Goal: Information Seeking & Learning: Learn about a topic

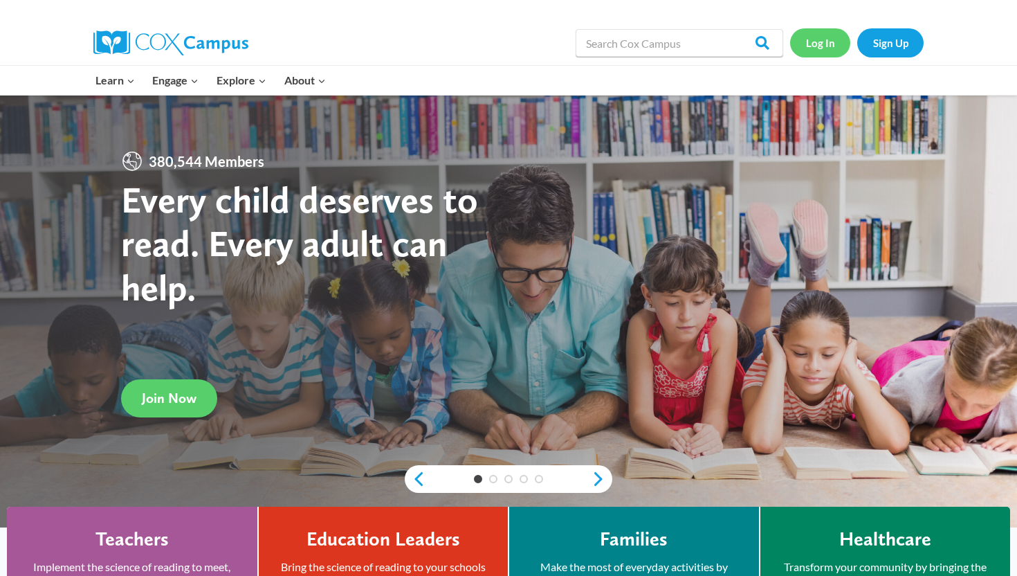
click at [821, 36] on link "Log In" at bounding box center [820, 42] width 60 height 28
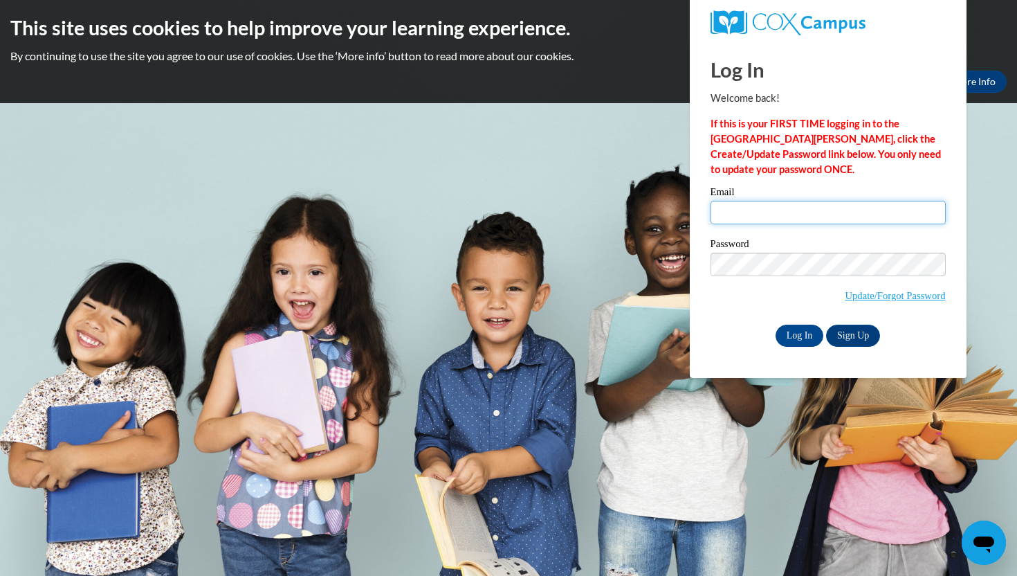
click at [793, 214] on input "Email" at bounding box center [828, 213] width 235 height 24
type input "aullenberg@waukesha.k12.wi.us"
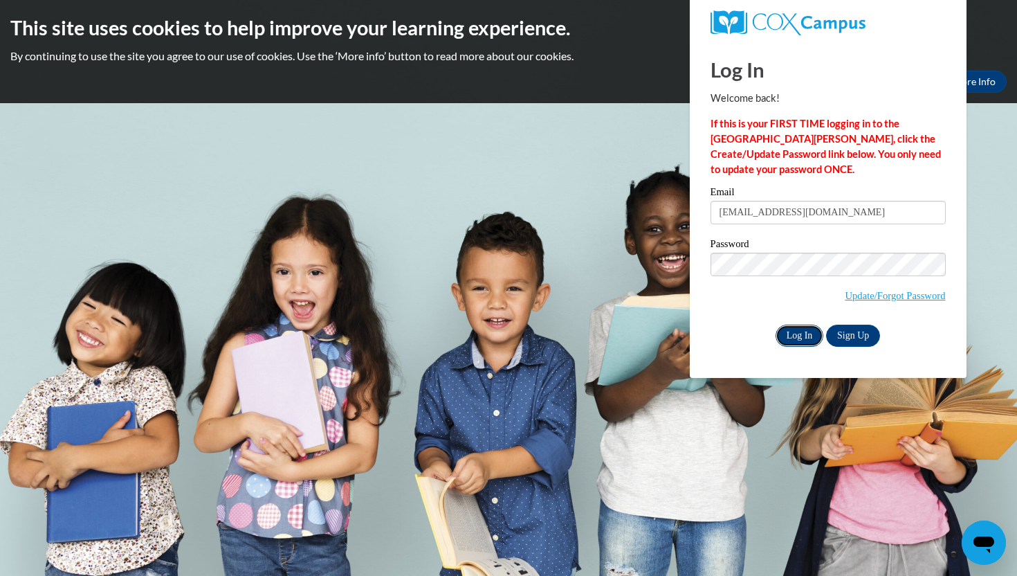
click at [791, 331] on input "Log In" at bounding box center [800, 336] width 48 height 22
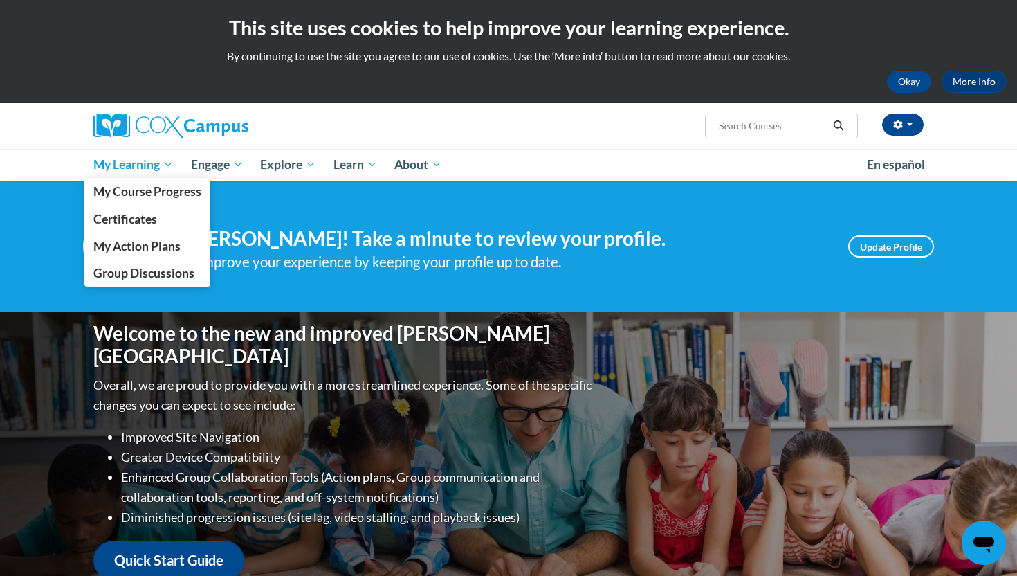
click at [149, 167] on span "My Learning" at bounding box center [133, 164] width 80 height 17
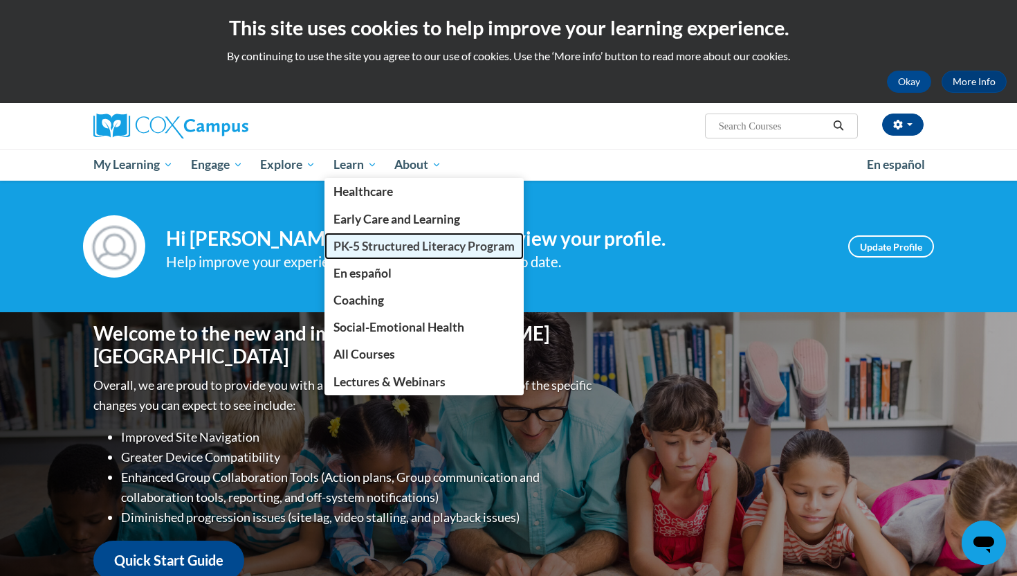
click at [356, 253] on span "PK-5 Structured Literacy Program" at bounding box center [424, 246] width 181 height 15
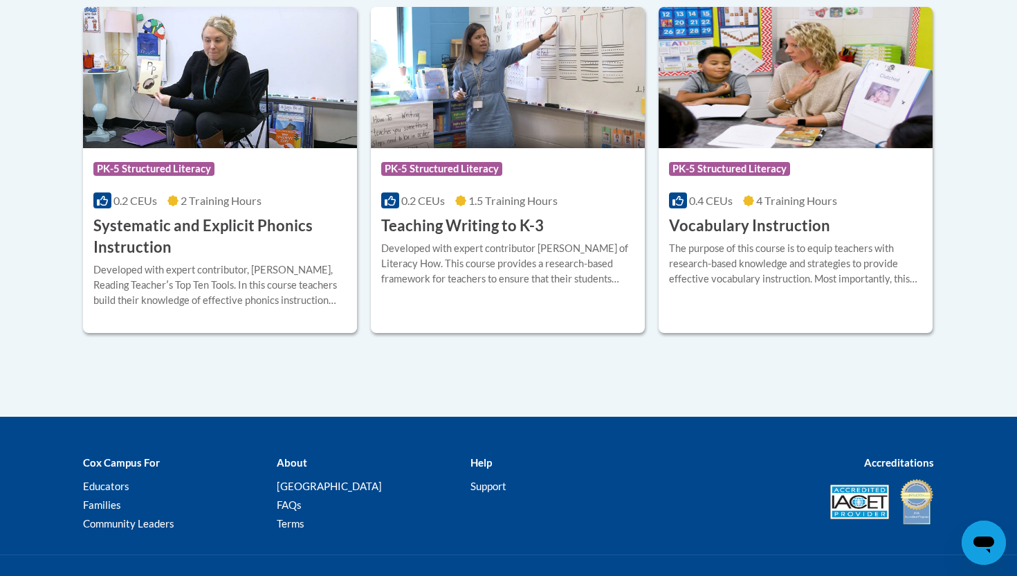
scroll to position [1613, 0]
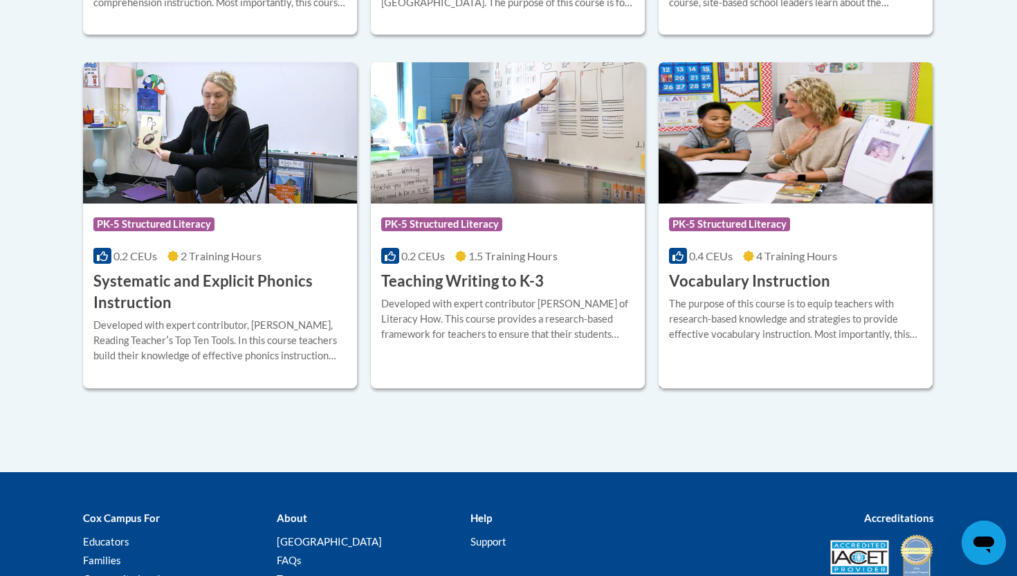
click at [729, 292] on div "More Info Enroll The purpose of this course is to equip teachers with research-…" at bounding box center [796, 327] width 274 height 71
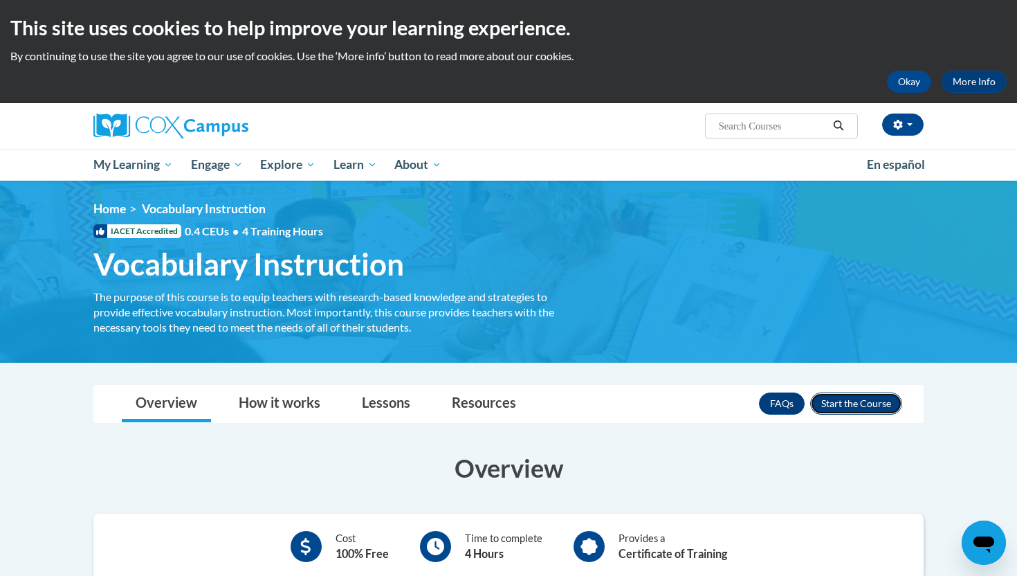
click at [866, 406] on button "Enroll" at bounding box center [856, 403] width 92 height 22
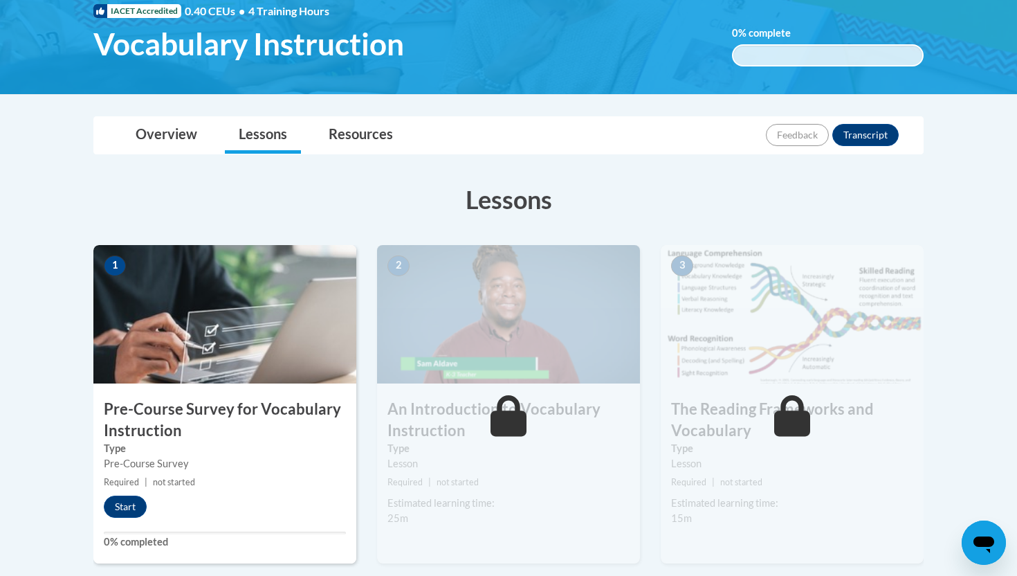
scroll to position [222, 0]
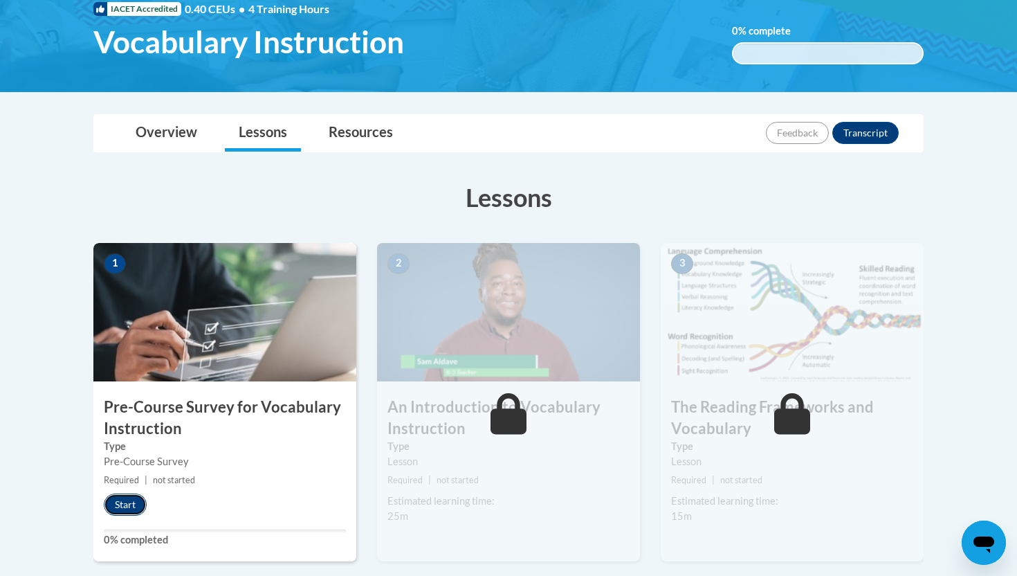
click at [120, 509] on button "Start" at bounding box center [125, 504] width 43 height 22
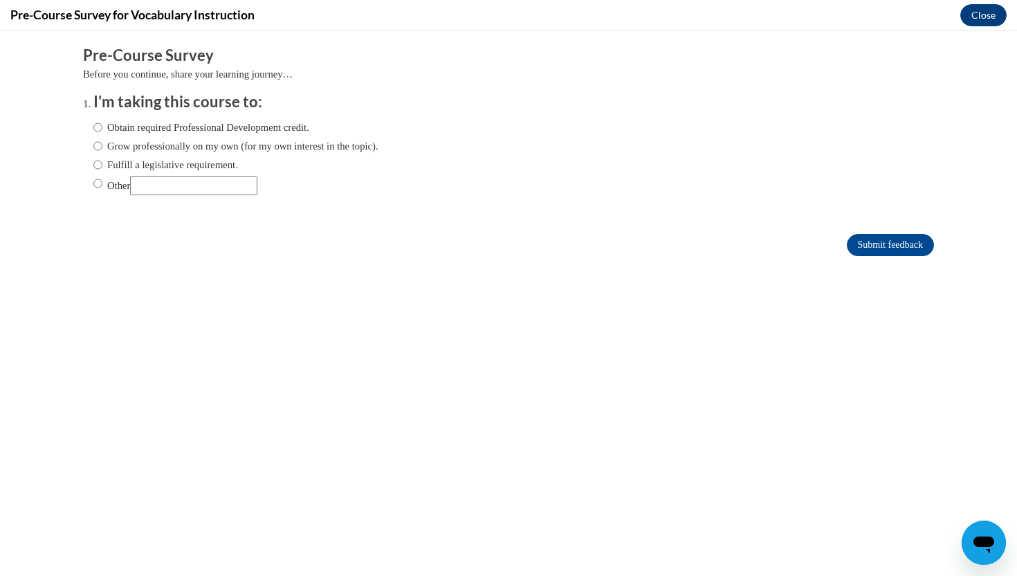
scroll to position [0, 0]
click at [105, 125] on label "Obtain required Professional Development credit." at bounding box center [201, 127] width 216 height 15
click at [102, 125] on input "Obtain required Professional Development credit." at bounding box center [97, 127] width 9 height 15
radio input "true"
click at [905, 239] on input "Submit feedback" at bounding box center [890, 245] width 87 height 22
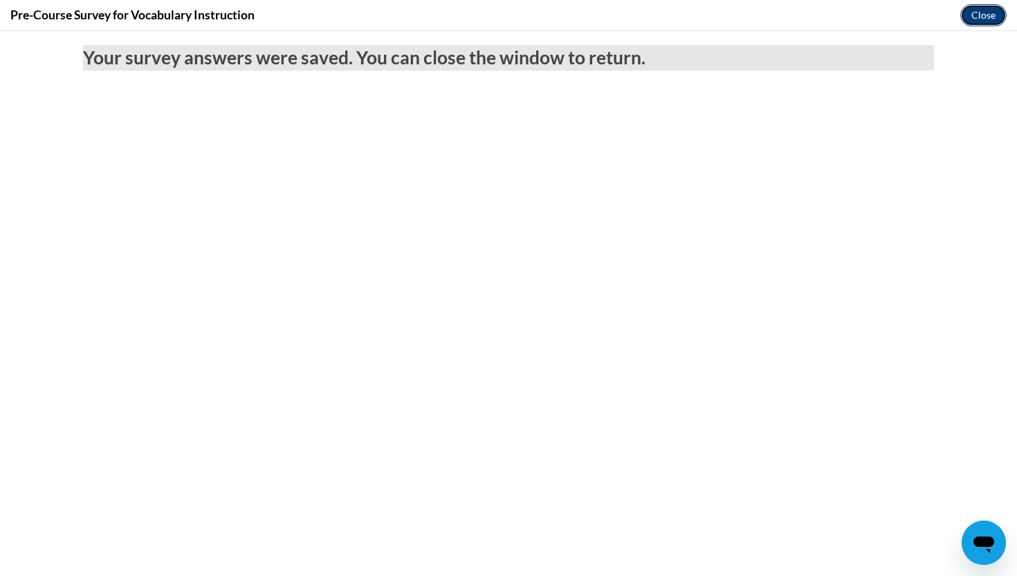
click at [980, 12] on button "Close" at bounding box center [983, 15] width 46 height 22
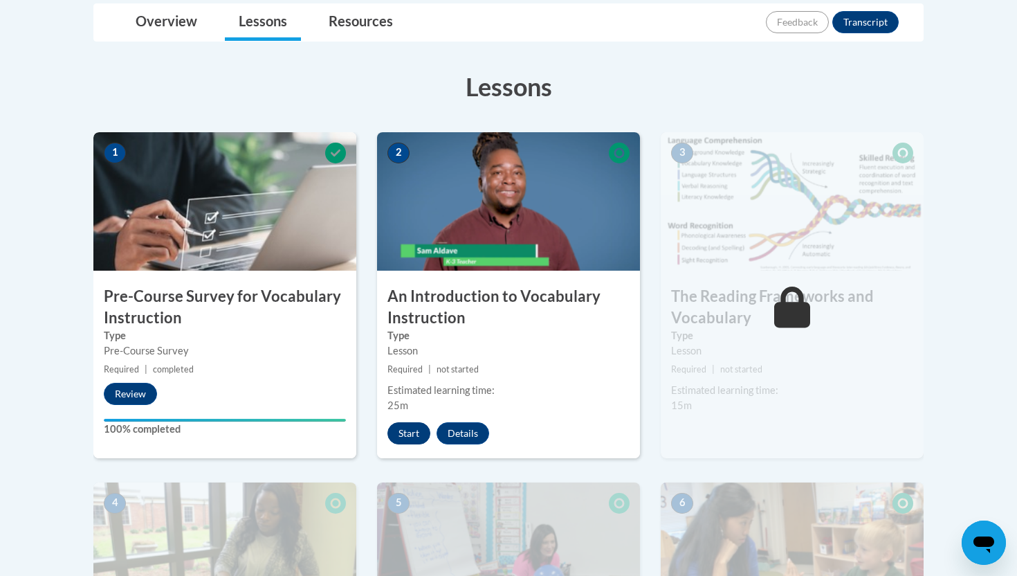
scroll to position [320, 0]
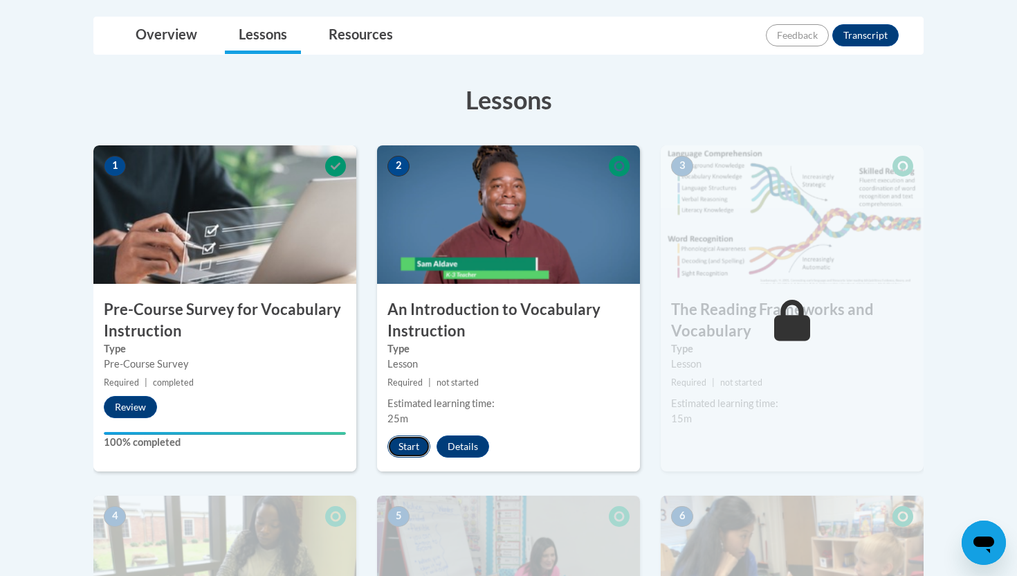
click at [412, 439] on button "Start" at bounding box center [408, 446] width 43 height 22
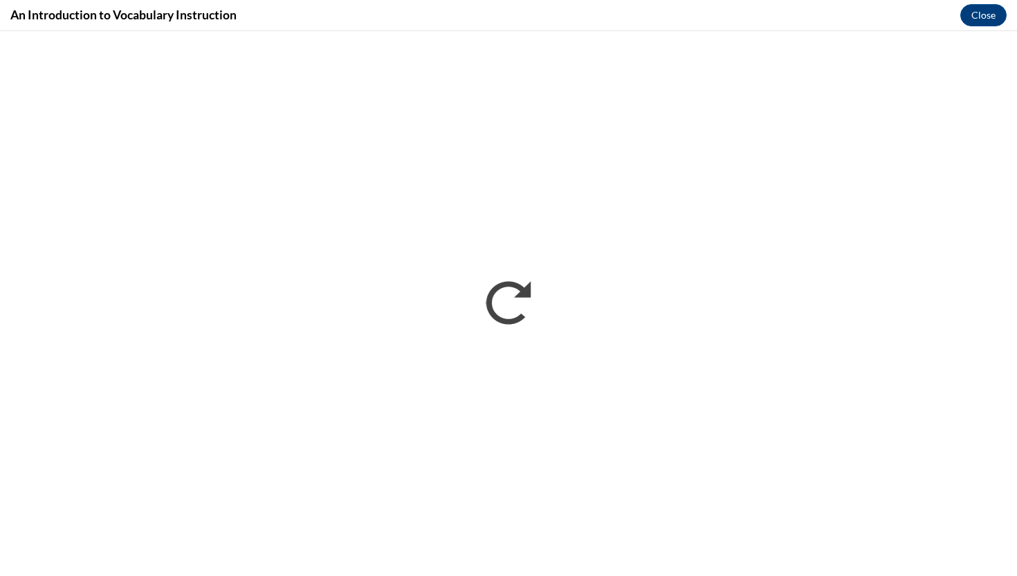
scroll to position [0, 0]
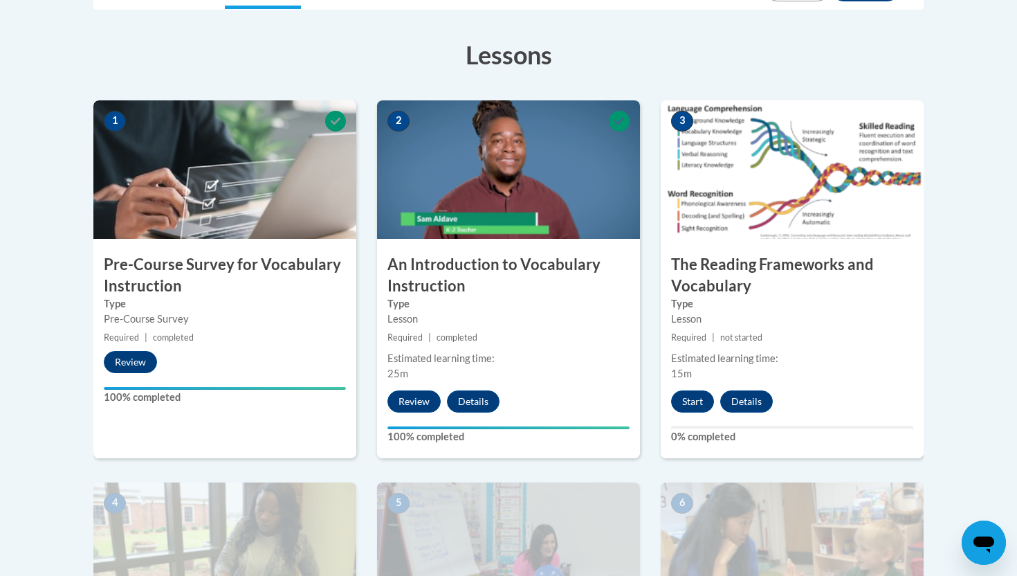
scroll to position [373, 0]
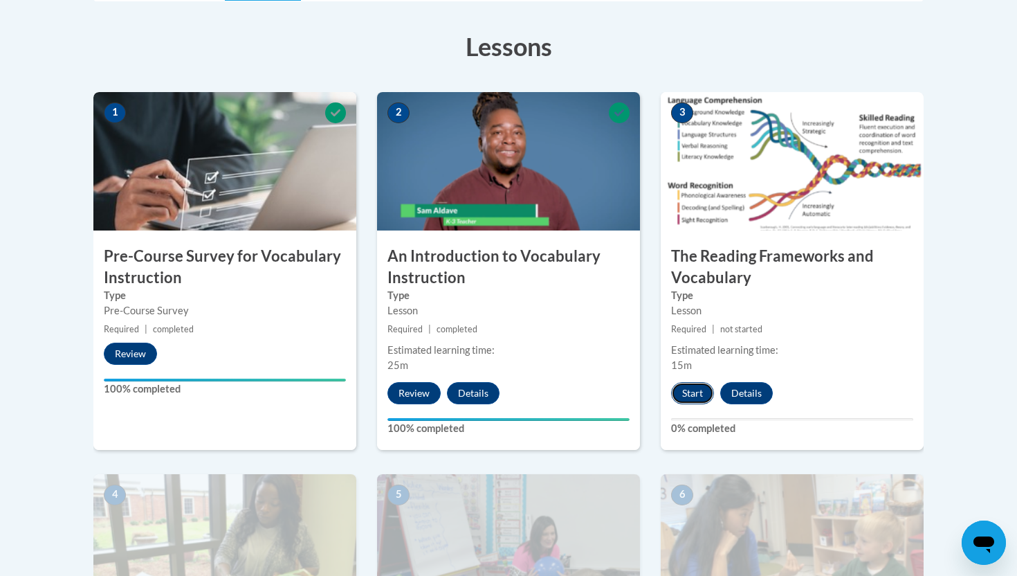
click at [689, 390] on button "Start" at bounding box center [692, 393] width 43 height 22
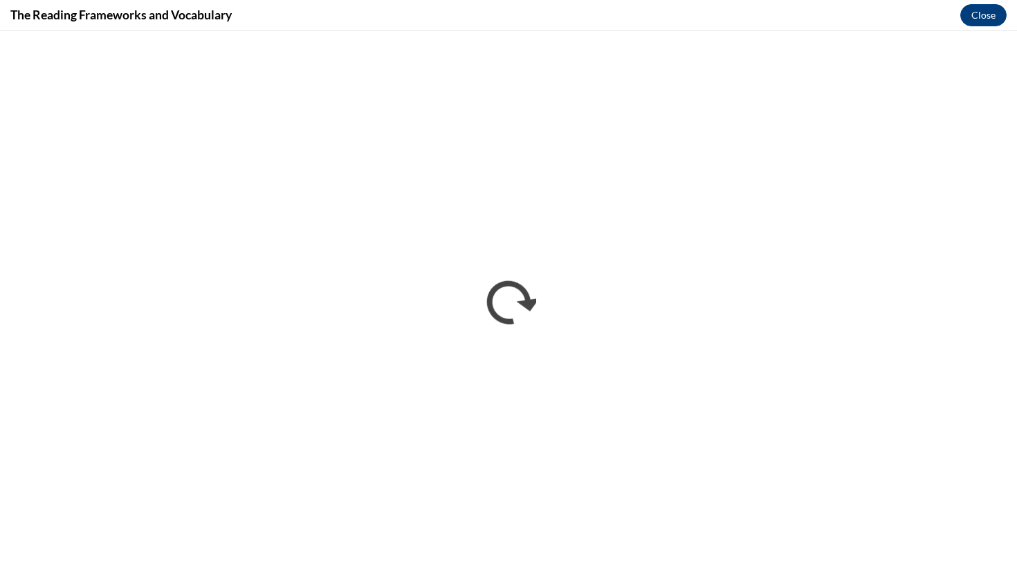
scroll to position [0, 0]
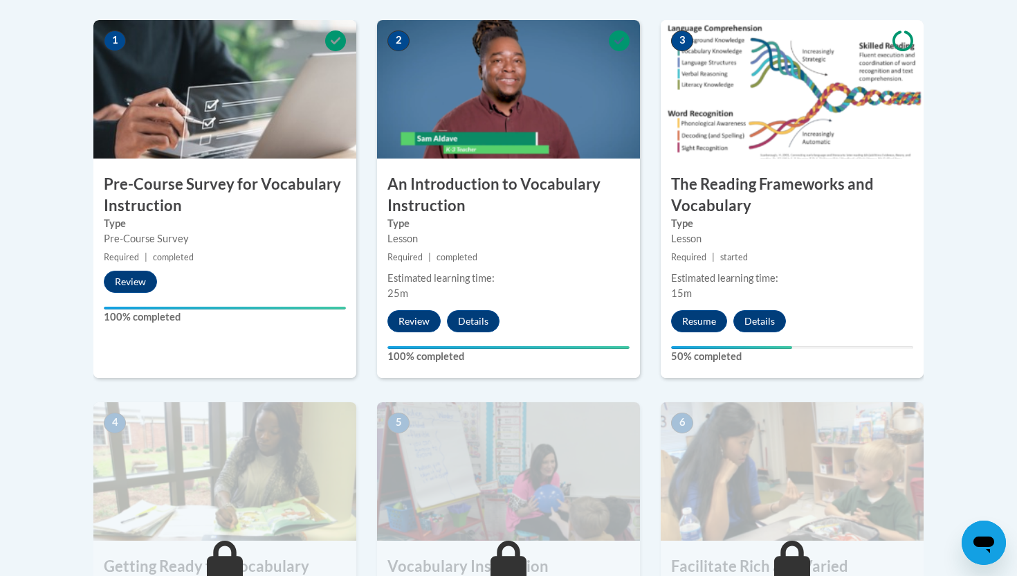
scroll to position [447, 0]
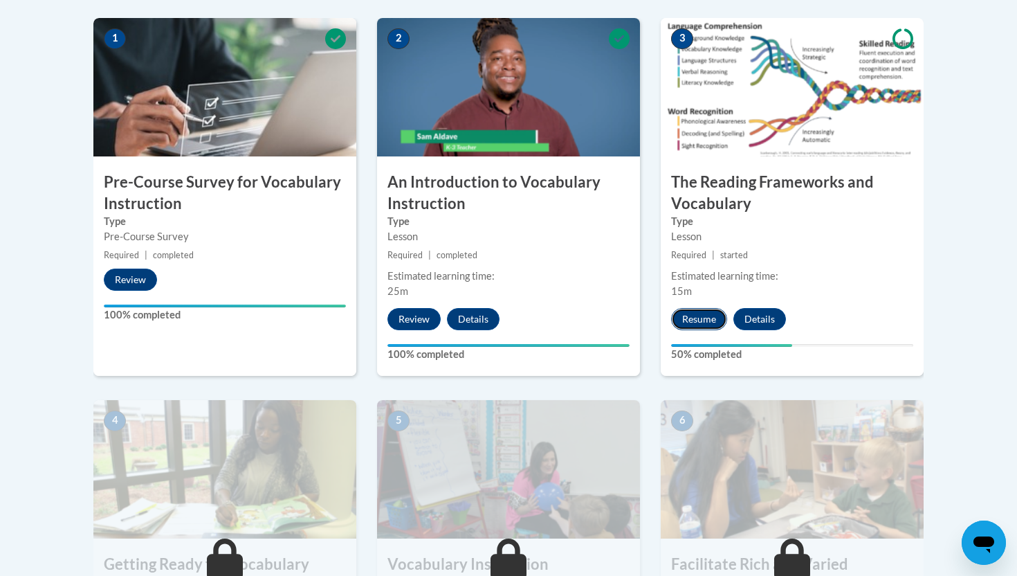
click at [679, 322] on button "Resume" at bounding box center [699, 319] width 56 height 22
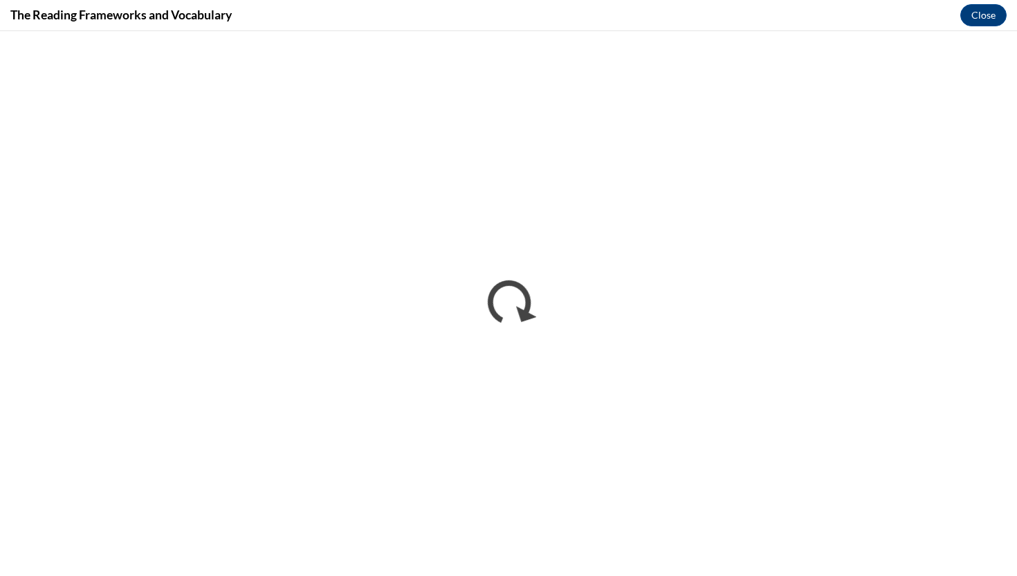
scroll to position [0, 0]
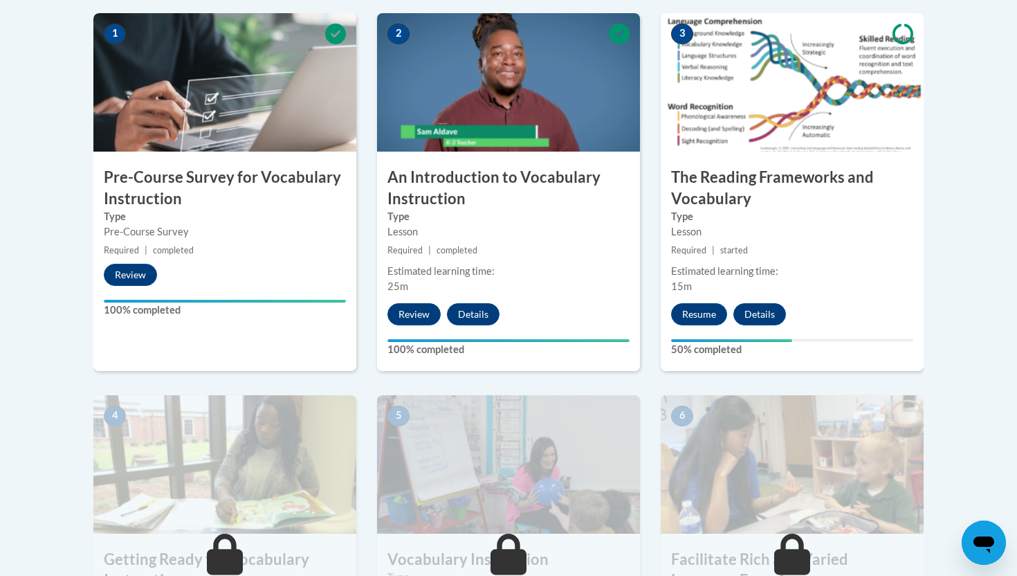
scroll to position [455, 0]
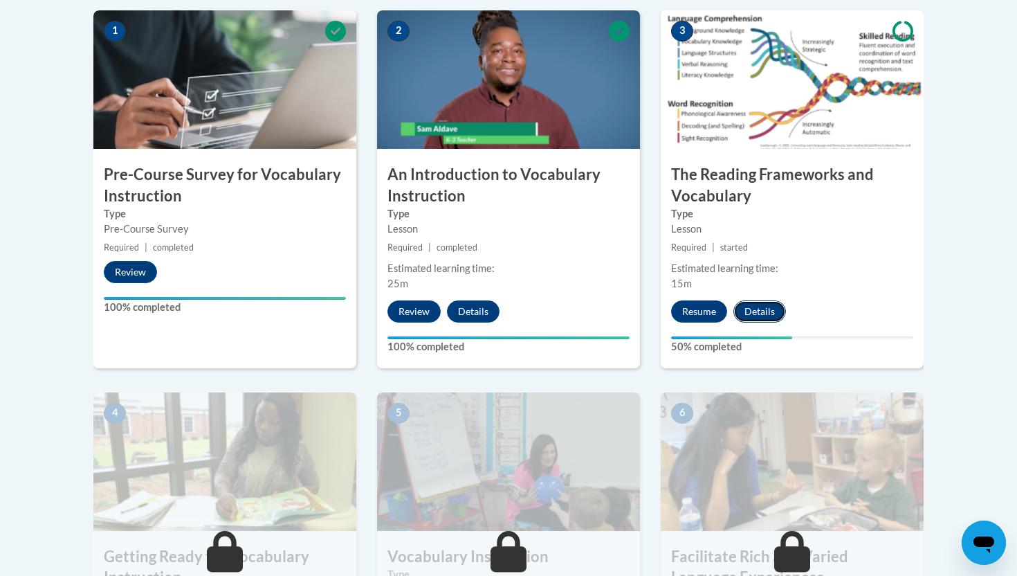
click at [749, 303] on button "Details" at bounding box center [759, 311] width 53 height 22
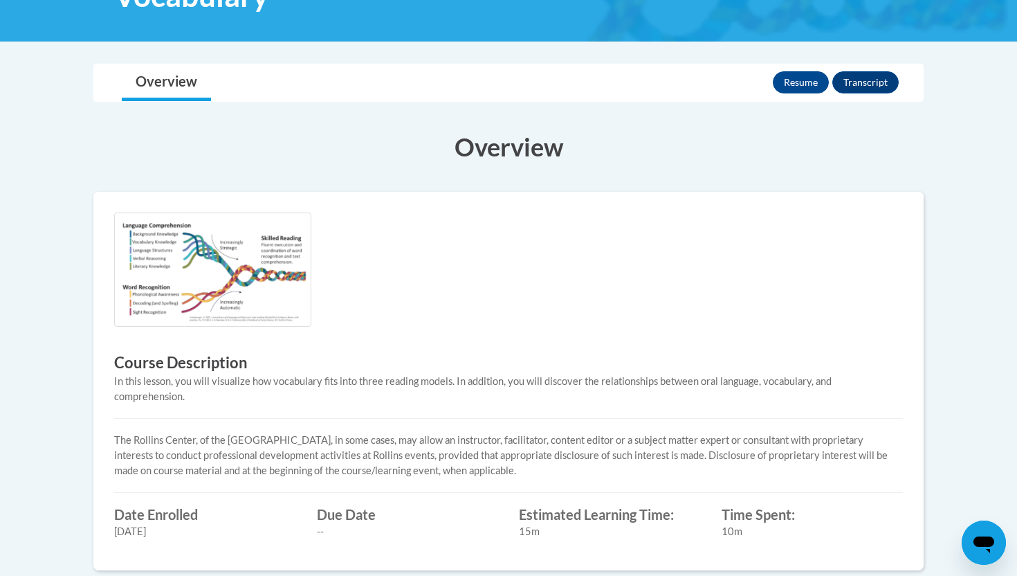
scroll to position [284, 0]
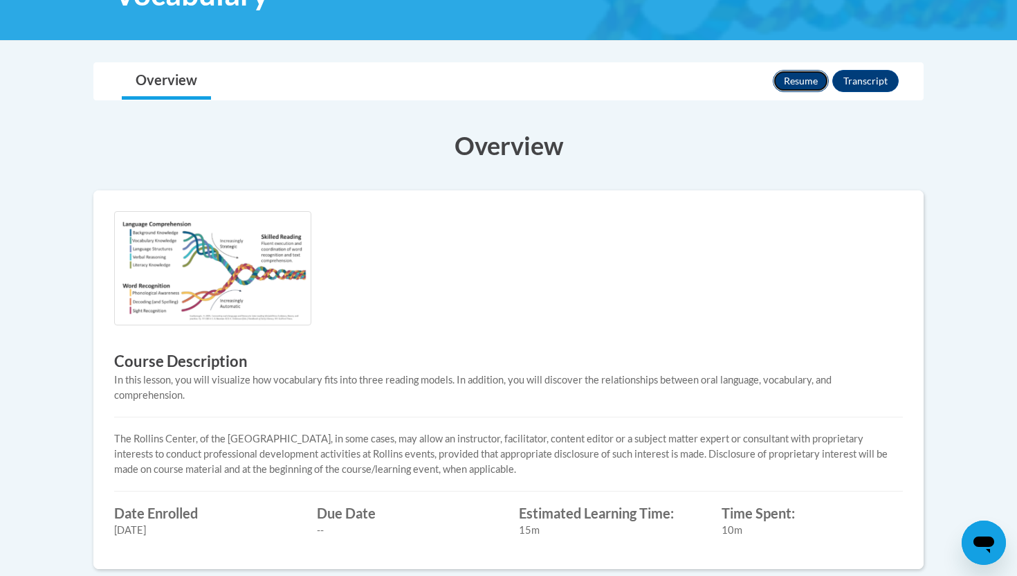
click at [801, 86] on button "Resume" at bounding box center [801, 81] width 56 height 22
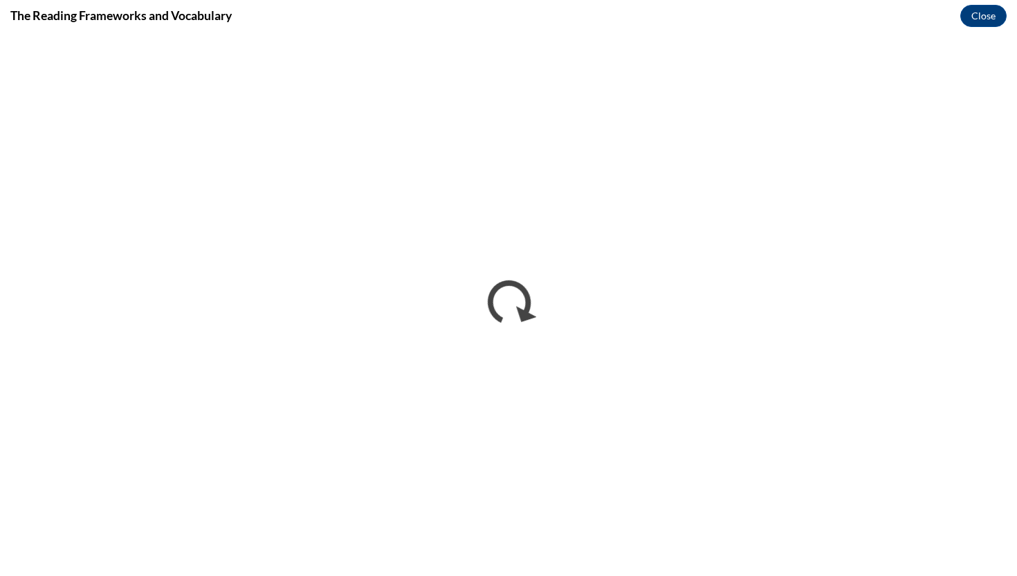
scroll to position [0, 0]
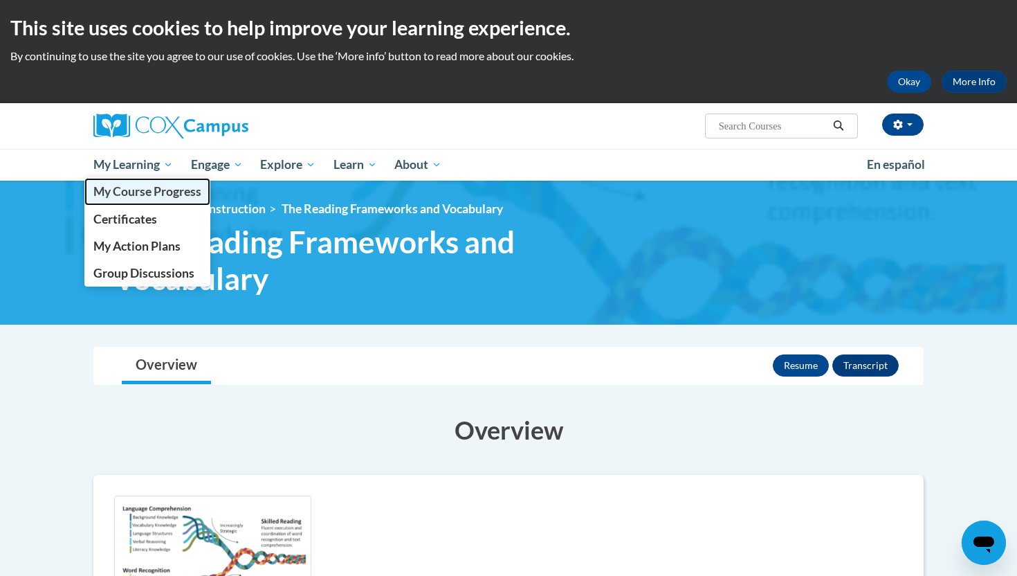
click at [132, 201] on link "My Course Progress" at bounding box center [147, 191] width 126 height 27
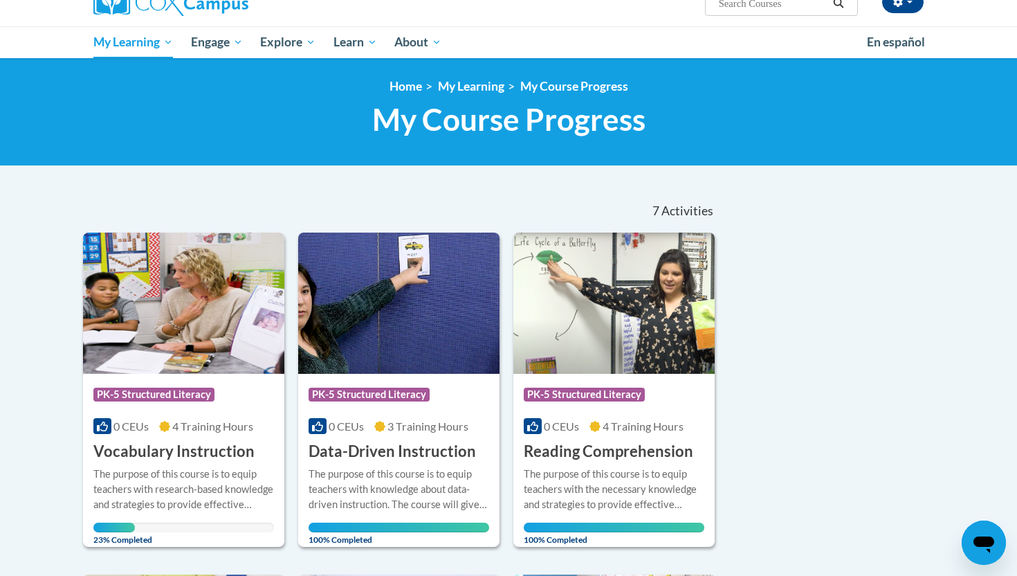
scroll to position [235, 0]
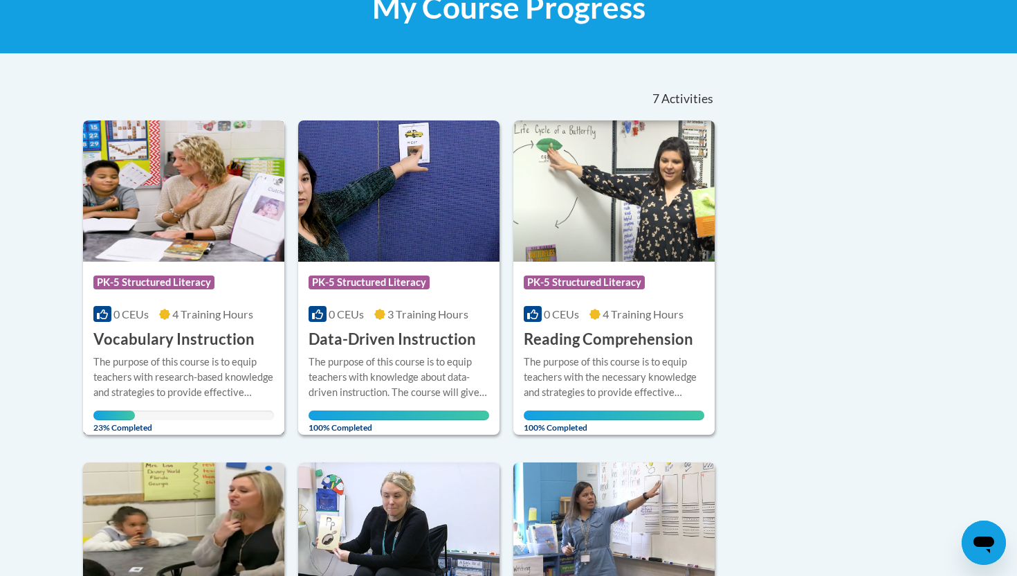
click at [230, 200] on img at bounding box center [183, 190] width 201 height 141
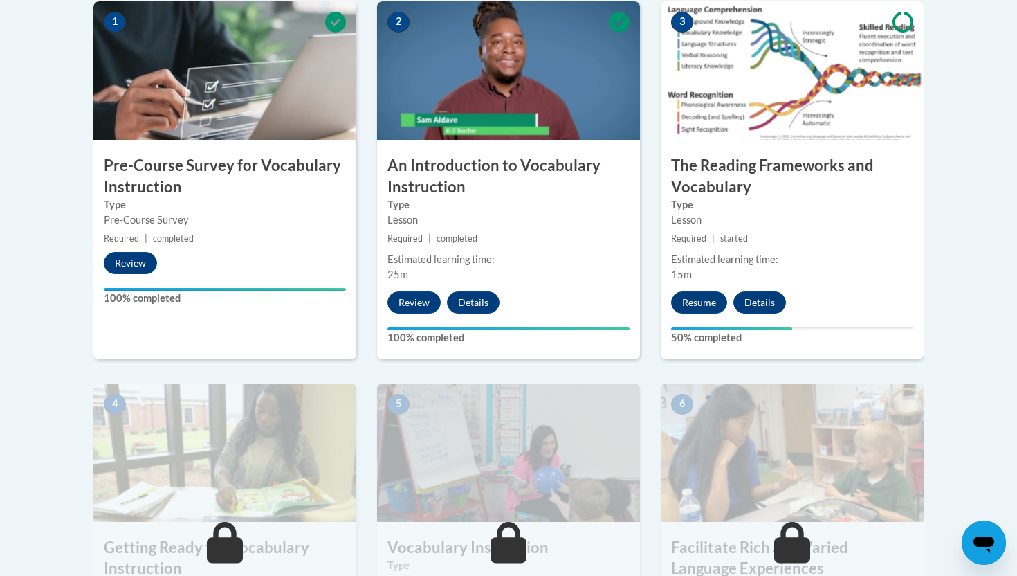
scroll to position [464, 0]
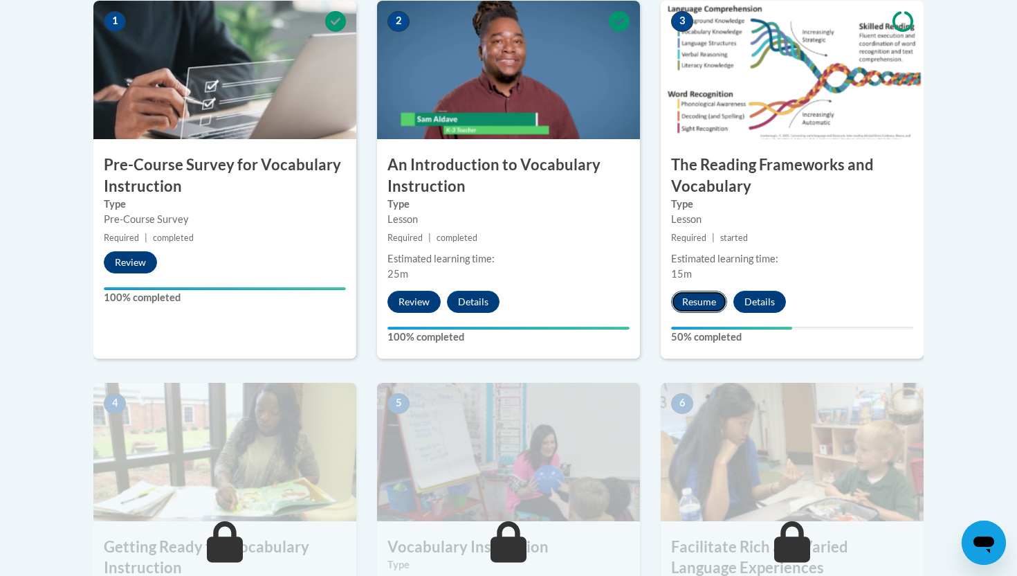
click at [707, 300] on button "Resume" at bounding box center [699, 302] width 56 height 22
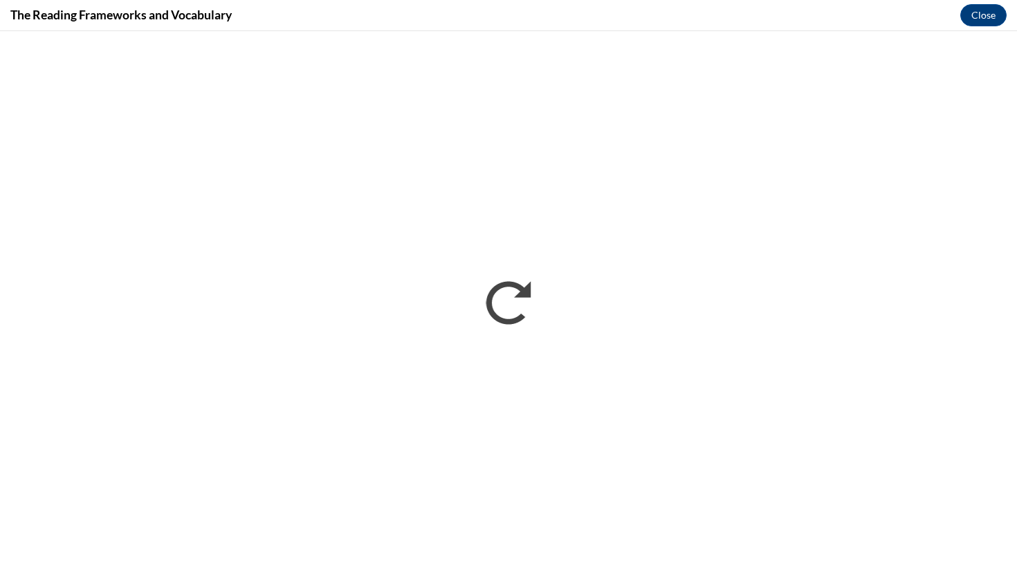
scroll to position [0, 0]
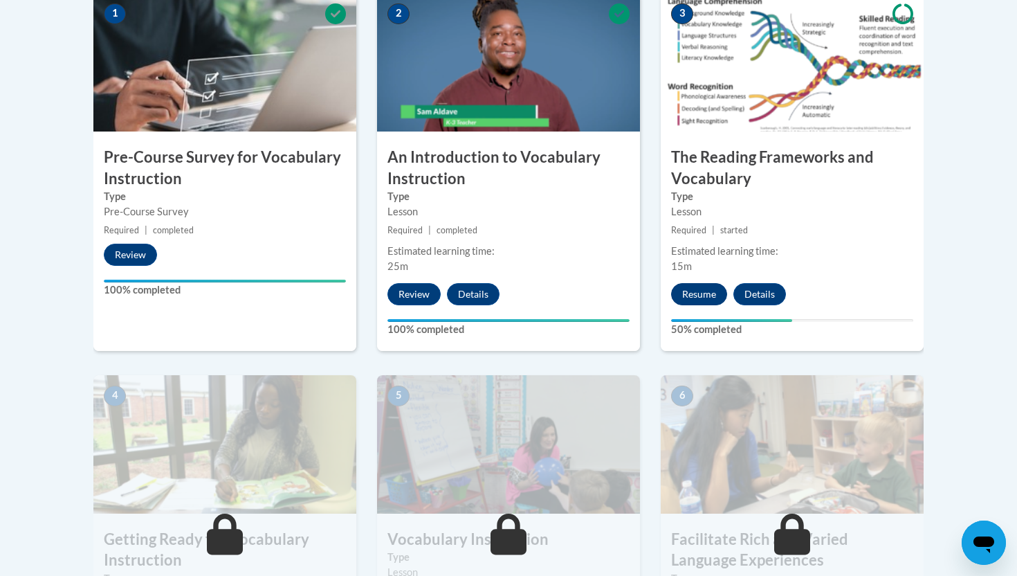
scroll to position [471, 0]
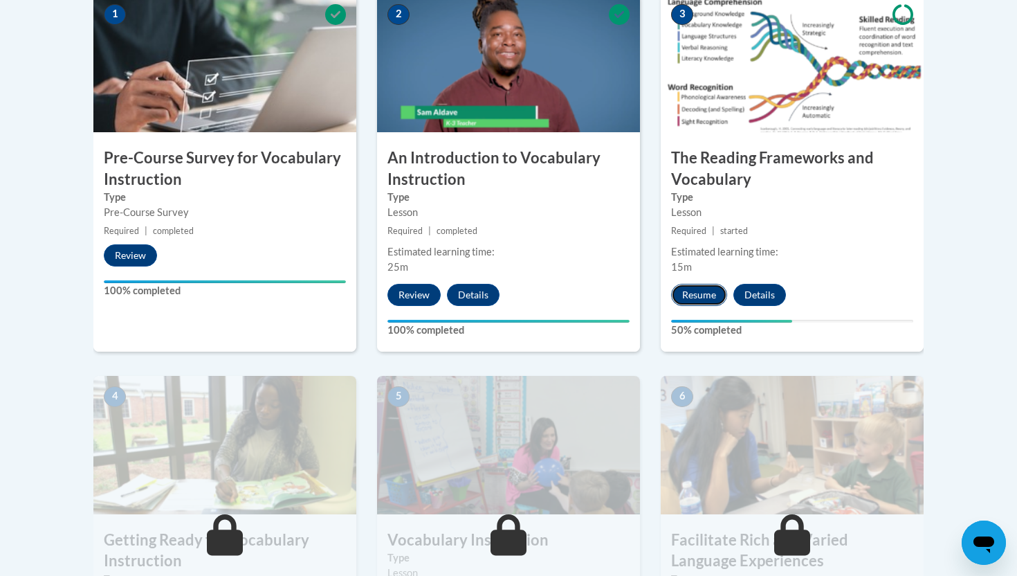
click at [697, 298] on button "Resume" at bounding box center [699, 295] width 56 height 22
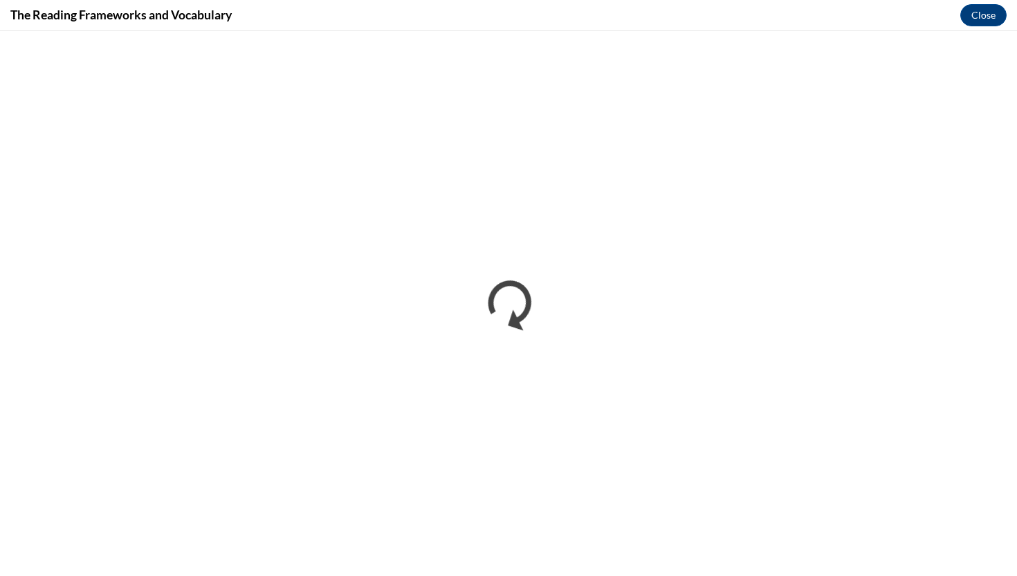
scroll to position [0, 0]
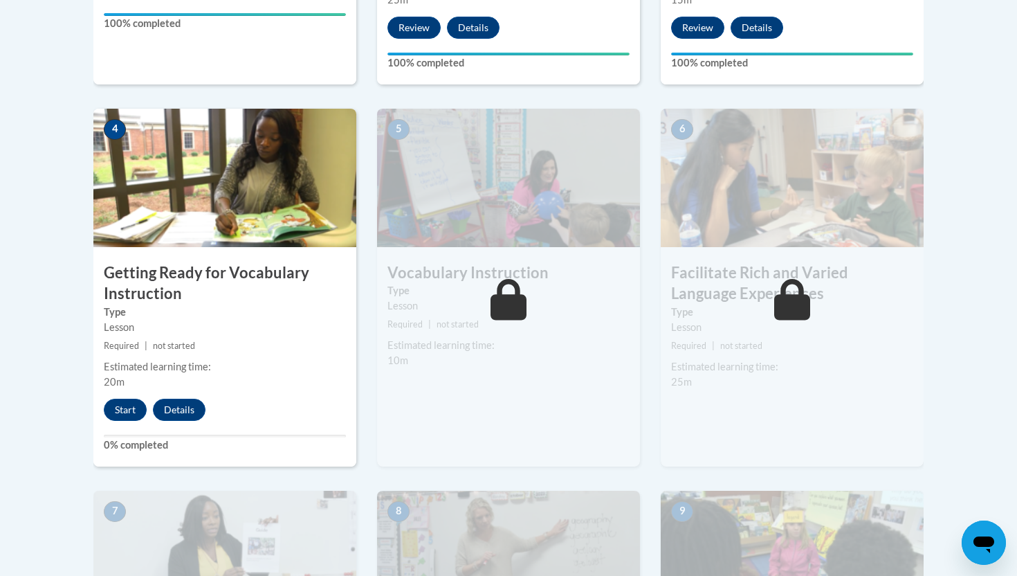
scroll to position [745, 0]
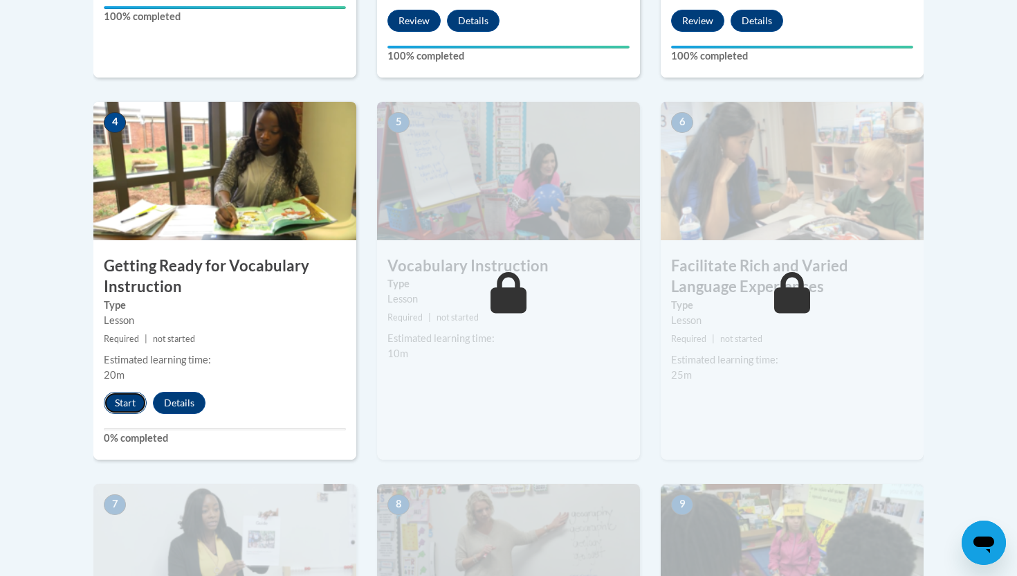
click at [129, 398] on button "Start" at bounding box center [125, 403] width 43 height 22
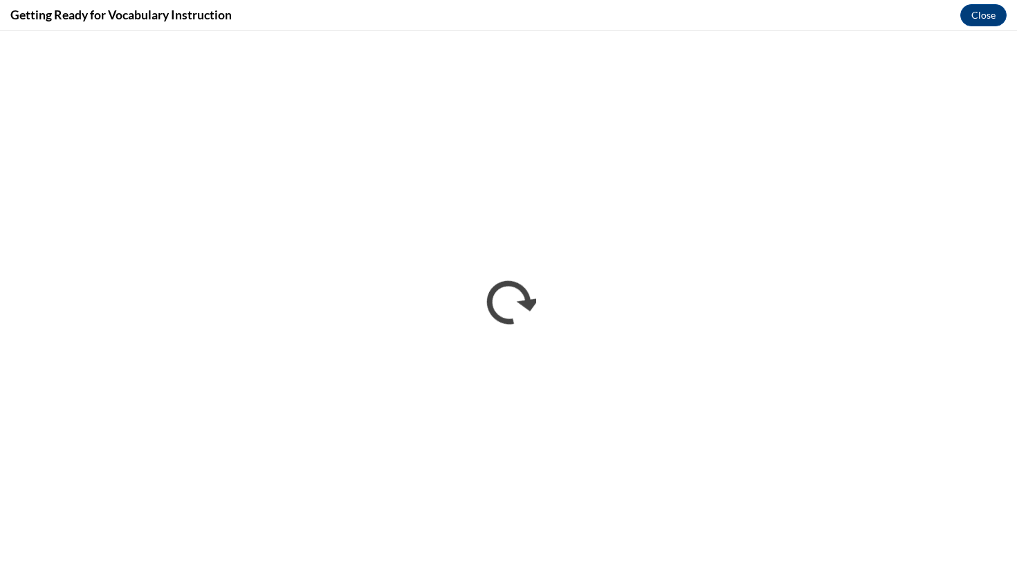
scroll to position [0, 0]
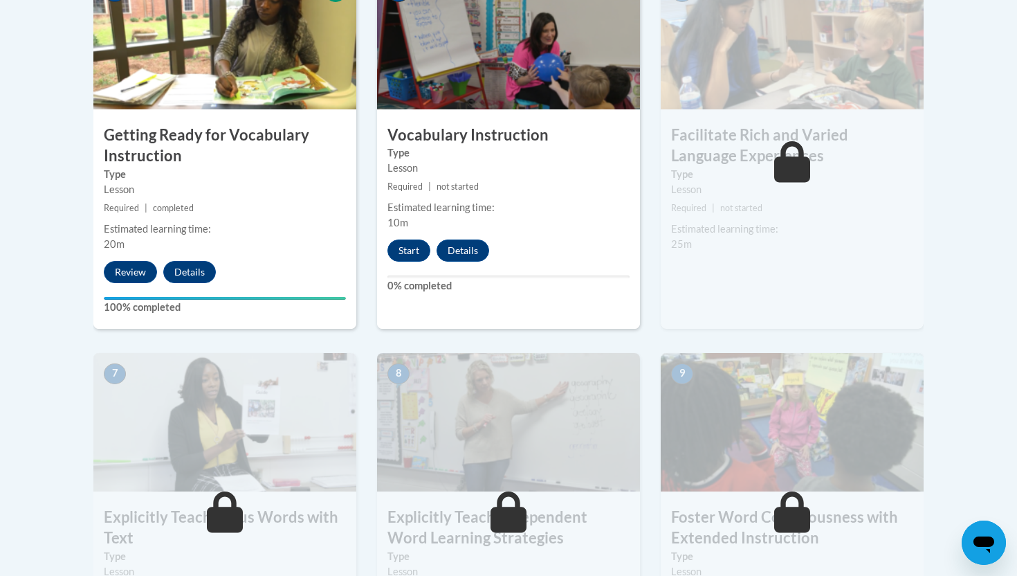
scroll to position [877, 0]
click at [422, 247] on button "Start" at bounding box center [408, 250] width 43 height 22
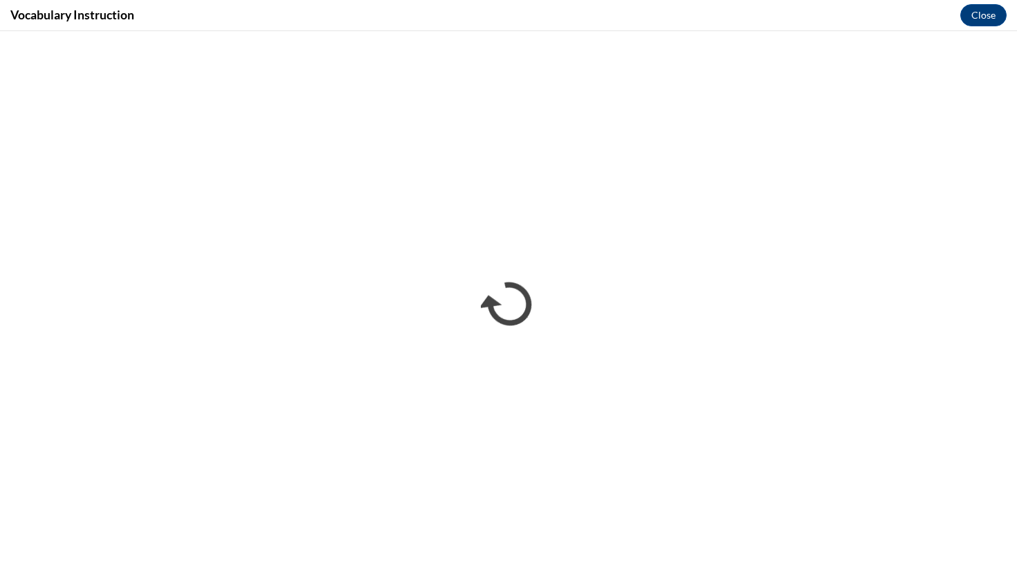
scroll to position [0, 0]
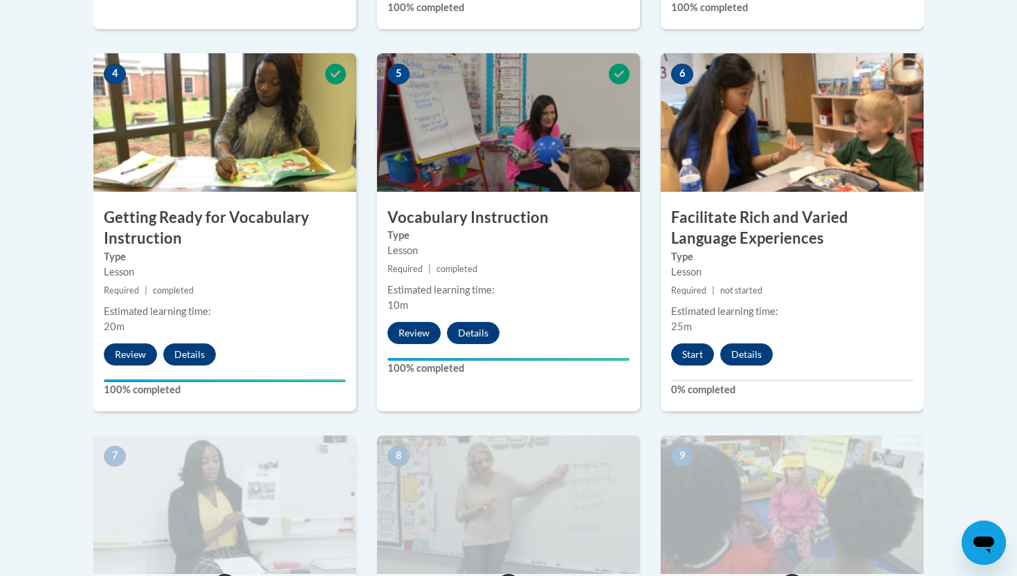
scroll to position [796, 0]
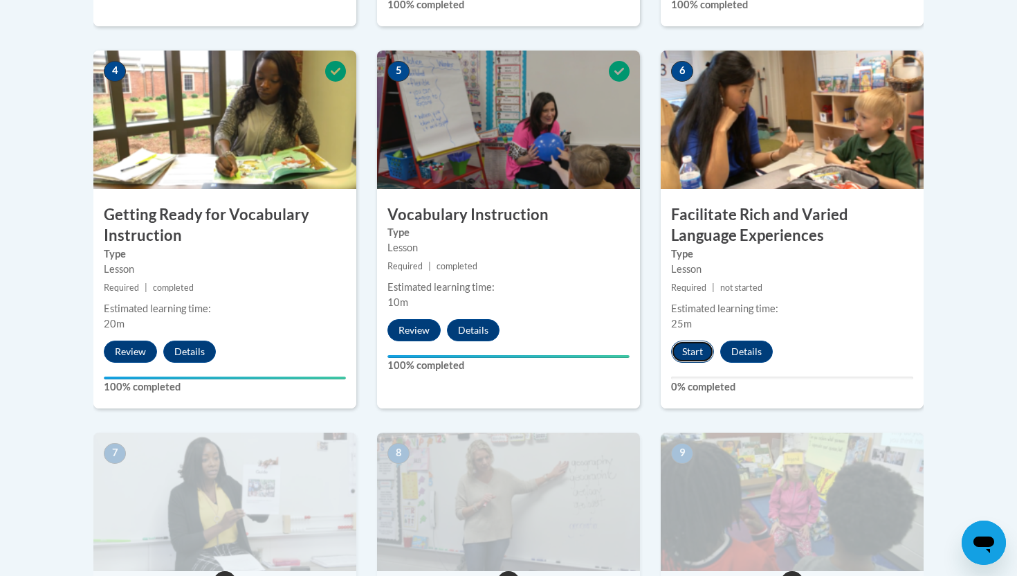
click at [688, 353] on button "Start" at bounding box center [692, 351] width 43 height 22
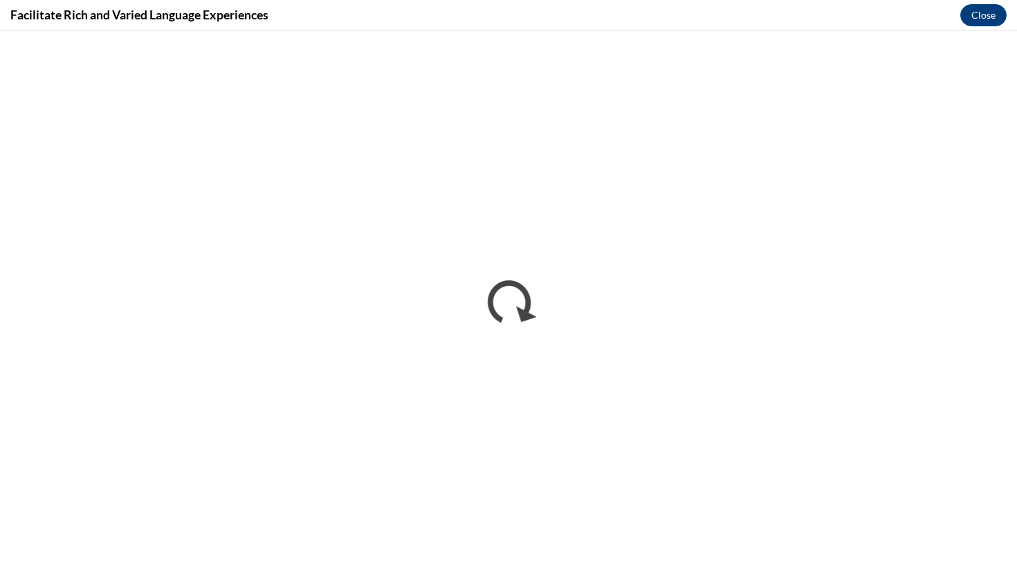
scroll to position [0, 0]
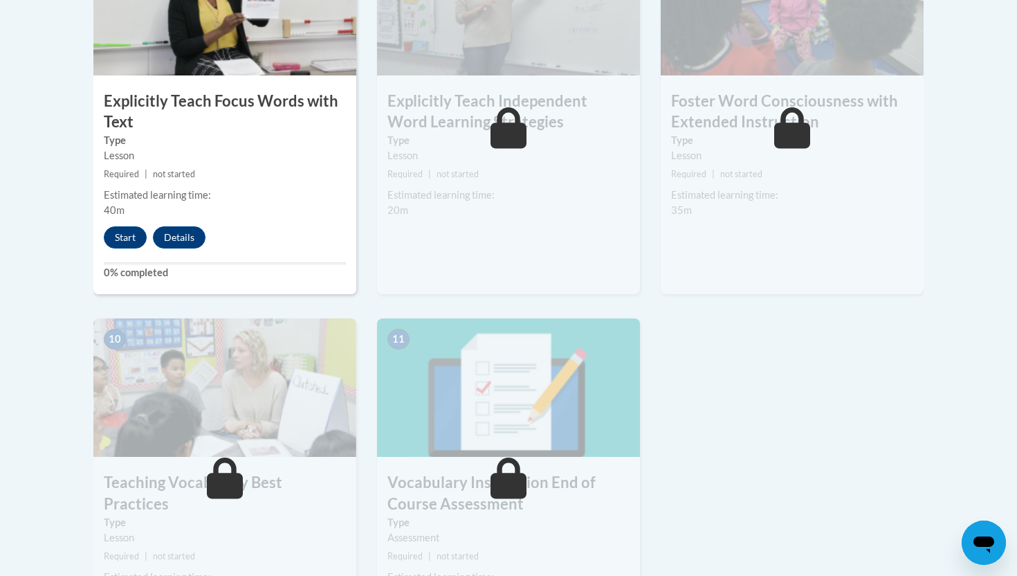
scroll to position [1291, 0]
click at [114, 242] on button "Start" at bounding box center [125, 238] width 43 height 22
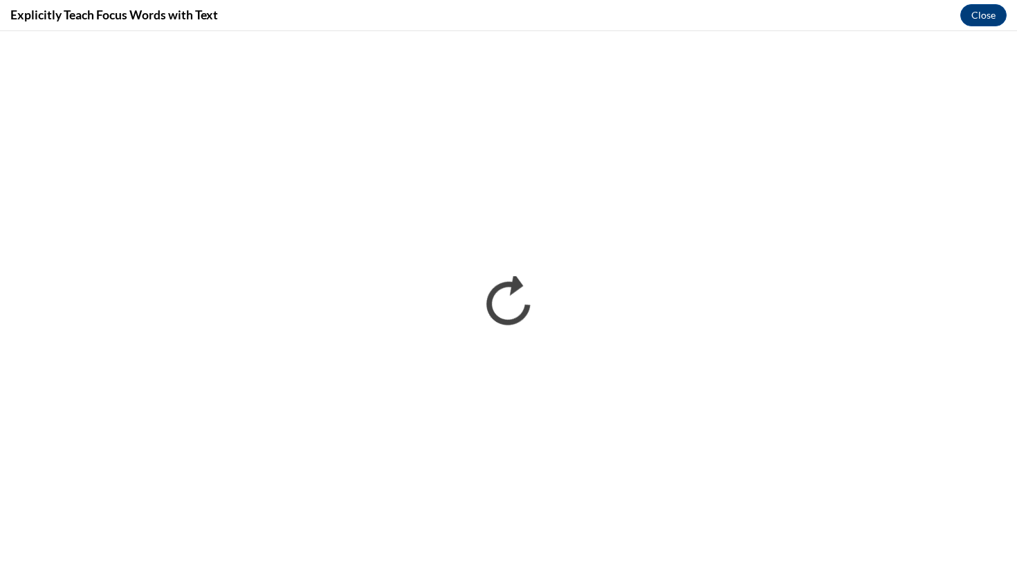
scroll to position [0, 0]
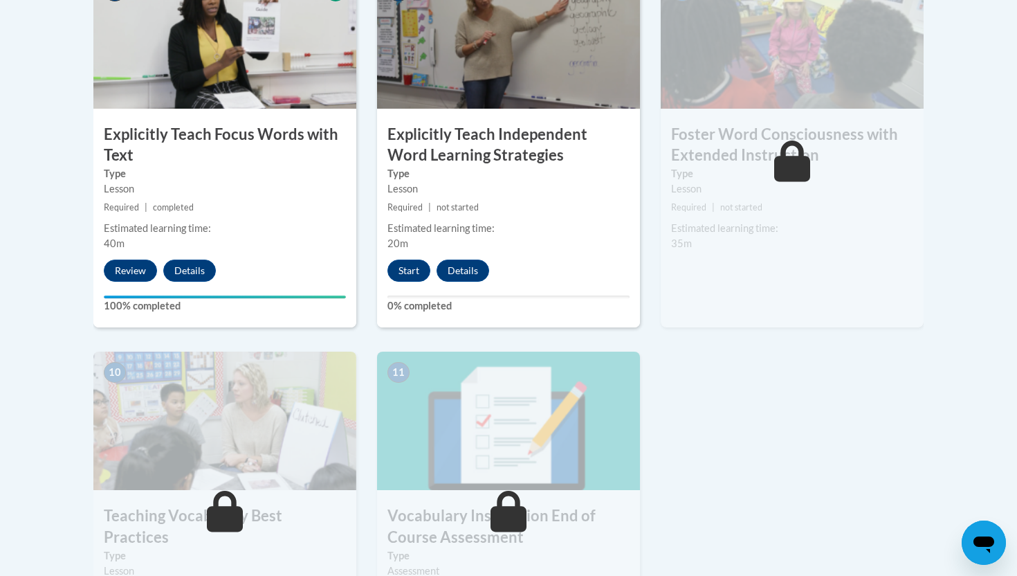
scroll to position [1263, 0]
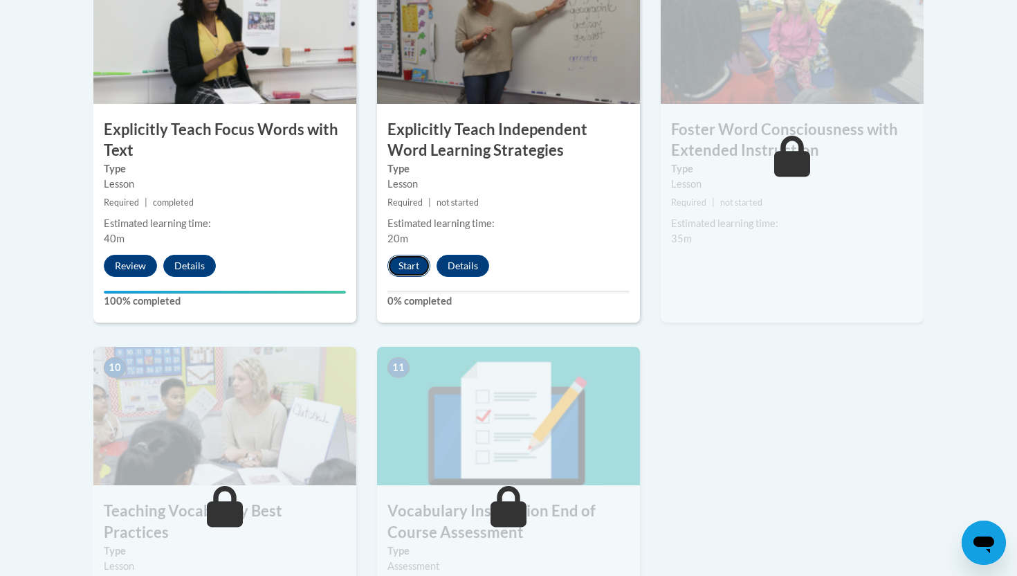
click at [417, 275] on button "Start" at bounding box center [408, 266] width 43 height 22
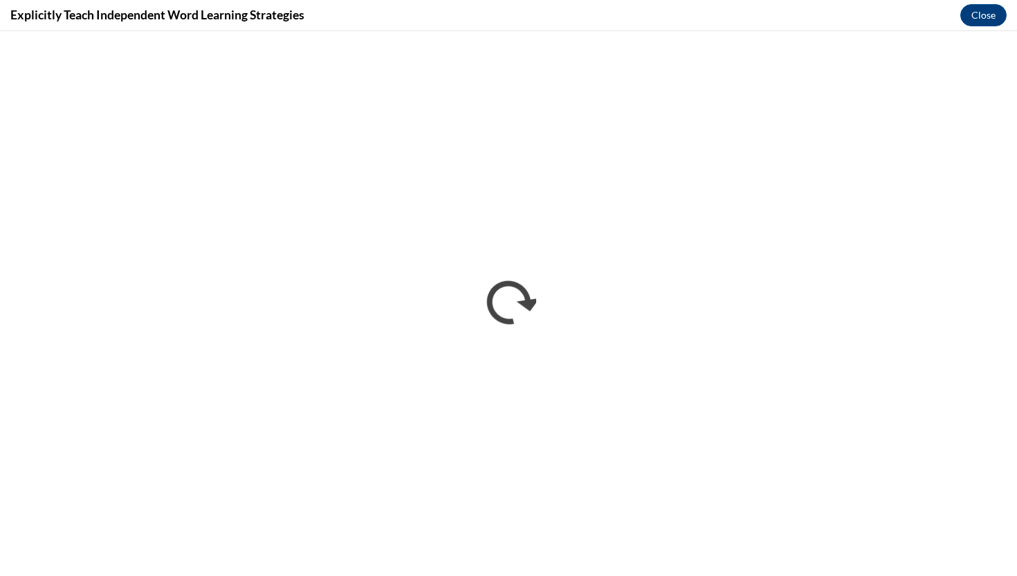
scroll to position [0, 0]
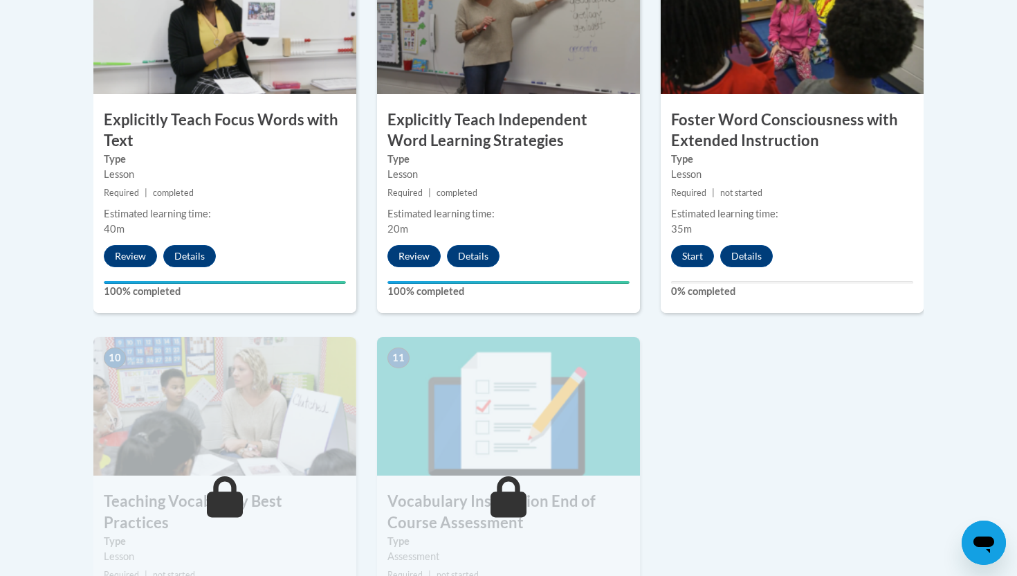
scroll to position [1343, 0]
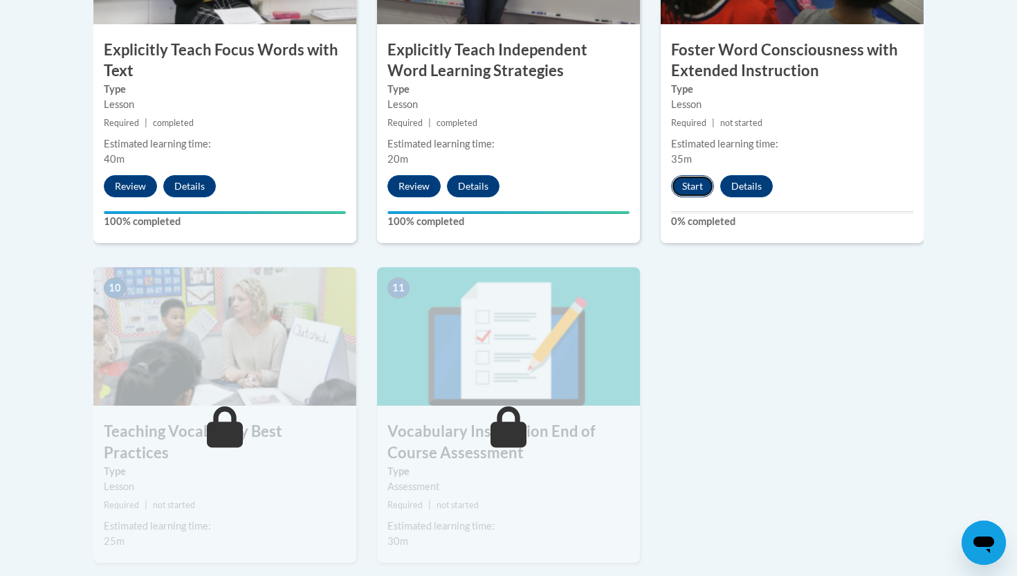
click at [692, 184] on button "Start" at bounding box center [692, 186] width 43 height 22
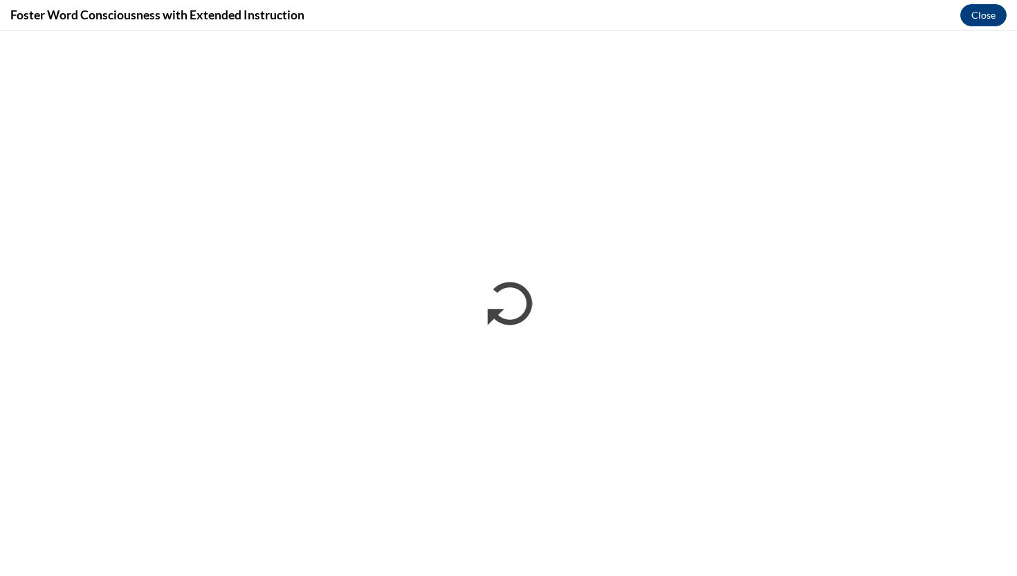
scroll to position [0, 0]
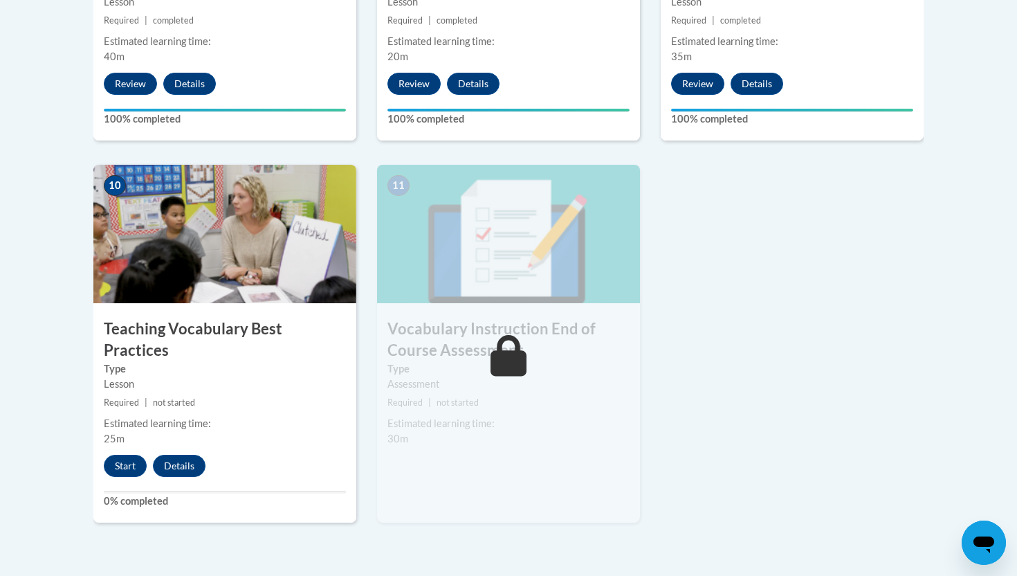
scroll to position [1446, 0]
click at [134, 454] on button "Start" at bounding box center [125, 465] width 43 height 22
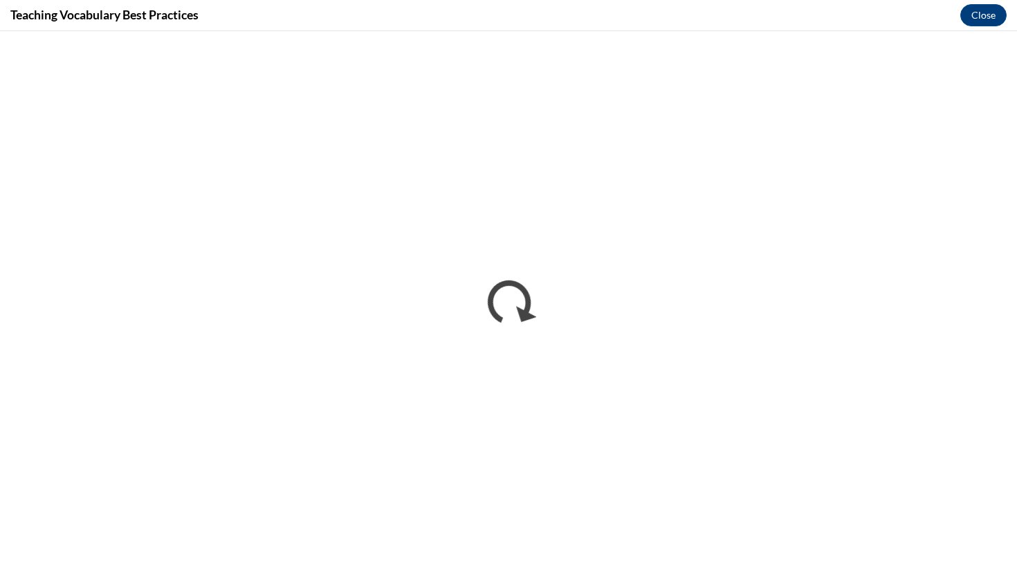
scroll to position [0, 0]
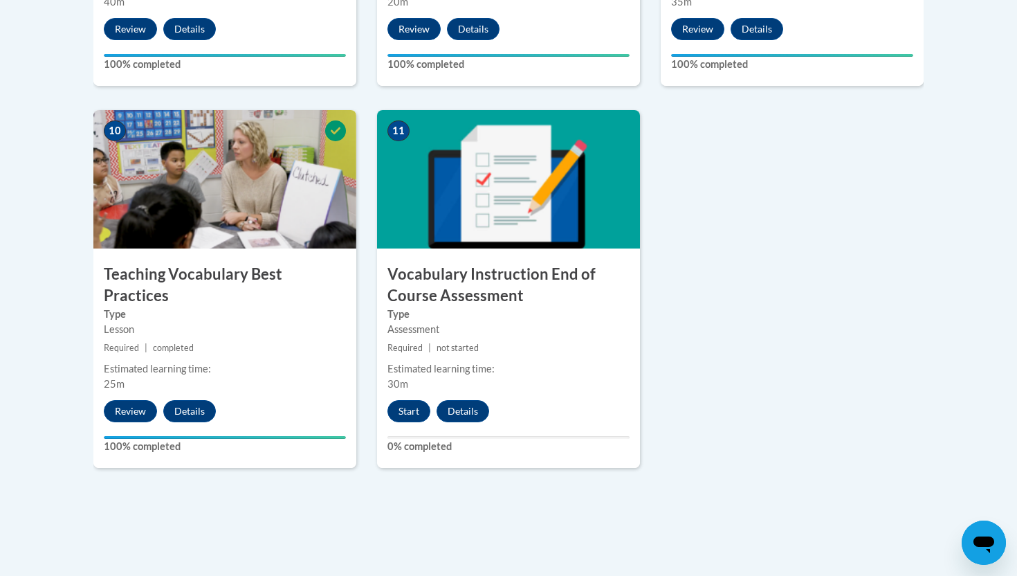
scroll to position [1517, 0]
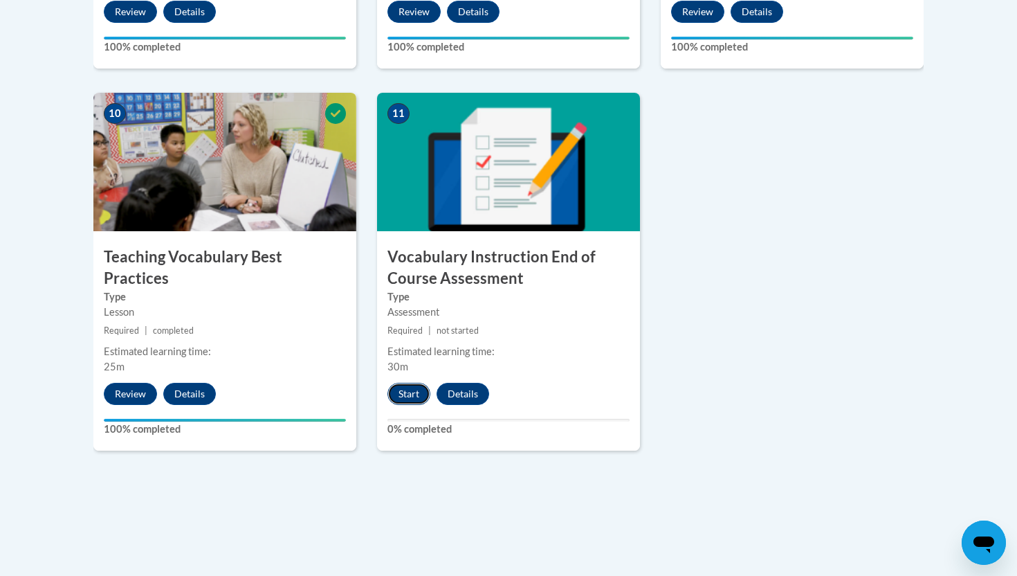
click at [409, 394] on button "Start" at bounding box center [408, 394] width 43 height 22
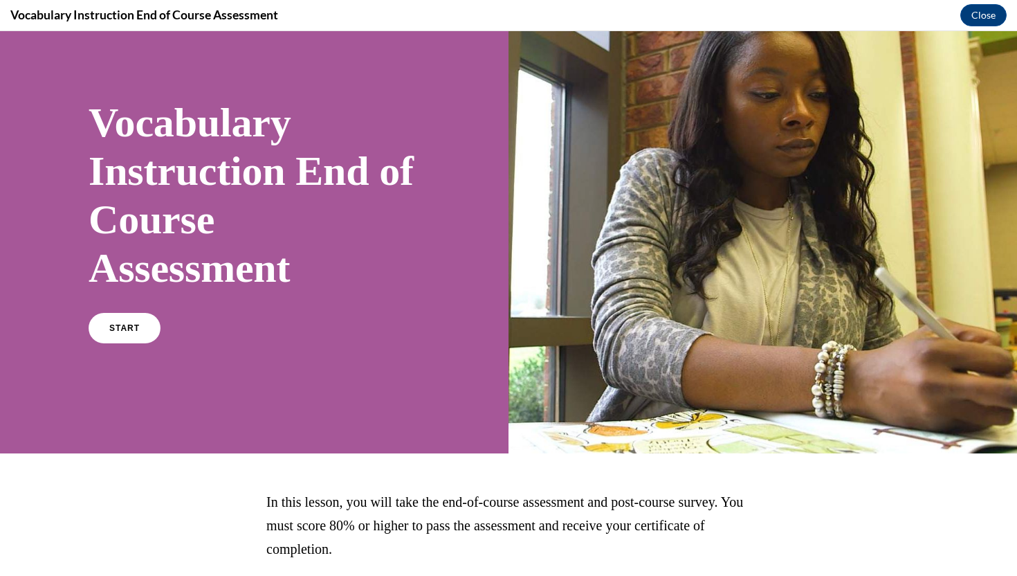
scroll to position [49, 0]
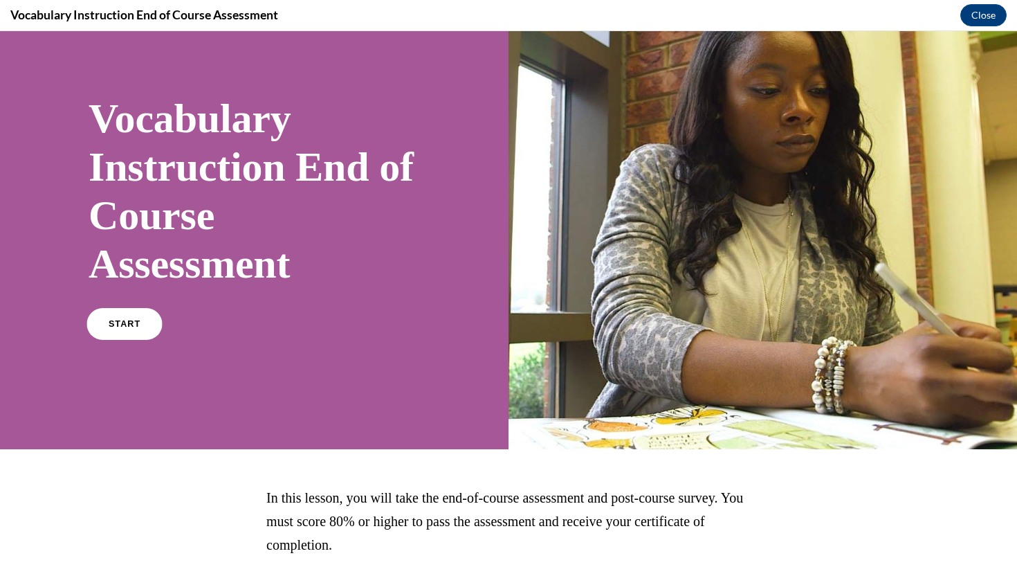
click at [135, 327] on span "START" at bounding box center [125, 324] width 32 height 10
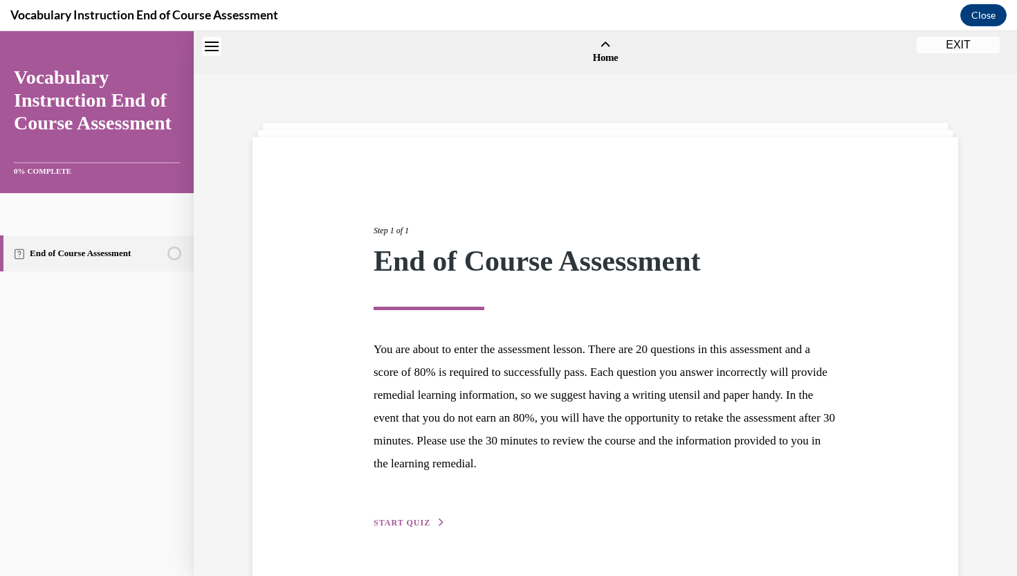
scroll to position [43, 0]
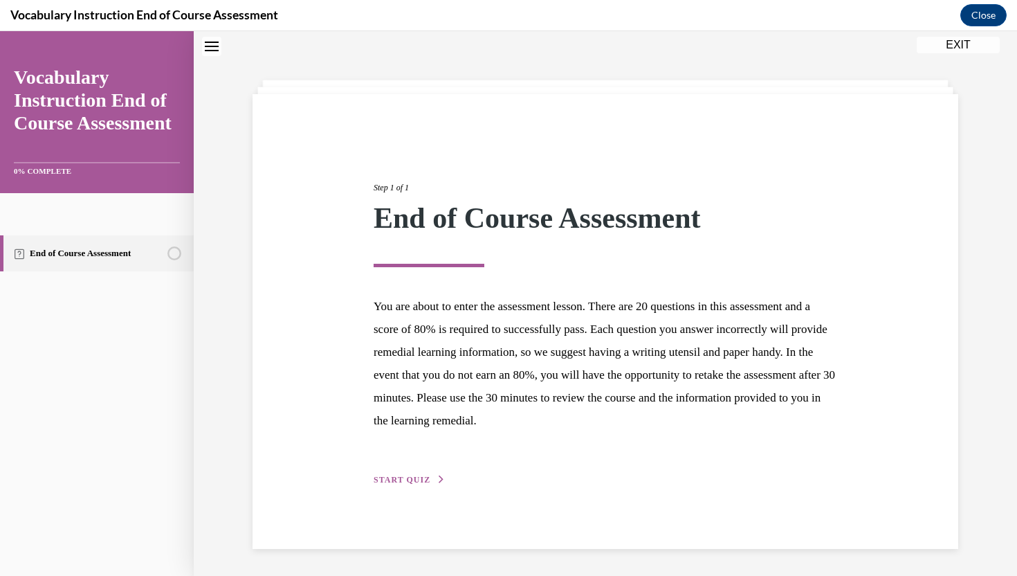
click at [405, 478] on span "START QUIZ" at bounding box center [402, 480] width 57 height 10
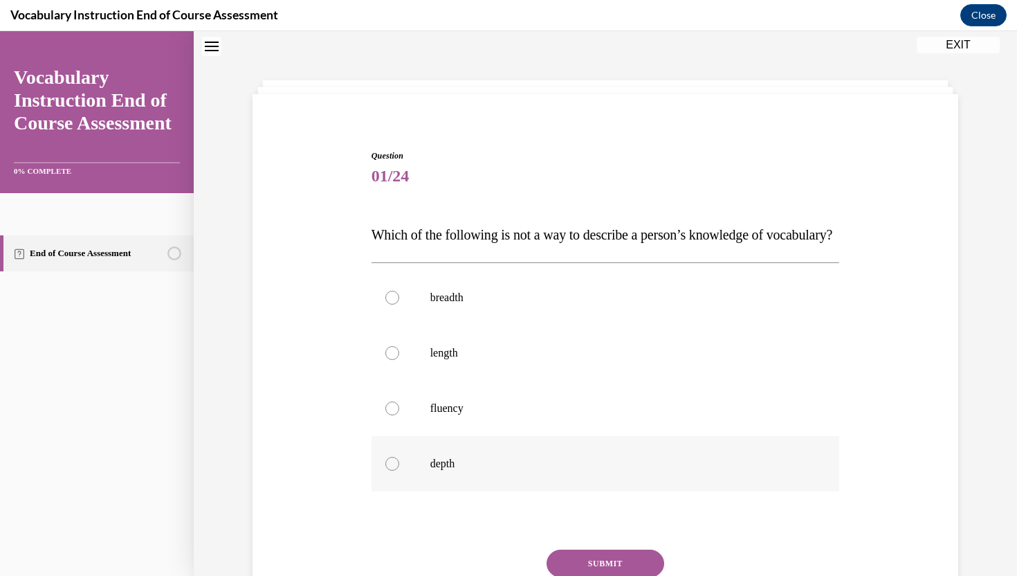
click at [427, 490] on label "depth" at bounding box center [606, 463] width 468 height 55
click at [399, 471] on input "depth" at bounding box center [392, 464] width 14 height 14
radio input "true"
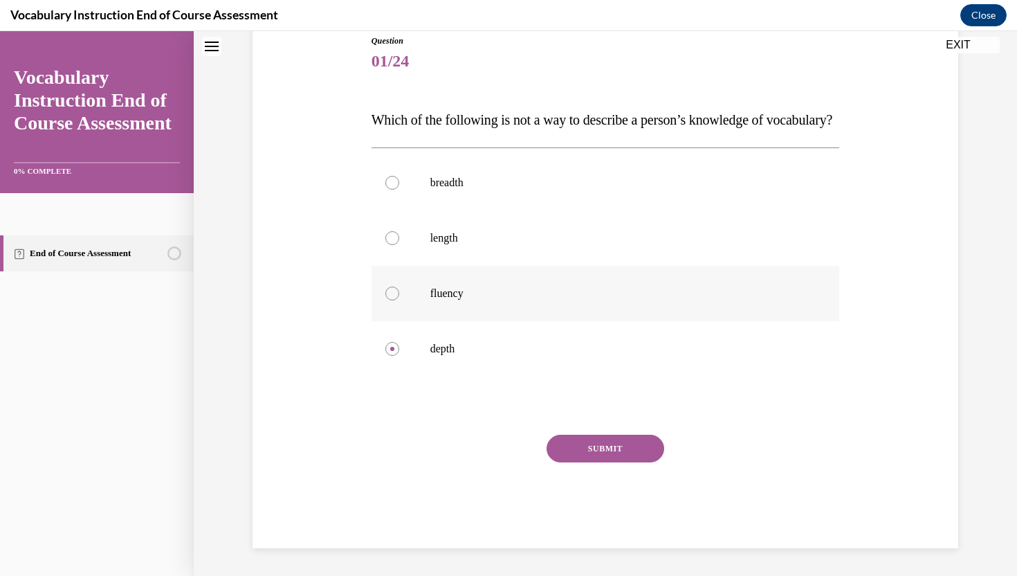
scroll to position [181, 0]
click at [596, 456] on button "SUBMIT" at bounding box center [606, 449] width 118 height 28
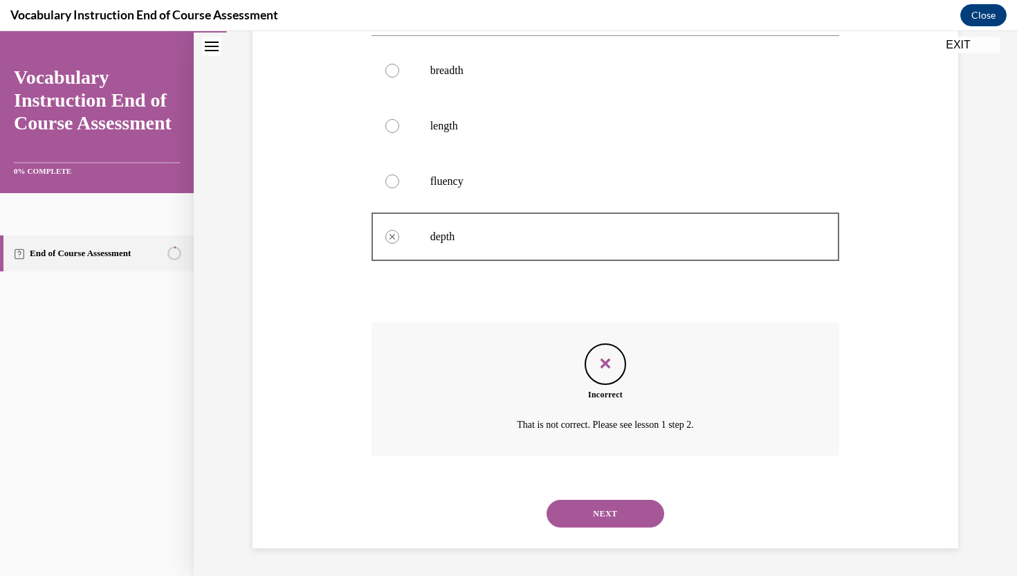
scroll to position [291, 0]
click at [599, 520] on button "NEXT" at bounding box center [606, 514] width 118 height 28
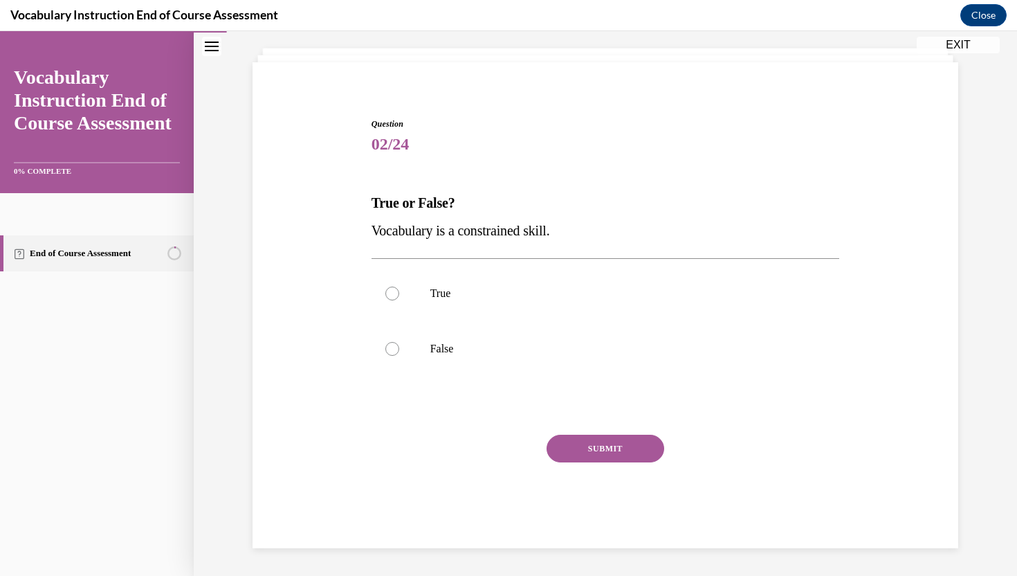
scroll to position [75, 0]
click at [394, 341] on label "False" at bounding box center [606, 348] width 468 height 55
click at [394, 342] on input "False" at bounding box center [392, 349] width 14 height 14
radio input "true"
click at [600, 452] on button "SUBMIT" at bounding box center [606, 449] width 118 height 28
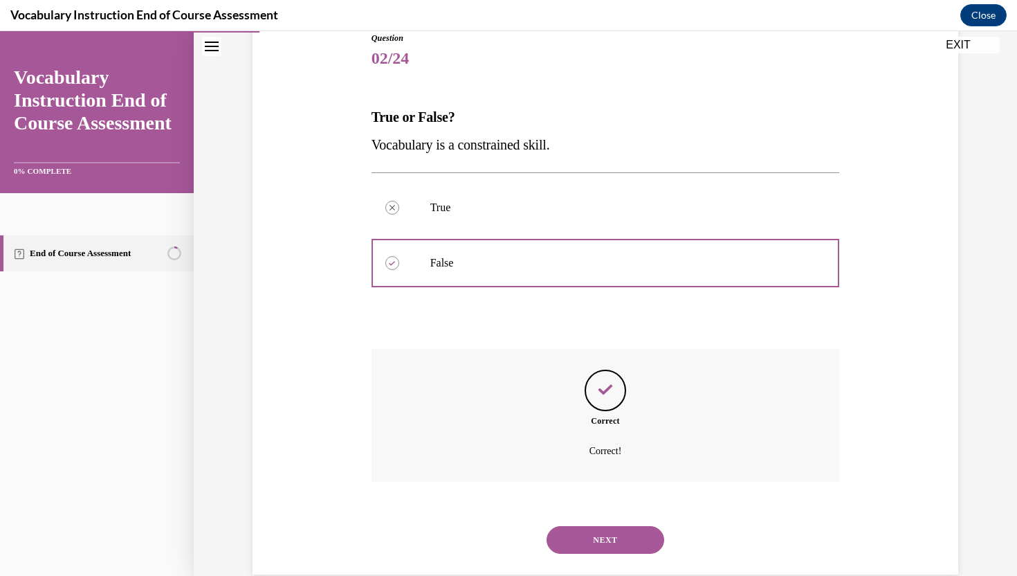
scroll to position [187, 0]
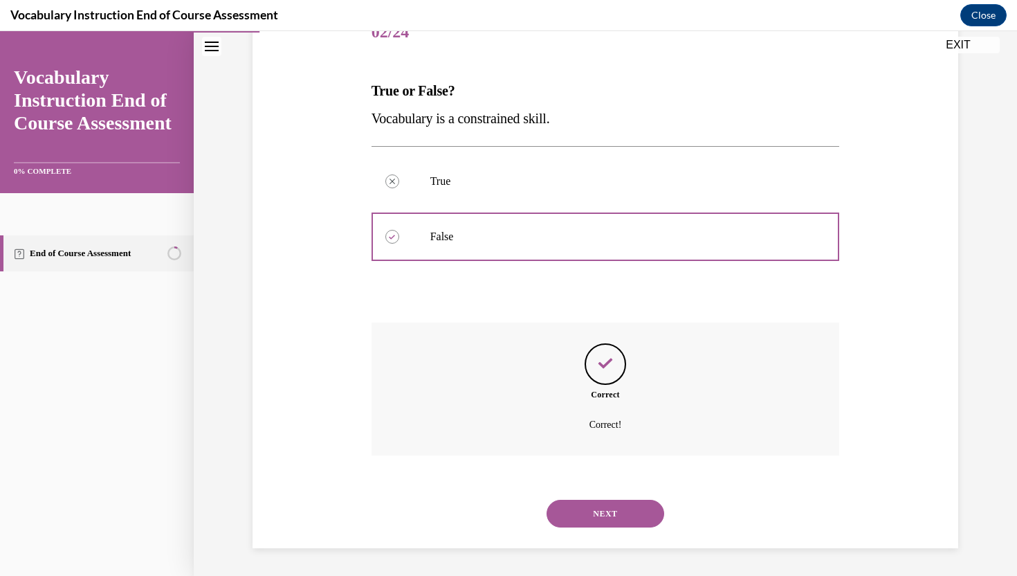
click at [596, 511] on button "NEXT" at bounding box center [606, 514] width 118 height 28
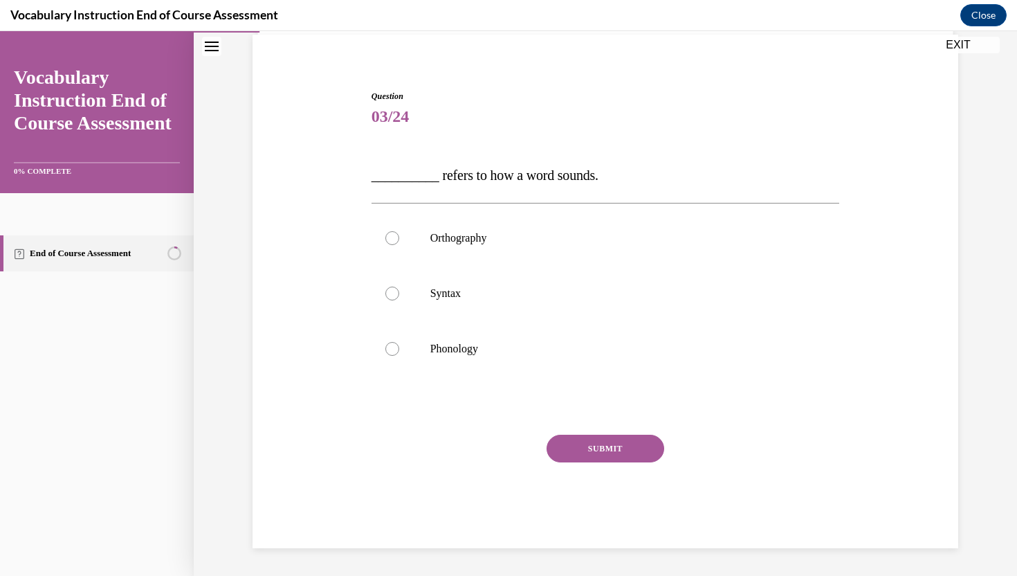
scroll to position [102, 0]
click at [439, 252] on label "Orthography" at bounding box center [606, 237] width 468 height 55
click at [399, 245] on input "Orthography" at bounding box center [392, 238] width 14 height 14
radio input "true"
click at [596, 455] on button "SUBMIT" at bounding box center [606, 449] width 118 height 28
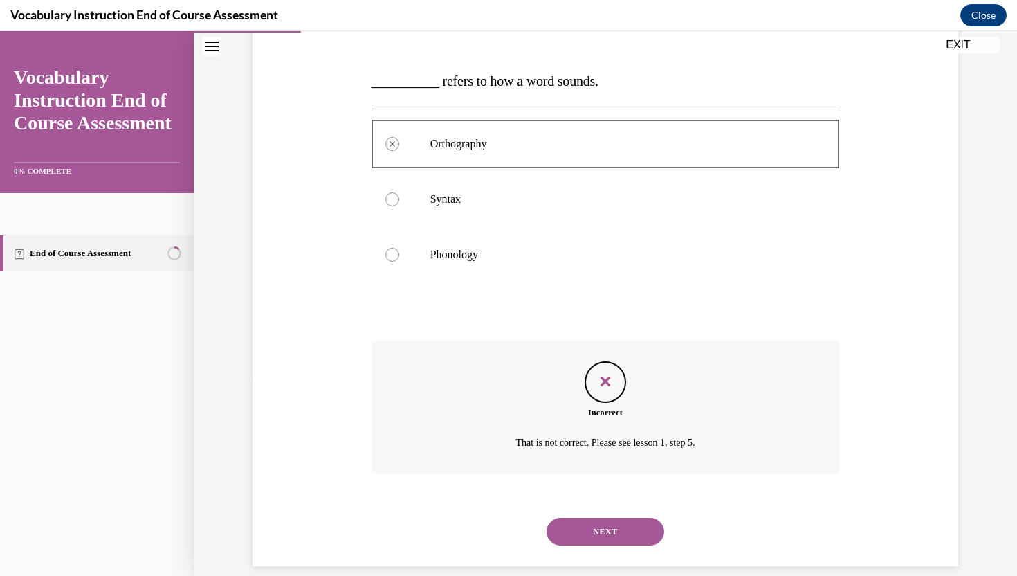
scroll to position [215, 0]
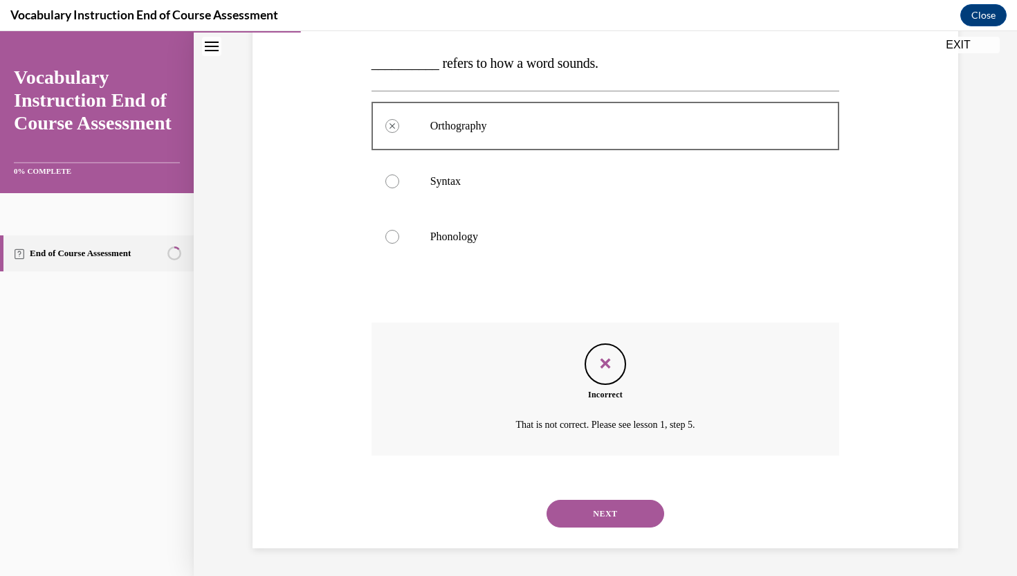
click at [608, 524] on button "NEXT" at bounding box center [606, 514] width 118 height 28
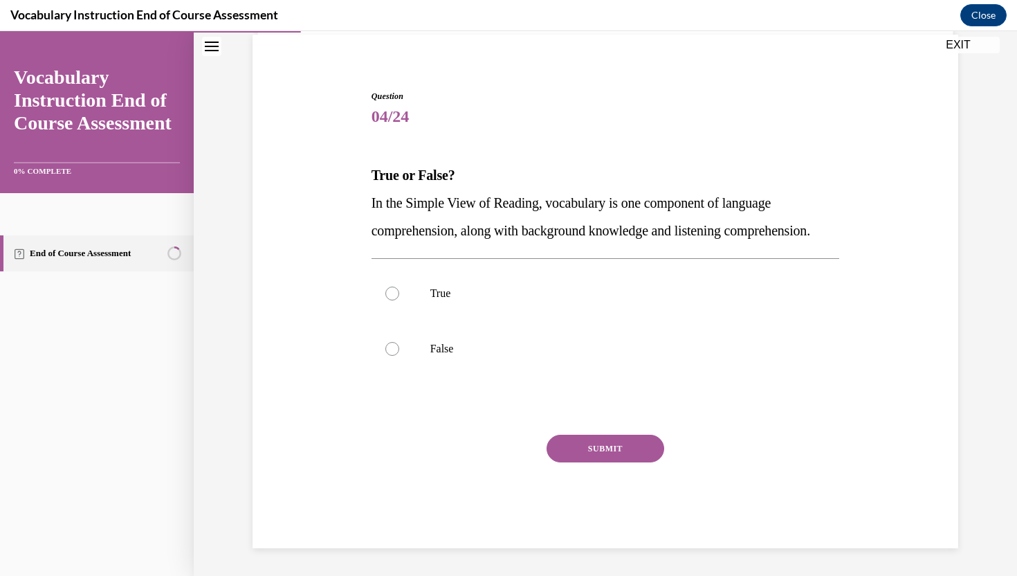
click at [962, 50] on button "EXIT" at bounding box center [958, 45] width 83 height 17
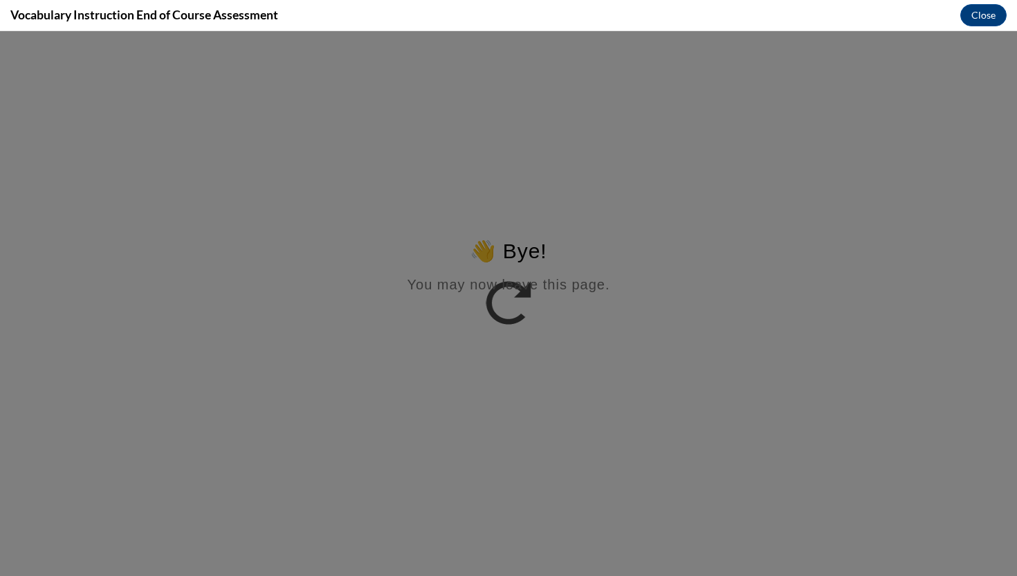
scroll to position [0, 0]
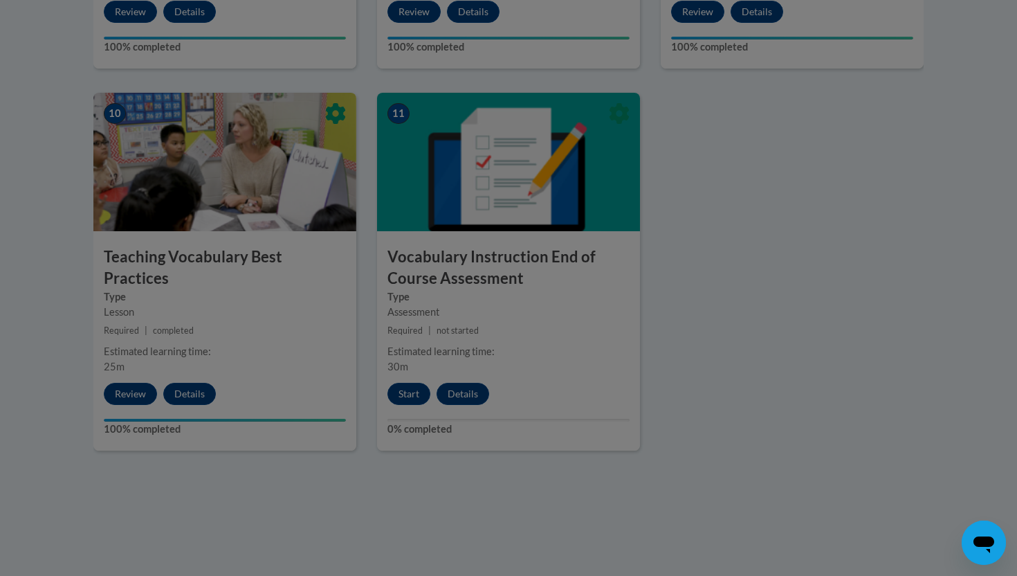
click at [490, 329] on div at bounding box center [508, 288] width 1017 height 576
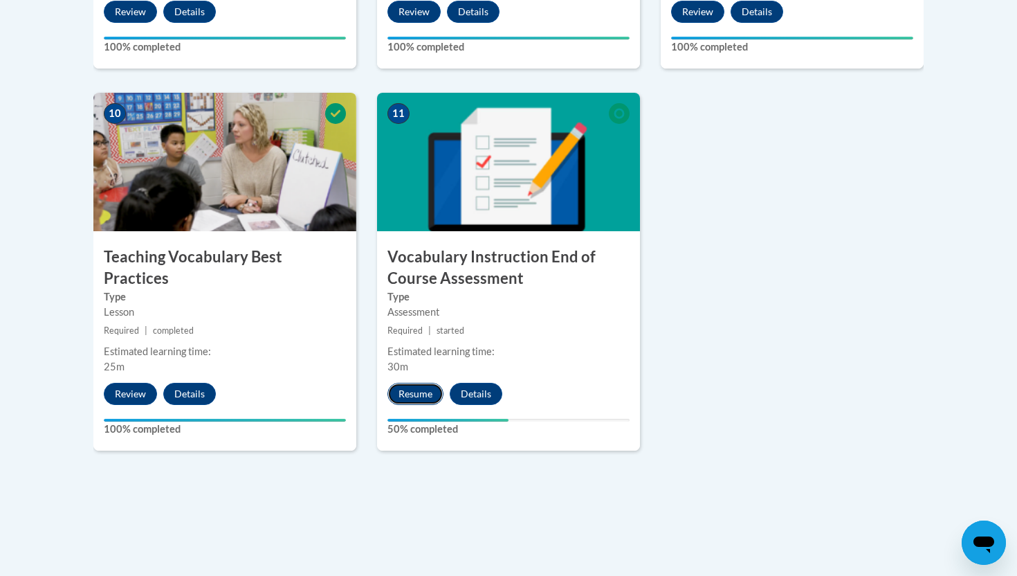
click at [423, 398] on button "Resume" at bounding box center [415, 394] width 56 height 22
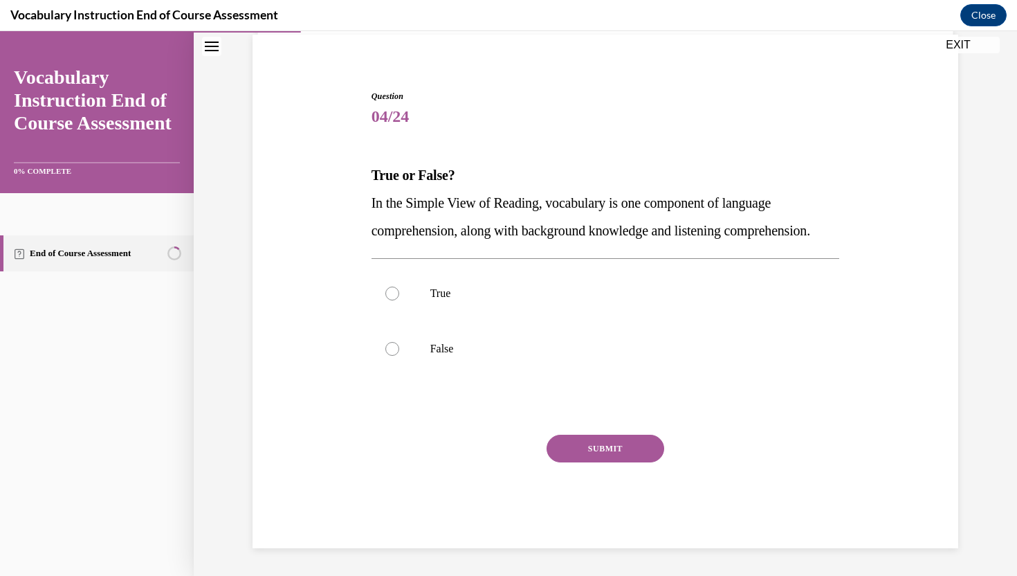
scroll to position [122, 0]
click at [403, 357] on label "False" at bounding box center [606, 348] width 468 height 55
click at [399, 356] on input "False" at bounding box center [392, 349] width 14 height 14
radio input "true"
click at [579, 448] on button "SUBMIT" at bounding box center [606, 449] width 118 height 28
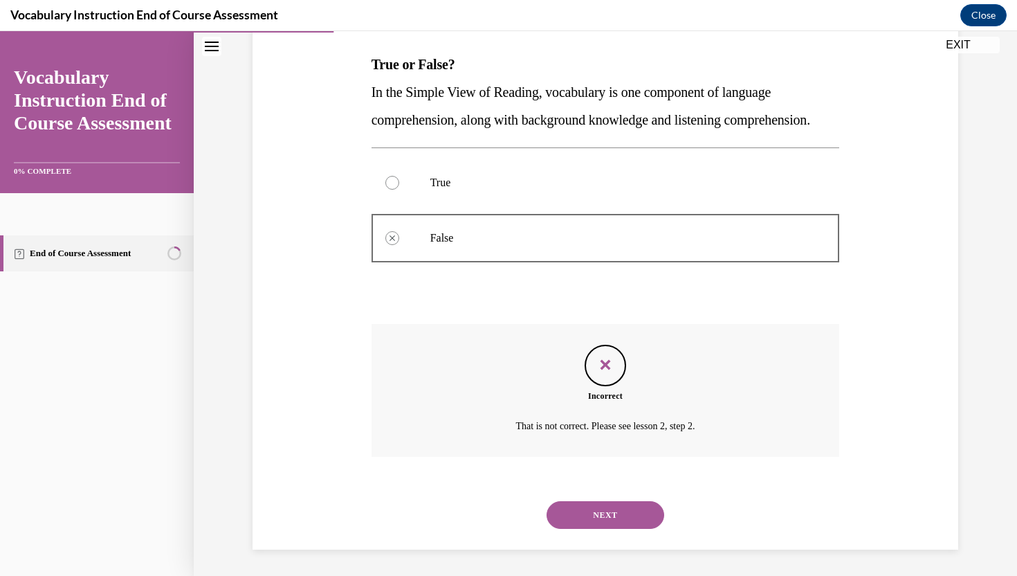
scroll to position [242, 0]
click at [609, 522] on button "NEXT" at bounding box center [606, 514] width 118 height 28
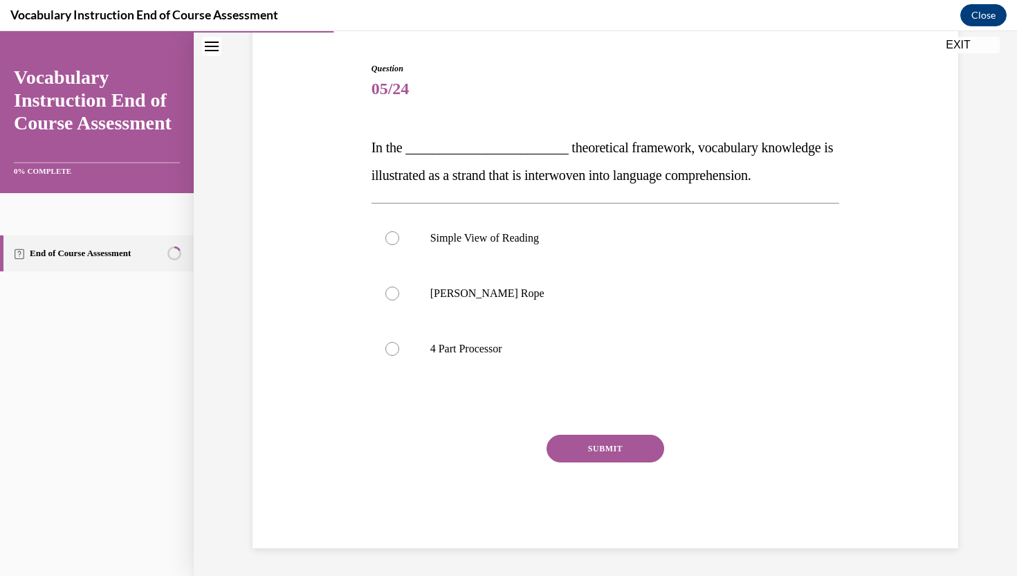
click at [114, 250] on link "End of Course Assessment" at bounding box center [97, 253] width 194 height 36
click at [67, 255] on link "End of Course Assessment" at bounding box center [97, 253] width 194 height 36
click at [20, 250] on icon "Table of contents" at bounding box center [19, 253] width 11 height 11
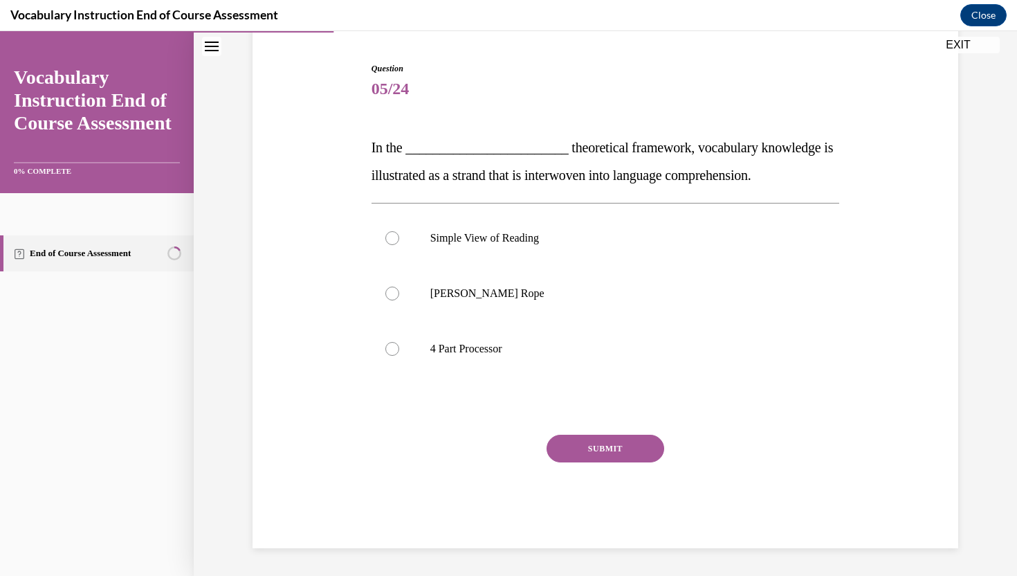
click at [215, 39] on button "Close navigation menu" at bounding box center [211, 46] width 19 height 19
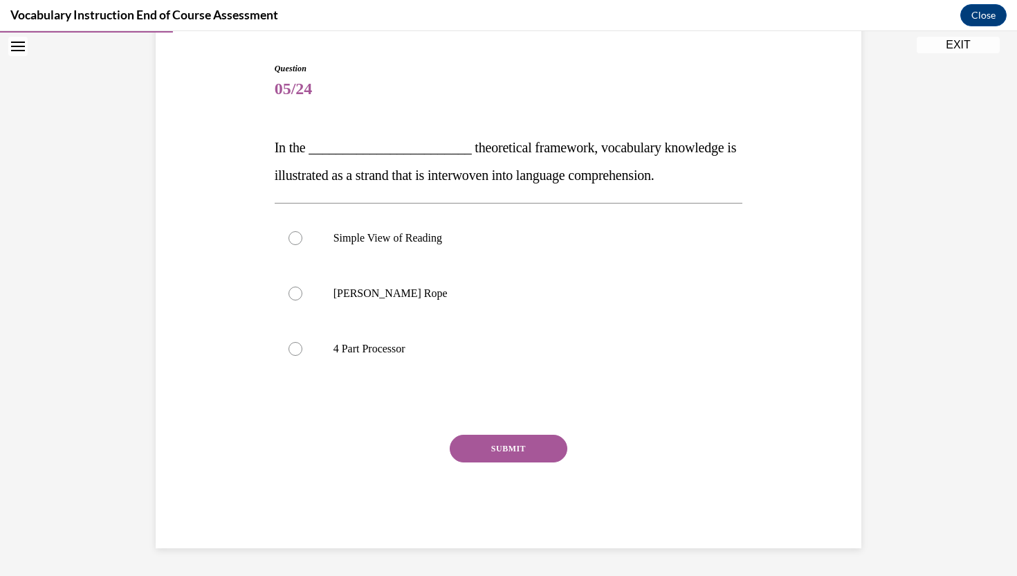
click at [14, 48] on icon "Open navigation menu" at bounding box center [18, 47] width 14 height 10
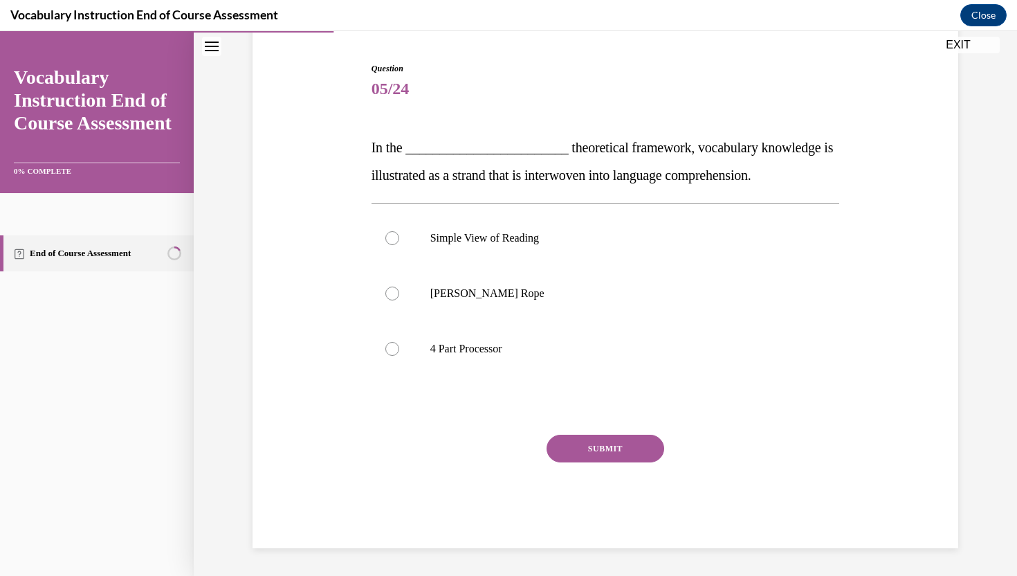
click at [61, 176] on div "0% COMPLETE" at bounding box center [97, 171] width 166 height 9
click at [982, 15] on button "Close" at bounding box center [983, 15] width 46 height 22
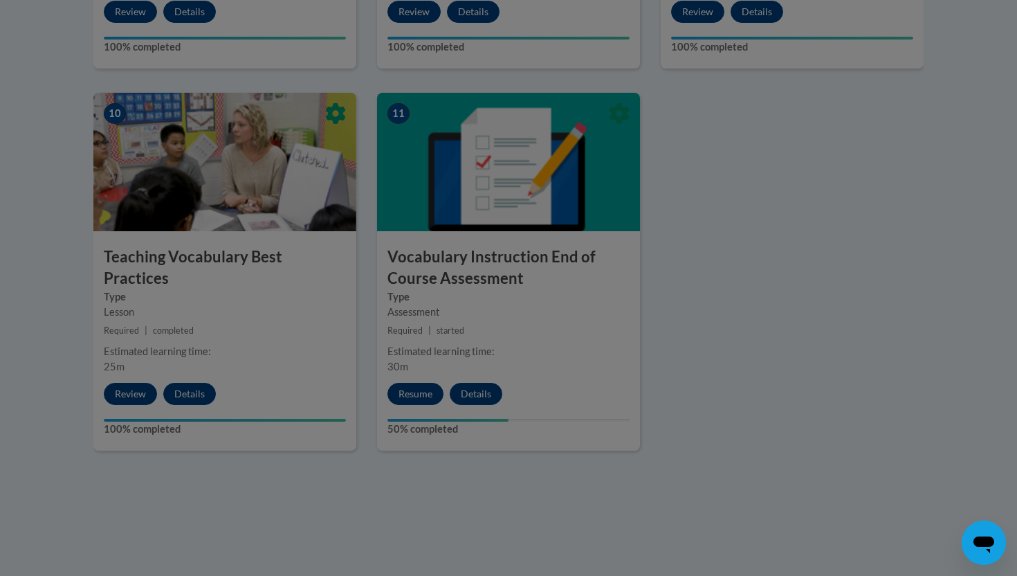
click at [479, 389] on div at bounding box center [508, 288] width 1017 height 576
click at [477, 392] on div at bounding box center [508, 288] width 1017 height 576
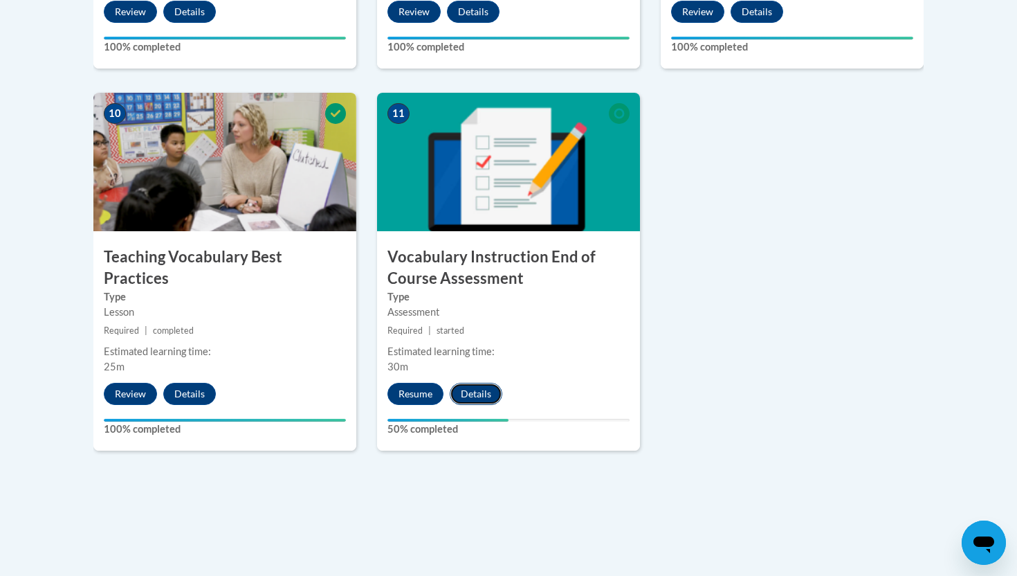
click at [464, 395] on button "Details" at bounding box center [476, 394] width 53 height 22
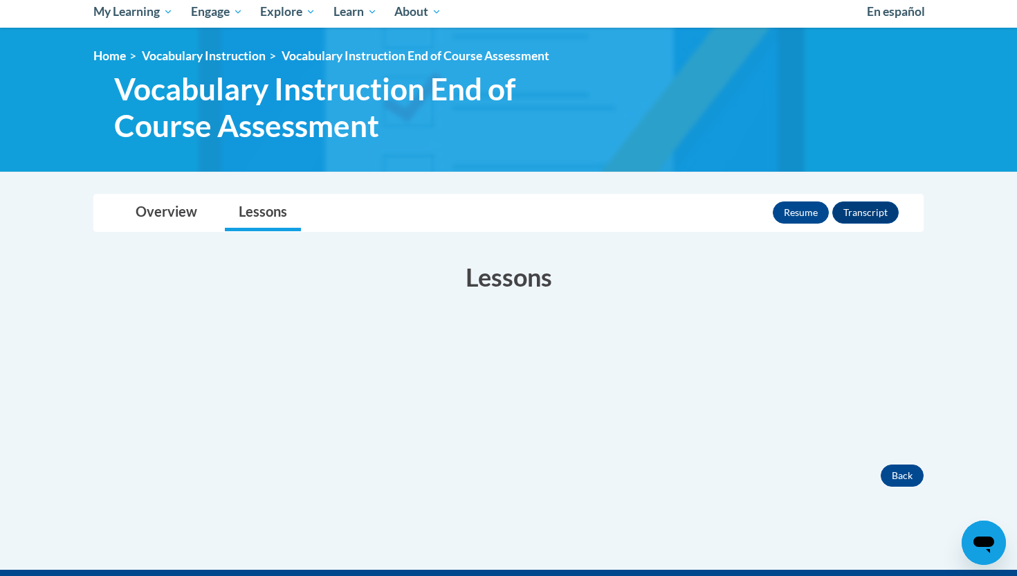
scroll to position [156, 0]
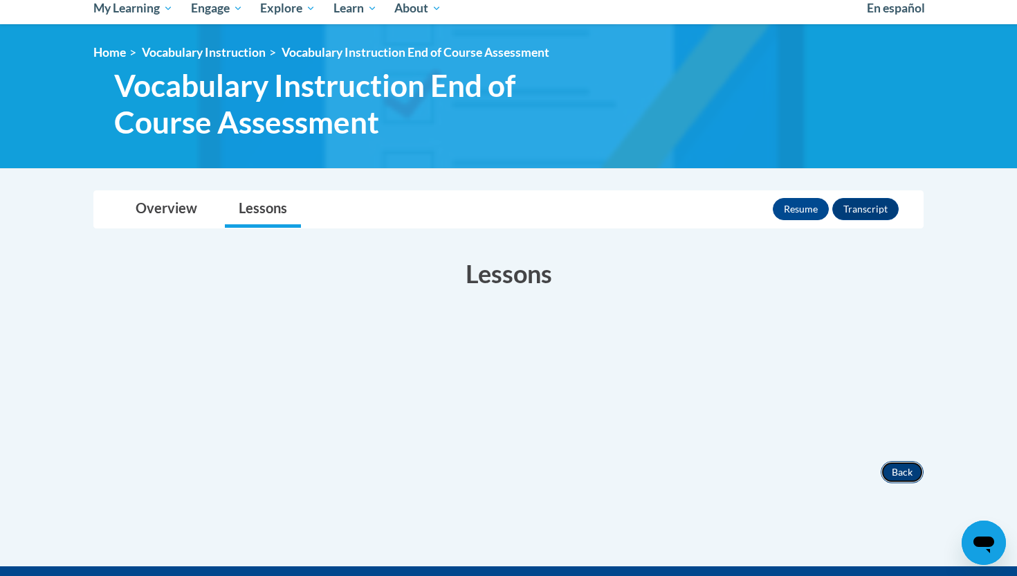
click at [906, 465] on button "Back" at bounding box center [902, 472] width 43 height 22
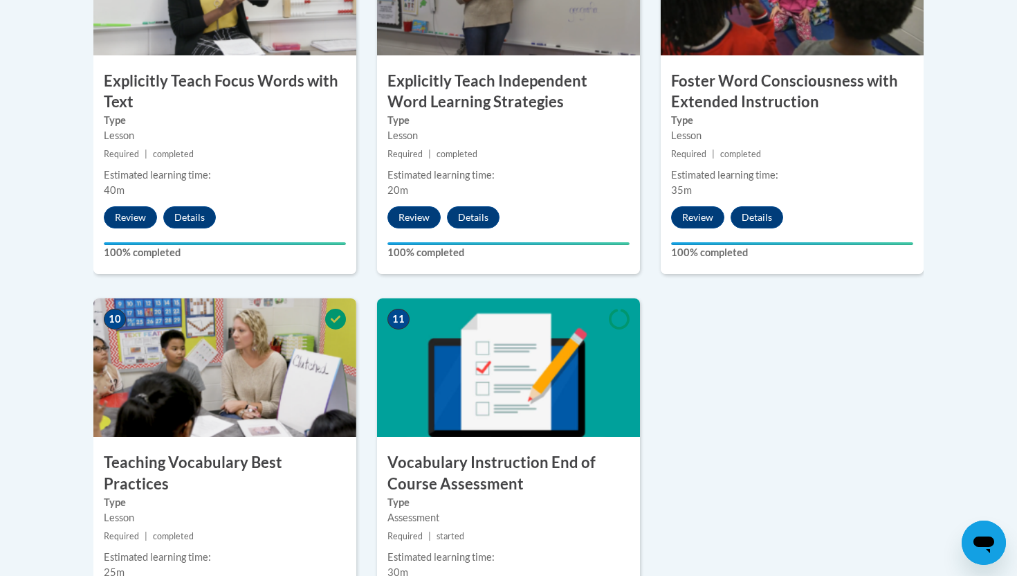
scroll to position [1746, 0]
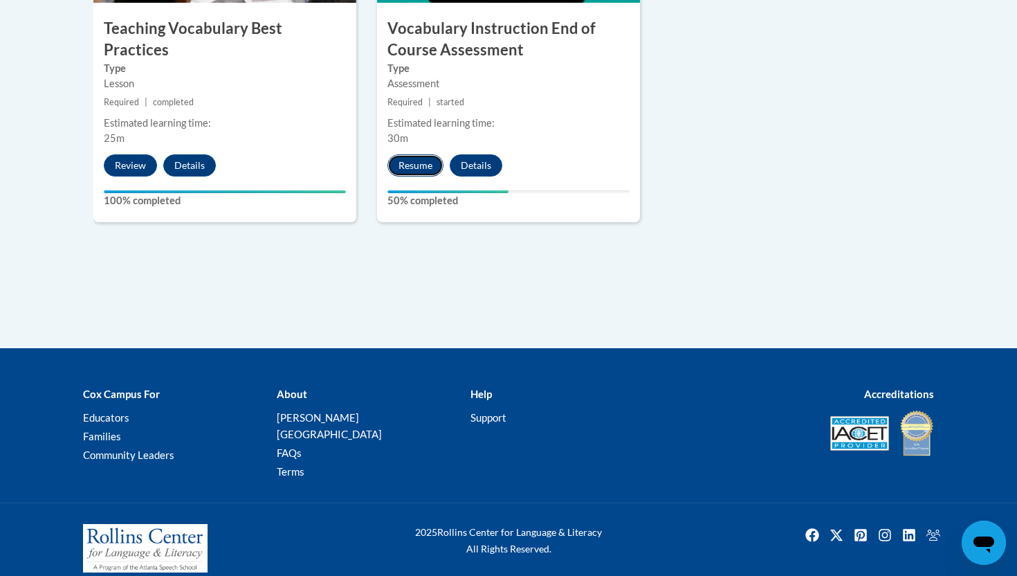
click at [427, 163] on button "Resume" at bounding box center [415, 165] width 56 height 22
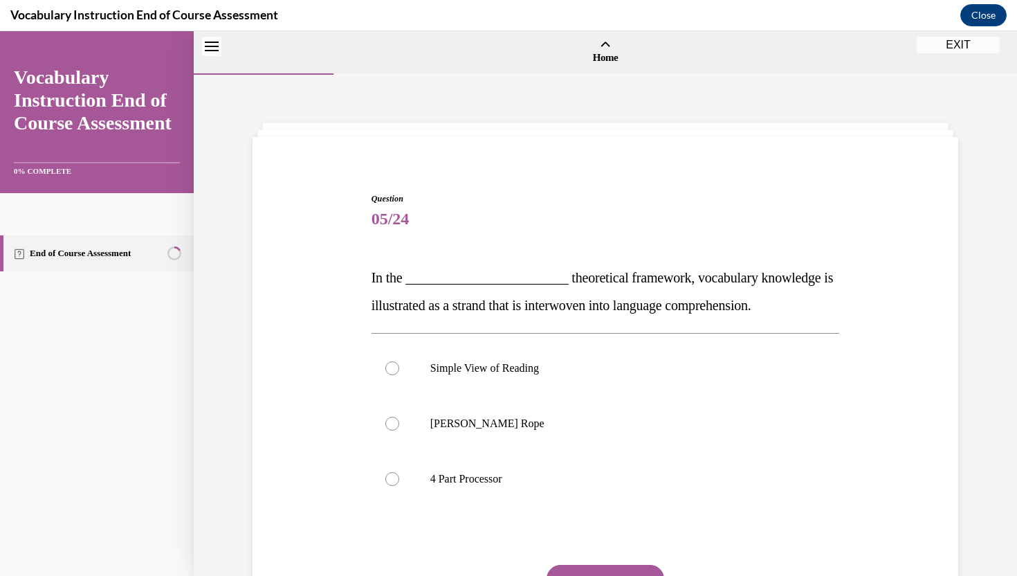
scroll to position [43, 0]
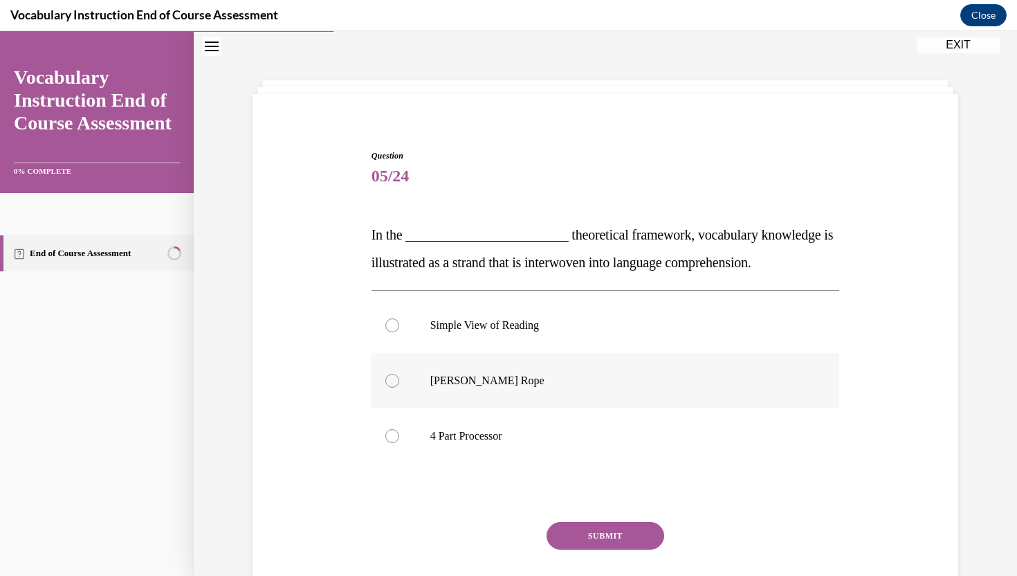
click at [488, 380] on p "[PERSON_NAME] Rope" at bounding box center [617, 381] width 375 height 14
click at [399, 380] on input "[PERSON_NAME] Rope" at bounding box center [392, 381] width 14 height 14
radio input "true"
click at [572, 517] on div "Question 05/24 In the ________________________ theoretical framework, vocabular…" at bounding box center [606, 392] width 468 height 486
click at [574, 538] on button "SUBMIT" at bounding box center [606, 536] width 118 height 28
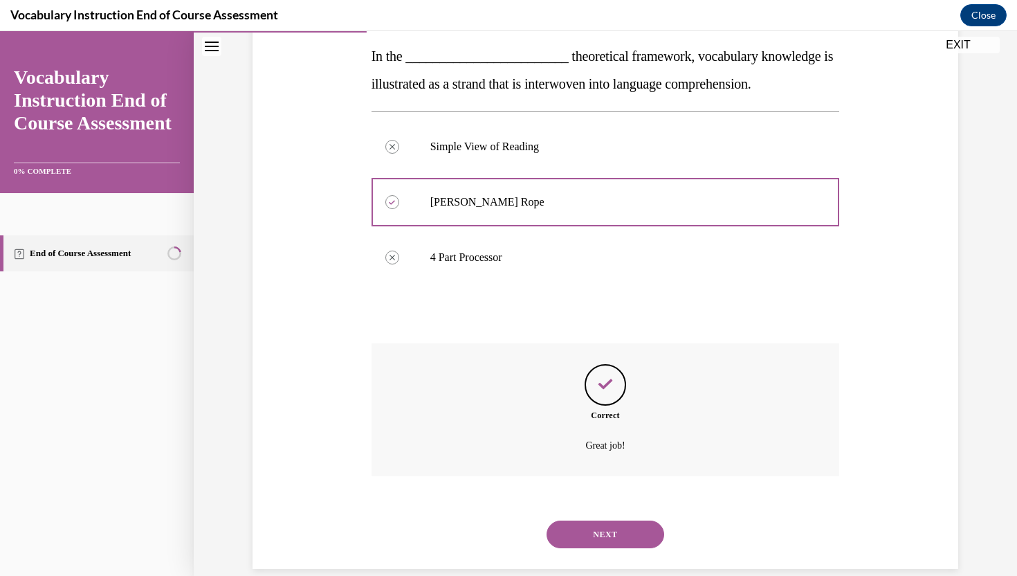
scroll to position [242, 0]
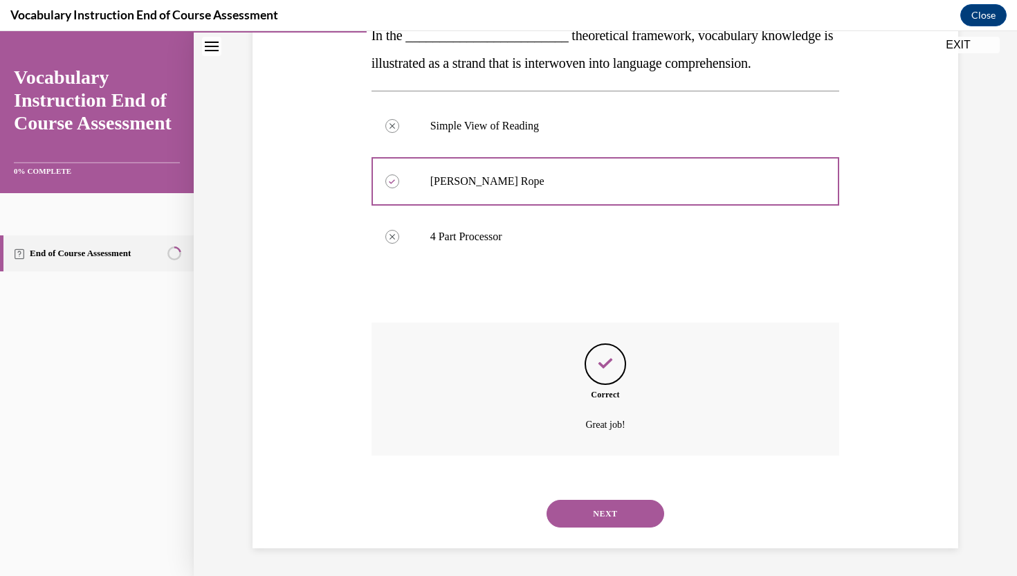
click at [626, 537] on div "NEXT" at bounding box center [606, 513] width 468 height 55
click at [626, 519] on button "NEXT" at bounding box center [606, 514] width 118 height 28
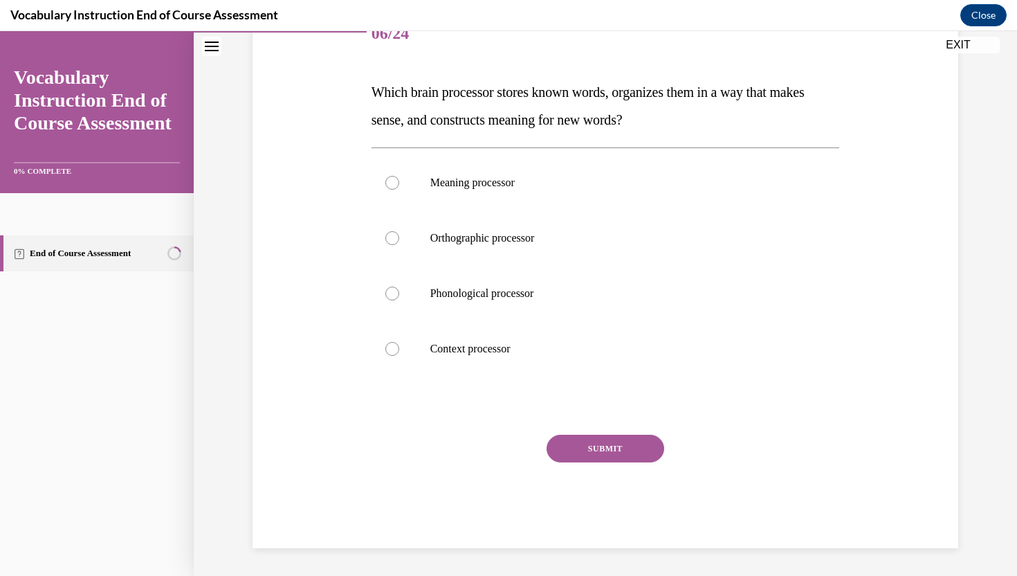
scroll to position [154, 0]
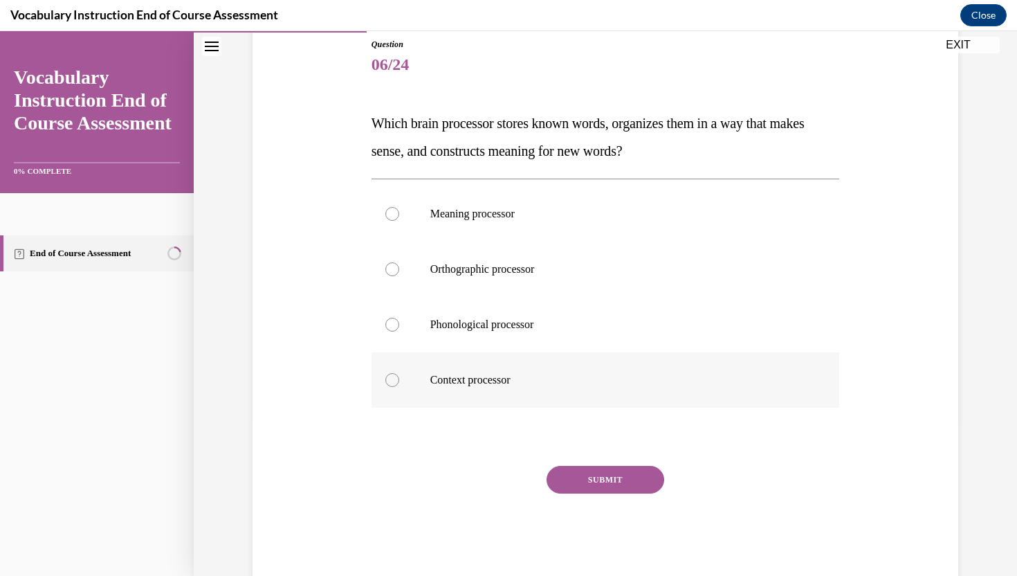
click at [477, 375] on p "Context processor" at bounding box center [617, 380] width 375 height 14
click at [399, 375] on input "Context processor" at bounding box center [392, 380] width 14 height 14
radio input "true"
click at [582, 477] on button "SUBMIT" at bounding box center [606, 480] width 118 height 28
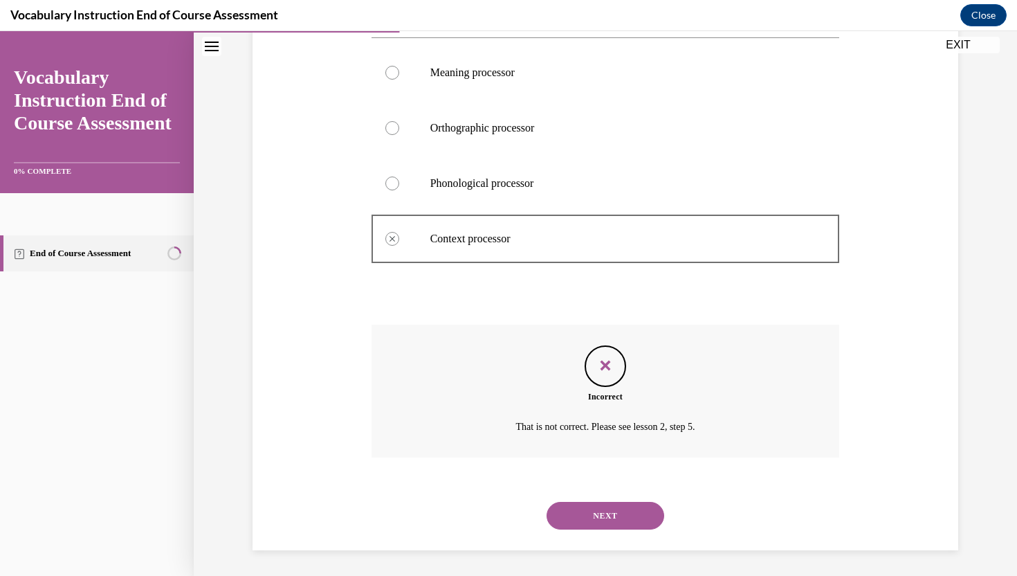
scroll to position [298, 0]
click at [597, 502] on button "NEXT" at bounding box center [606, 514] width 118 height 28
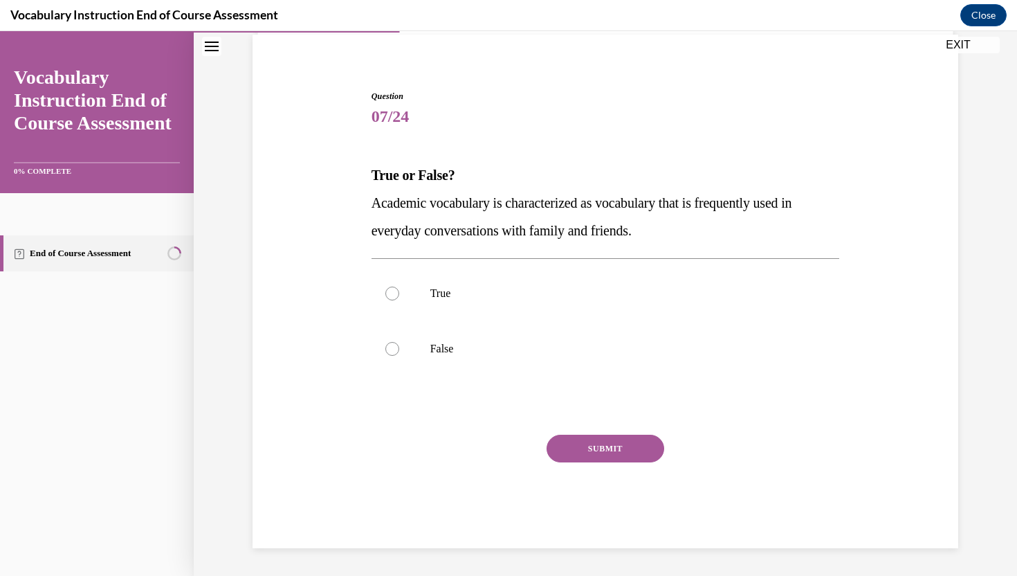
scroll to position [102, 0]
click at [444, 356] on label "False" at bounding box center [606, 348] width 468 height 55
click at [399, 356] on input "False" at bounding box center [392, 349] width 14 height 14
radio input "true"
click at [592, 447] on button "SUBMIT" at bounding box center [606, 449] width 118 height 28
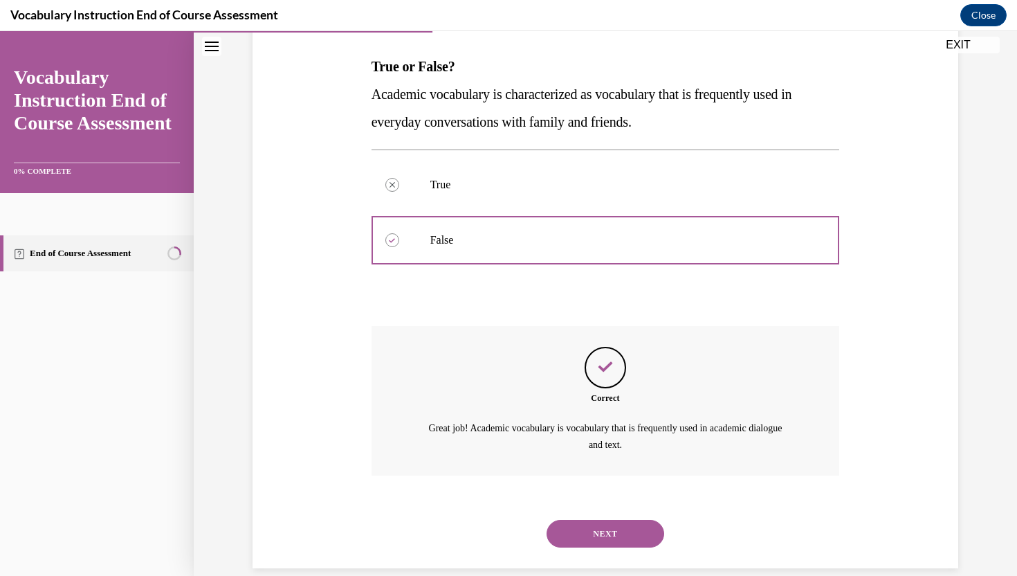
scroll to position [230, 0]
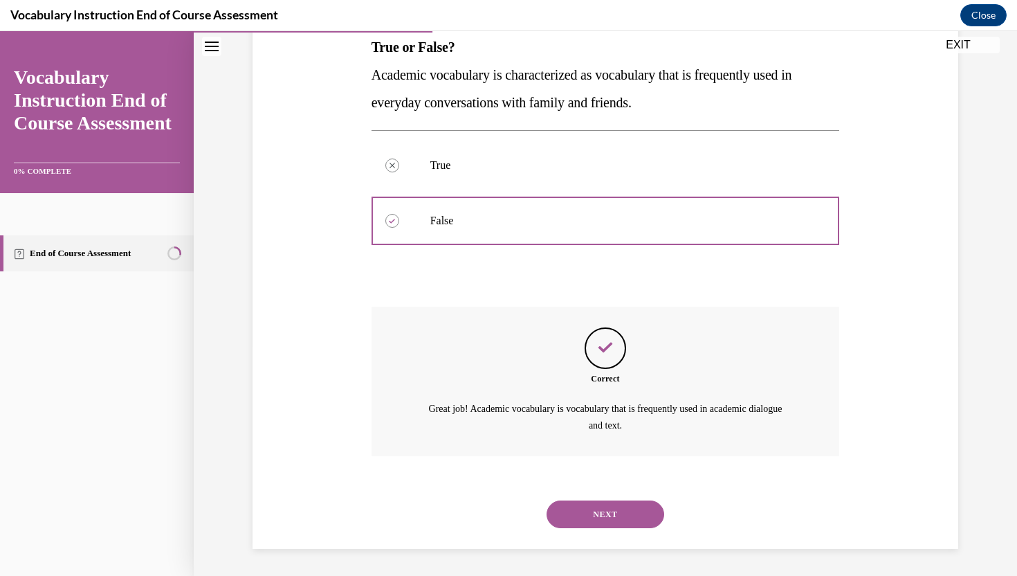
click at [610, 508] on button "NEXT" at bounding box center [606, 514] width 118 height 28
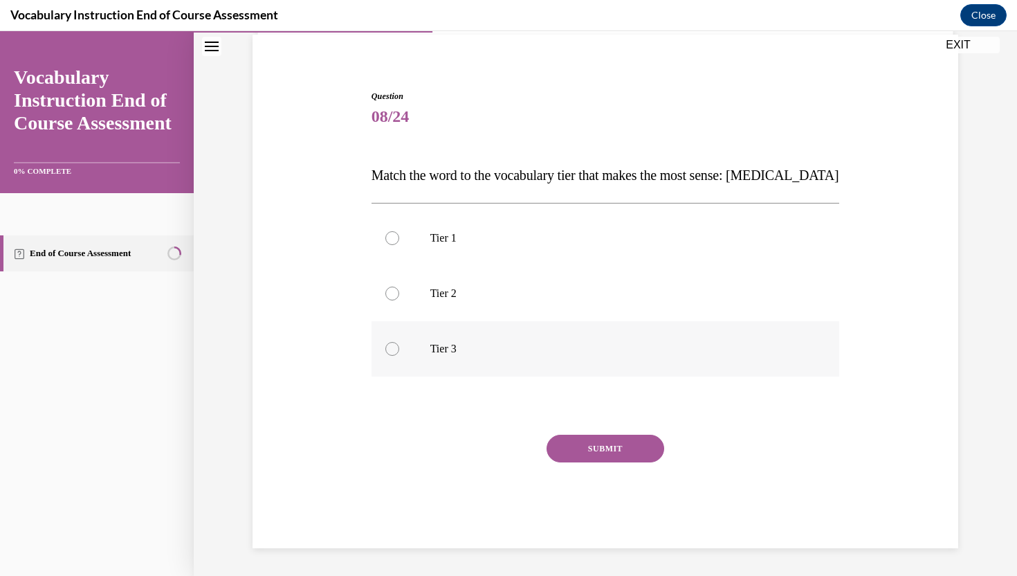
click at [390, 352] on div at bounding box center [392, 349] width 14 height 14
click at [390, 352] on input "Tier 3" at bounding box center [392, 349] width 14 height 14
radio input "true"
click at [585, 443] on button "SUBMIT" at bounding box center [606, 449] width 118 height 28
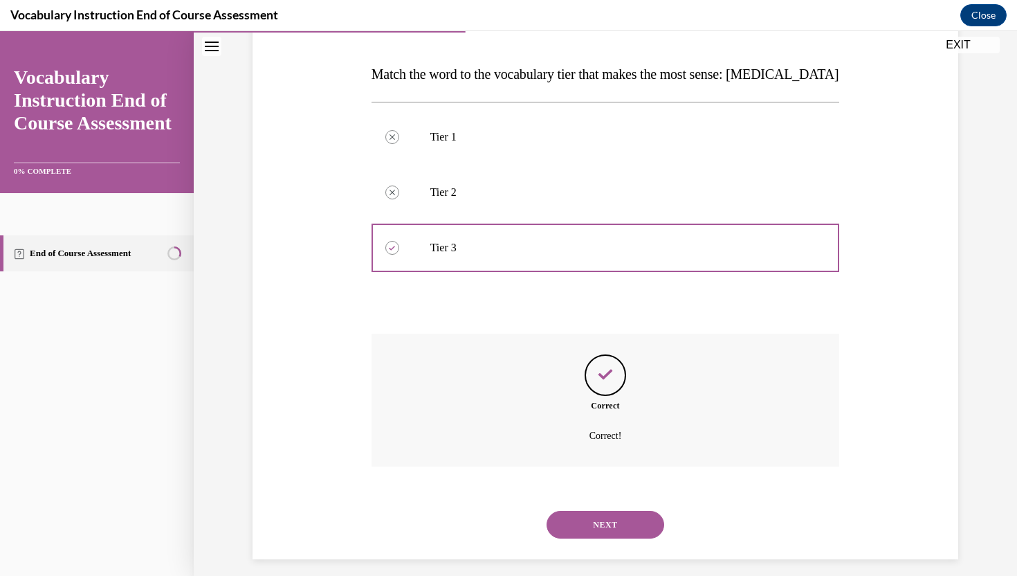
scroll to position [215, 0]
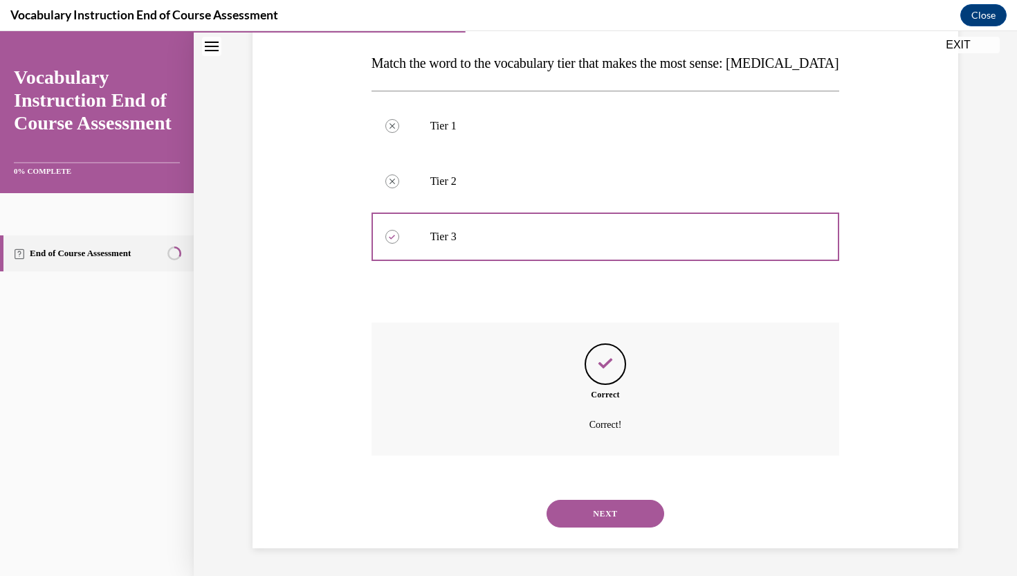
click at [605, 513] on button "NEXT" at bounding box center [606, 514] width 118 height 28
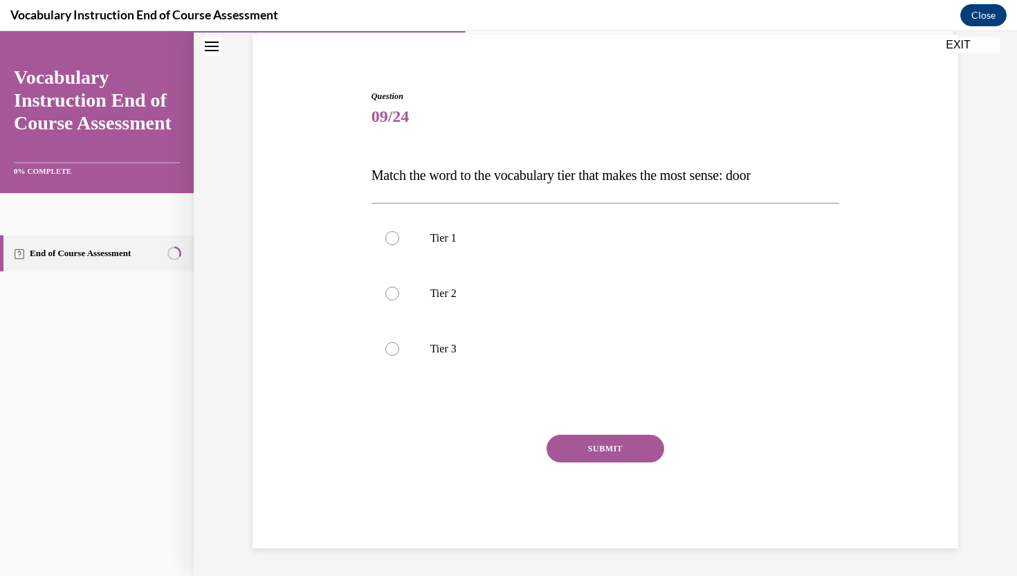
scroll to position [102, 0]
click at [392, 238] on div at bounding box center [392, 238] width 14 height 14
click at [392, 238] on input "Tier 1" at bounding box center [392, 238] width 14 height 14
radio input "true"
click at [570, 442] on button "SUBMIT" at bounding box center [606, 449] width 118 height 28
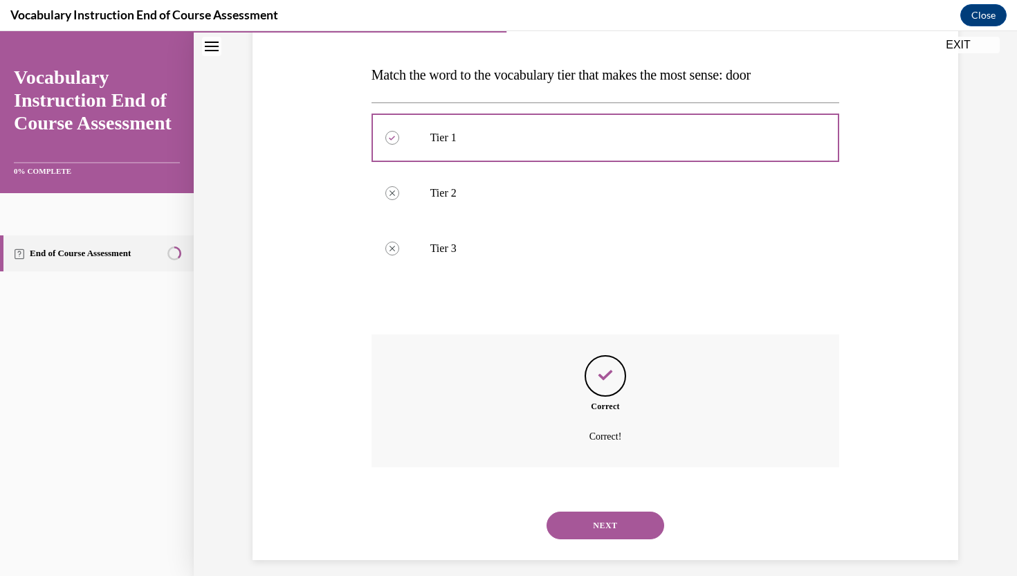
scroll to position [215, 0]
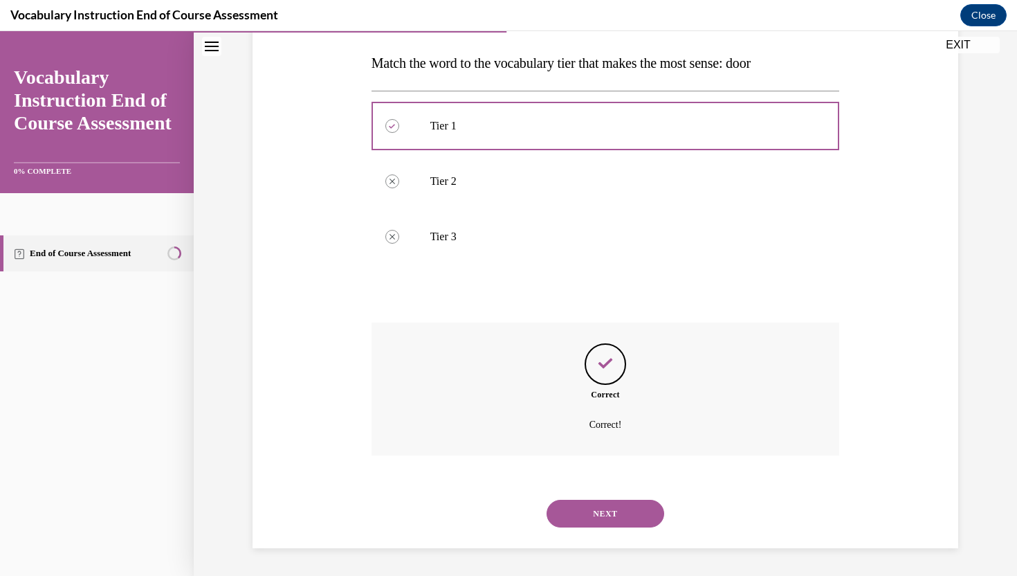
click at [615, 514] on button "NEXT" at bounding box center [606, 514] width 118 height 28
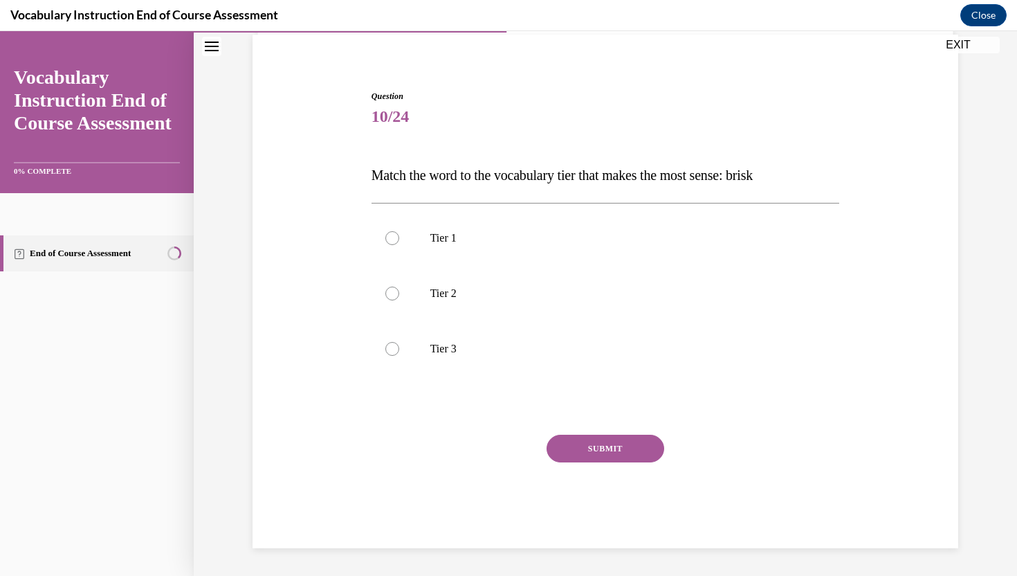
scroll to position [102, 0]
click at [432, 285] on label "Tier 2" at bounding box center [606, 293] width 468 height 55
click at [399, 286] on input "Tier 2" at bounding box center [392, 293] width 14 height 14
radio input "true"
click at [664, 453] on div "SUBMIT" at bounding box center [606, 469] width 468 height 69
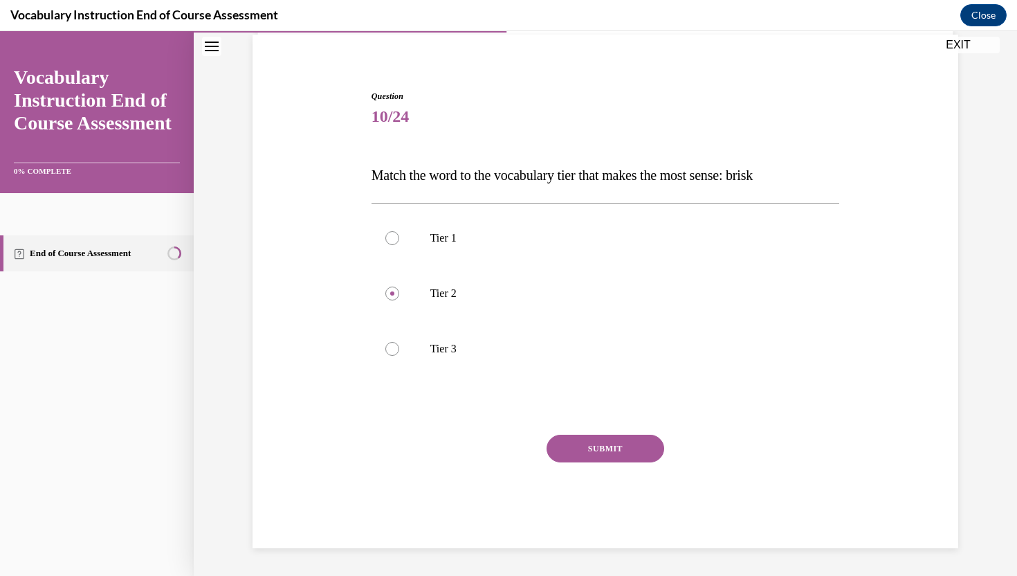
click at [642, 449] on button "SUBMIT" at bounding box center [606, 449] width 118 height 28
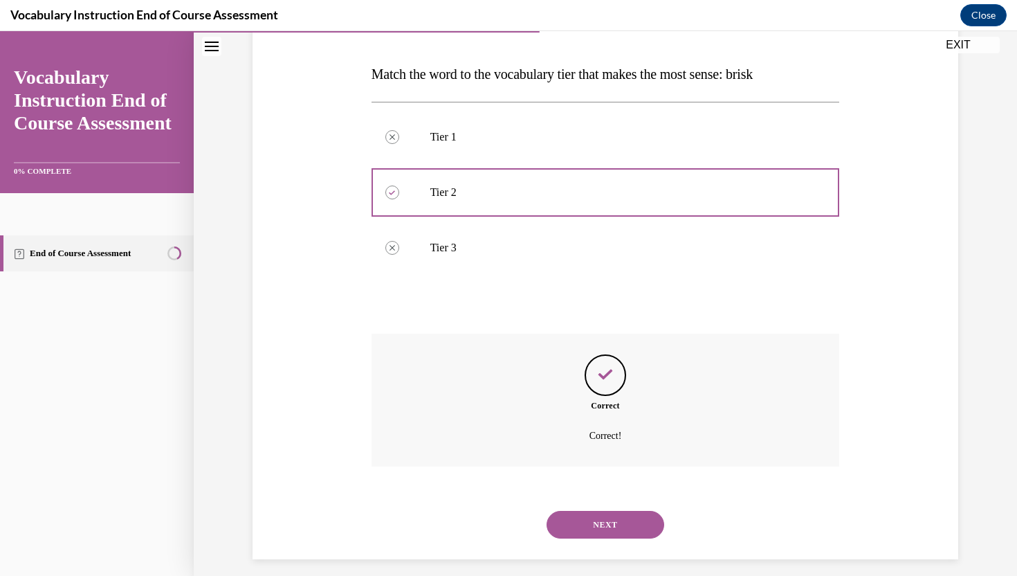
scroll to position [215, 0]
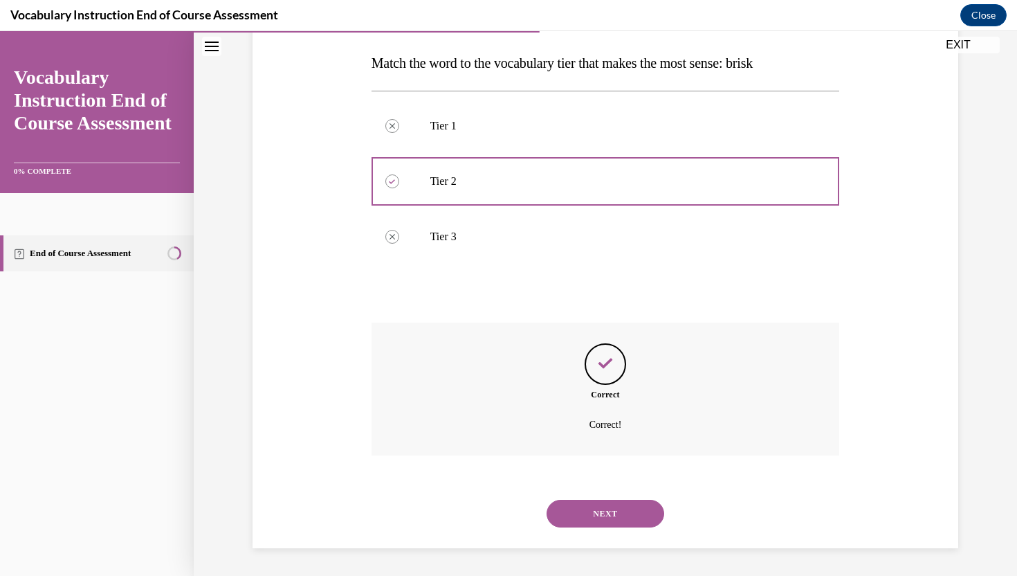
click at [641, 510] on button "NEXT" at bounding box center [606, 514] width 118 height 28
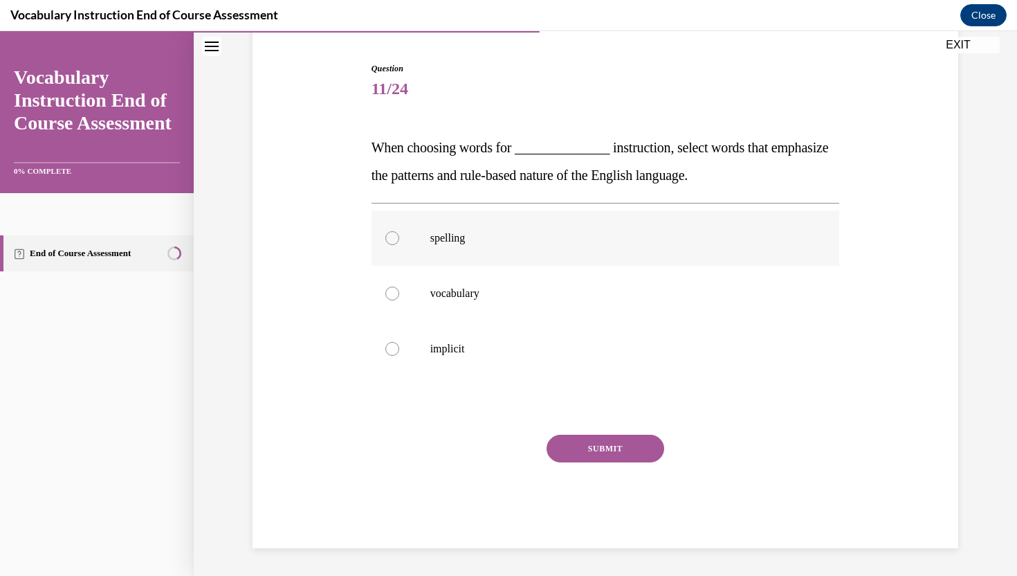
click at [382, 245] on label "spelling" at bounding box center [606, 237] width 468 height 55
click at [385, 245] on input "spelling" at bounding box center [392, 238] width 14 height 14
radio input "true"
click at [596, 438] on button "SUBMIT" at bounding box center [606, 449] width 118 height 28
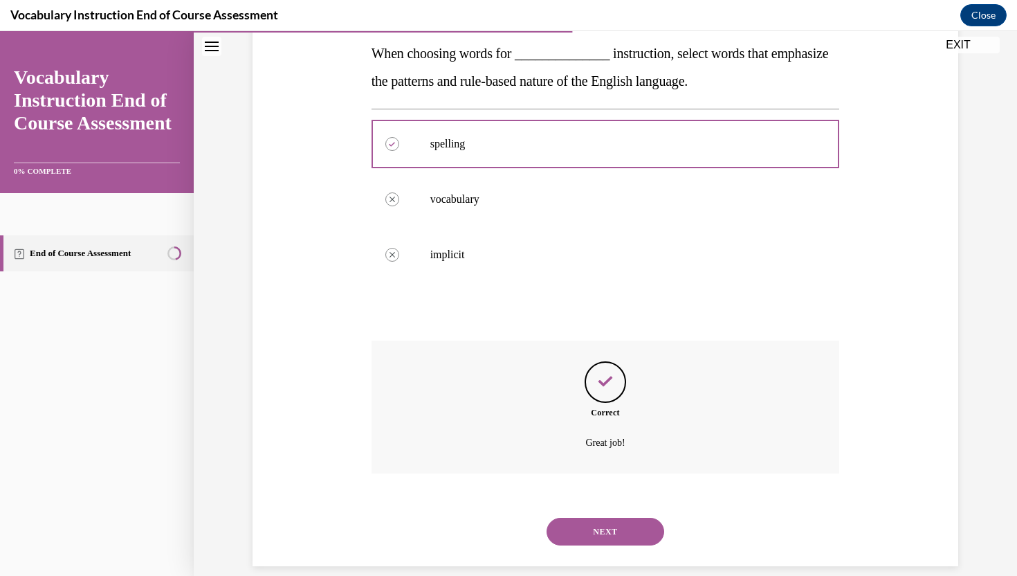
scroll to position [242, 0]
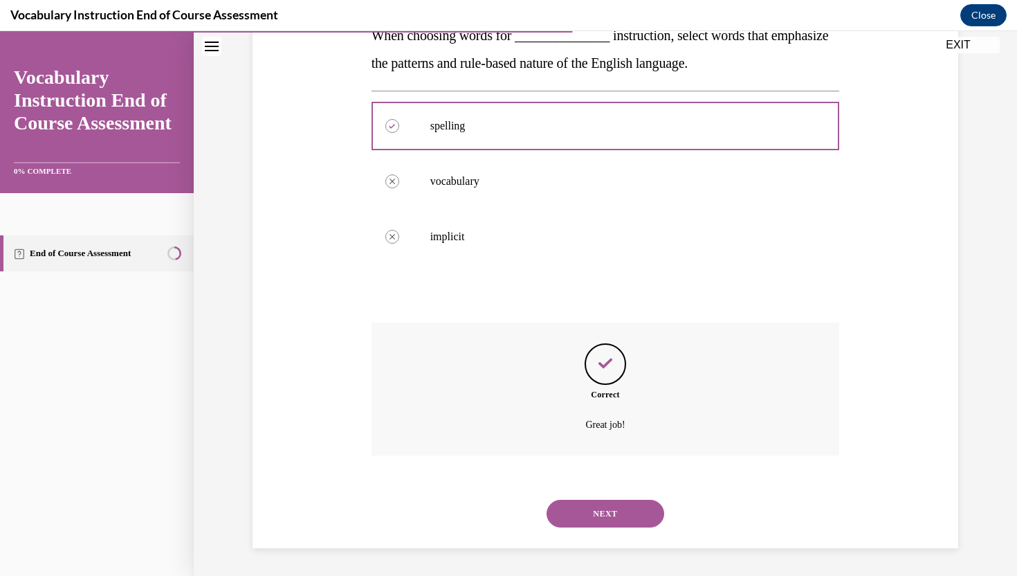
click at [617, 519] on button "NEXT" at bounding box center [606, 514] width 118 height 28
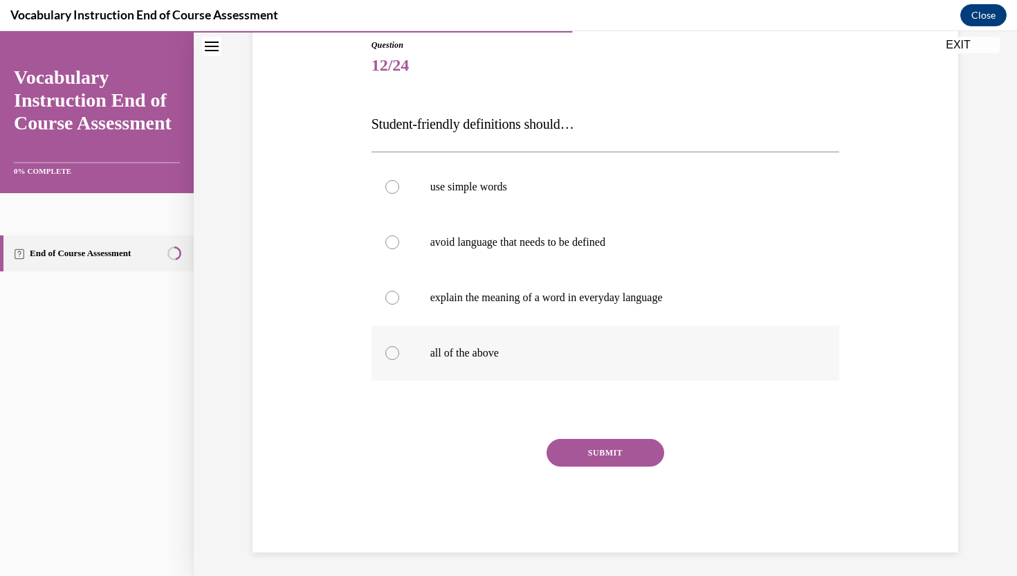
click at [407, 356] on label "all of the above" at bounding box center [606, 352] width 468 height 55
click at [399, 356] on input "all of the above" at bounding box center [392, 353] width 14 height 14
radio input "true"
click at [566, 457] on button "SUBMIT" at bounding box center [606, 453] width 118 height 28
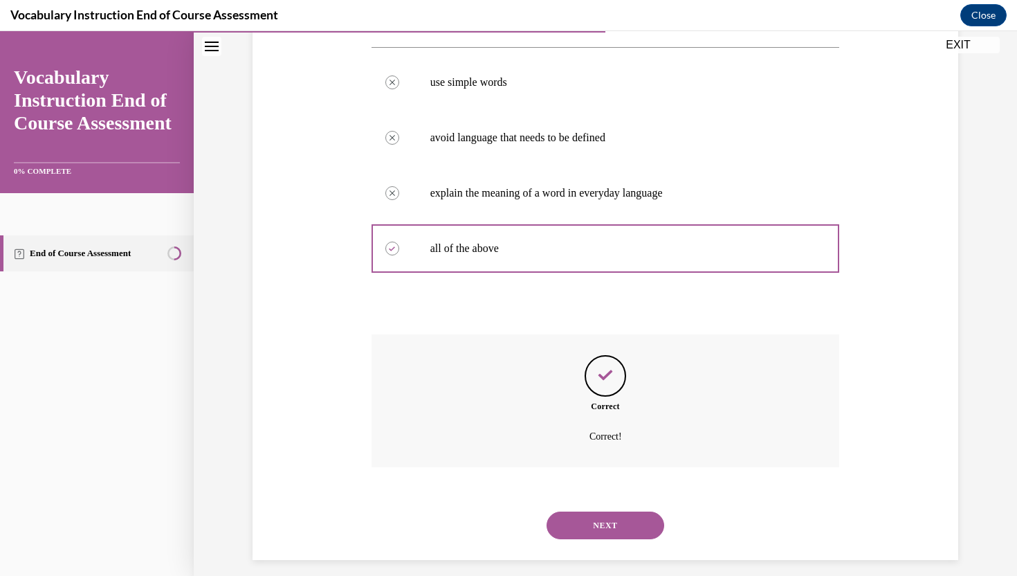
scroll to position [270, 0]
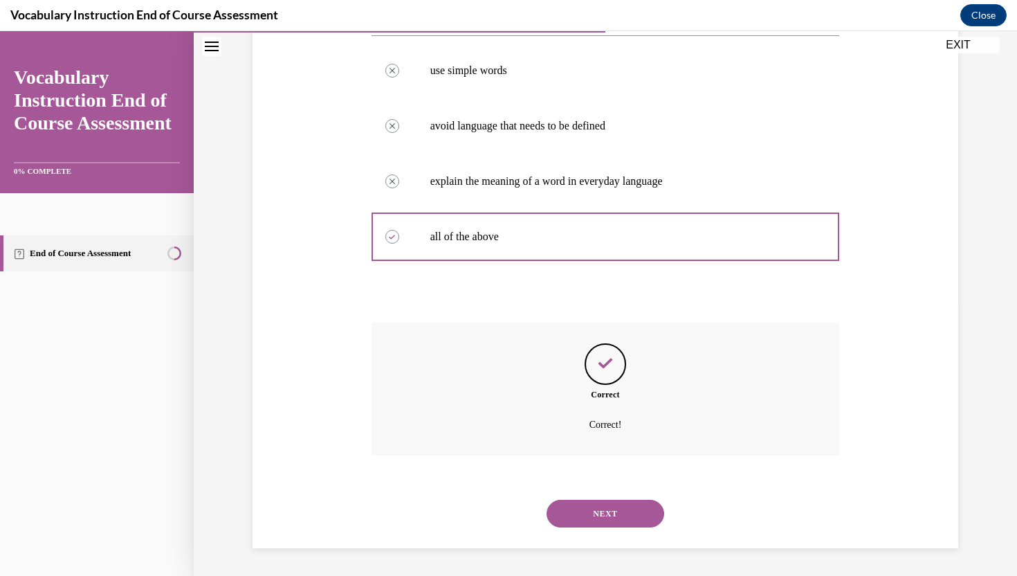
click at [632, 518] on button "NEXT" at bounding box center [606, 514] width 118 height 28
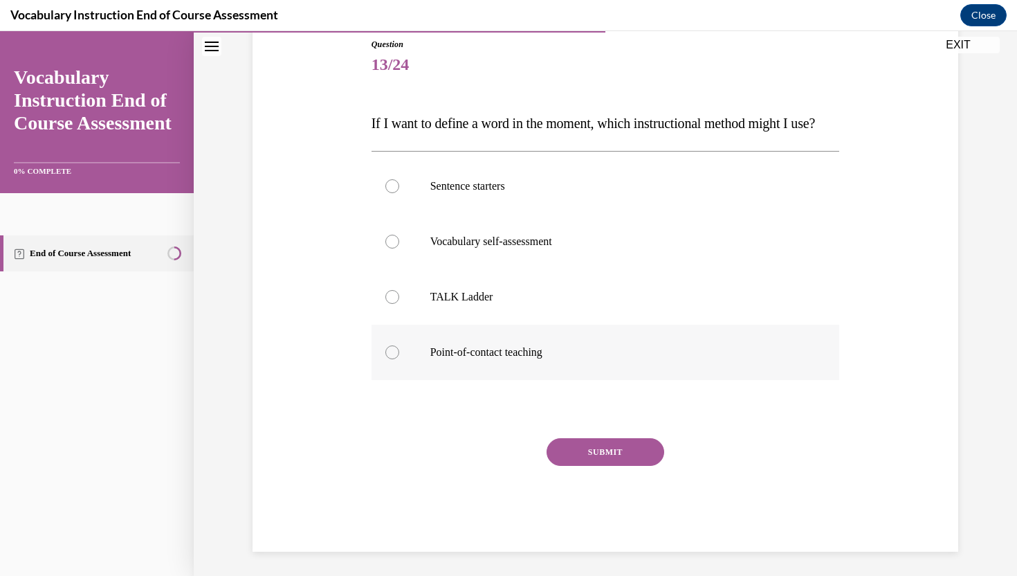
click at [399, 380] on label "Point-of-contact teaching" at bounding box center [606, 352] width 468 height 55
click at [399, 359] on input "Point-of-contact teaching" at bounding box center [392, 352] width 14 height 14
radio input "true"
click at [577, 466] on button "SUBMIT" at bounding box center [606, 452] width 118 height 28
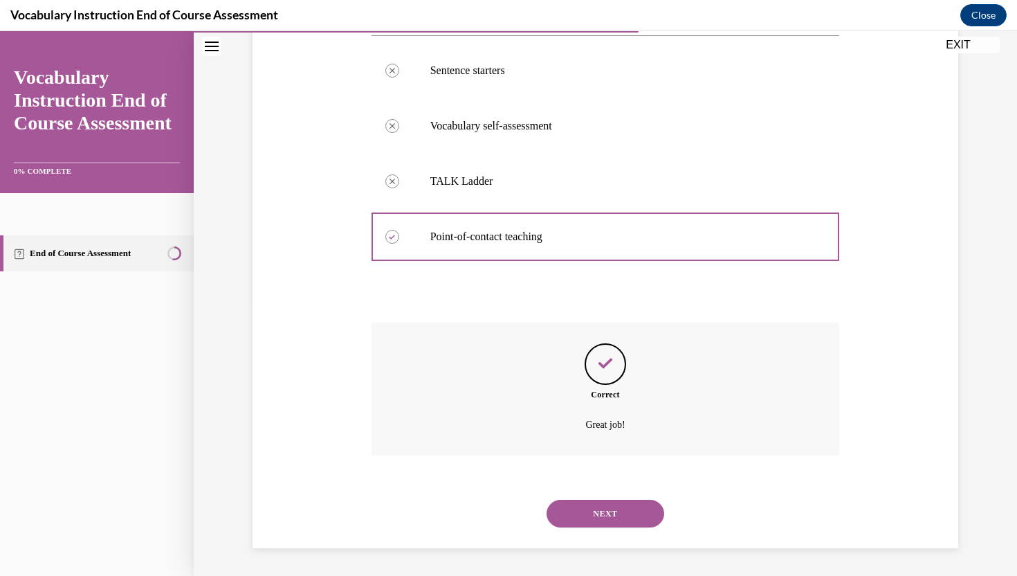
scroll to position [298, 0]
click at [588, 517] on button "NEXT" at bounding box center [606, 514] width 118 height 28
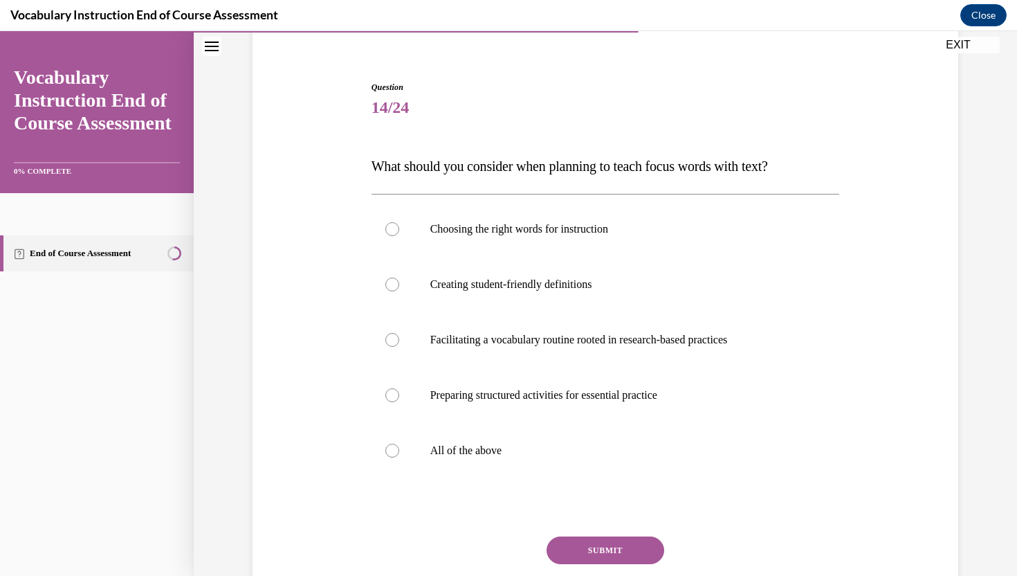
scroll to position [113, 0]
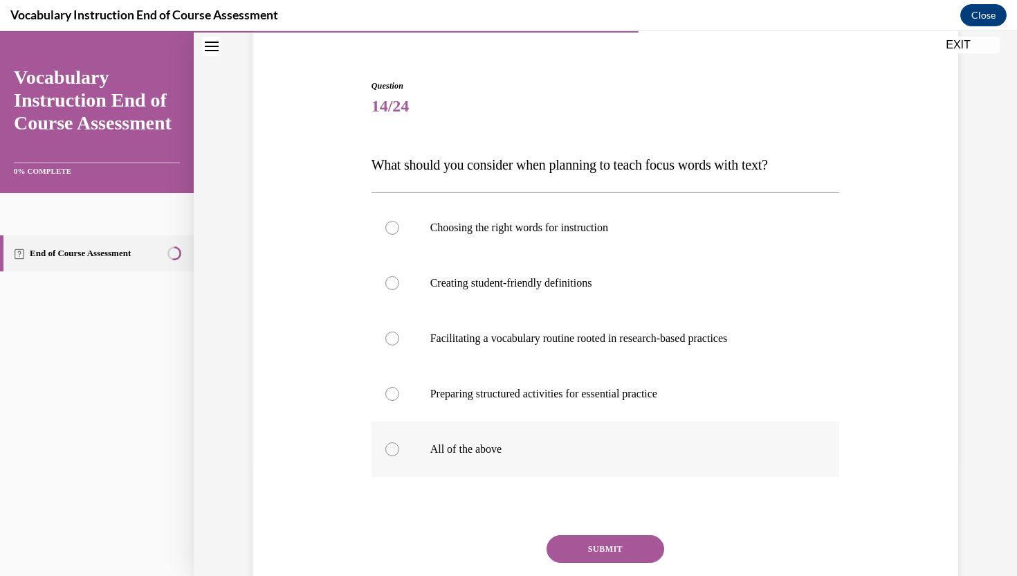
click at [402, 444] on label "All of the above" at bounding box center [606, 448] width 468 height 55
click at [399, 444] on input "All of the above" at bounding box center [392, 449] width 14 height 14
radio input "true"
click at [616, 551] on button "SUBMIT" at bounding box center [606, 549] width 118 height 28
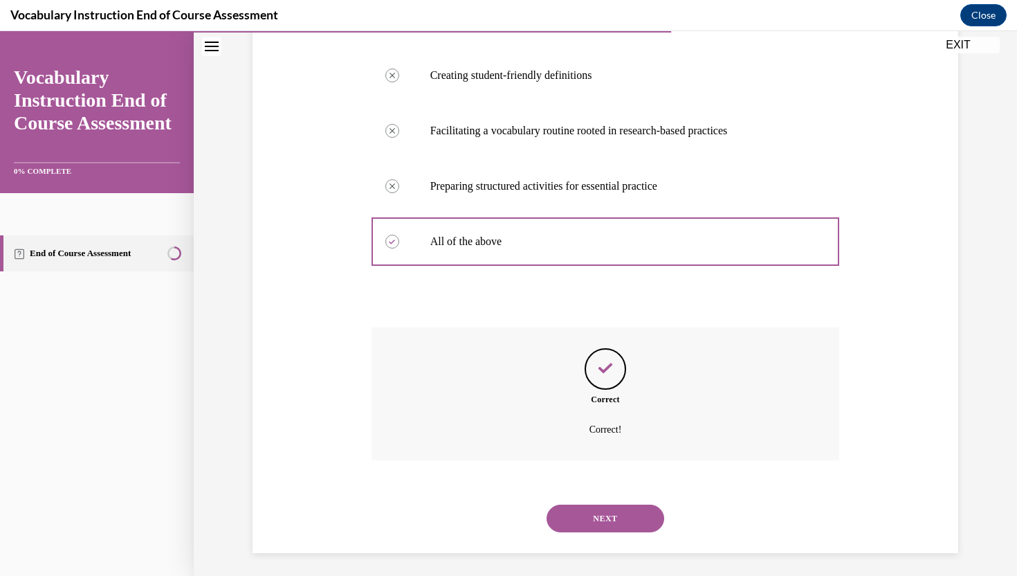
scroll to position [325, 0]
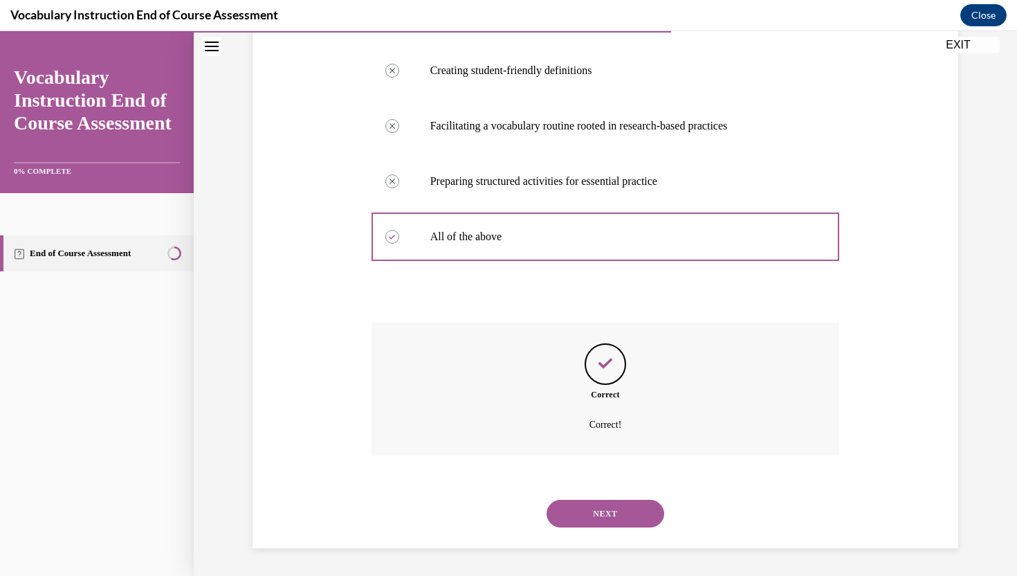
click at [628, 512] on button "NEXT" at bounding box center [606, 514] width 118 height 28
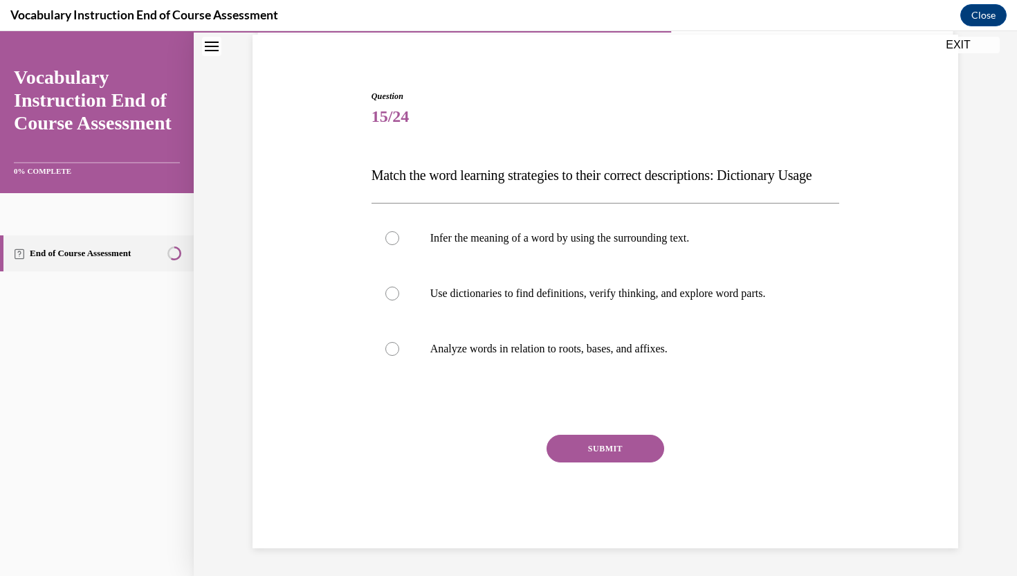
scroll to position [130, 0]
click at [396, 296] on div at bounding box center [392, 293] width 14 height 14
click at [396, 296] on input "Use dictionaries to find definitions, verify thinking, and explore word parts." at bounding box center [392, 293] width 14 height 14
radio input "true"
click at [602, 466] on div "SUBMIT" at bounding box center [606, 469] width 468 height 69
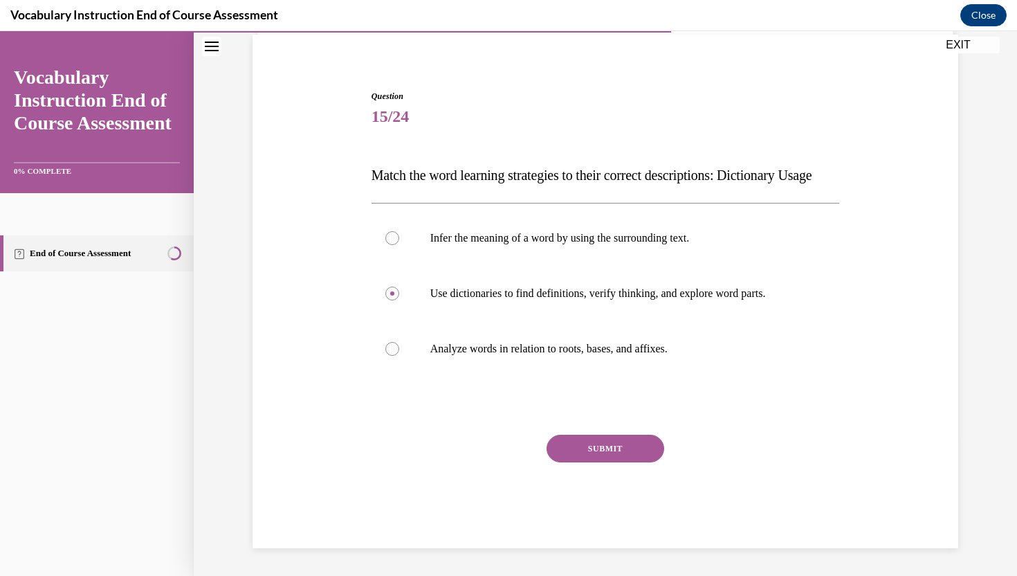
click at [602, 450] on button "SUBMIT" at bounding box center [606, 449] width 118 height 28
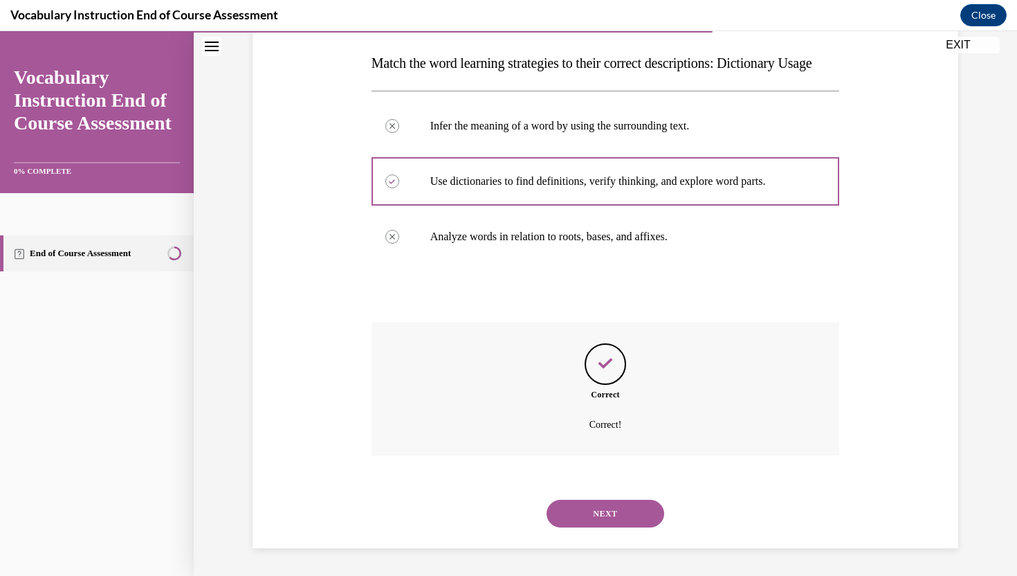
click at [608, 513] on button "NEXT" at bounding box center [606, 514] width 118 height 28
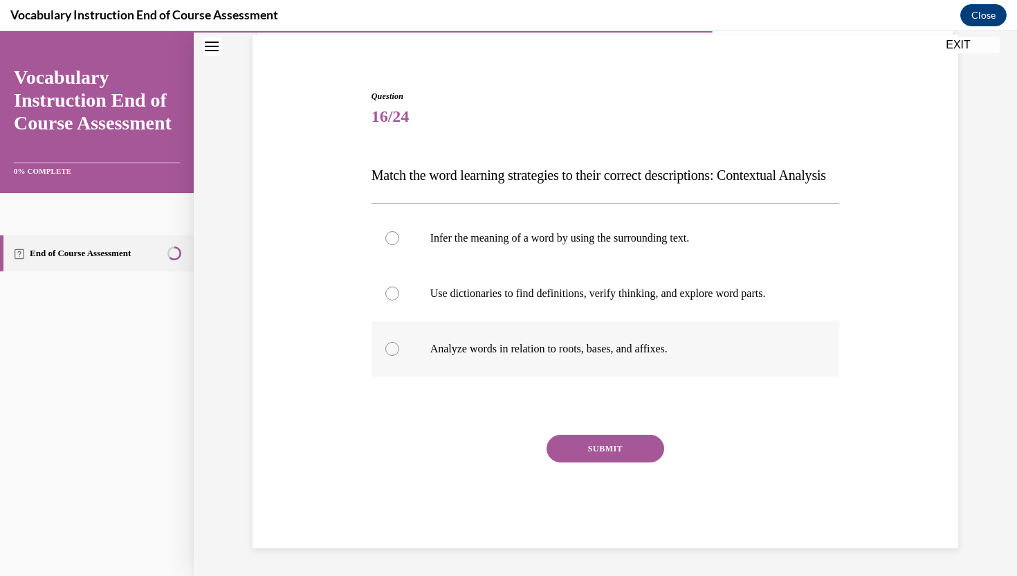
click at [574, 343] on p "Analyze words in relation to roots, bases, and affixes." at bounding box center [617, 349] width 375 height 14
click at [399, 343] on input "Analyze words in relation to roots, bases, and affixes." at bounding box center [392, 349] width 14 height 14
radio input "true"
click at [607, 453] on button "SUBMIT" at bounding box center [606, 449] width 118 height 28
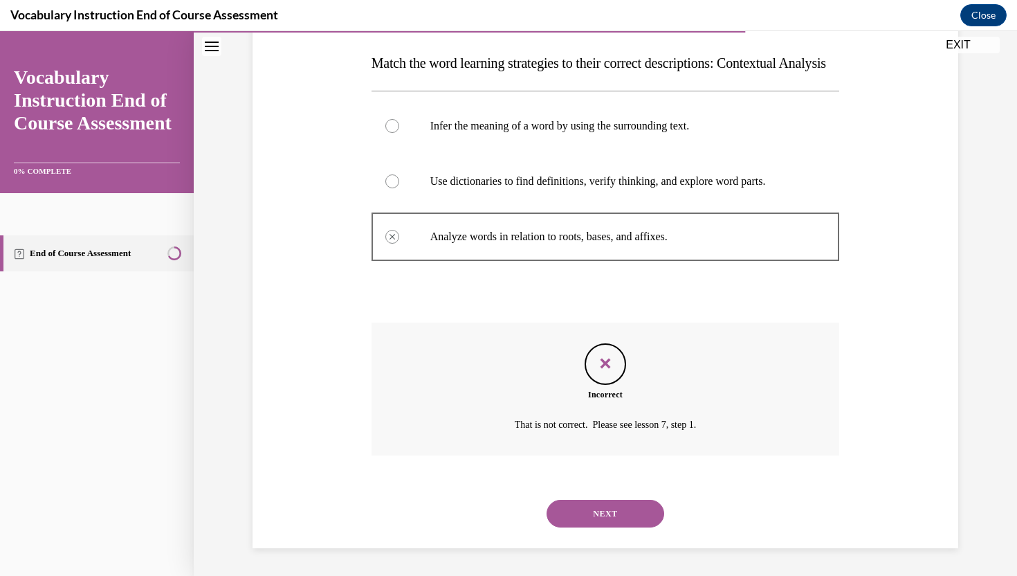
scroll to position [242, 0]
click at [610, 515] on button "NEXT" at bounding box center [606, 514] width 118 height 28
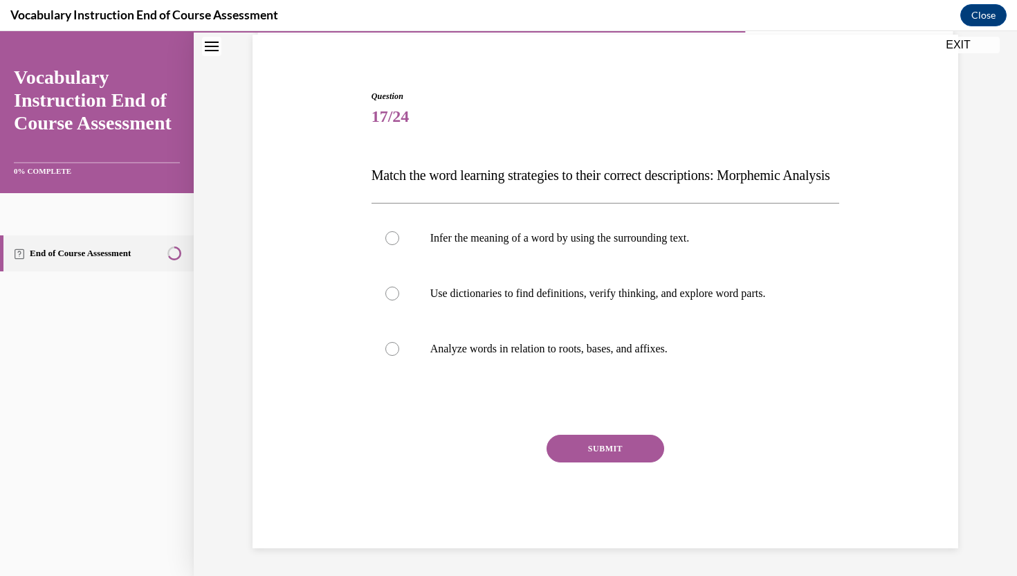
scroll to position [130, 0]
click at [543, 350] on p "Analyze words in relation to roots, bases, and affixes." at bounding box center [617, 349] width 375 height 14
click at [399, 350] on input "Analyze words in relation to roots, bases, and affixes." at bounding box center [392, 349] width 14 height 14
radio input "true"
click at [581, 454] on button "SUBMIT" at bounding box center [606, 449] width 118 height 28
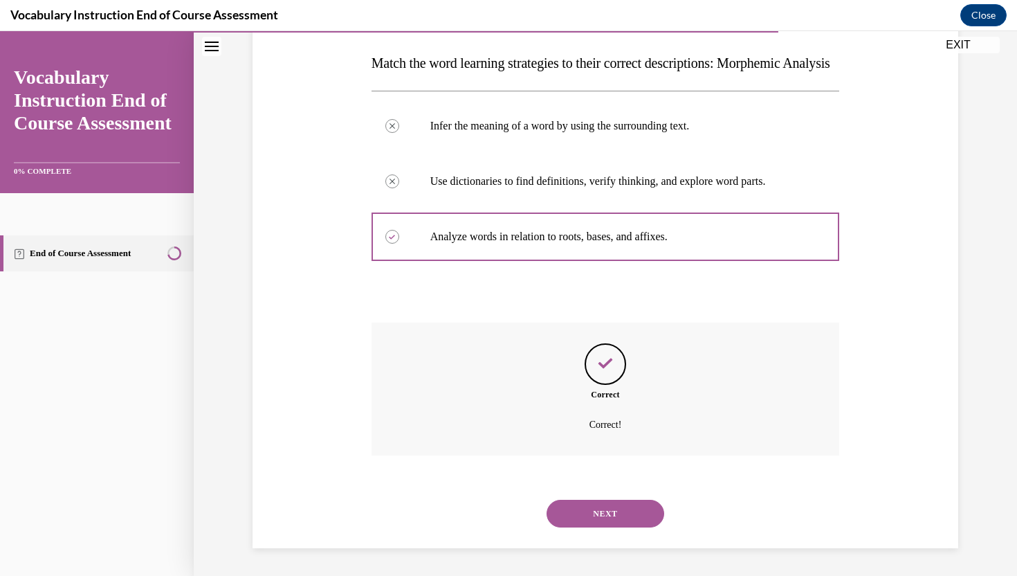
scroll to position [242, 0]
click at [593, 507] on button "NEXT" at bounding box center [606, 514] width 118 height 28
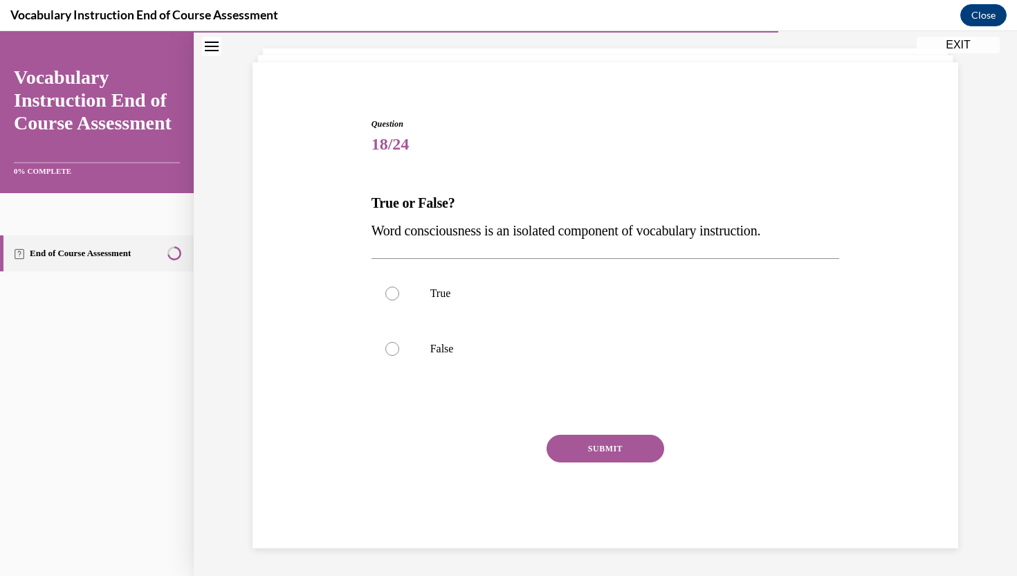
scroll to position [75, 0]
click at [401, 299] on label "True" at bounding box center [606, 293] width 468 height 55
click at [399, 299] on input "True" at bounding box center [392, 293] width 14 height 14
radio input "true"
click at [623, 448] on button "SUBMIT" at bounding box center [606, 449] width 118 height 28
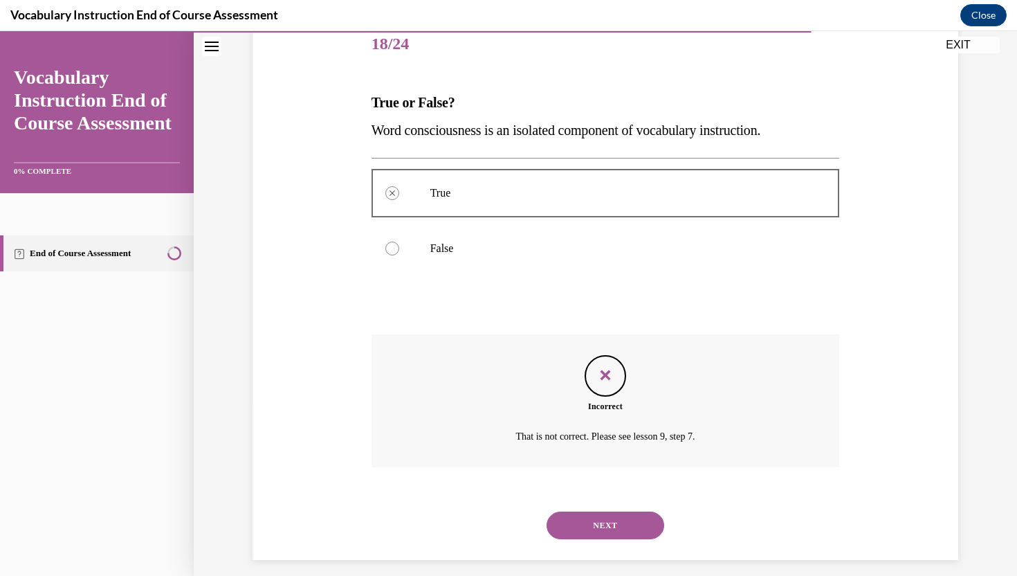
scroll to position [187, 0]
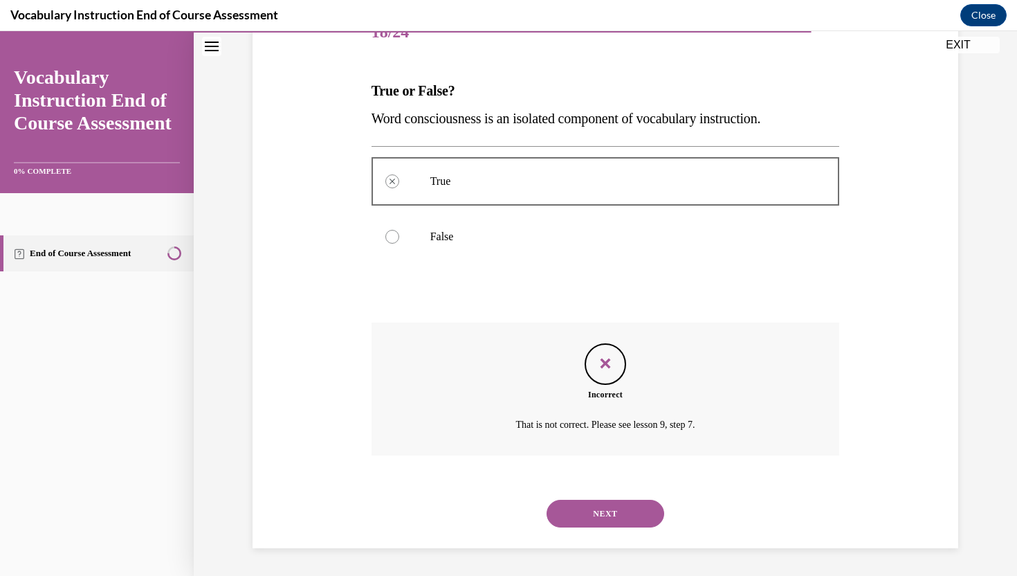
click at [614, 516] on button "NEXT" at bounding box center [606, 514] width 118 height 28
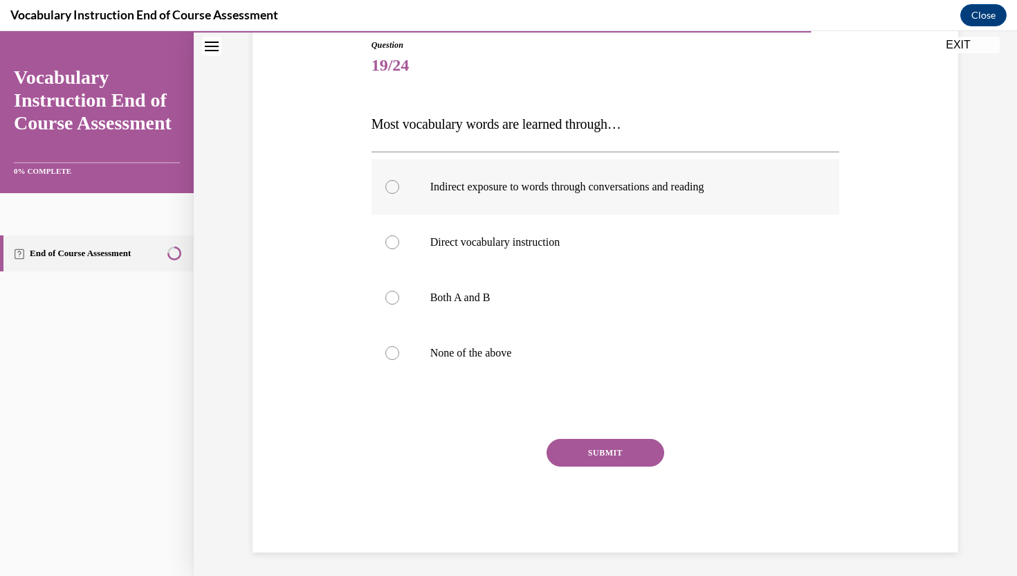
click at [405, 188] on label "Indirect exposure to words through conversations and reading" at bounding box center [606, 186] width 468 height 55
click at [399, 188] on input "Indirect exposure to words through conversations and reading" at bounding box center [392, 187] width 14 height 14
radio input "true"
click at [576, 456] on button "SUBMIT" at bounding box center [606, 453] width 118 height 28
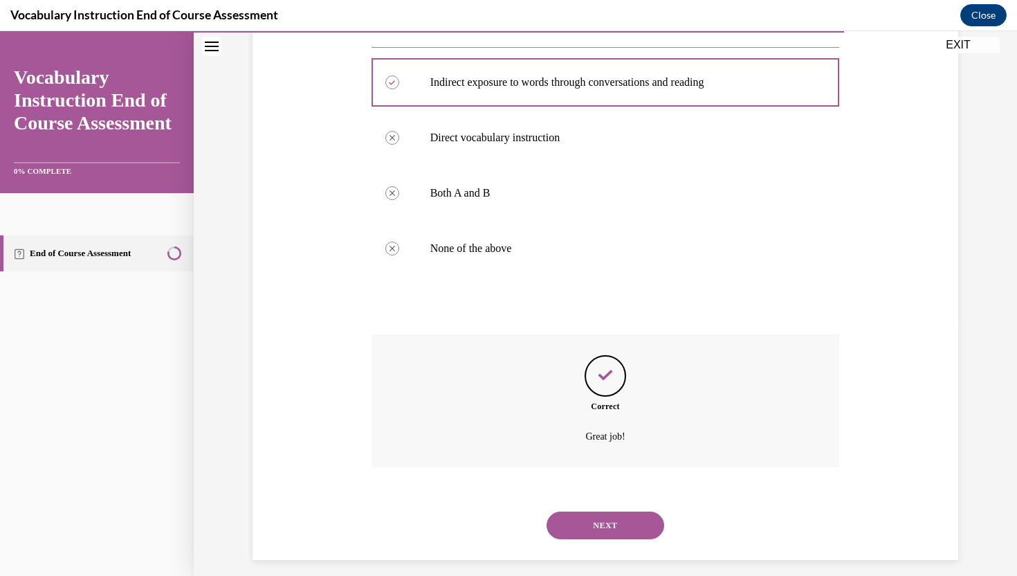
scroll to position [270, 0]
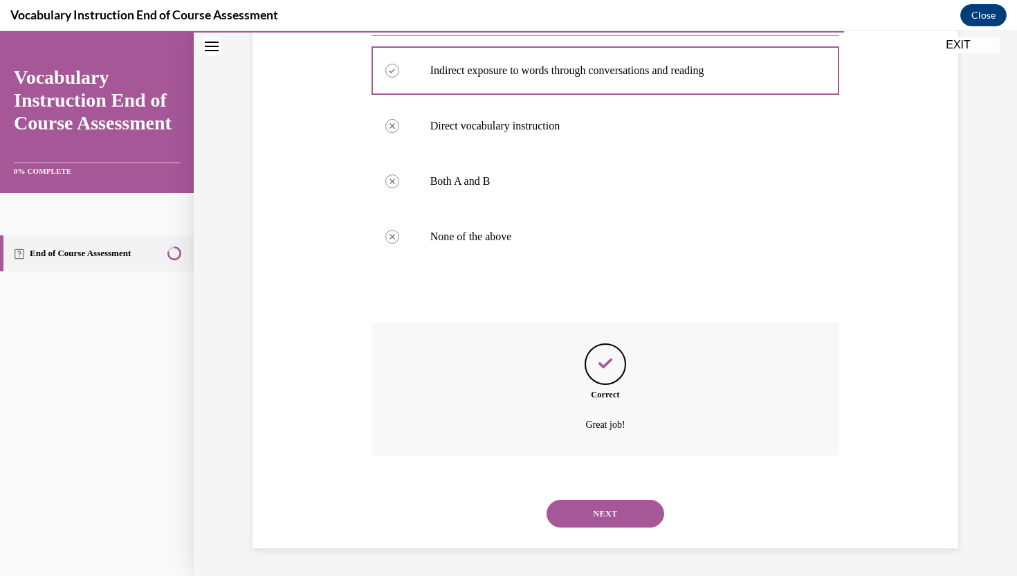
click at [626, 516] on button "NEXT" at bounding box center [606, 514] width 118 height 28
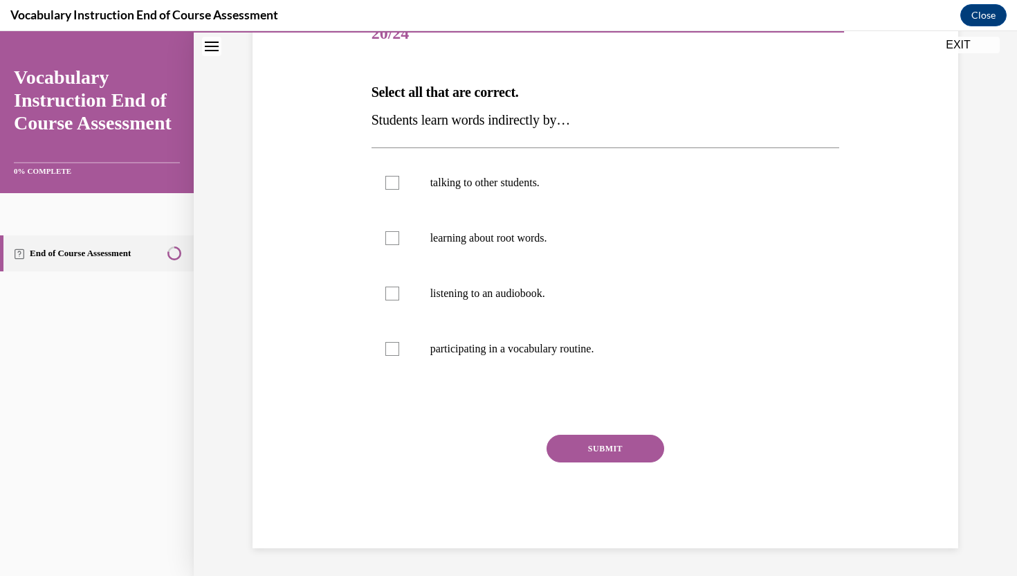
scroll to position [154, 0]
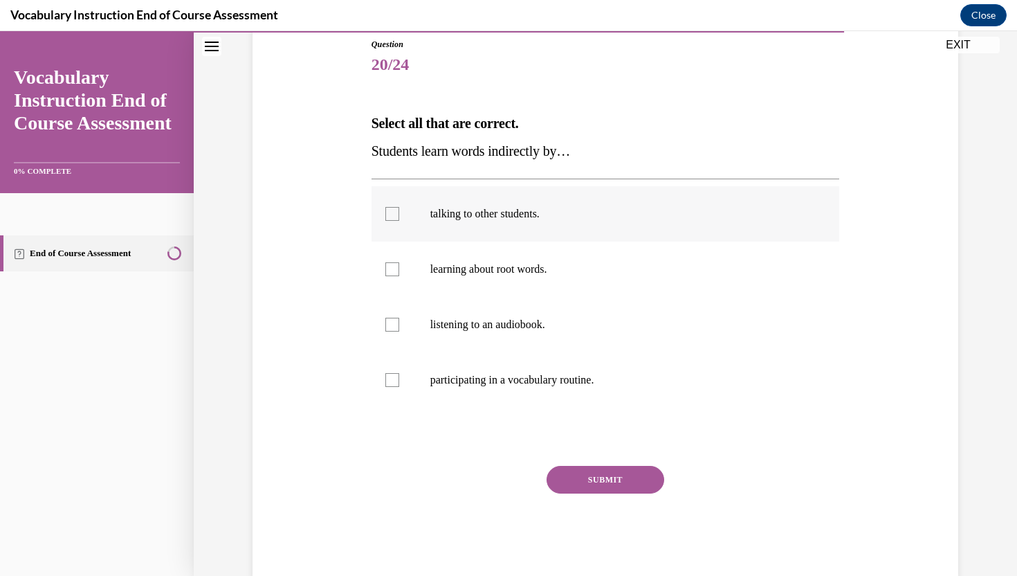
click at [394, 212] on div at bounding box center [392, 214] width 14 height 14
click at [394, 212] on input "talking to other students." at bounding box center [392, 214] width 14 height 14
checkbox input "true"
click at [395, 332] on label "listening to an audiobook." at bounding box center [606, 324] width 468 height 55
click at [395, 331] on input "listening to an audiobook." at bounding box center [392, 325] width 14 height 14
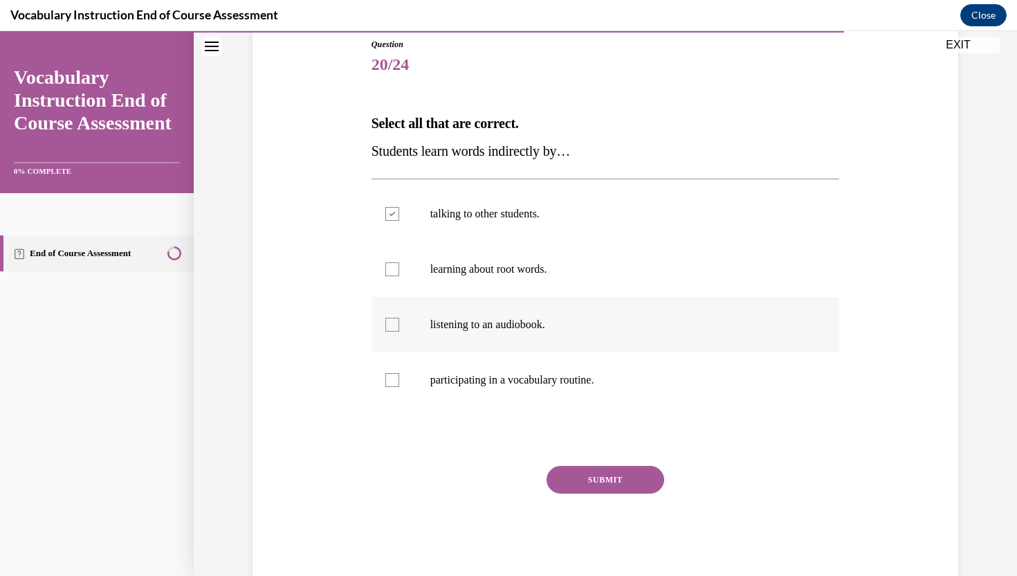
checkbox input "true"
click at [581, 477] on button "SUBMIT" at bounding box center [606, 480] width 118 height 28
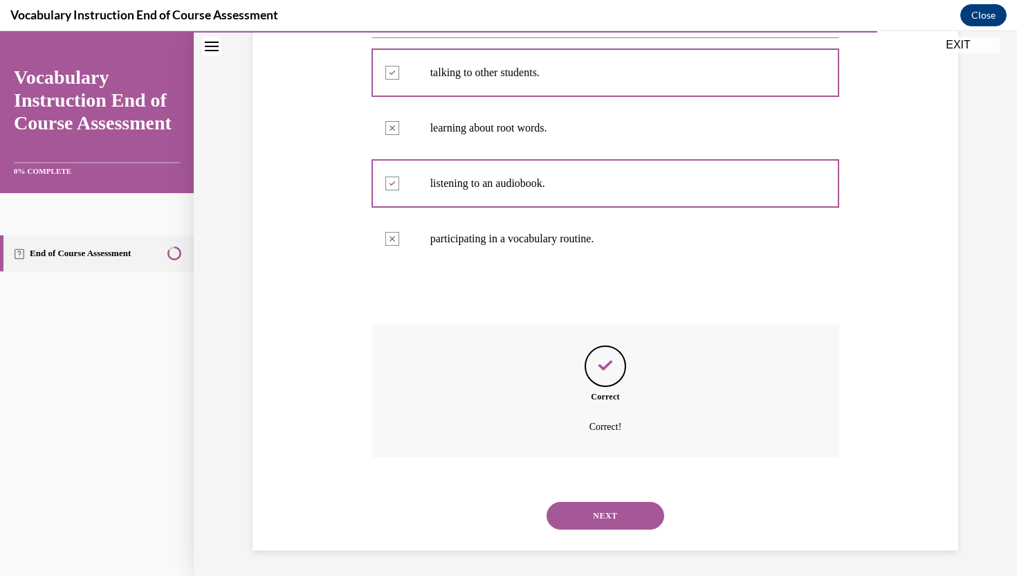
scroll to position [298, 0]
click at [619, 515] on button "NEXT" at bounding box center [606, 514] width 118 height 28
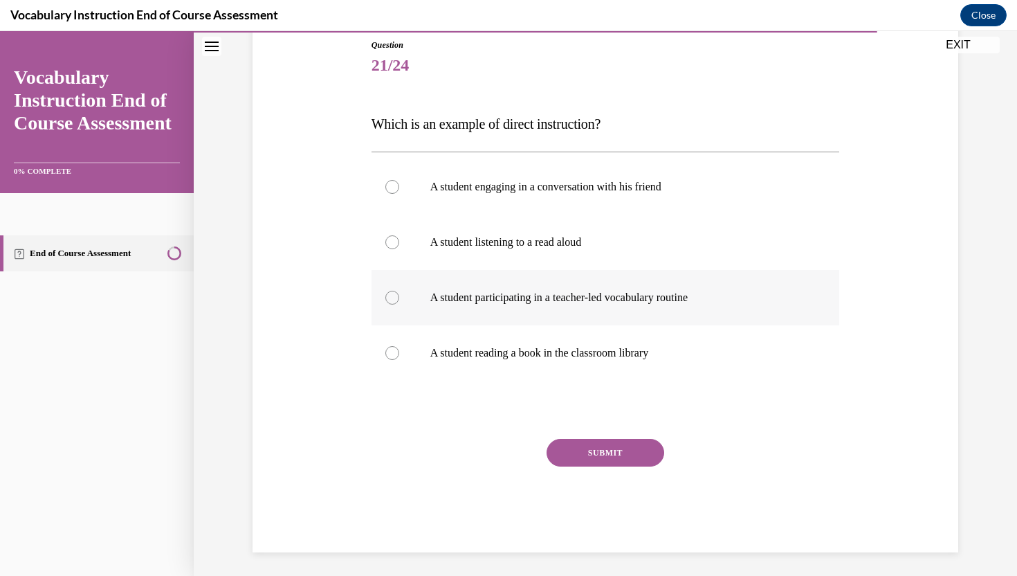
click at [396, 296] on div at bounding box center [392, 298] width 14 height 14
click at [396, 296] on input "A student participating in a teacher-led vocabulary routine" at bounding box center [392, 298] width 14 height 14
radio input "true"
click at [595, 453] on button "SUBMIT" at bounding box center [606, 453] width 118 height 28
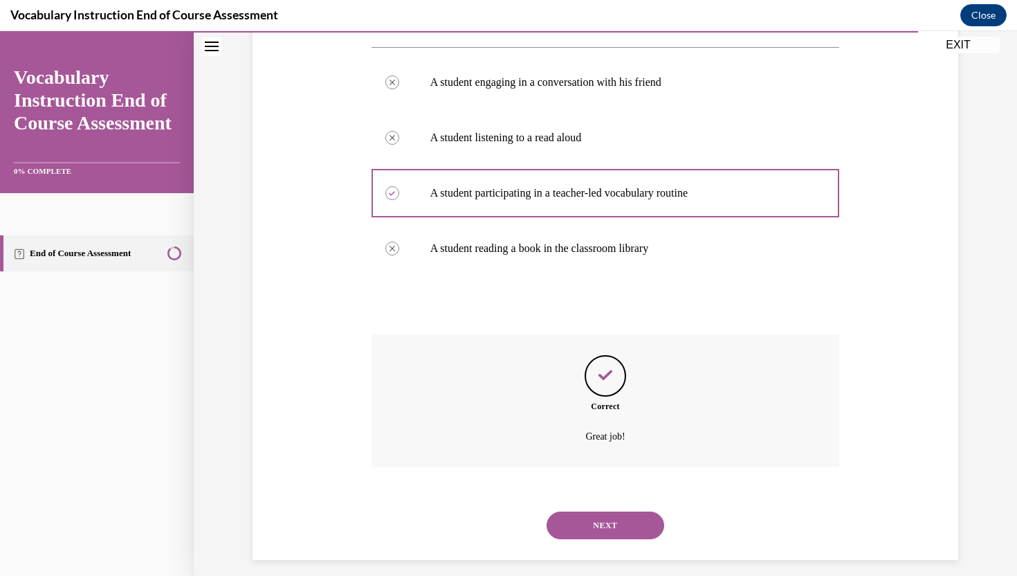
scroll to position [270, 0]
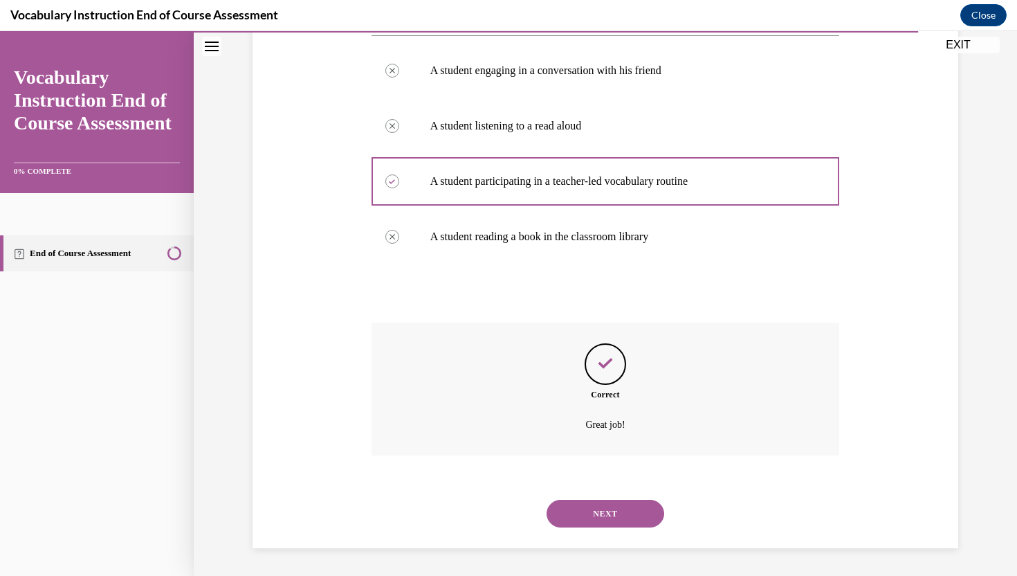
click at [619, 511] on button "NEXT" at bounding box center [606, 514] width 118 height 28
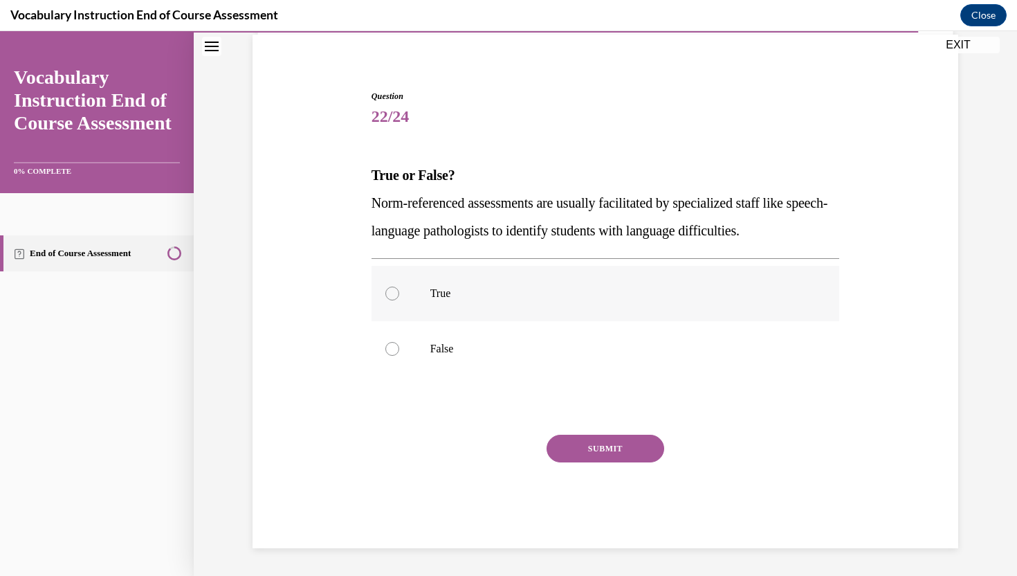
click at [398, 282] on label "True" at bounding box center [606, 293] width 468 height 55
click at [398, 286] on input "True" at bounding box center [392, 293] width 14 height 14
radio input "true"
click at [600, 437] on button "SUBMIT" at bounding box center [606, 449] width 118 height 28
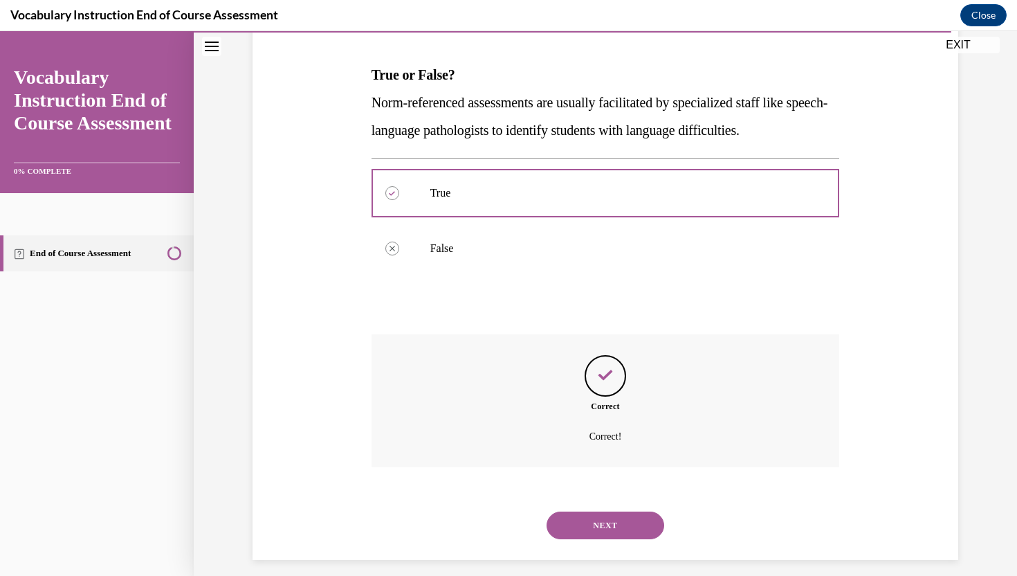
scroll to position [215, 0]
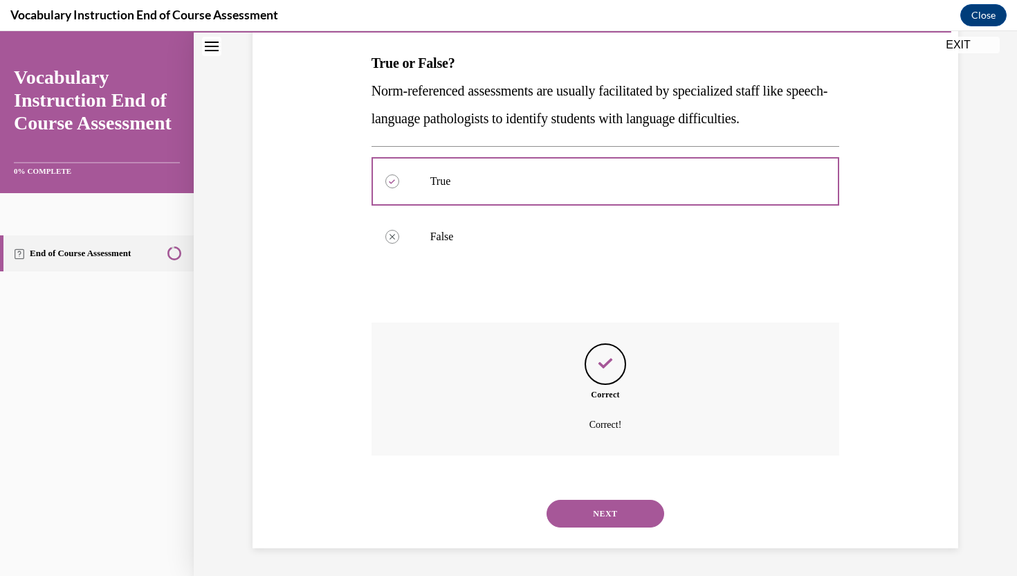
click at [593, 546] on div "SUBMIT NEXT" at bounding box center [606, 512] width 468 height 72
click at [596, 514] on button "NEXT" at bounding box center [606, 514] width 118 height 28
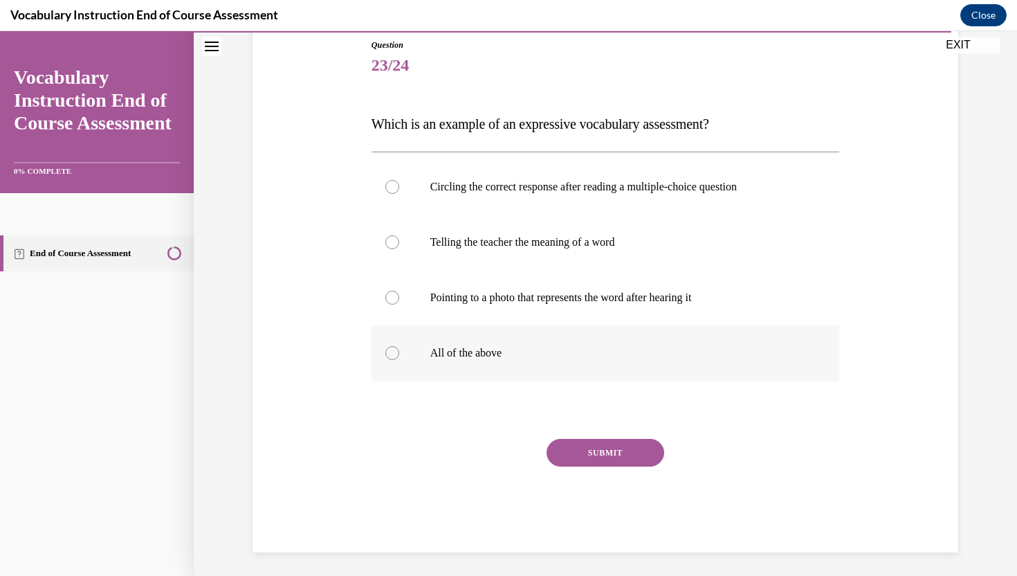
click at [390, 363] on label "All of the above" at bounding box center [606, 352] width 468 height 55
click at [390, 360] on input "All of the above" at bounding box center [392, 353] width 14 height 14
radio input "true"
click at [588, 449] on button "SUBMIT" at bounding box center [606, 453] width 118 height 28
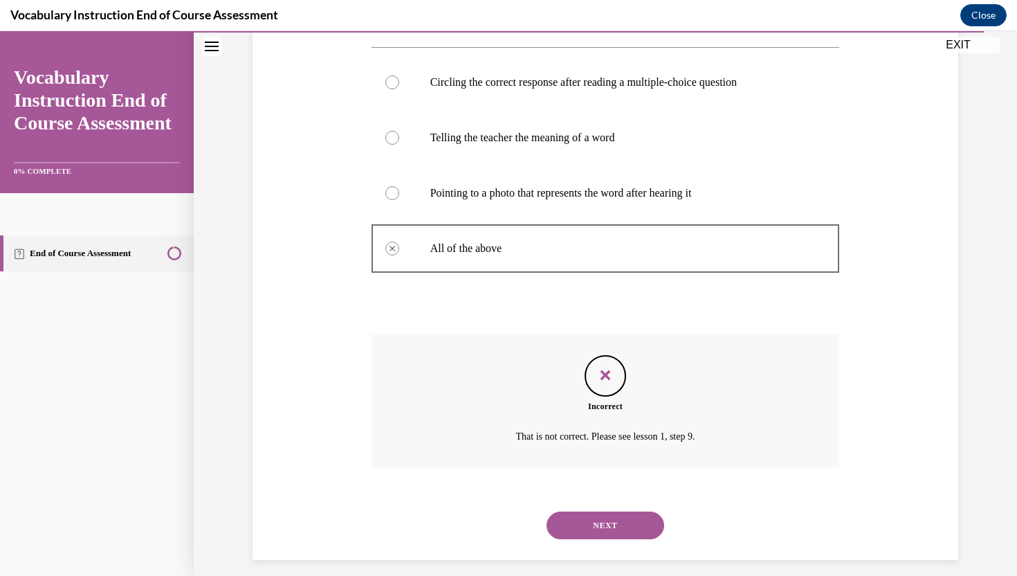
scroll to position [270, 0]
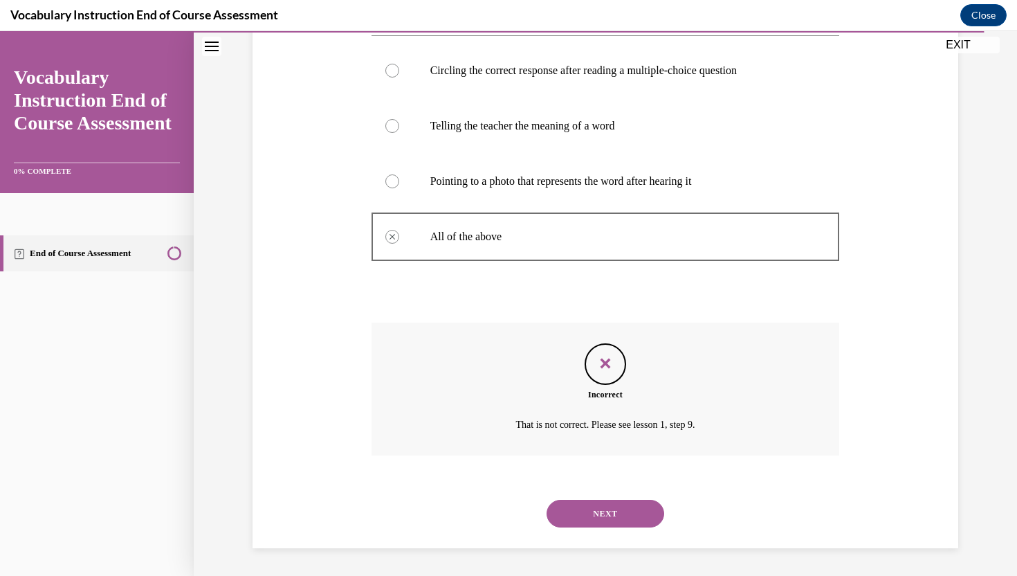
click at [630, 508] on button "NEXT" at bounding box center [606, 514] width 118 height 28
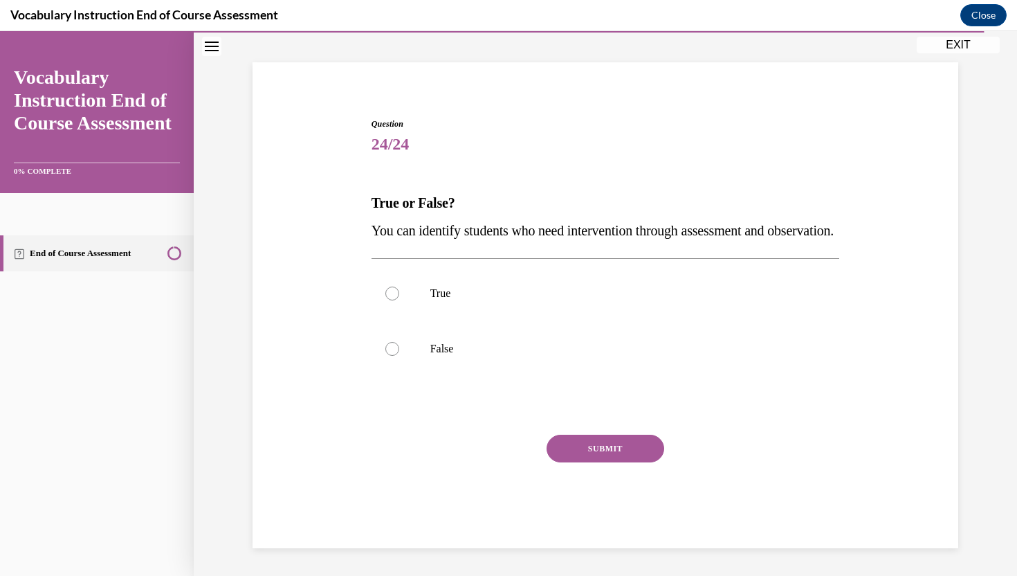
scroll to position [102, 0]
click at [408, 292] on label "True" at bounding box center [606, 293] width 468 height 55
click at [399, 292] on input "True" at bounding box center [392, 293] width 14 height 14
radio input "true"
click at [579, 444] on button "SUBMIT" at bounding box center [606, 449] width 118 height 28
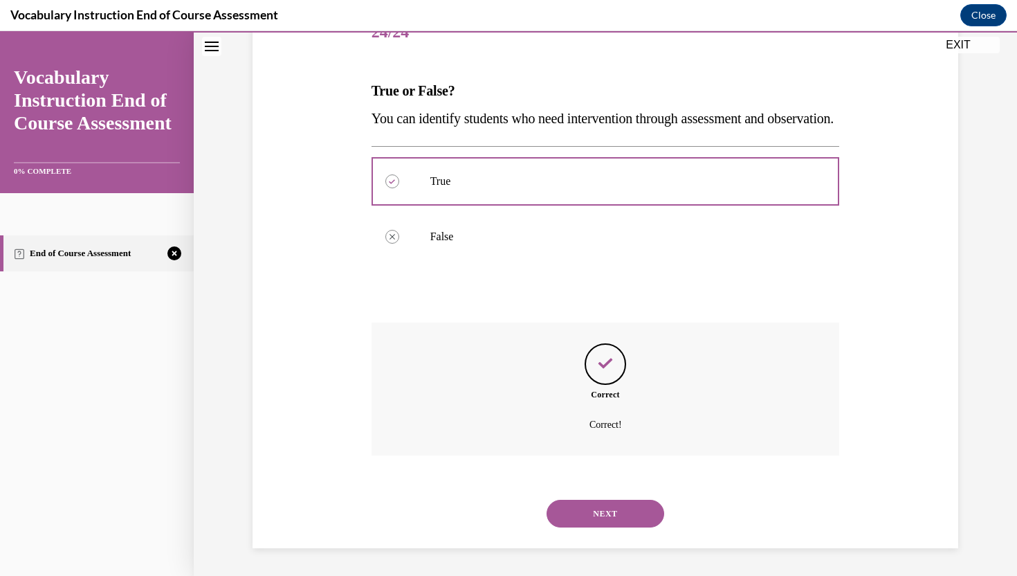
scroll to position [215, 0]
click at [636, 515] on button "NEXT" at bounding box center [606, 514] width 118 height 28
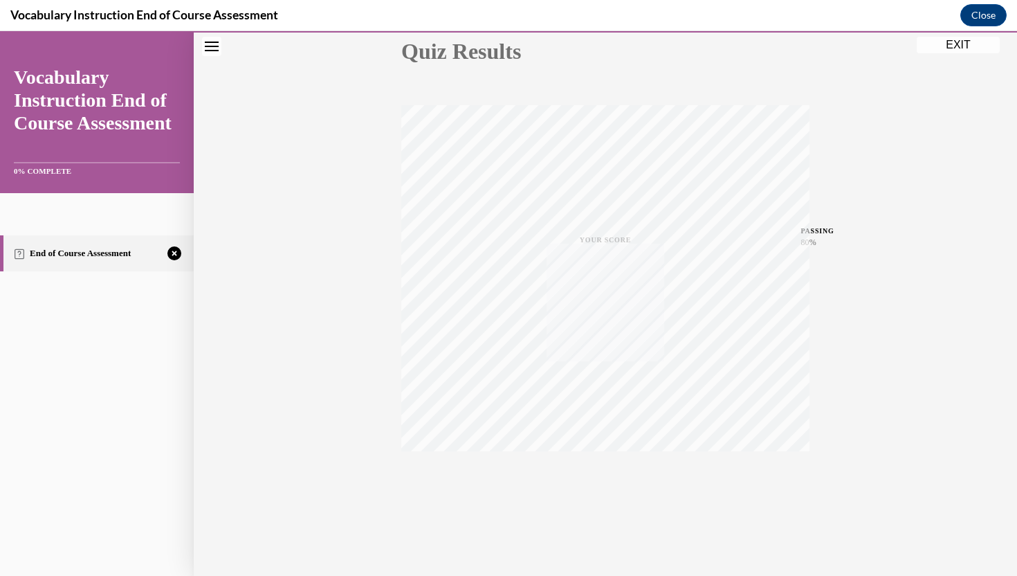
scroll to position [165, 0]
click at [592, 462] on button "TAKE AGAIN" at bounding box center [606, 482] width 82 height 62
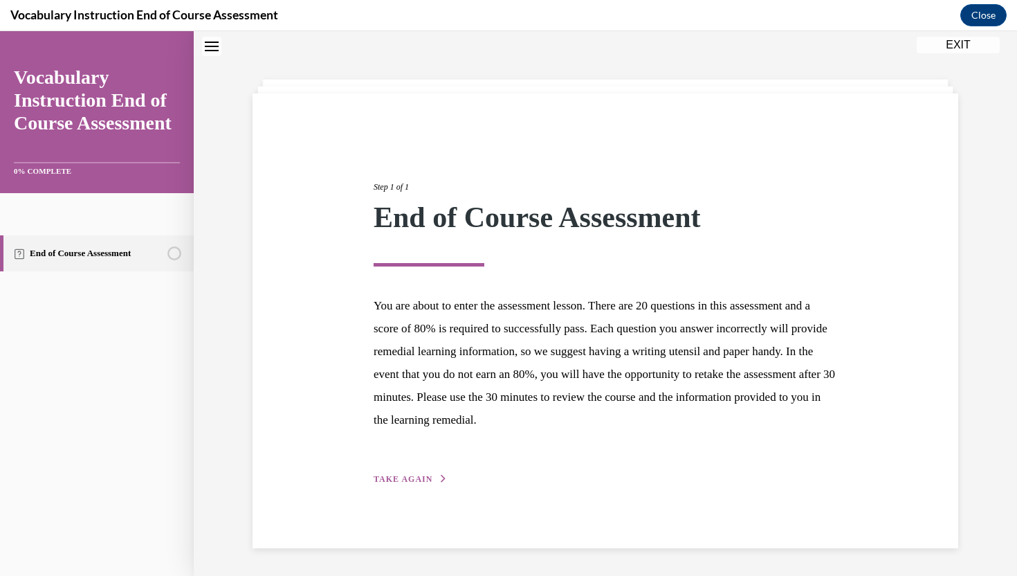
scroll to position [44, 0]
click at [410, 476] on span "TAKE AGAIN" at bounding box center [403, 479] width 59 height 10
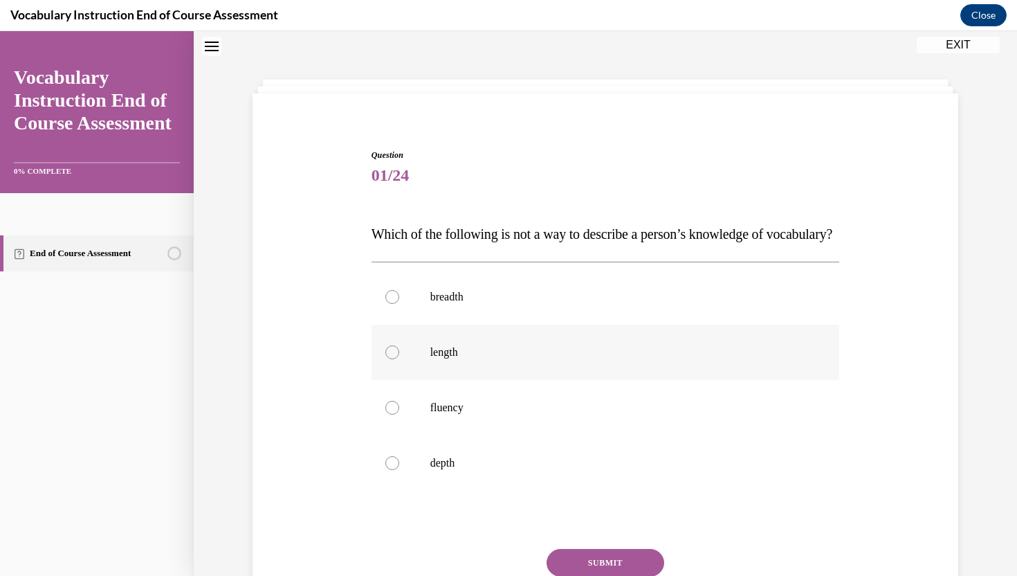
click at [393, 359] on div at bounding box center [392, 352] width 14 height 14
click at [393, 359] on input "length" at bounding box center [392, 352] width 14 height 14
radio input "true"
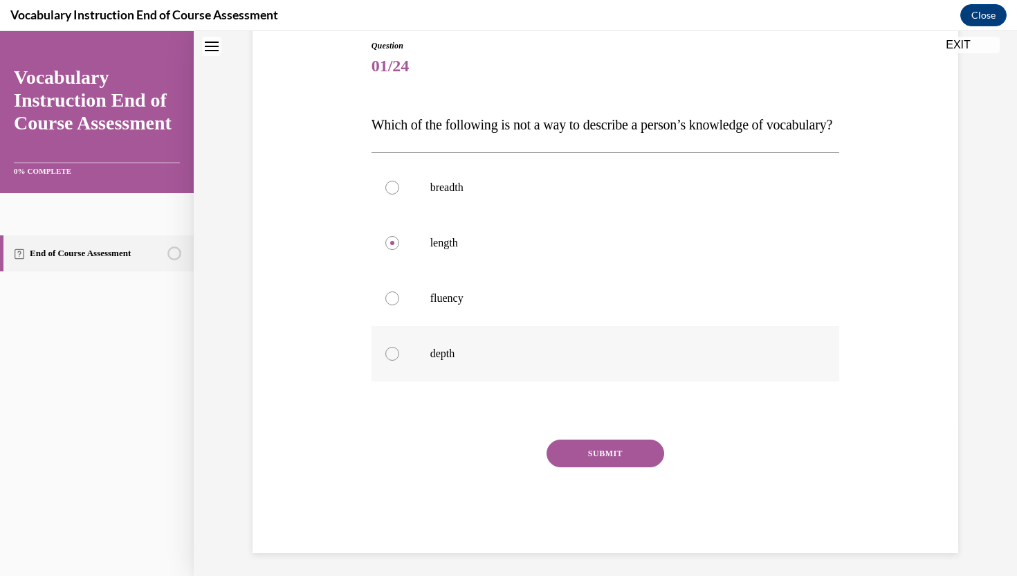
click at [583, 467] on button "SUBMIT" at bounding box center [606, 453] width 118 height 28
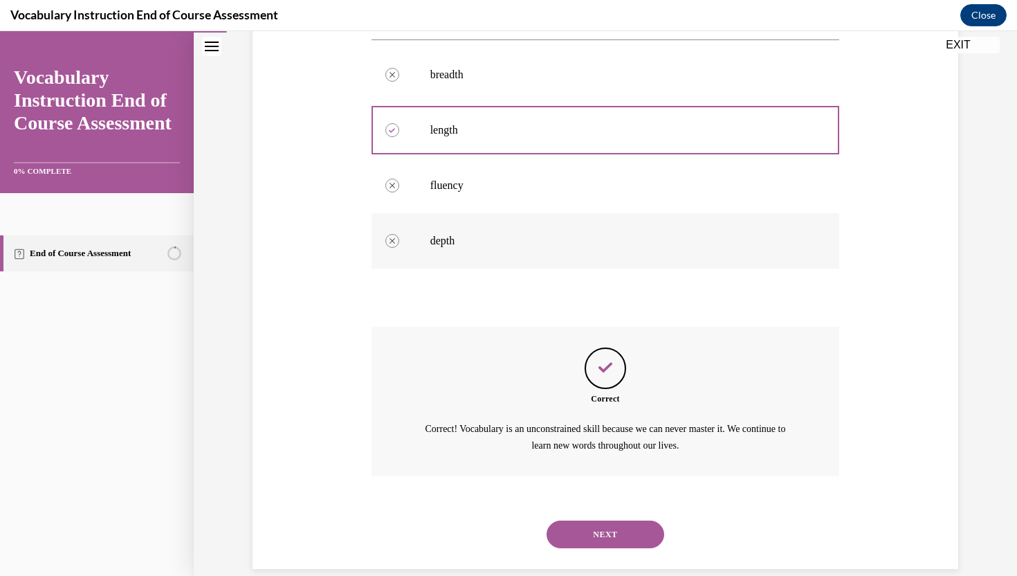
scroll to position [313, 0]
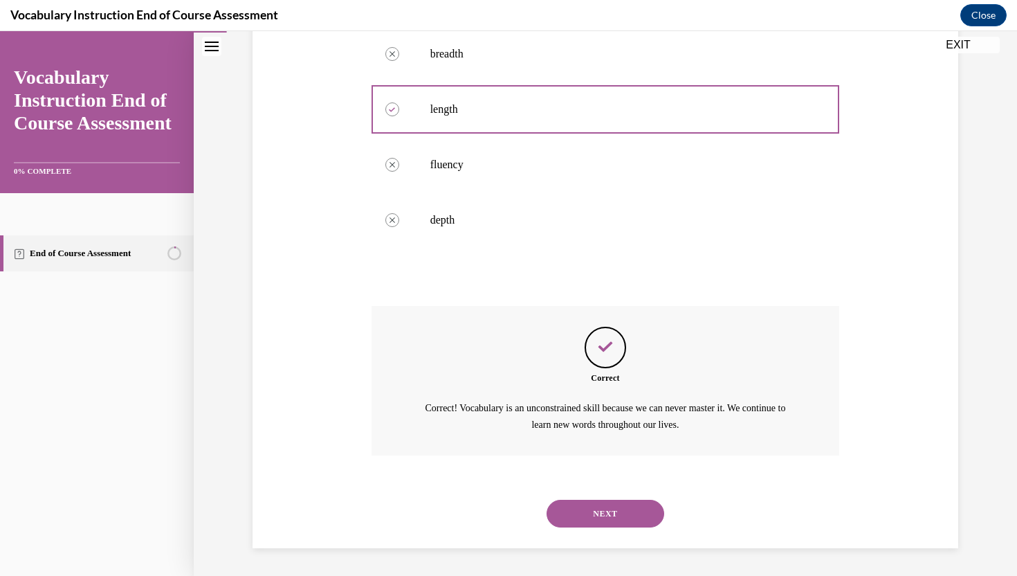
click at [589, 515] on button "NEXT" at bounding box center [606, 514] width 118 height 28
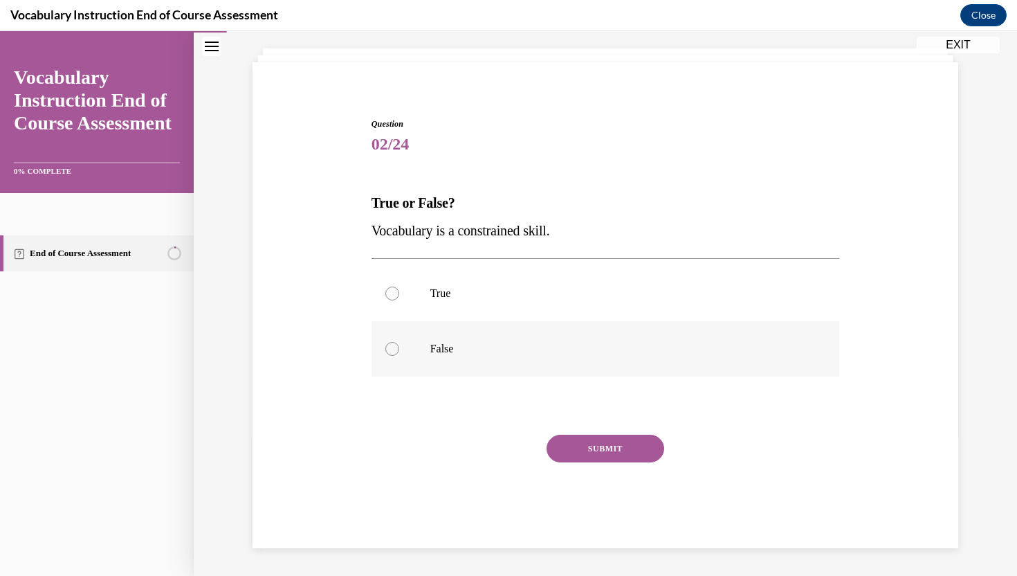
click at [396, 344] on div at bounding box center [392, 349] width 14 height 14
click at [396, 344] on input "False" at bounding box center [392, 349] width 14 height 14
radio input "true"
click at [600, 447] on button "SUBMIT" at bounding box center [606, 449] width 118 height 28
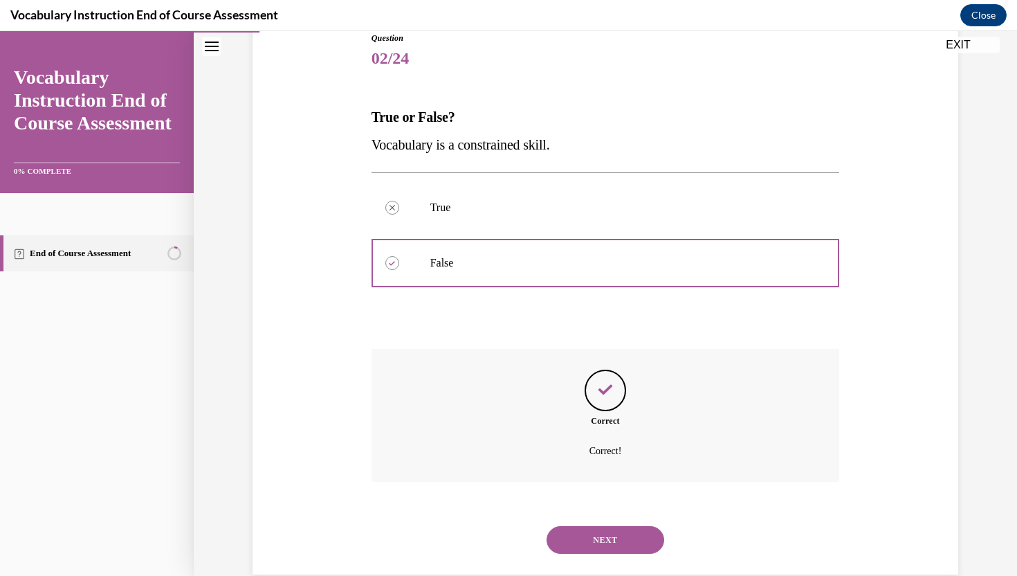
scroll to position [187, 0]
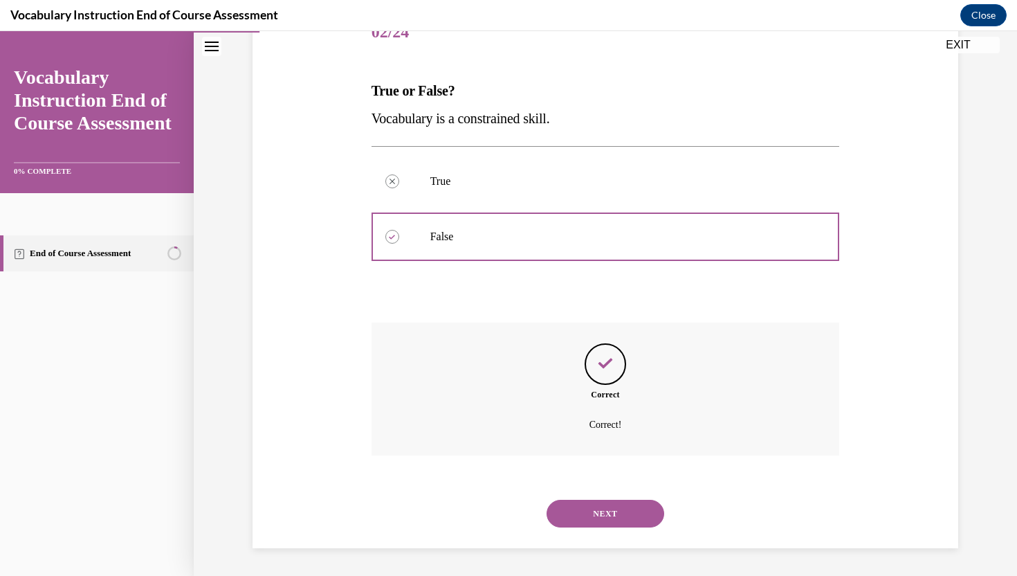
click at [581, 513] on button "NEXT" at bounding box center [606, 514] width 118 height 28
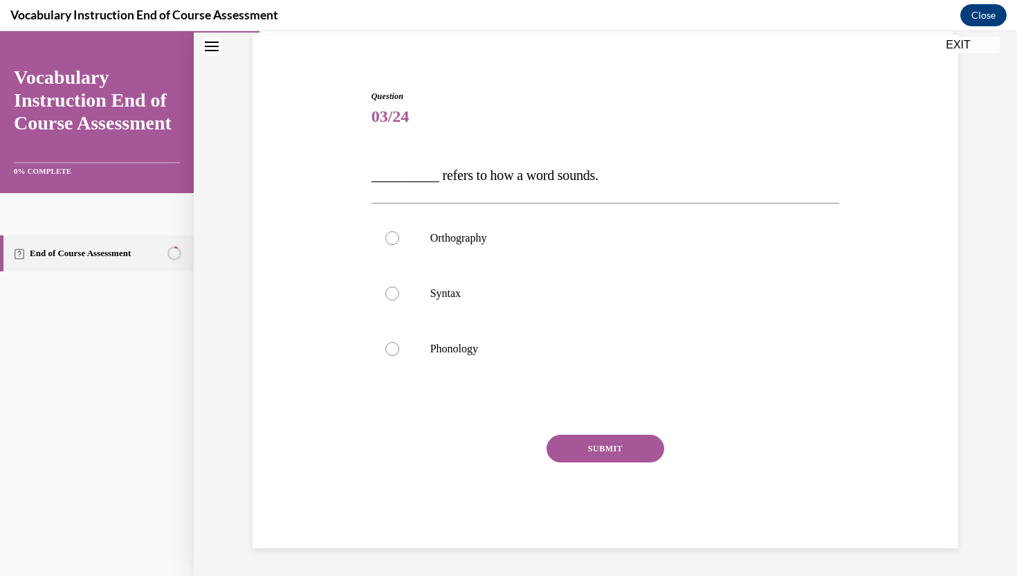
scroll to position [102, 0]
click at [412, 358] on label "Phonology" at bounding box center [606, 348] width 468 height 55
click at [399, 356] on input "Phonology" at bounding box center [392, 349] width 14 height 14
radio input "true"
click at [581, 441] on button "SUBMIT" at bounding box center [606, 449] width 118 height 28
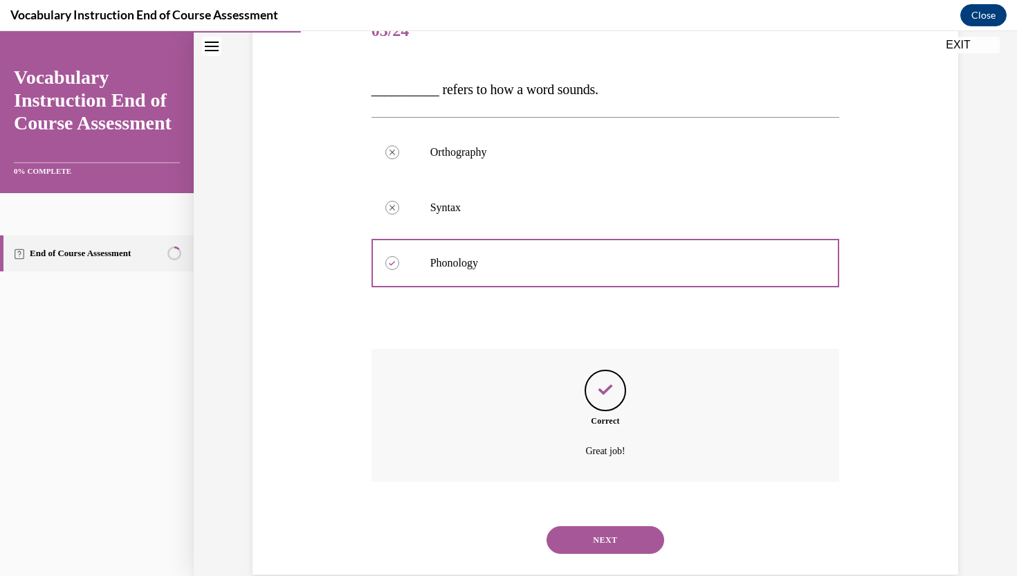
scroll to position [215, 0]
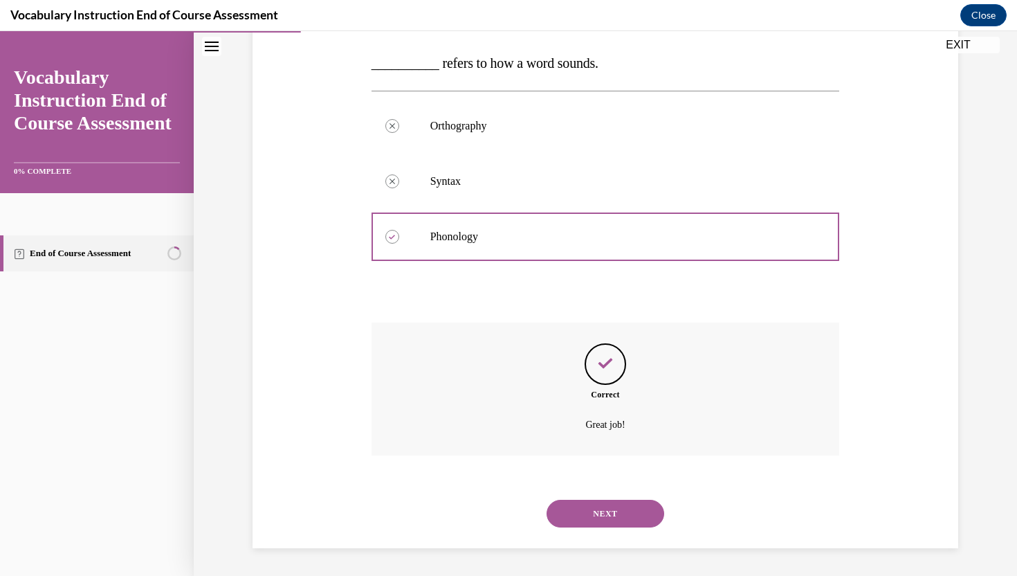
click at [602, 515] on button "NEXT" at bounding box center [606, 514] width 118 height 28
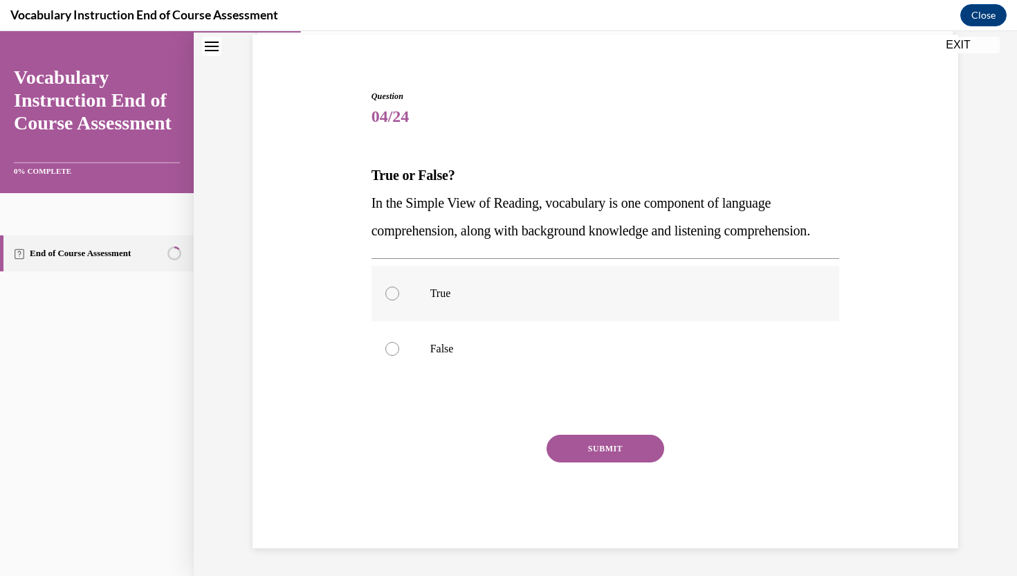
click at [399, 294] on label "True" at bounding box center [606, 293] width 468 height 55
click at [399, 294] on input "True" at bounding box center [392, 293] width 14 height 14
radio input "true"
click at [586, 452] on button "SUBMIT" at bounding box center [606, 449] width 118 height 28
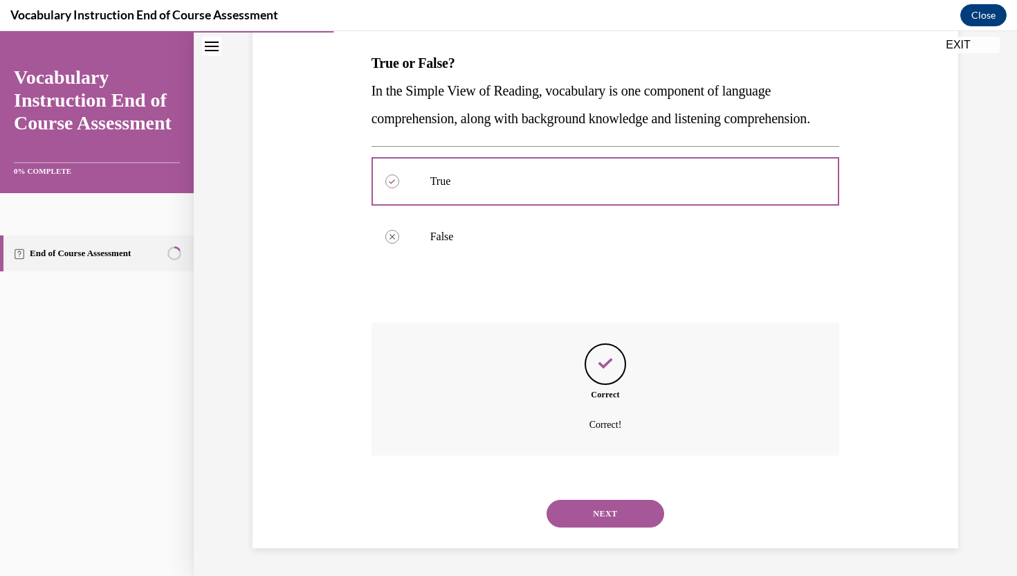
scroll to position [242, 0]
click at [597, 512] on button "NEXT" at bounding box center [606, 514] width 118 height 28
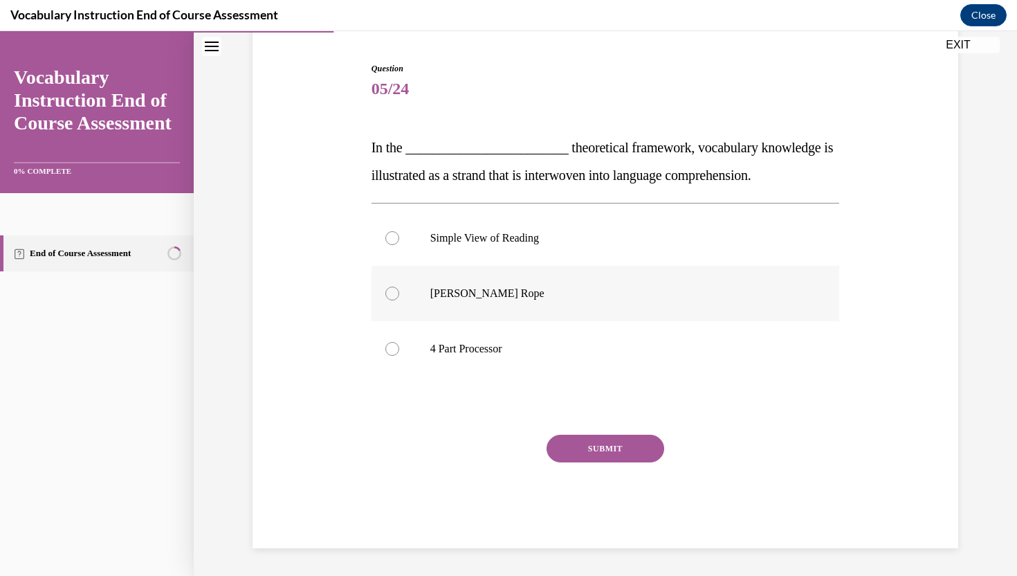
click at [455, 300] on p "[PERSON_NAME] Rope" at bounding box center [617, 293] width 375 height 14
click at [399, 300] on input "[PERSON_NAME] Rope" at bounding box center [392, 293] width 14 height 14
radio input "true"
click at [615, 450] on button "SUBMIT" at bounding box center [606, 449] width 118 height 28
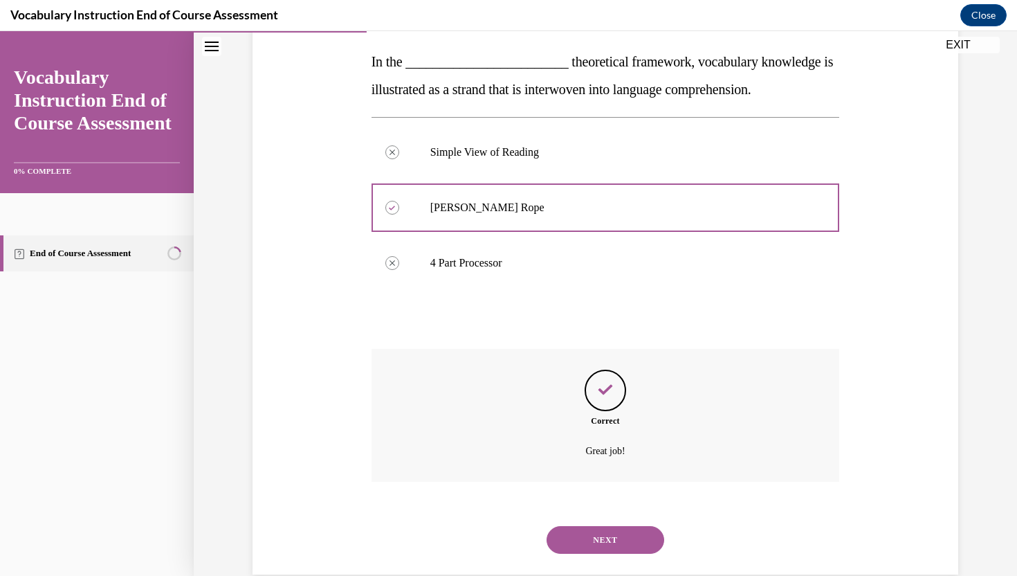
scroll to position [242, 0]
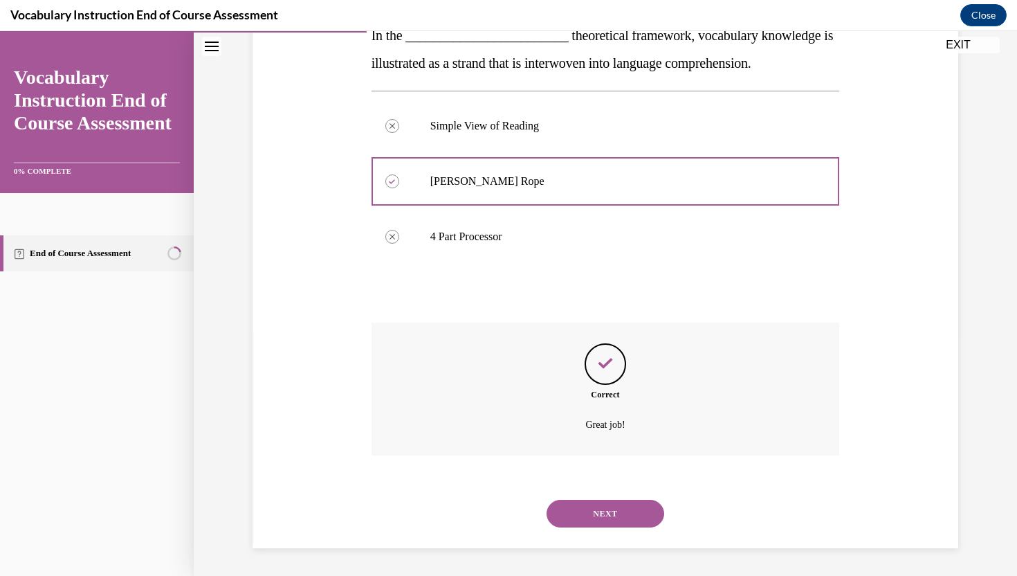
click at [610, 511] on button "NEXT" at bounding box center [606, 514] width 118 height 28
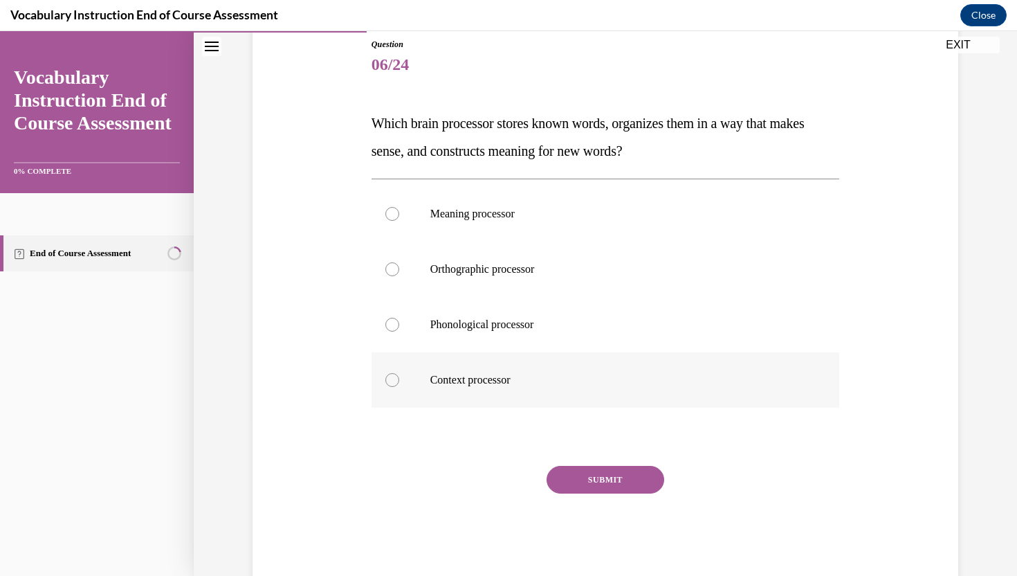
click at [516, 385] on p "Context processor" at bounding box center [617, 380] width 375 height 14
click at [399, 385] on input "Context processor" at bounding box center [392, 380] width 14 height 14
radio input "true"
click at [473, 208] on p "Meaning processor" at bounding box center [617, 214] width 375 height 14
click at [399, 208] on input "Meaning processor" at bounding box center [392, 214] width 14 height 14
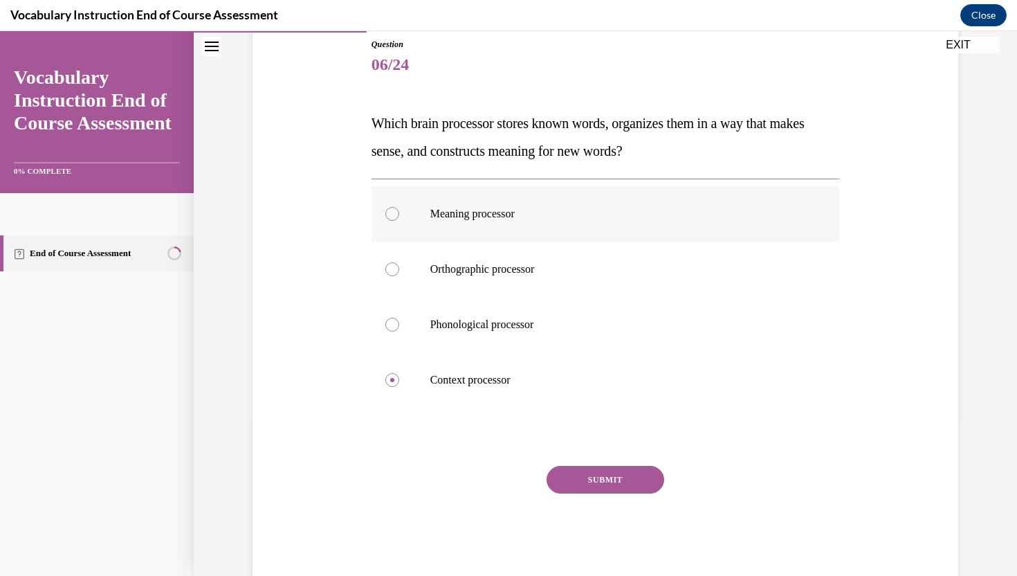
radio input "true"
click at [636, 486] on button "SUBMIT" at bounding box center [606, 480] width 118 height 28
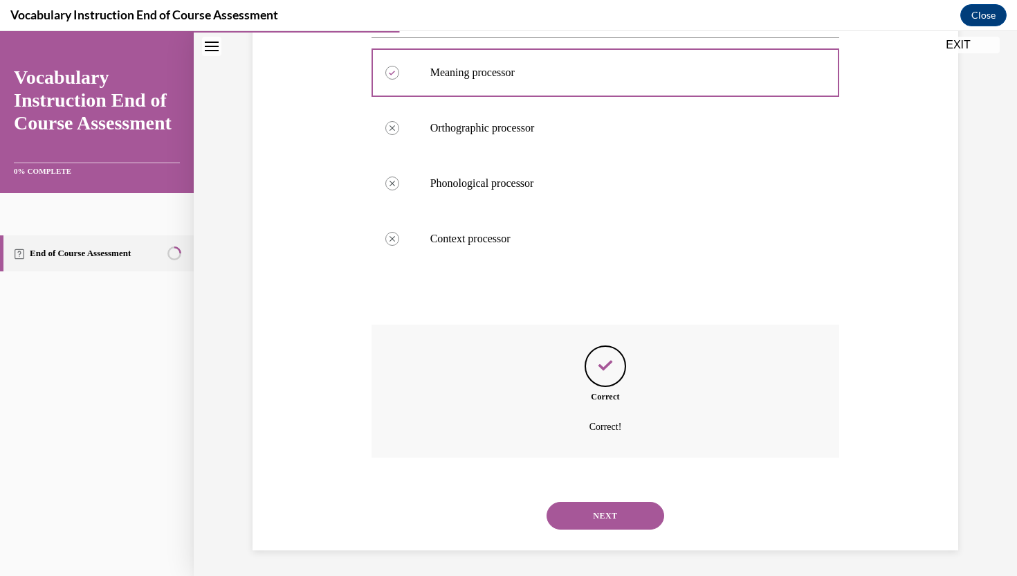
scroll to position [298, 0]
click at [618, 519] on button "NEXT" at bounding box center [606, 514] width 118 height 28
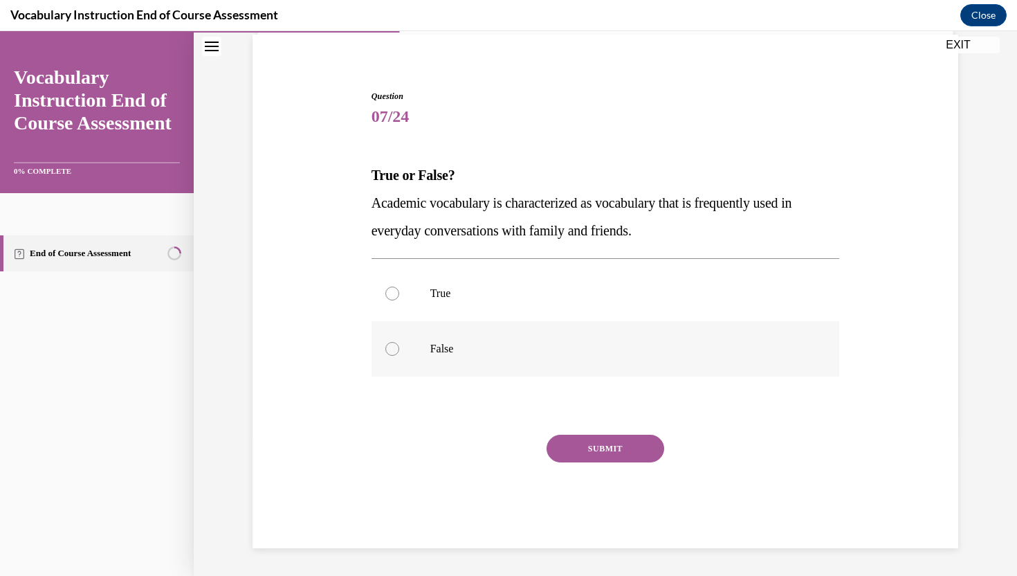
click at [410, 343] on label "False" at bounding box center [606, 348] width 468 height 55
click at [399, 343] on input "False" at bounding box center [392, 349] width 14 height 14
radio input "true"
click at [590, 456] on button "SUBMIT" at bounding box center [606, 449] width 118 height 28
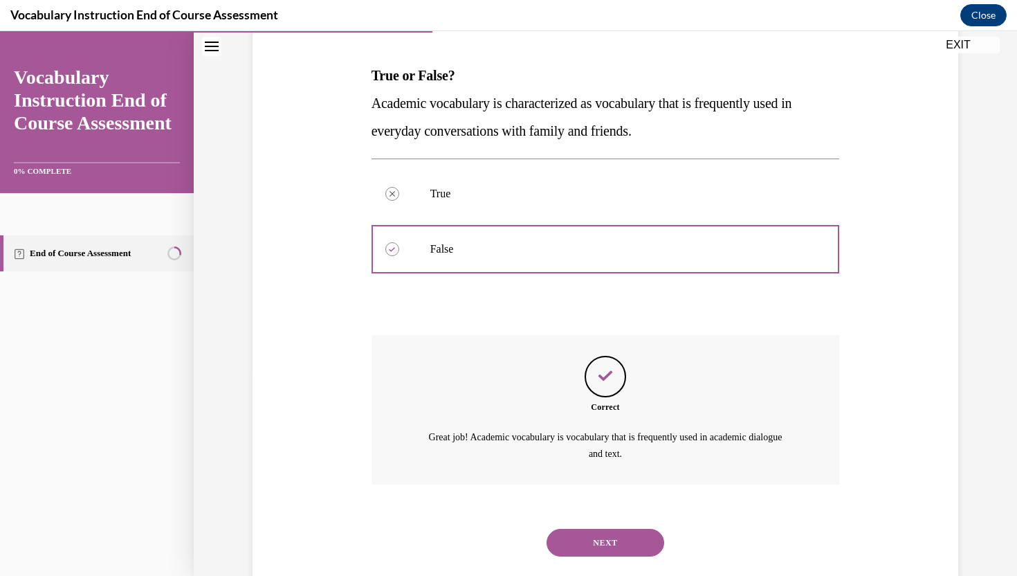
scroll to position [230, 0]
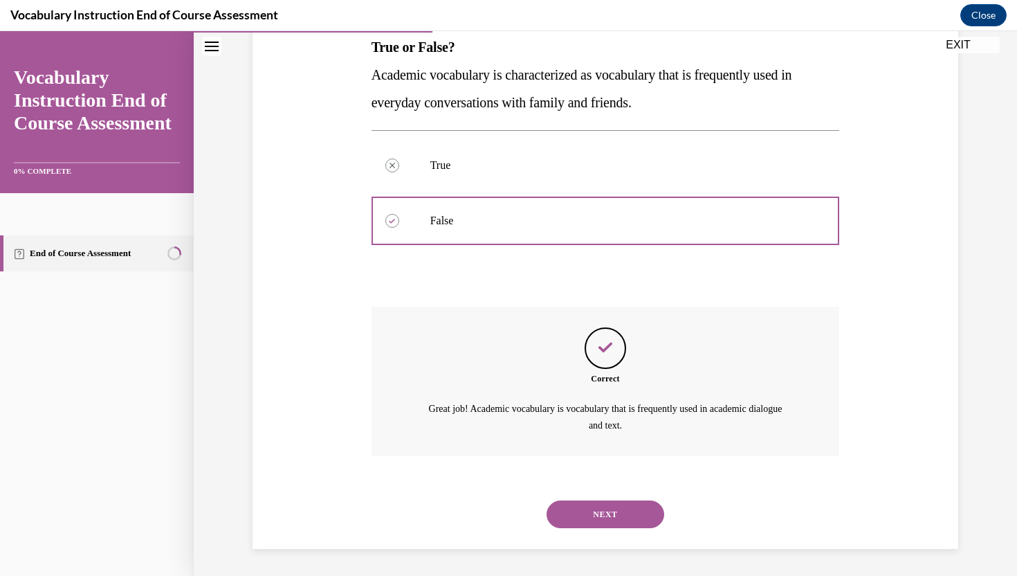
click at [588, 506] on button "NEXT" at bounding box center [606, 514] width 118 height 28
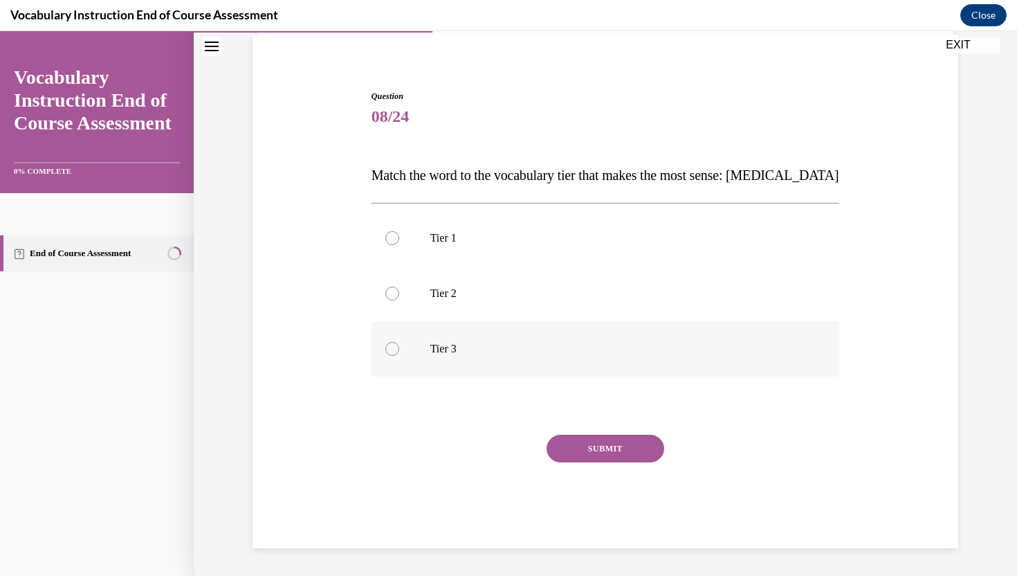
click at [404, 352] on label "Tier 3" at bounding box center [606, 348] width 468 height 55
click at [399, 352] on input "Tier 3" at bounding box center [392, 349] width 14 height 14
radio input "true"
click at [587, 446] on button "SUBMIT" at bounding box center [606, 449] width 118 height 28
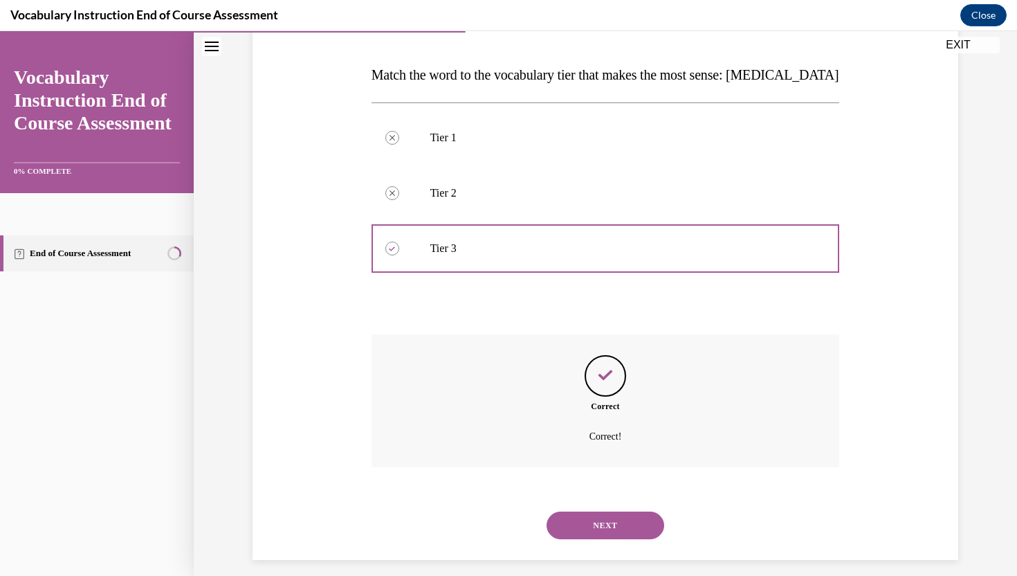
scroll to position [215, 0]
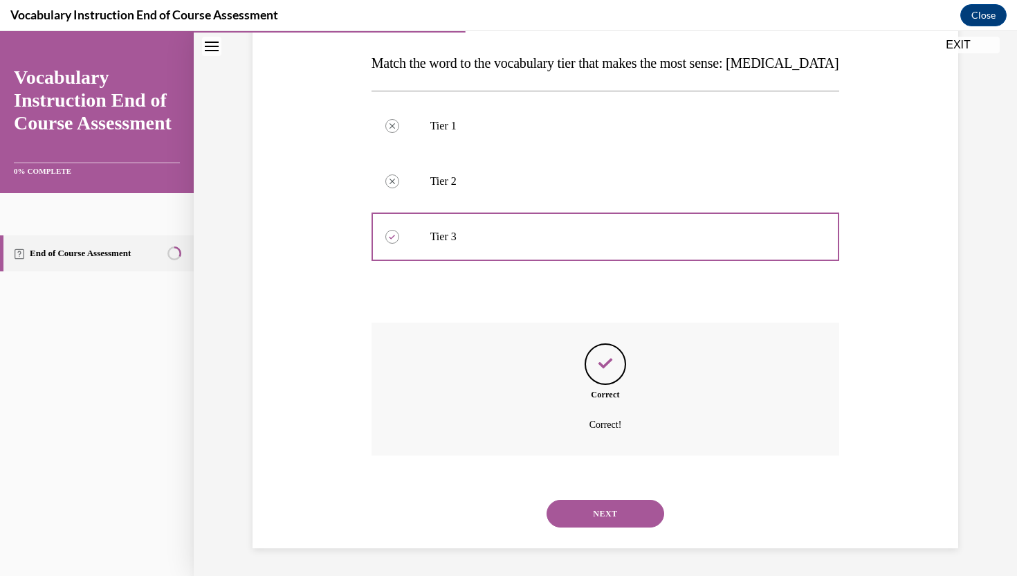
click at [578, 518] on button "NEXT" at bounding box center [606, 514] width 118 height 28
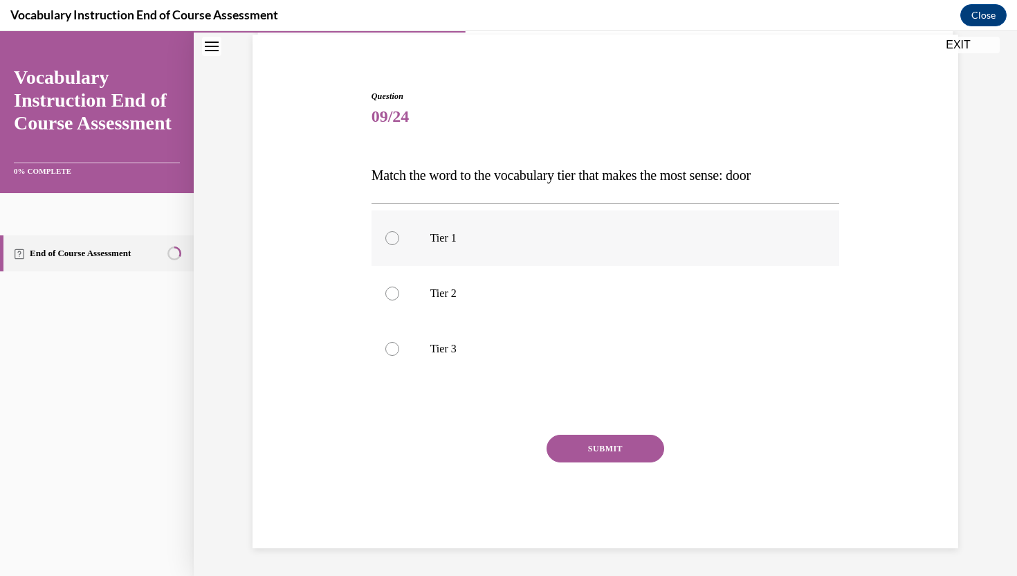
click at [435, 240] on p "Tier 1" at bounding box center [617, 238] width 375 height 14
click at [399, 240] on input "Tier 1" at bounding box center [392, 238] width 14 height 14
radio input "true"
click at [577, 450] on button "SUBMIT" at bounding box center [606, 449] width 118 height 28
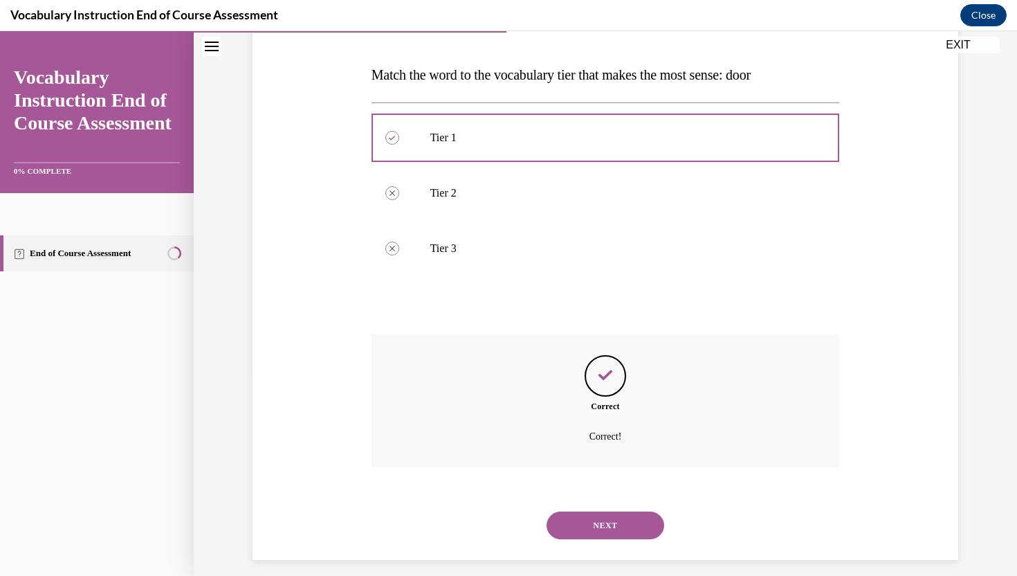
scroll to position [215, 0]
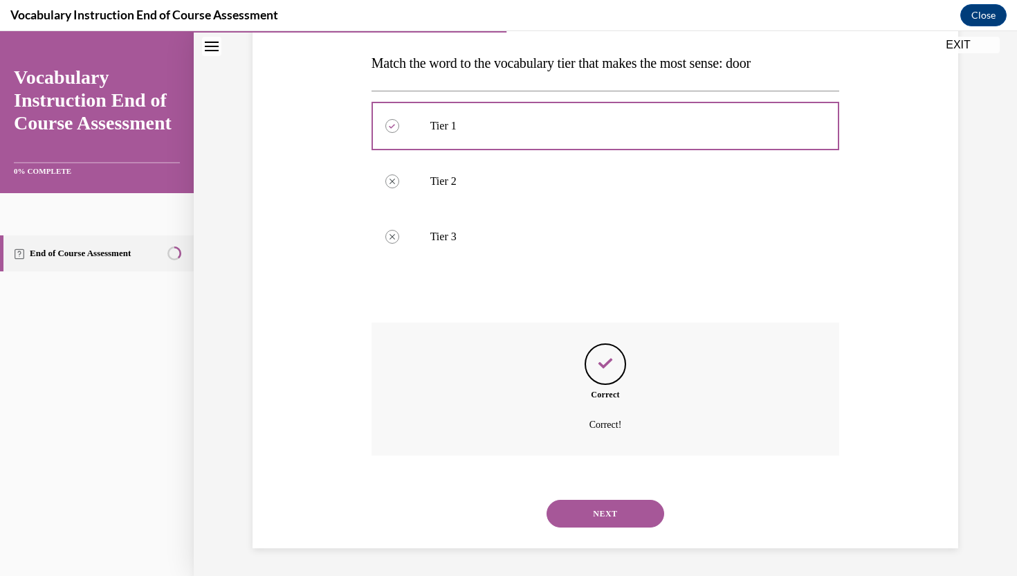
click at [581, 507] on button "NEXT" at bounding box center [606, 514] width 118 height 28
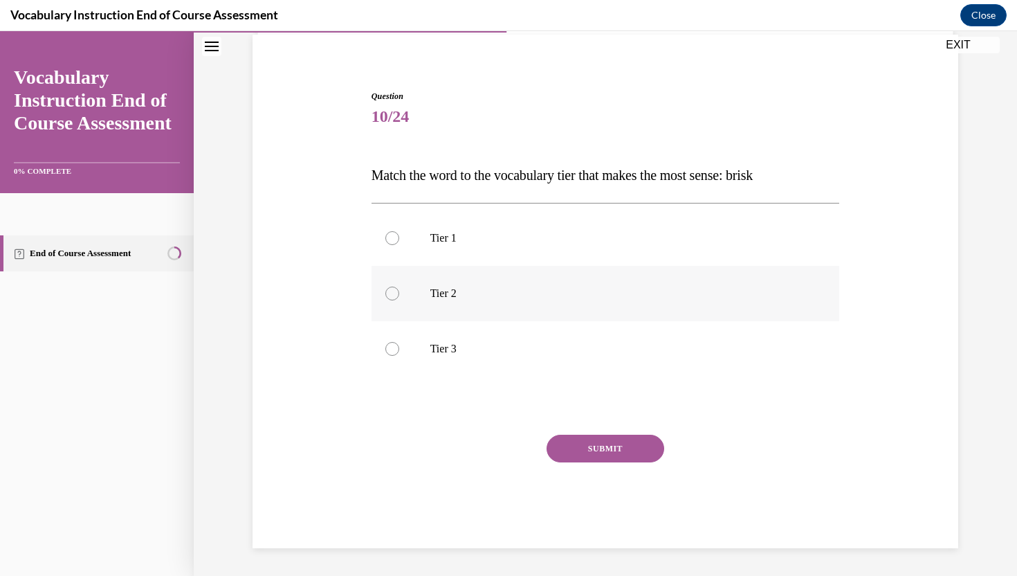
click at [480, 300] on p "Tier 2" at bounding box center [617, 293] width 375 height 14
click at [399, 300] on input "Tier 2" at bounding box center [392, 293] width 14 height 14
radio input "true"
click at [610, 446] on button "SUBMIT" at bounding box center [606, 449] width 118 height 28
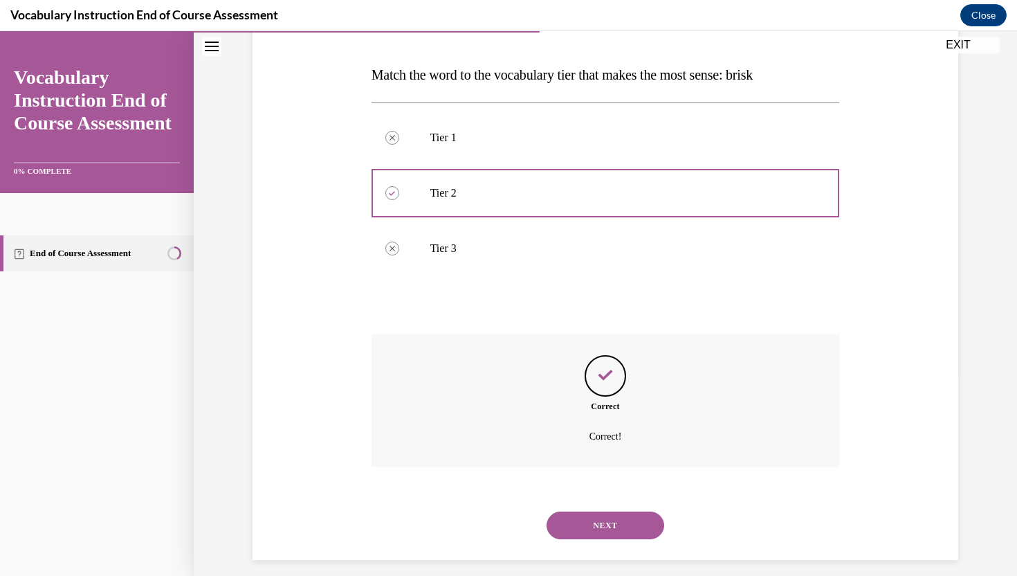
scroll to position [215, 0]
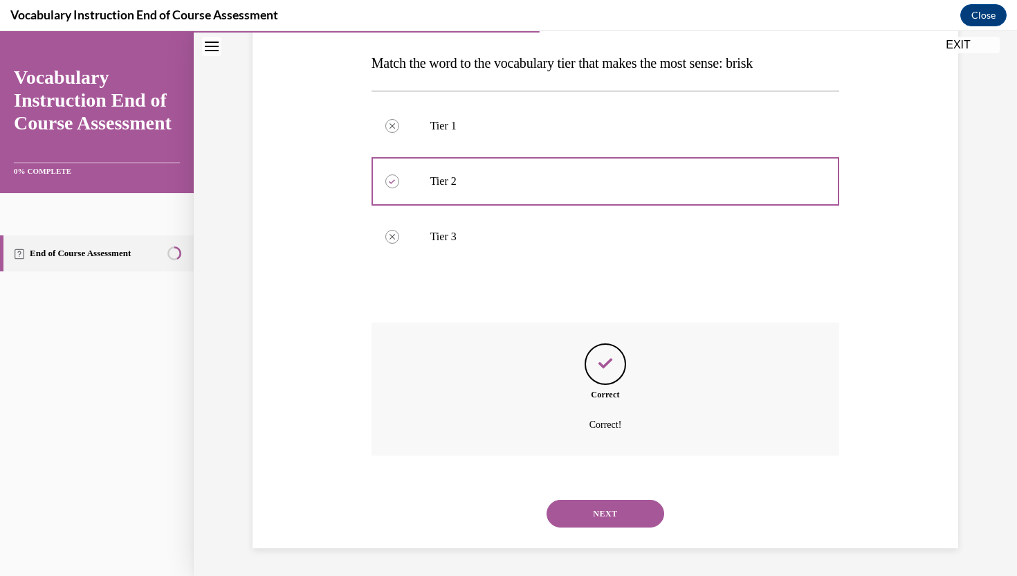
click at [608, 510] on button "NEXT" at bounding box center [606, 514] width 118 height 28
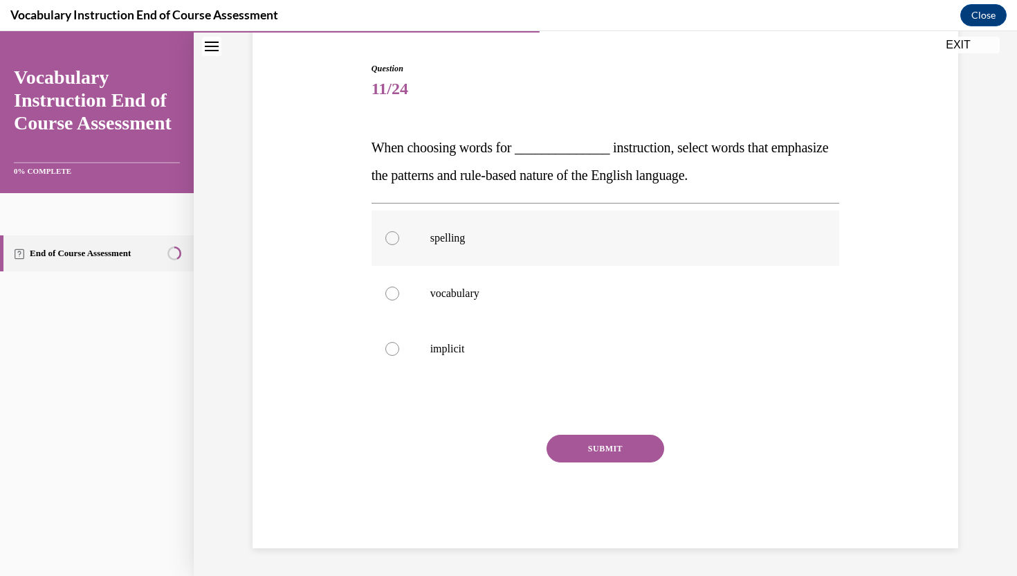
click at [451, 239] on p "spelling" at bounding box center [617, 238] width 375 height 14
click at [399, 239] on input "spelling" at bounding box center [392, 238] width 14 height 14
radio input "true"
click at [601, 444] on button "SUBMIT" at bounding box center [606, 449] width 118 height 28
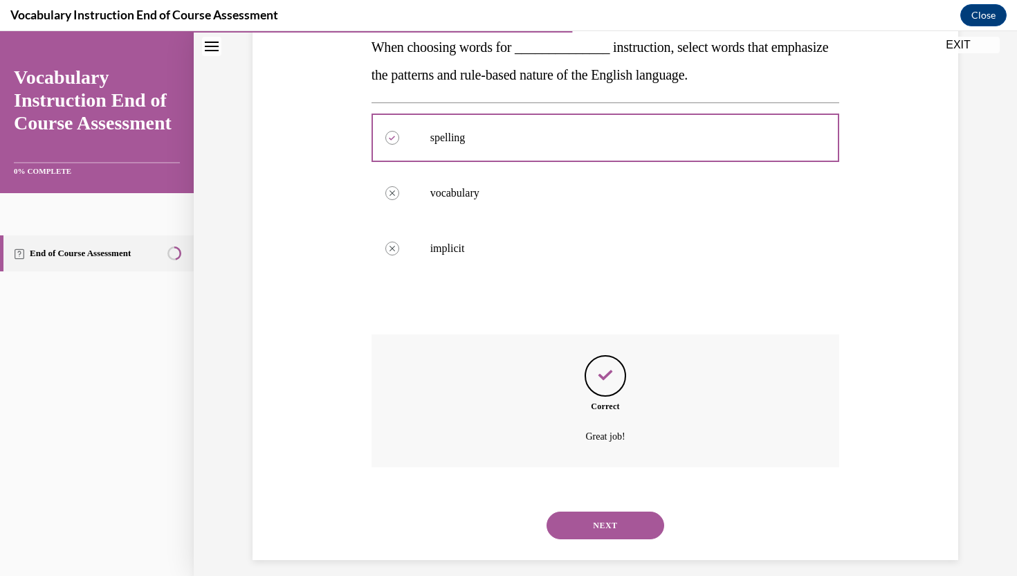
scroll to position [242, 0]
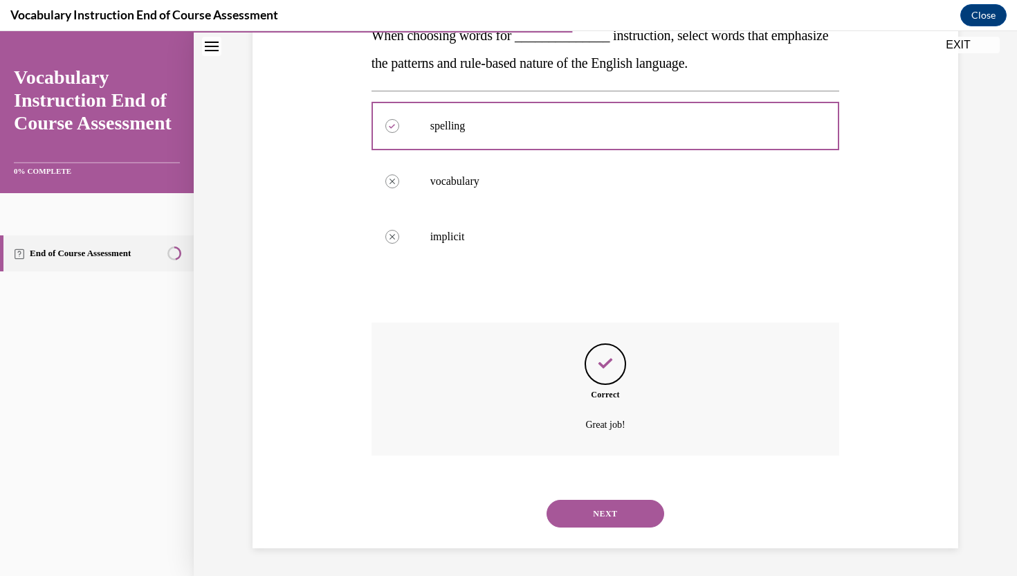
click at [609, 509] on button "NEXT" at bounding box center [606, 514] width 118 height 28
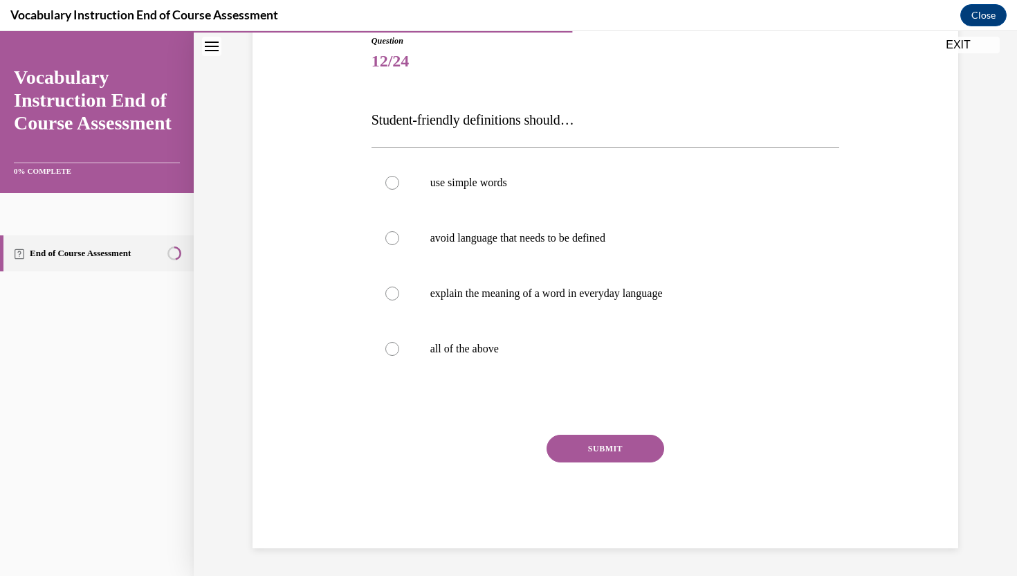
scroll to position [154, 0]
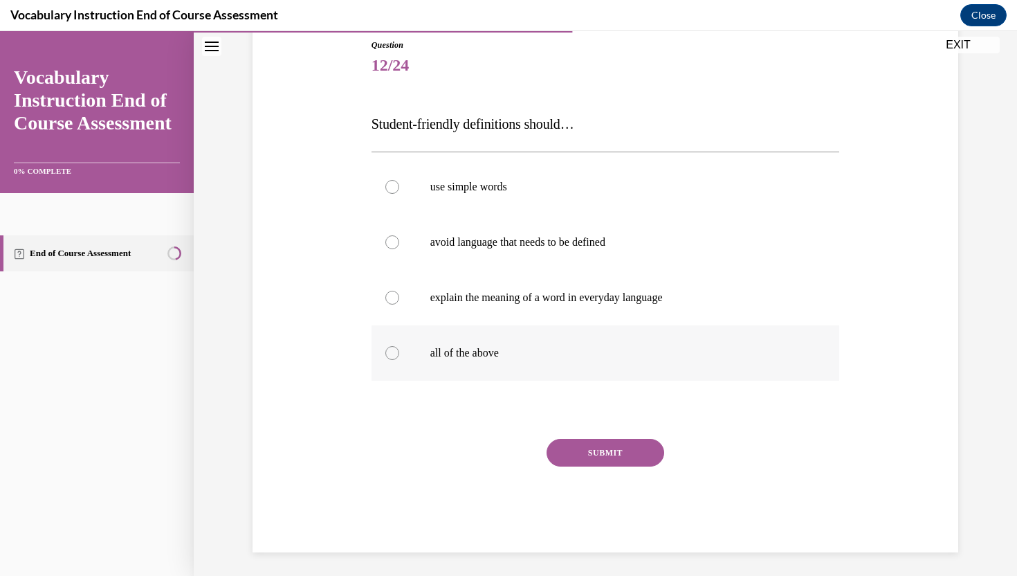
click at [396, 354] on div at bounding box center [392, 353] width 14 height 14
click at [396, 354] on input "all of the above" at bounding box center [392, 353] width 14 height 14
radio input "true"
click at [591, 448] on button "SUBMIT" at bounding box center [606, 453] width 118 height 28
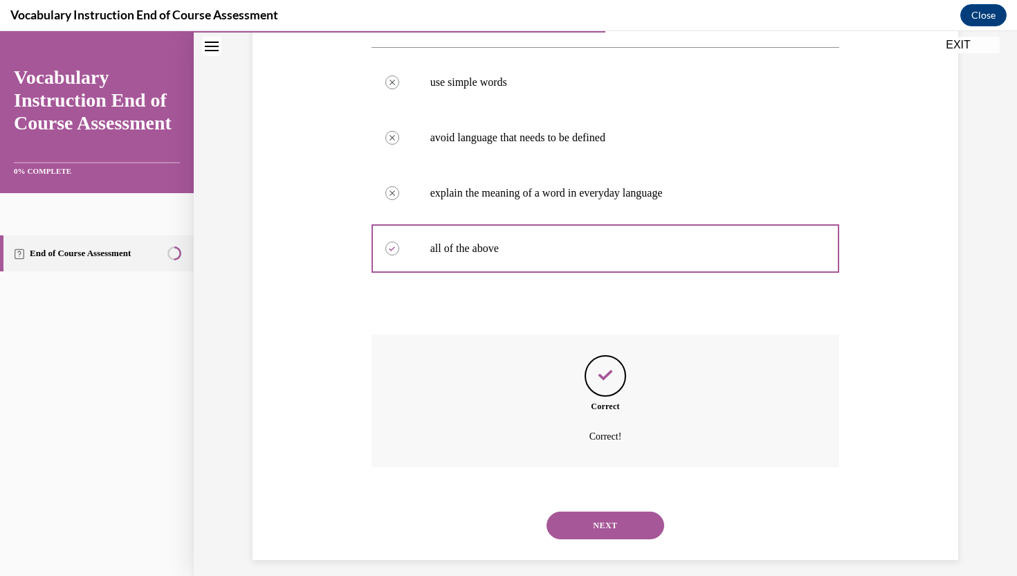
scroll to position [270, 0]
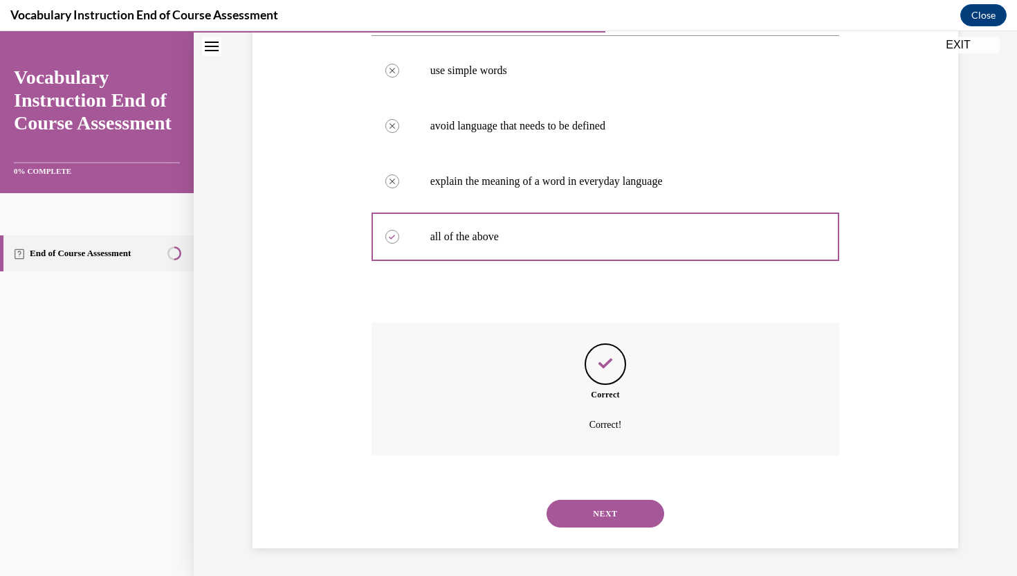
click at [607, 517] on button "NEXT" at bounding box center [606, 514] width 118 height 28
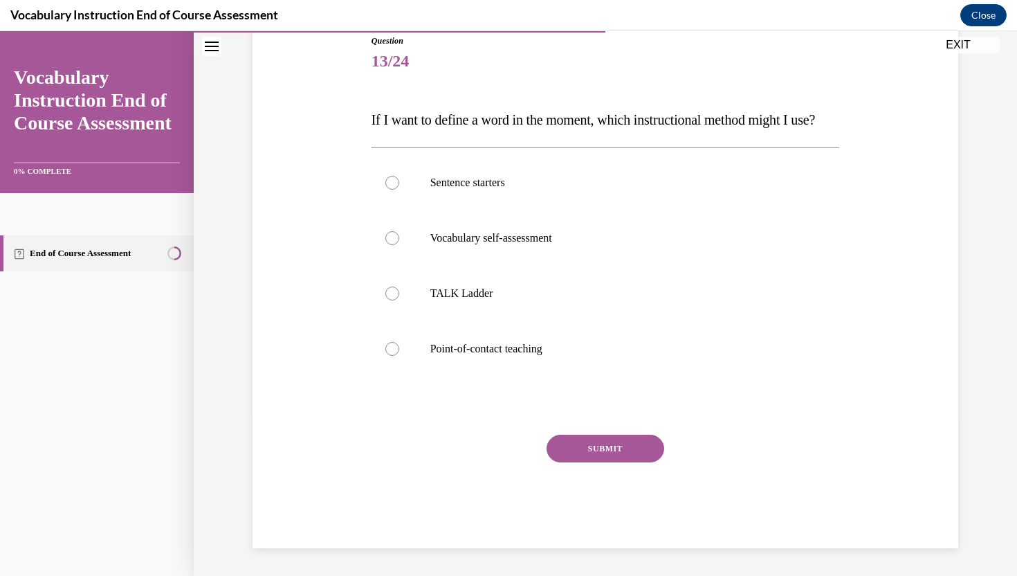
scroll to position [154, 0]
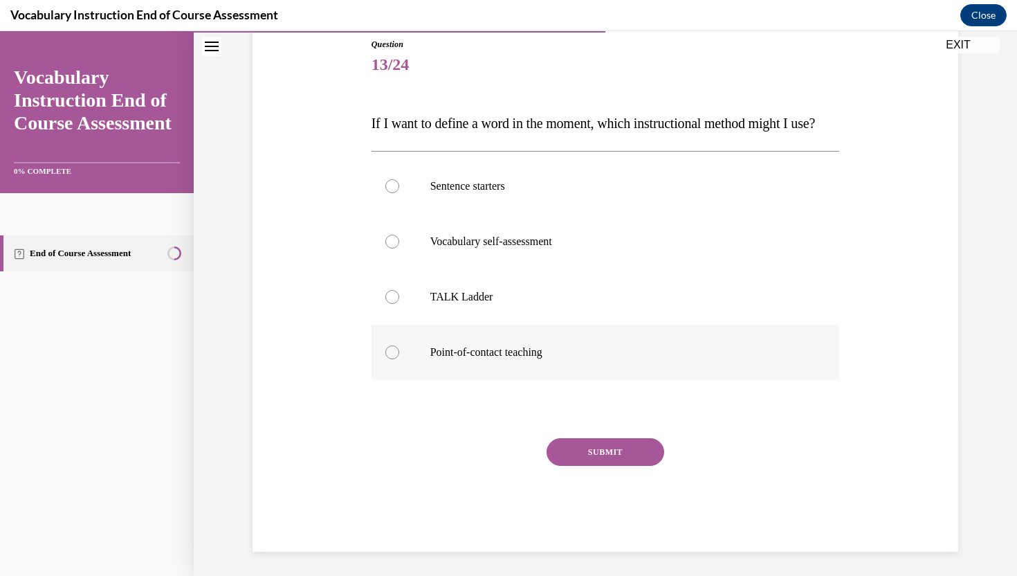
click at [467, 359] on p "Point-of-contact teaching" at bounding box center [617, 352] width 375 height 14
click at [399, 359] on input "Point-of-contact teaching" at bounding box center [392, 352] width 14 height 14
radio input "true"
click at [588, 466] on button "SUBMIT" at bounding box center [606, 452] width 118 height 28
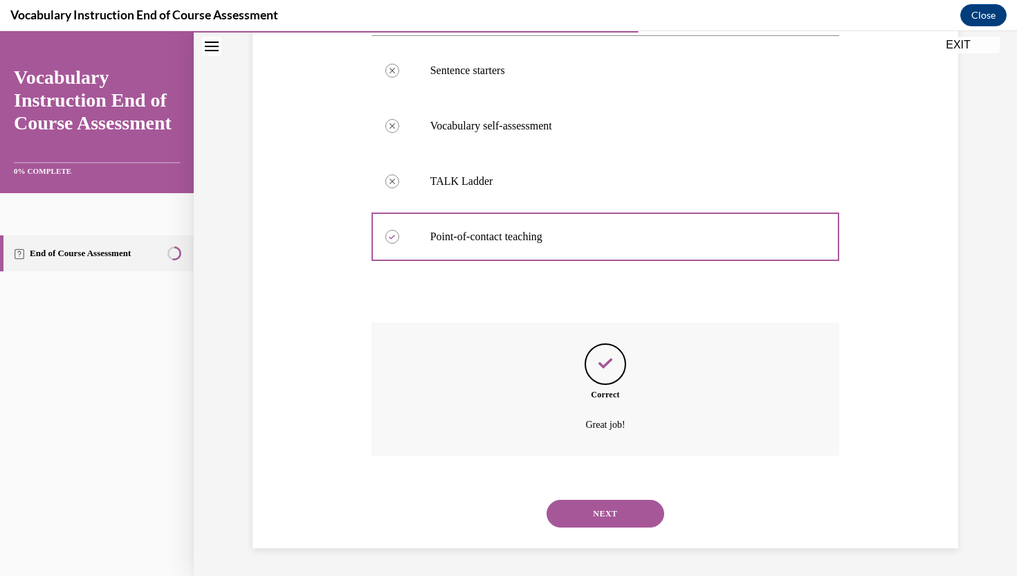
scroll to position [298, 0]
click at [587, 515] on button "NEXT" at bounding box center [606, 514] width 118 height 28
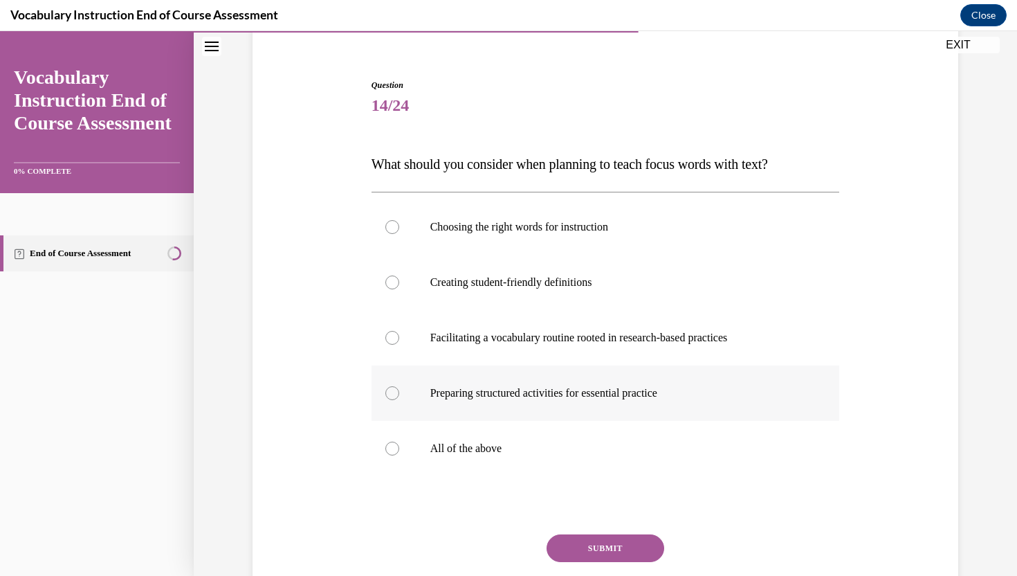
scroll to position [129, 0]
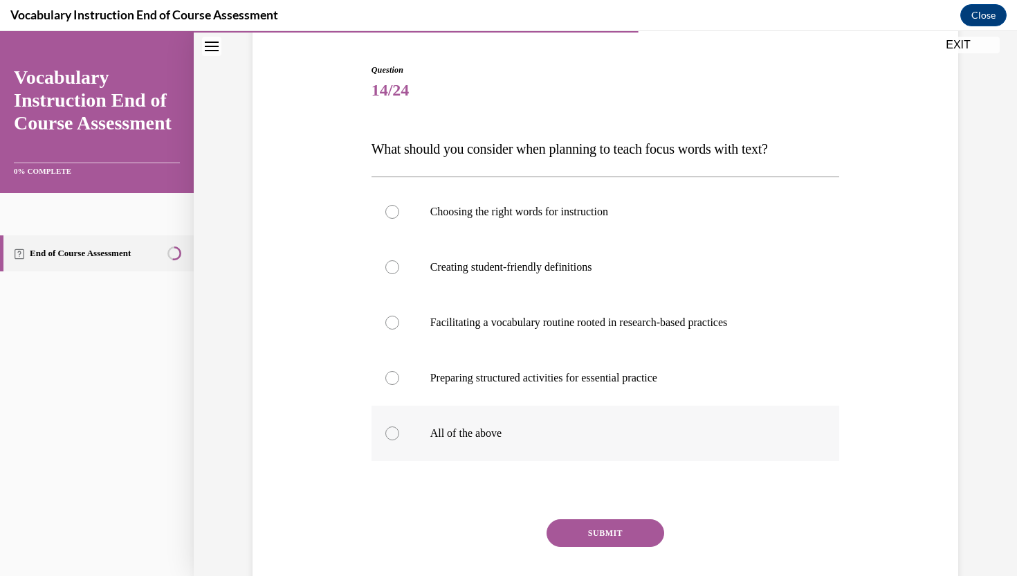
click at [389, 433] on div at bounding box center [392, 433] width 14 height 14
click at [389, 433] on input "All of the above" at bounding box center [392, 433] width 14 height 14
radio input "true"
click at [585, 526] on button "SUBMIT" at bounding box center [606, 533] width 118 height 28
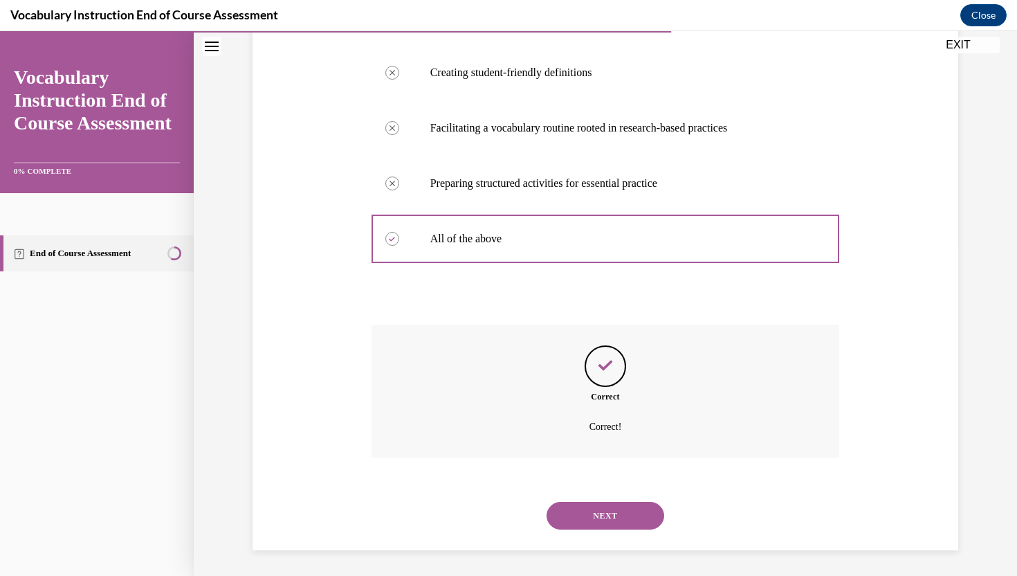
scroll to position [325, 0]
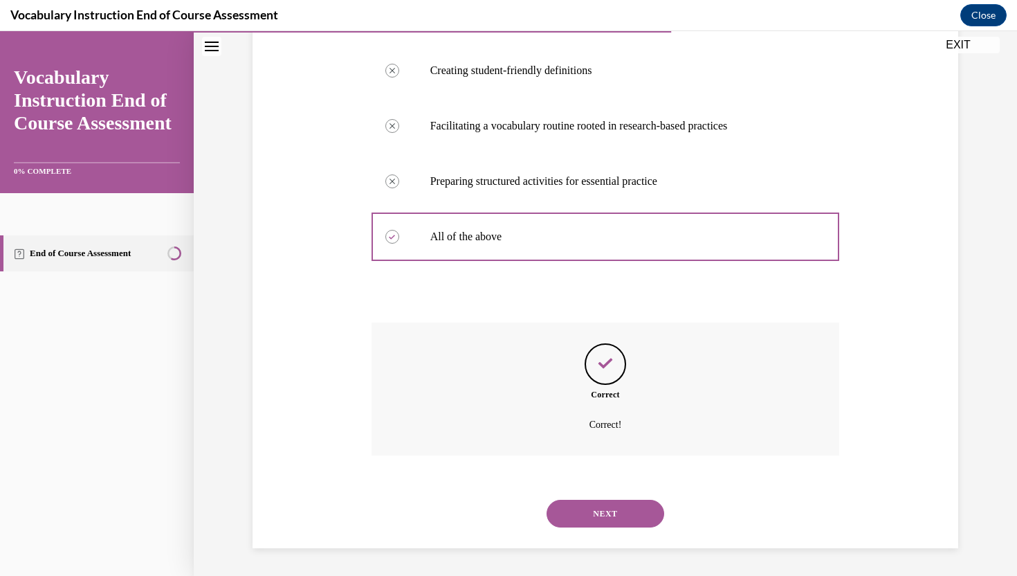
click at [599, 513] on button "NEXT" at bounding box center [606, 514] width 118 height 28
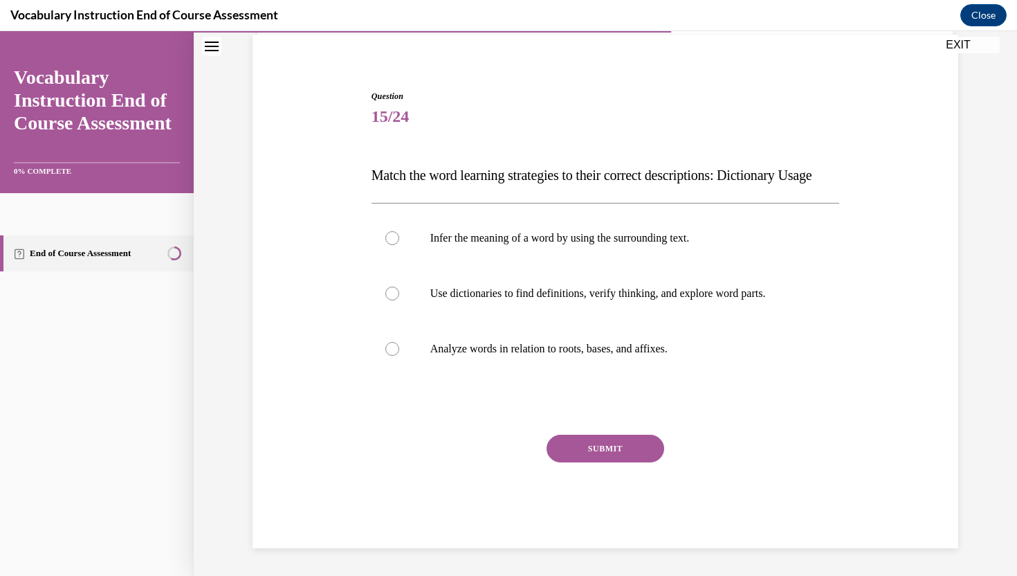
scroll to position [130, 0]
click at [556, 295] on p "Use dictionaries to find definitions, verify thinking, and explore word parts." at bounding box center [617, 293] width 375 height 14
click at [399, 295] on input "Use dictionaries to find definitions, verify thinking, and explore word parts." at bounding box center [392, 293] width 14 height 14
radio input "true"
click at [610, 450] on button "SUBMIT" at bounding box center [606, 449] width 118 height 28
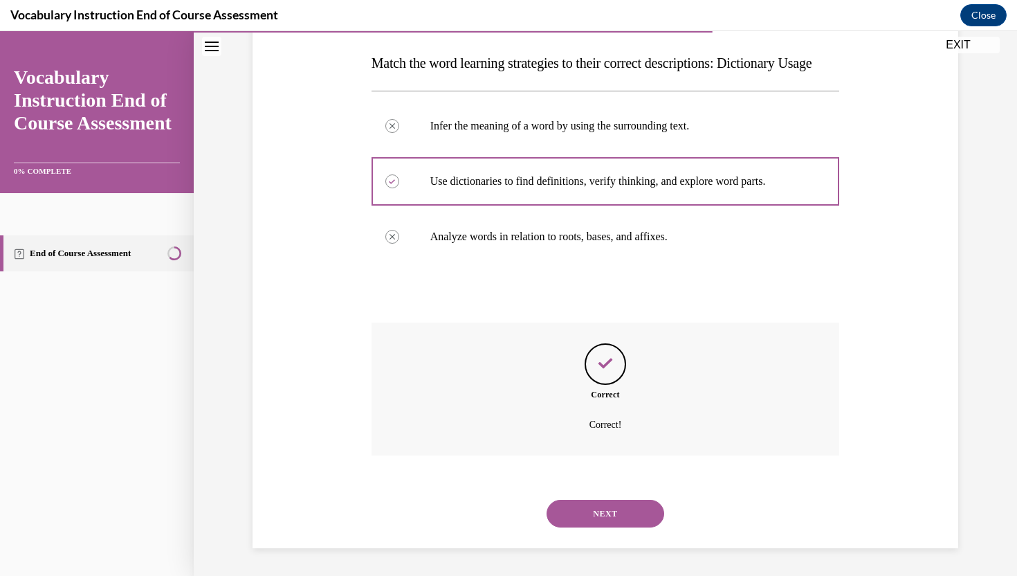
scroll to position [242, 0]
click at [611, 513] on button "NEXT" at bounding box center [606, 514] width 118 height 28
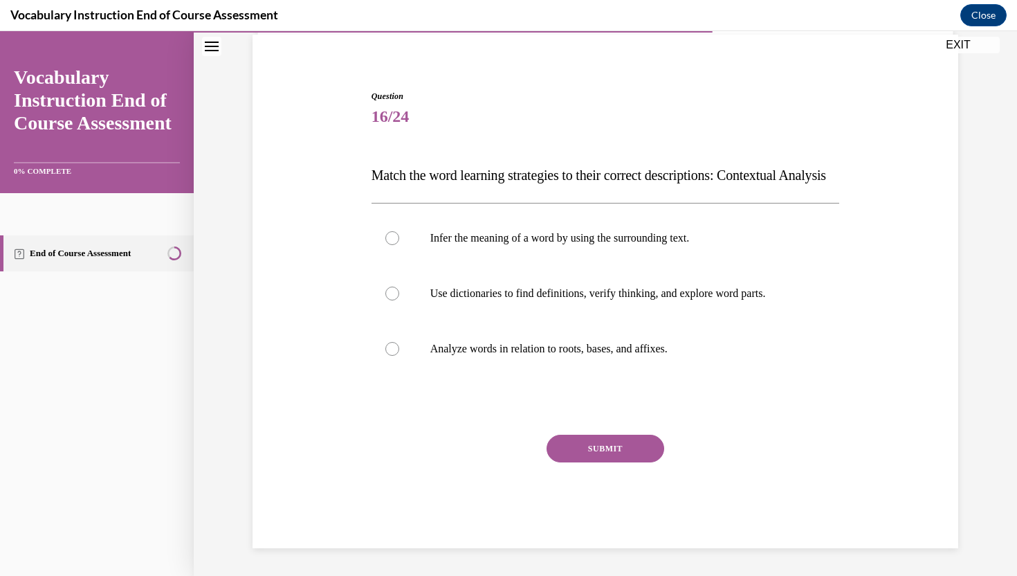
scroll to position [130, 0]
click at [510, 239] on p "Infer the meaning of a word by using the surrounding text." at bounding box center [617, 238] width 375 height 14
click at [399, 239] on input "Infer the meaning of a word by using the surrounding text." at bounding box center [392, 238] width 14 height 14
radio input "true"
click at [585, 454] on button "SUBMIT" at bounding box center [606, 449] width 118 height 28
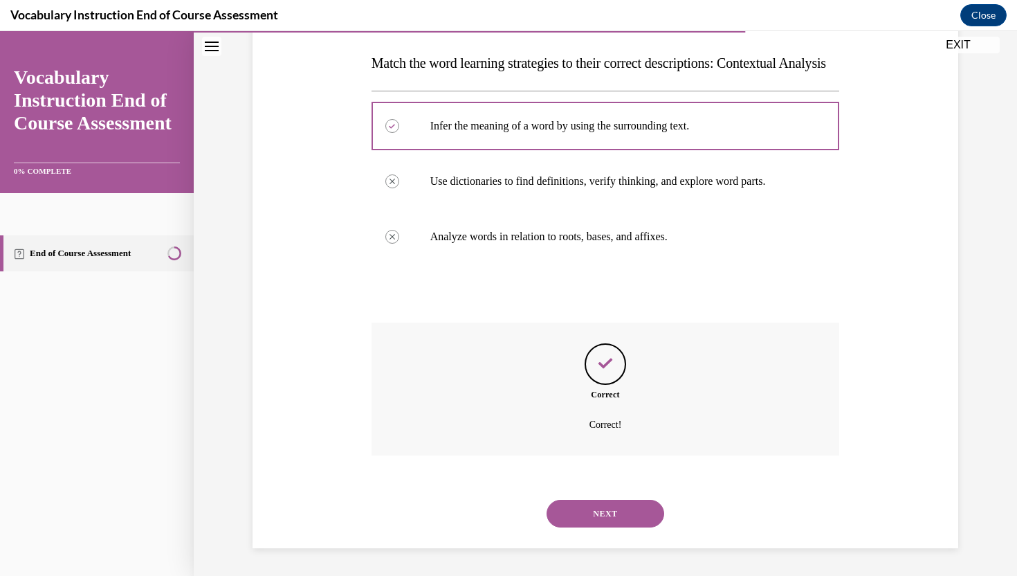
scroll to position [242, 0]
click at [598, 511] on button "NEXT" at bounding box center [606, 514] width 118 height 28
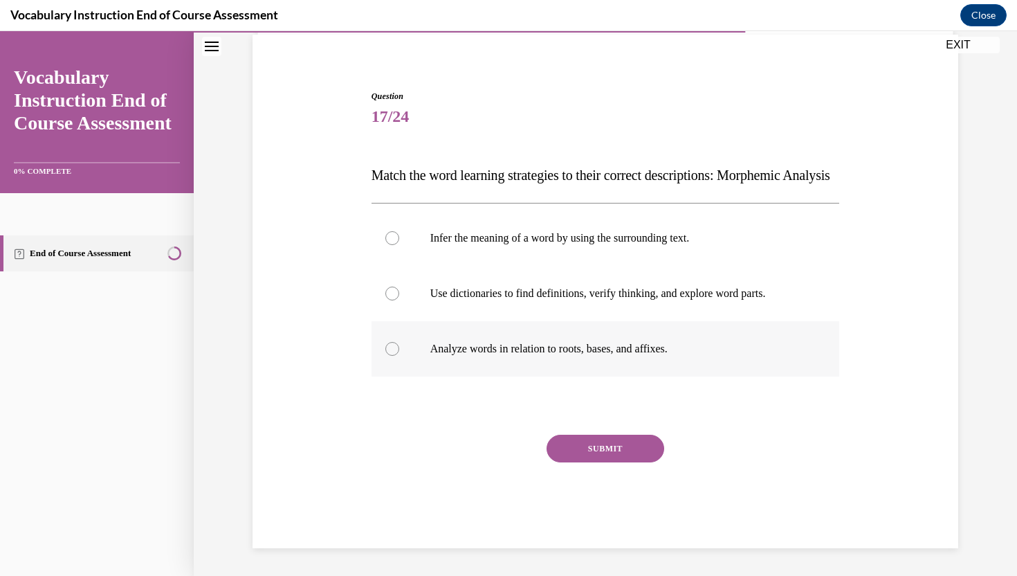
click at [605, 345] on p "Analyze words in relation to roots, bases, and affixes." at bounding box center [617, 349] width 375 height 14
click at [399, 345] on input "Analyze words in relation to roots, bases, and affixes." at bounding box center [392, 349] width 14 height 14
radio input "true"
click at [608, 450] on button "SUBMIT" at bounding box center [606, 449] width 118 height 28
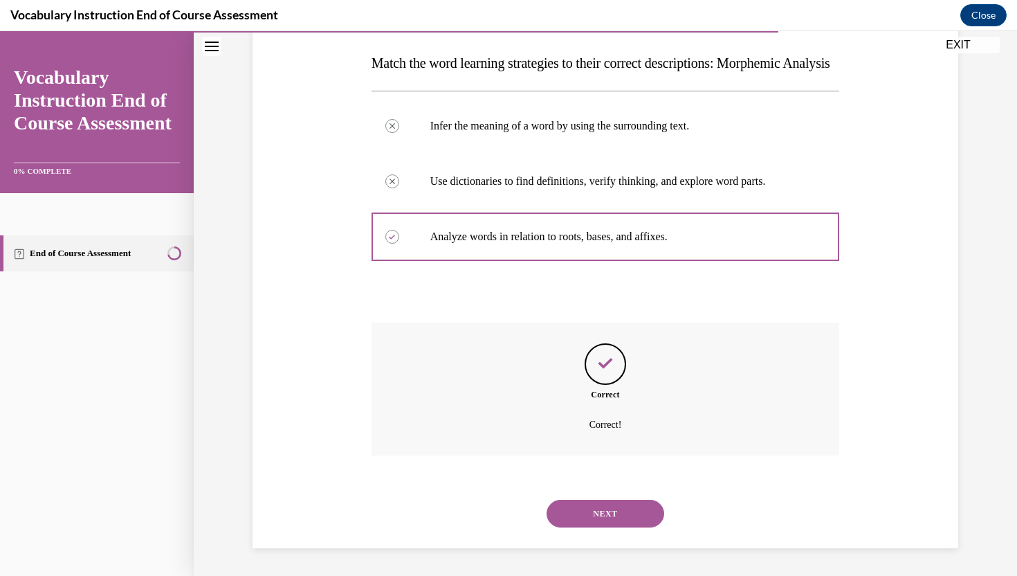
scroll to position [242, 0]
click at [601, 518] on button "NEXT" at bounding box center [606, 514] width 118 height 28
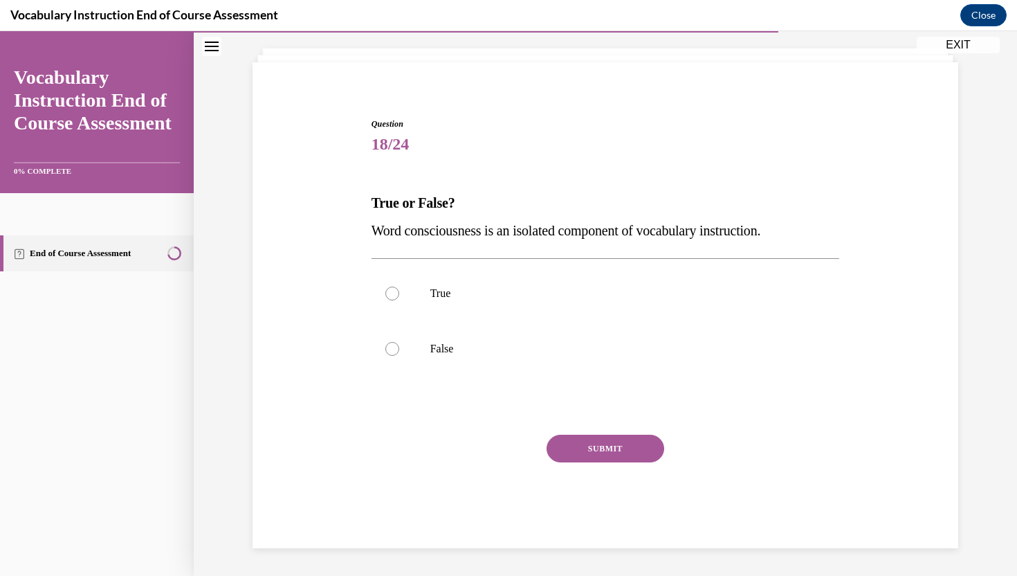
scroll to position [75, 0]
drag, startPoint x: 406, startPoint y: 344, endPoint x: 436, endPoint y: 349, distance: 30.1
click at [406, 344] on label "False" at bounding box center [606, 348] width 468 height 55
click at [399, 344] on input "False" at bounding box center [392, 349] width 14 height 14
radio input "true"
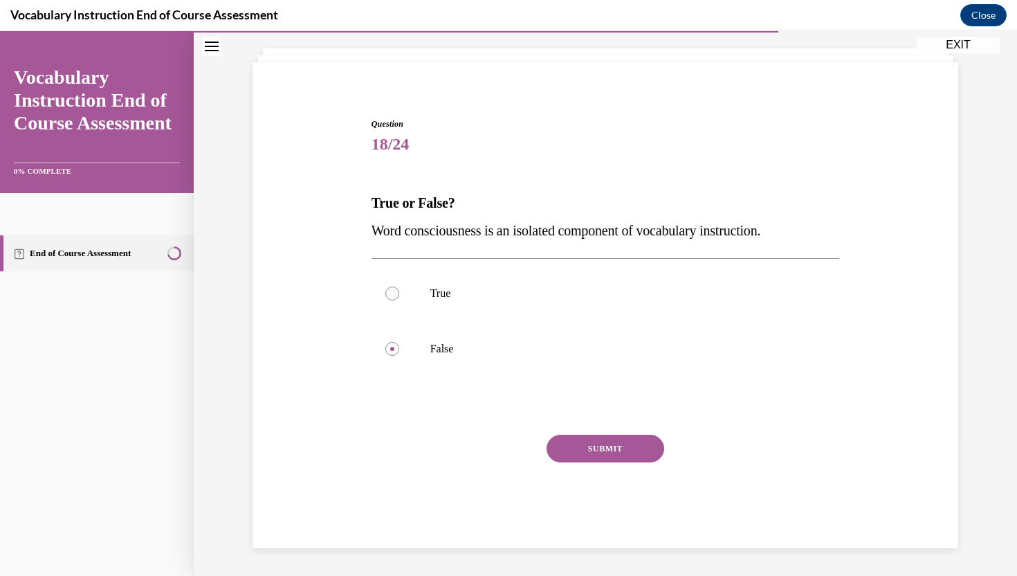
click at [585, 446] on button "SUBMIT" at bounding box center [606, 449] width 118 height 28
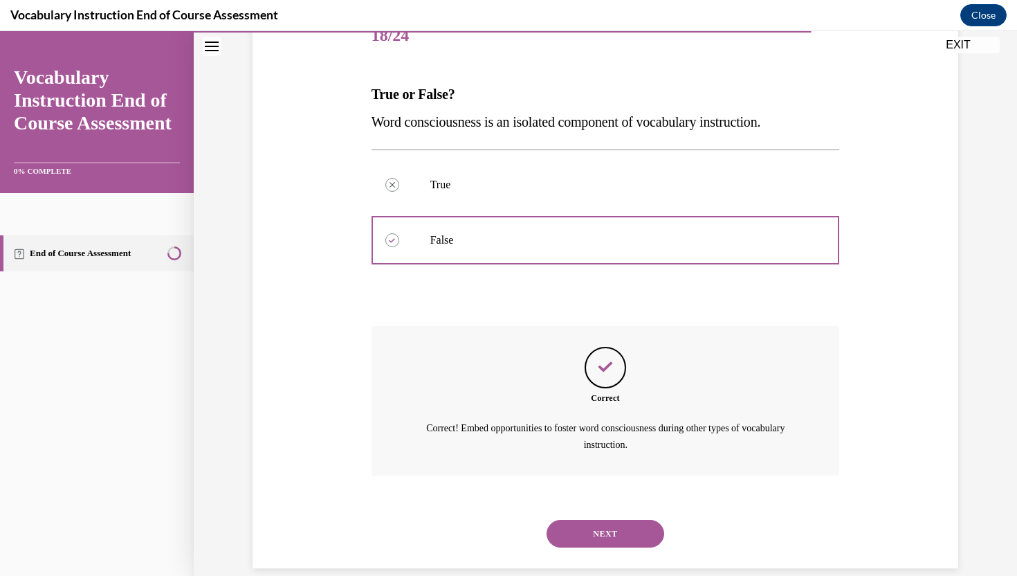
scroll to position [203, 0]
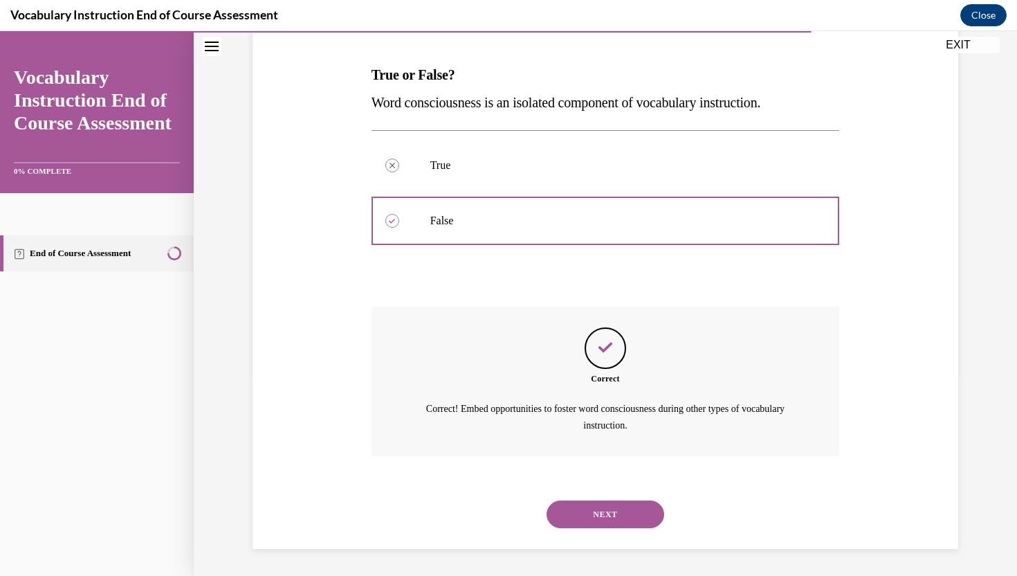
click at [607, 510] on button "NEXT" at bounding box center [606, 514] width 118 height 28
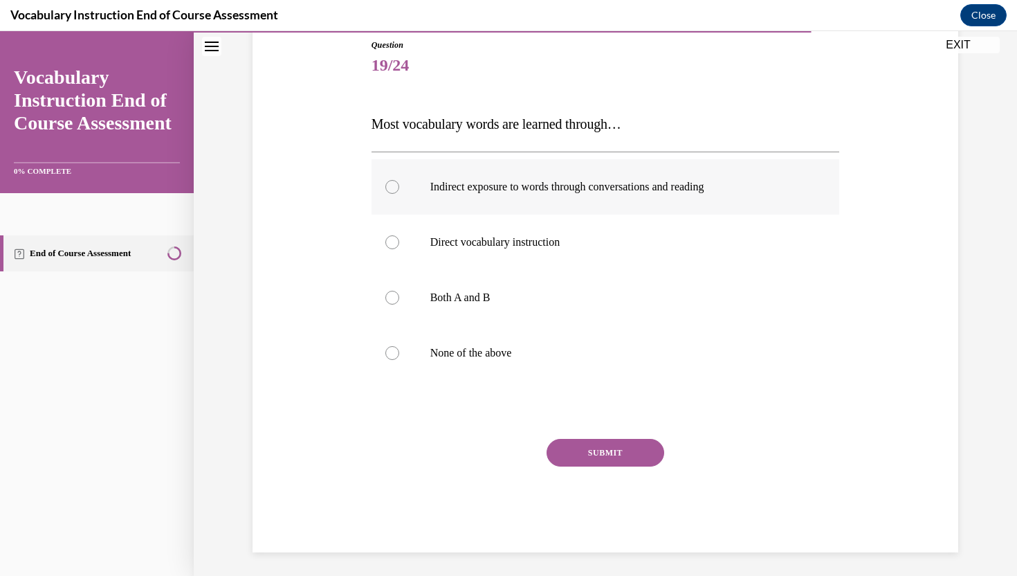
click at [391, 188] on div at bounding box center [392, 187] width 14 height 14
click at [391, 188] on input "Indirect exposure to words through conversations and reading" at bounding box center [392, 187] width 14 height 14
radio input "true"
click at [594, 446] on button "SUBMIT" at bounding box center [606, 453] width 118 height 28
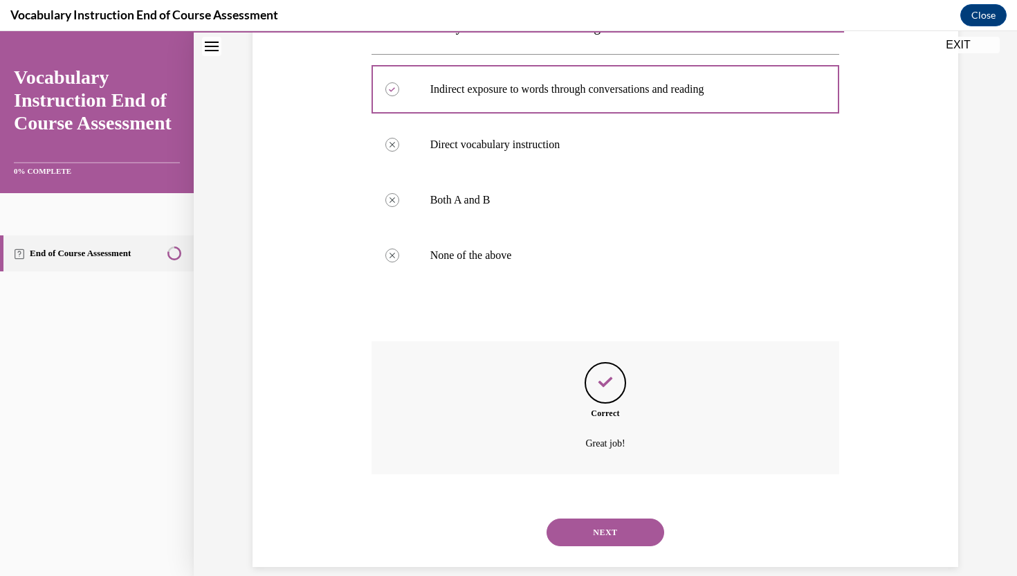
scroll to position [270, 0]
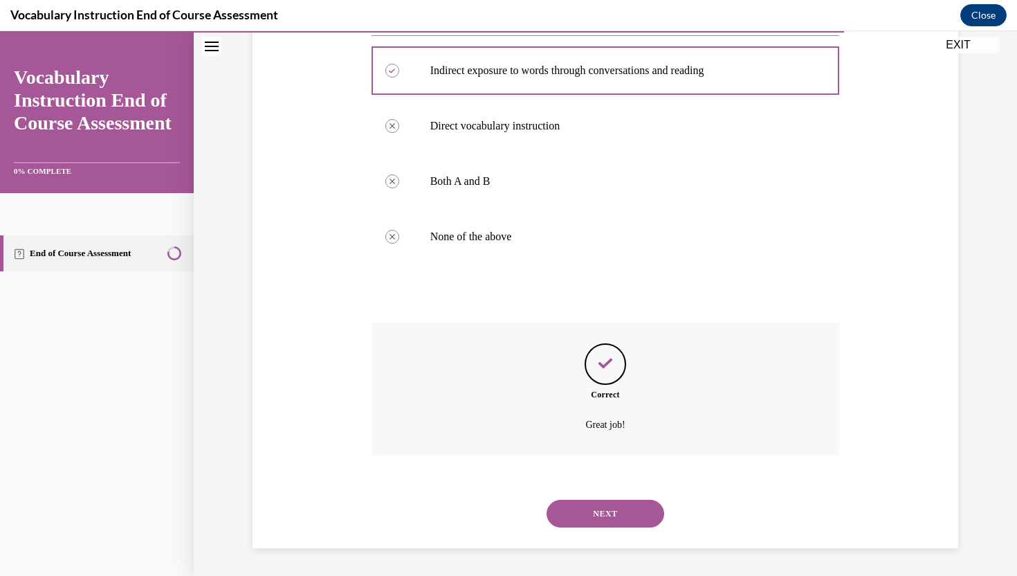
click at [610, 512] on button "NEXT" at bounding box center [606, 514] width 118 height 28
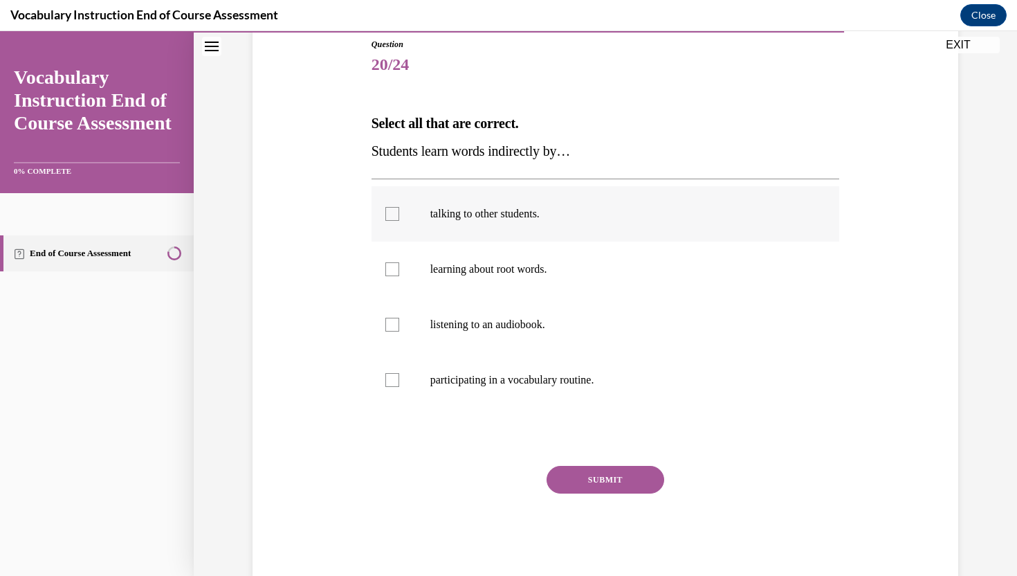
click at [392, 216] on div at bounding box center [392, 214] width 14 height 14
click at [392, 216] on input "talking to other students." at bounding box center [392, 214] width 14 height 14
checkbox input "true"
click at [401, 315] on label "listening to an audiobook." at bounding box center [606, 324] width 468 height 55
click at [399, 318] on input "listening to an audiobook." at bounding box center [392, 325] width 14 height 14
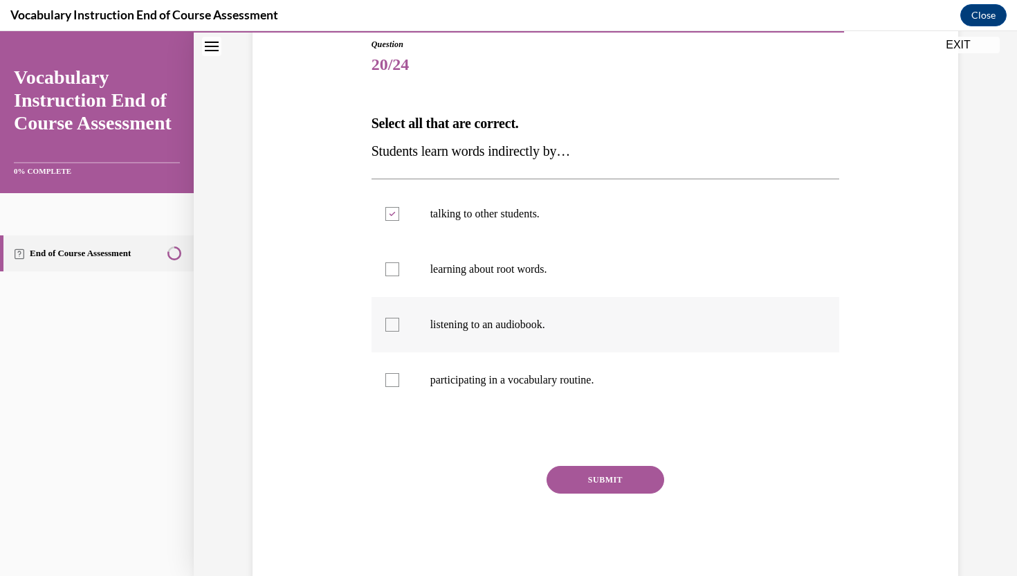
checkbox input "true"
click at [608, 486] on button "SUBMIT" at bounding box center [606, 480] width 118 height 28
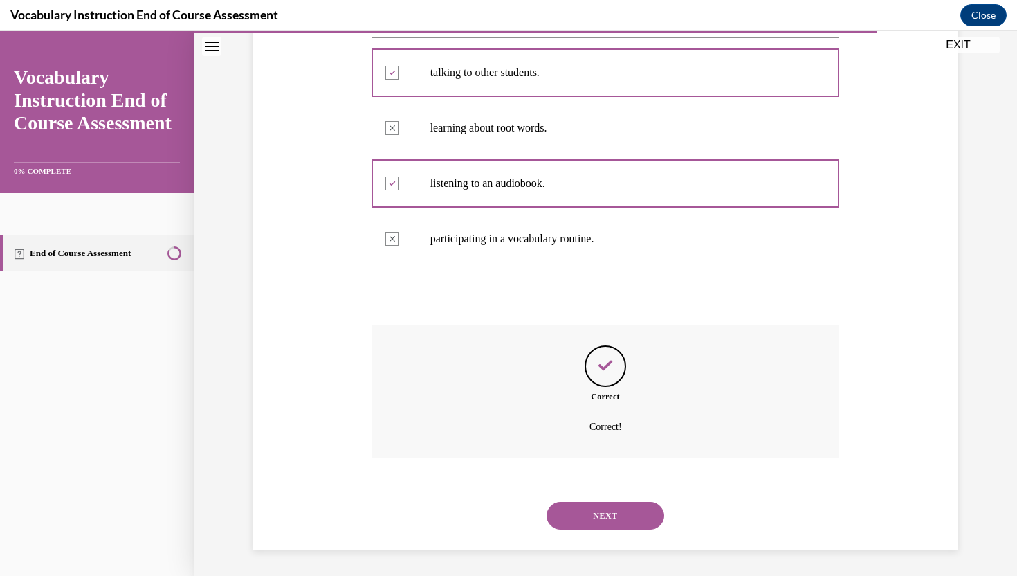
scroll to position [298, 0]
click at [607, 515] on button "NEXT" at bounding box center [606, 514] width 118 height 28
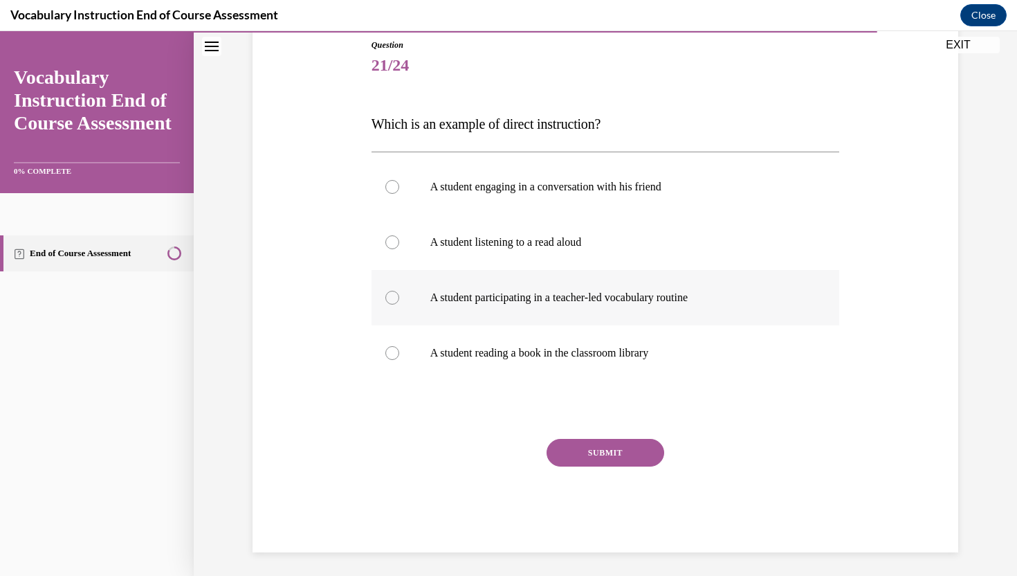
click at [390, 294] on div at bounding box center [392, 298] width 14 height 14
click at [390, 294] on input "A student participating in a teacher-led vocabulary routine" at bounding box center [392, 298] width 14 height 14
radio input "true"
click at [621, 453] on button "SUBMIT" at bounding box center [606, 453] width 118 height 28
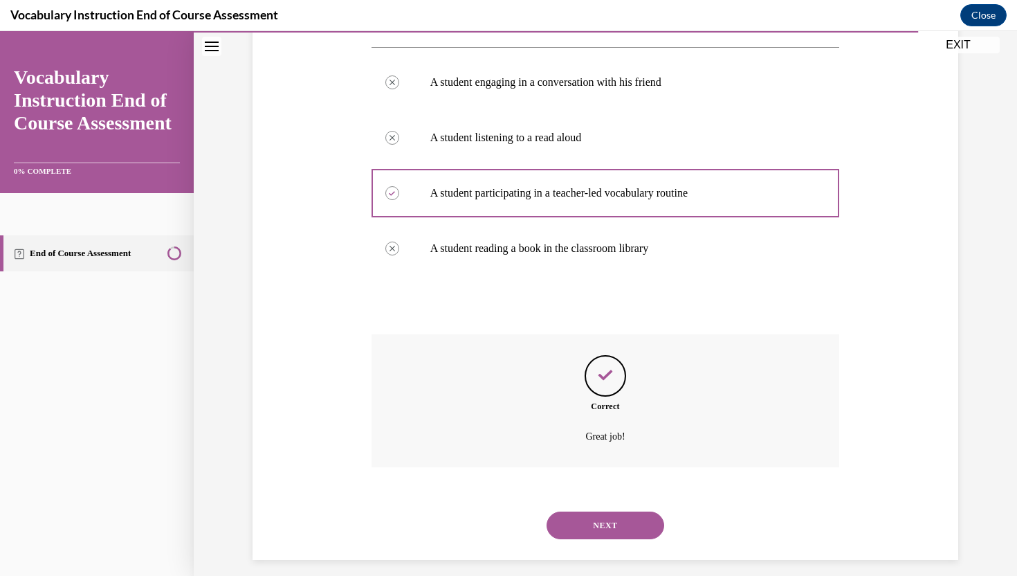
scroll to position [270, 0]
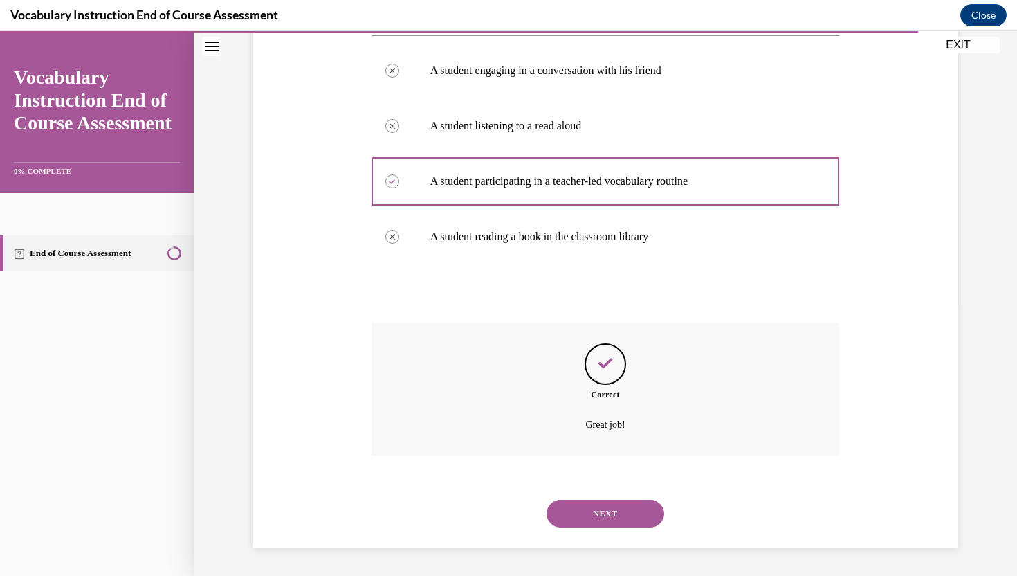
click at [608, 510] on button "NEXT" at bounding box center [606, 514] width 118 height 28
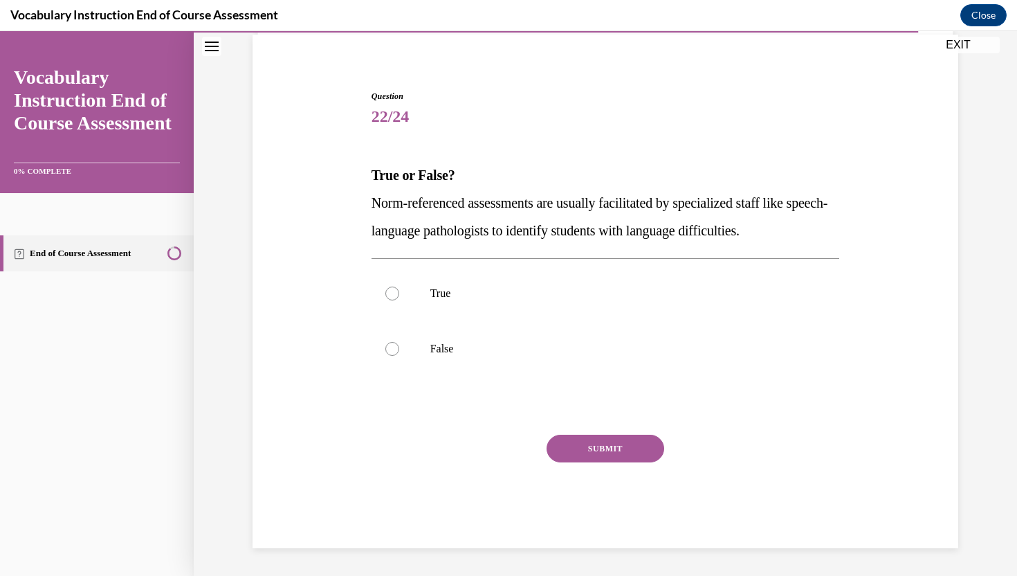
scroll to position [102, 0]
click at [394, 297] on div at bounding box center [392, 293] width 14 height 14
click at [394, 297] on input "True" at bounding box center [392, 293] width 14 height 14
radio input "true"
click at [637, 461] on button "SUBMIT" at bounding box center [606, 449] width 118 height 28
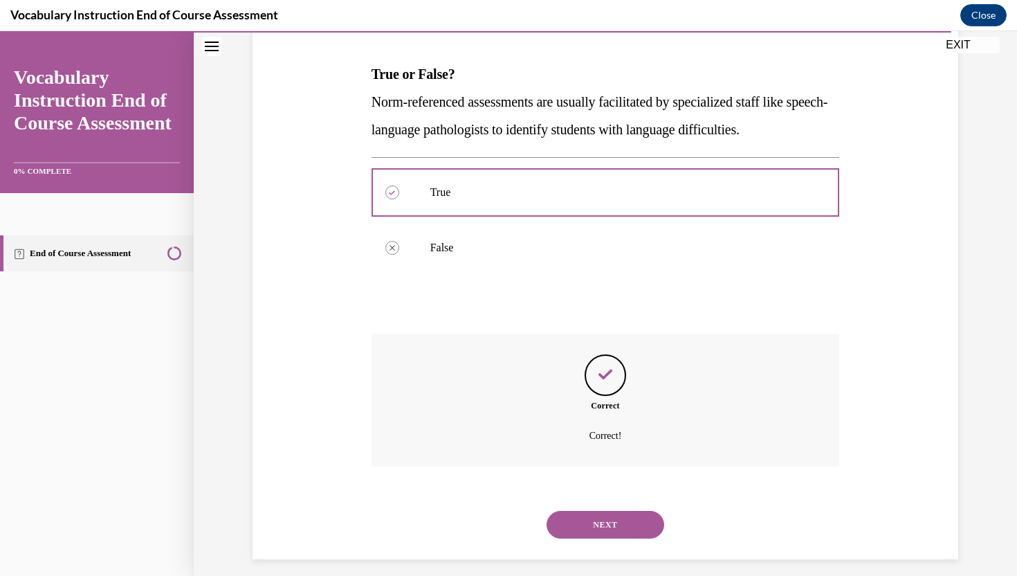
scroll to position [215, 0]
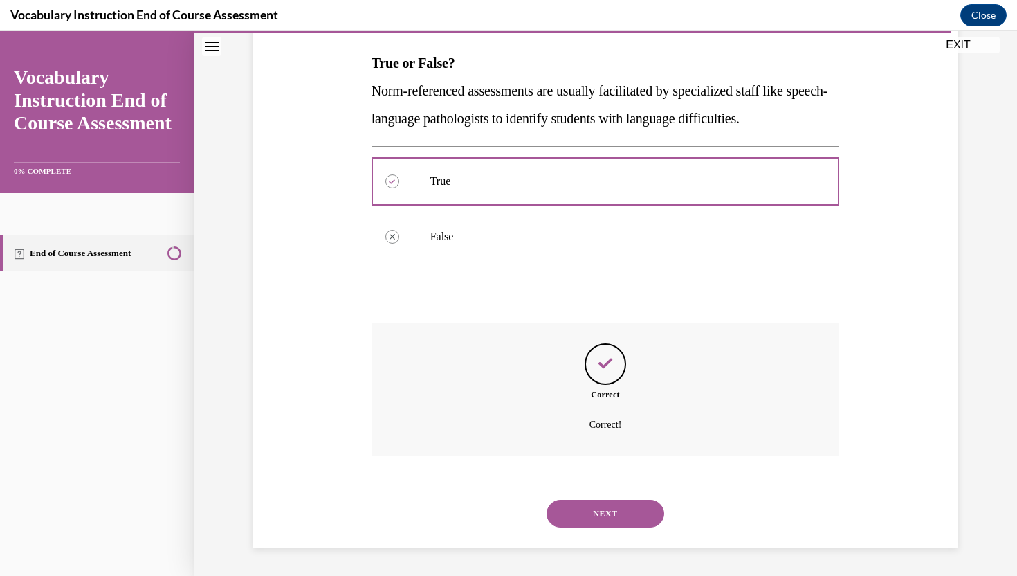
click at [616, 520] on button "NEXT" at bounding box center [606, 514] width 118 height 28
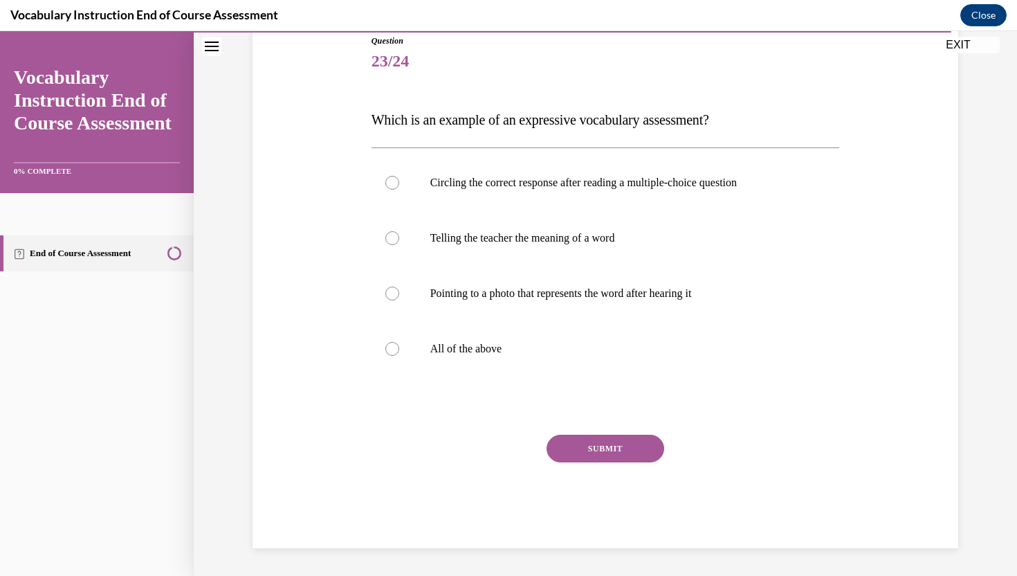
scroll to position [154, 0]
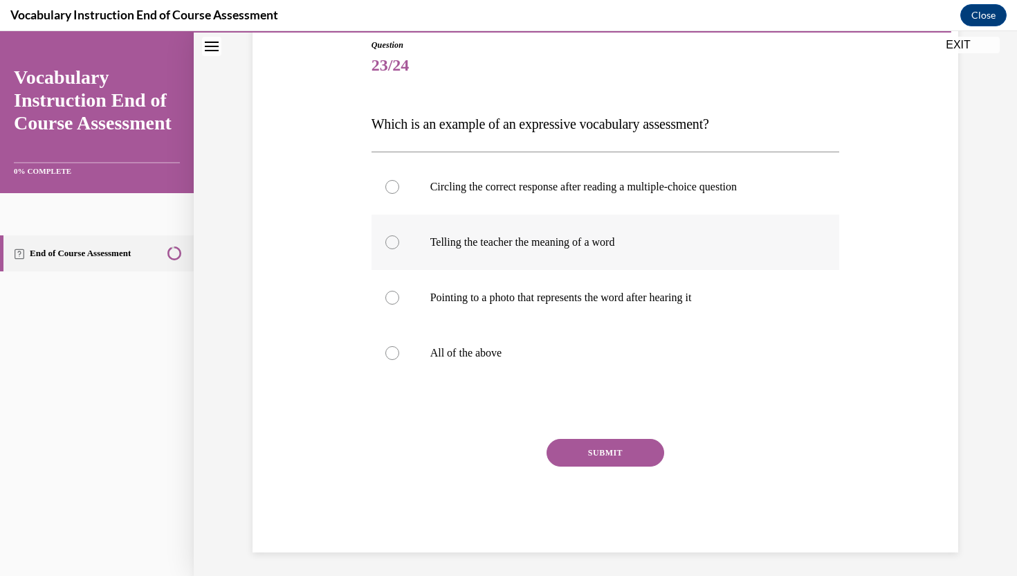
click at [478, 248] on p "Telling the teacher the meaning of a word" at bounding box center [617, 242] width 375 height 14
click at [399, 248] on input "Telling the teacher the meaning of a word" at bounding box center [392, 242] width 14 height 14
radio input "true"
click at [603, 452] on button "SUBMIT" at bounding box center [606, 453] width 118 height 28
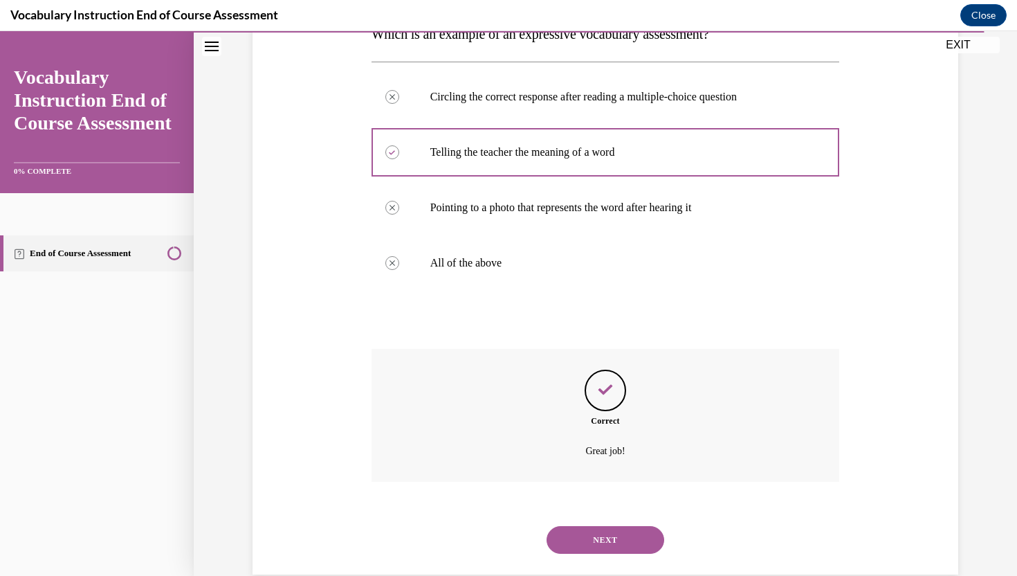
scroll to position [270, 0]
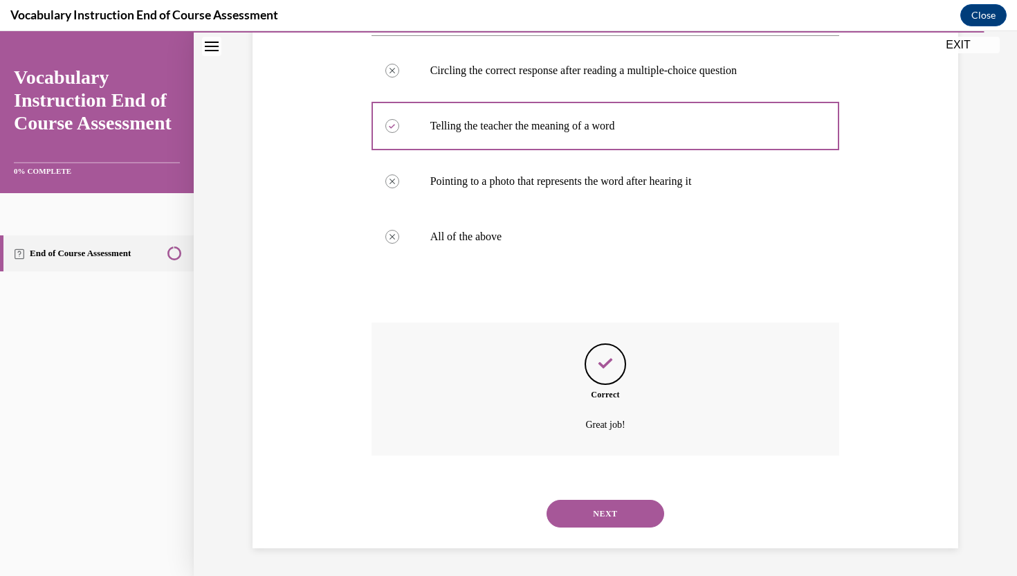
click at [607, 514] on button "NEXT" at bounding box center [606, 514] width 118 height 28
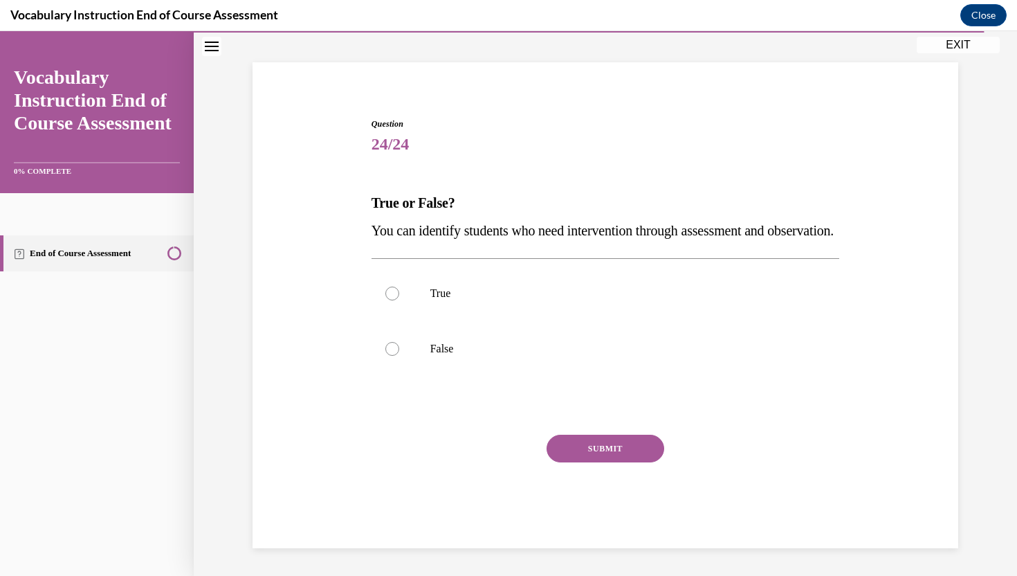
scroll to position [102, 0]
click at [396, 293] on div at bounding box center [392, 293] width 14 height 14
click at [396, 293] on input "True" at bounding box center [392, 293] width 14 height 14
radio input "true"
click at [563, 450] on button "SUBMIT" at bounding box center [606, 449] width 118 height 28
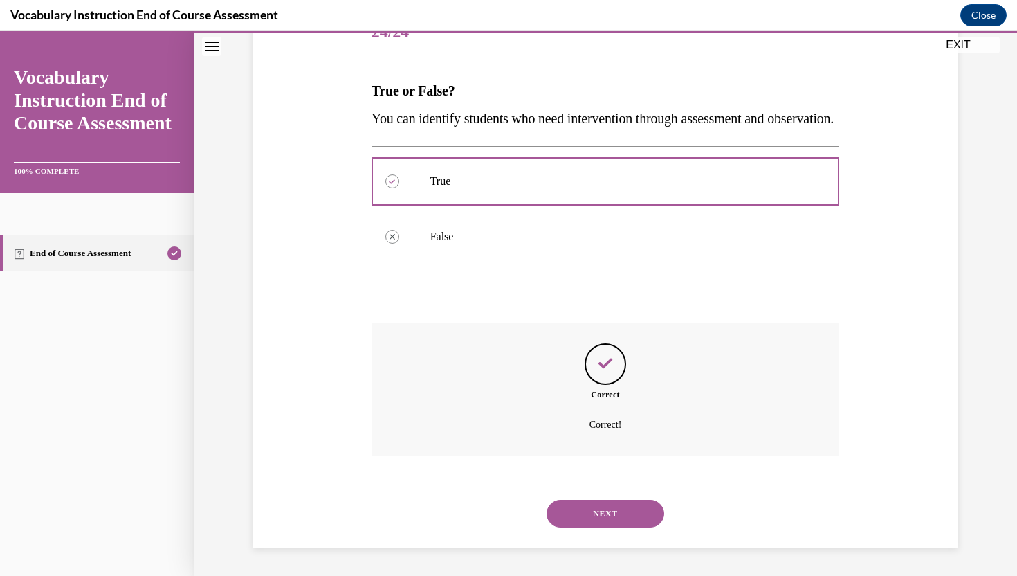
scroll to position [215, 0]
click at [588, 527] on button "NEXT" at bounding box center [606, 514] width 118 height 28
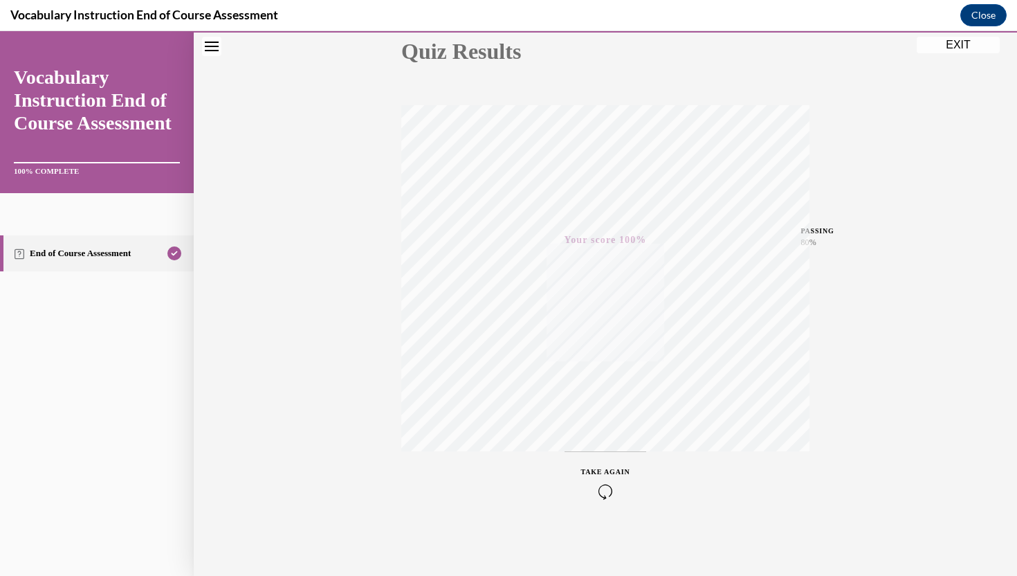
click at [974, 46] on button "EXIT" at bounding box center [958, 45] width 83 height 17
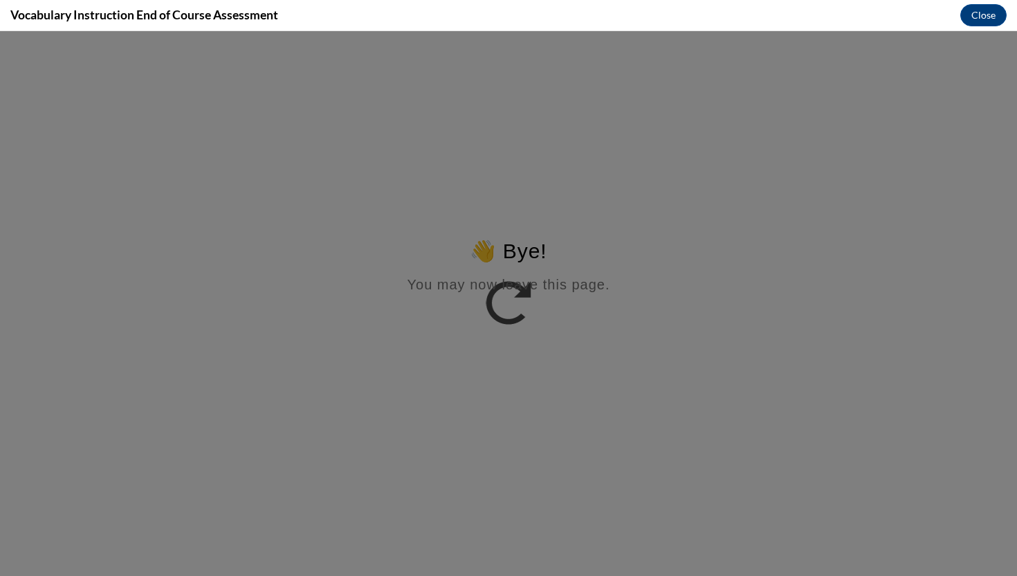
scroll to position [0, 0]
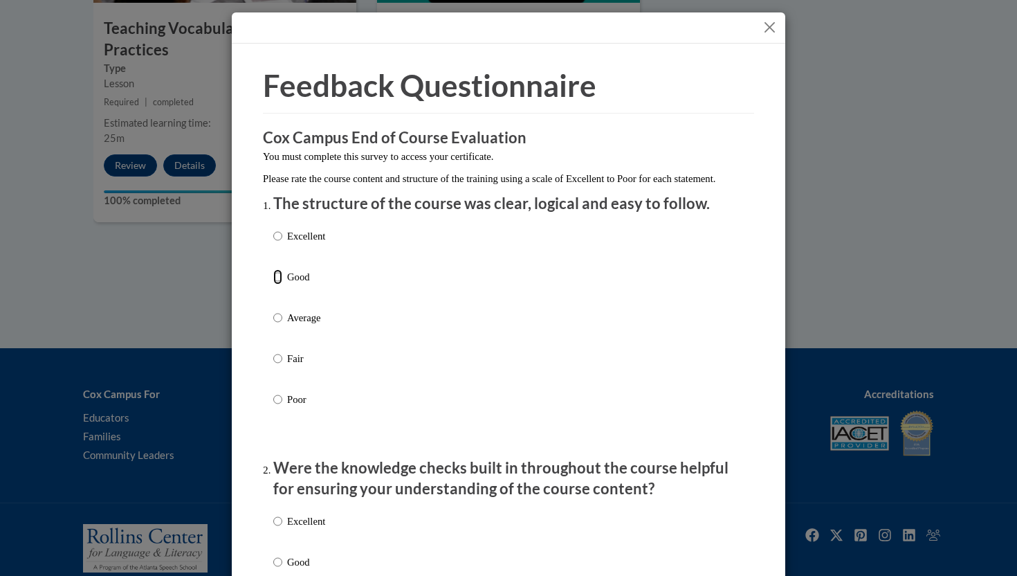
click at [277, 284] on input "Good" at bounding box center [277, 276] width 9 height 15
radio input "true"
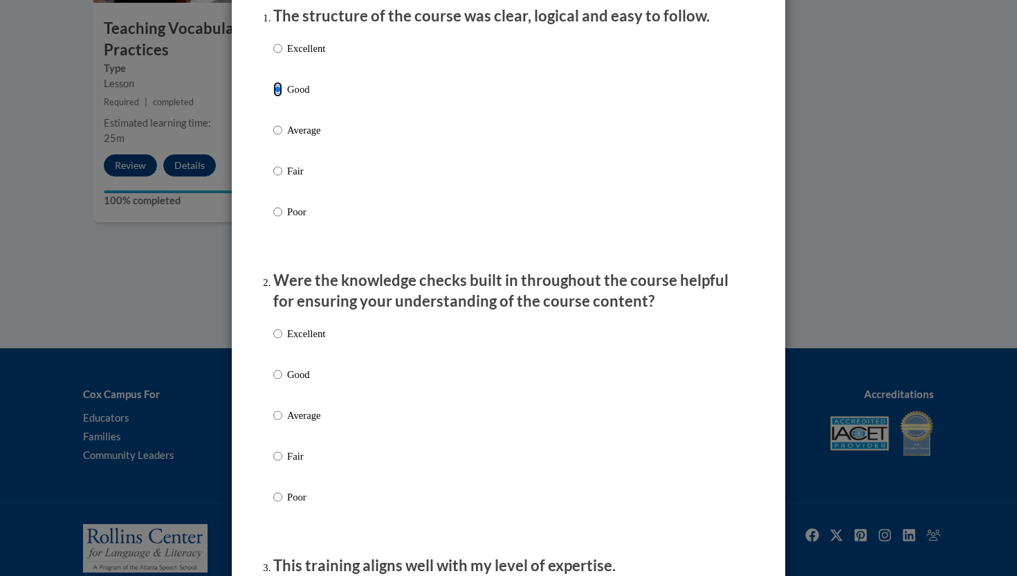
scroll to position [270, 0]
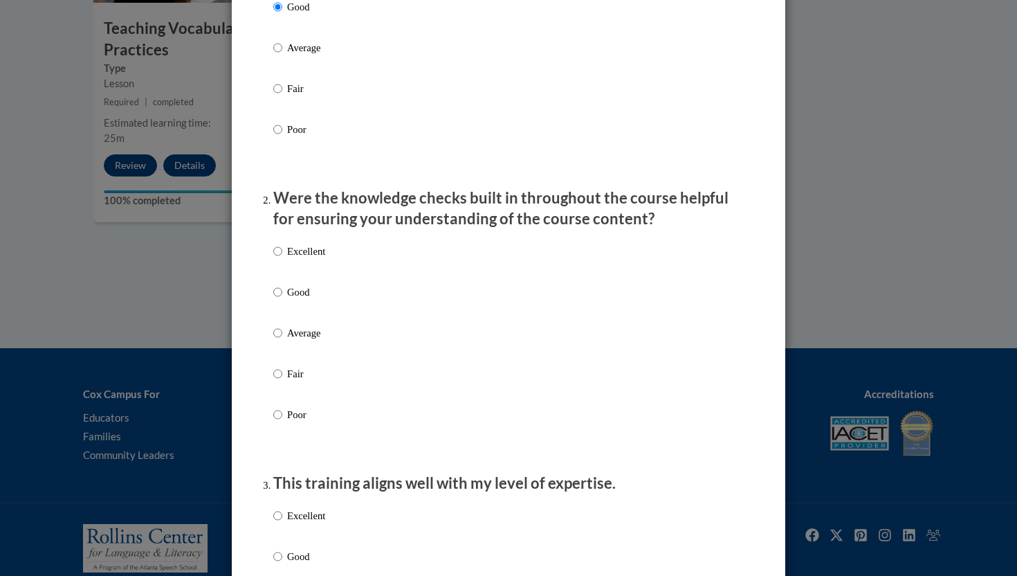
click at [294, 300] on p "Good" at bounding box center [306, 291] width 38 height 15
click at [282, 300] on input "Good" at bounding box center [277, 291] width 9 height 15
radio input "true"
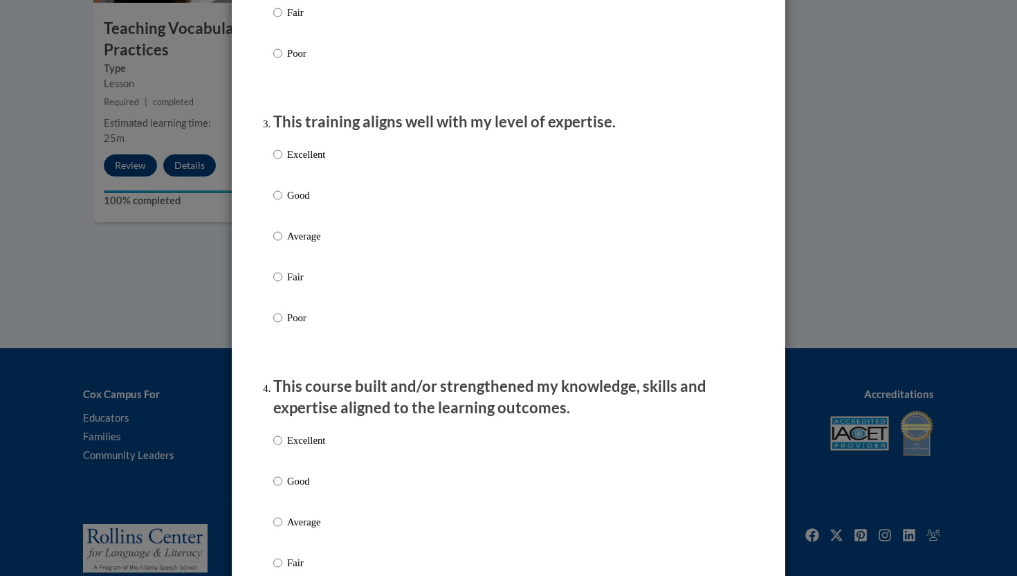
scroll to position [670, 0]
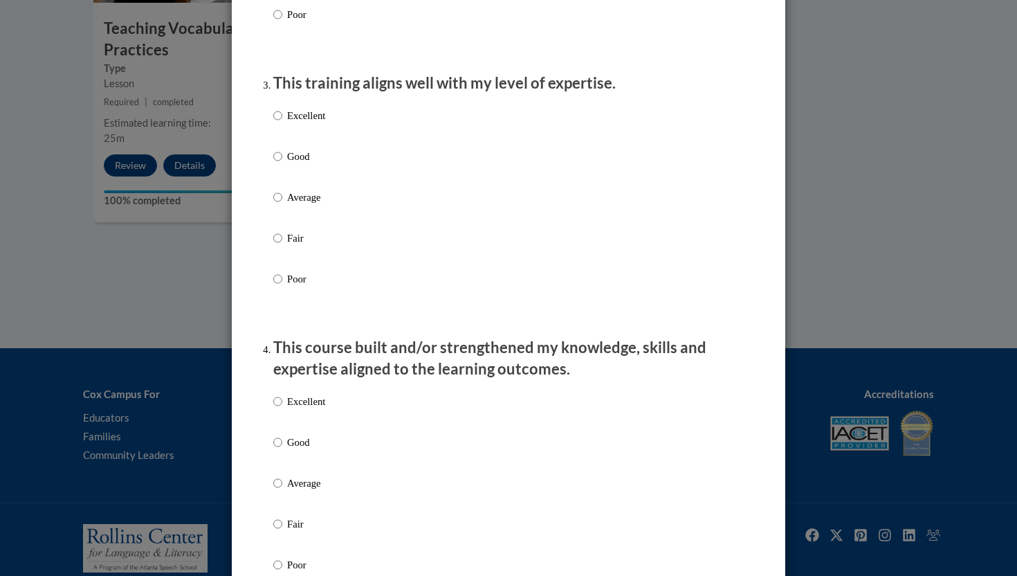
click at [295, 164] on p "Good" at bounding box center [306, 156] width 38 height 15
click at [282, 164] on input "Good" at bounding box center [277, 156] width 9 height 15
radio input "true"
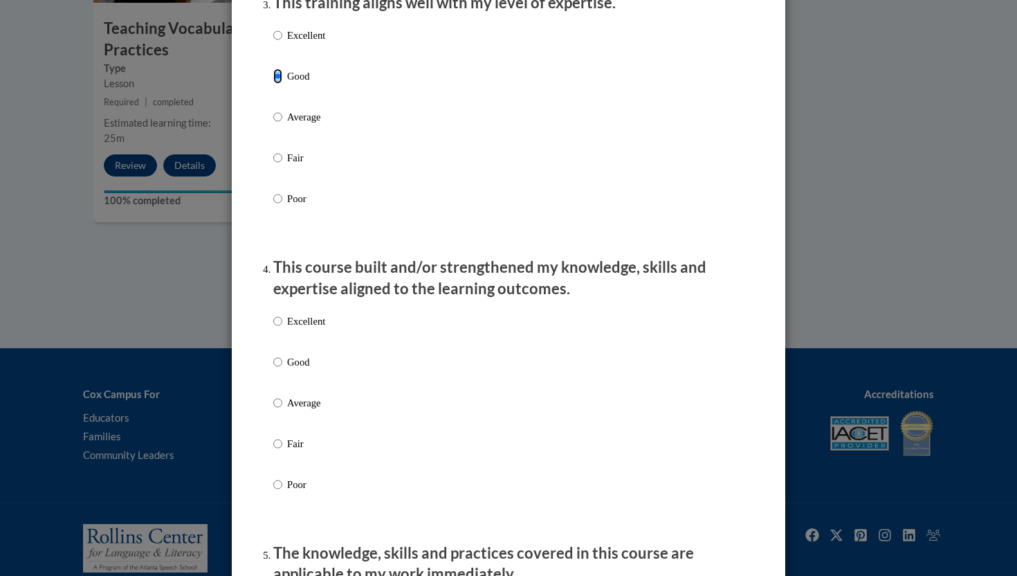
scroll to position [752, 0]
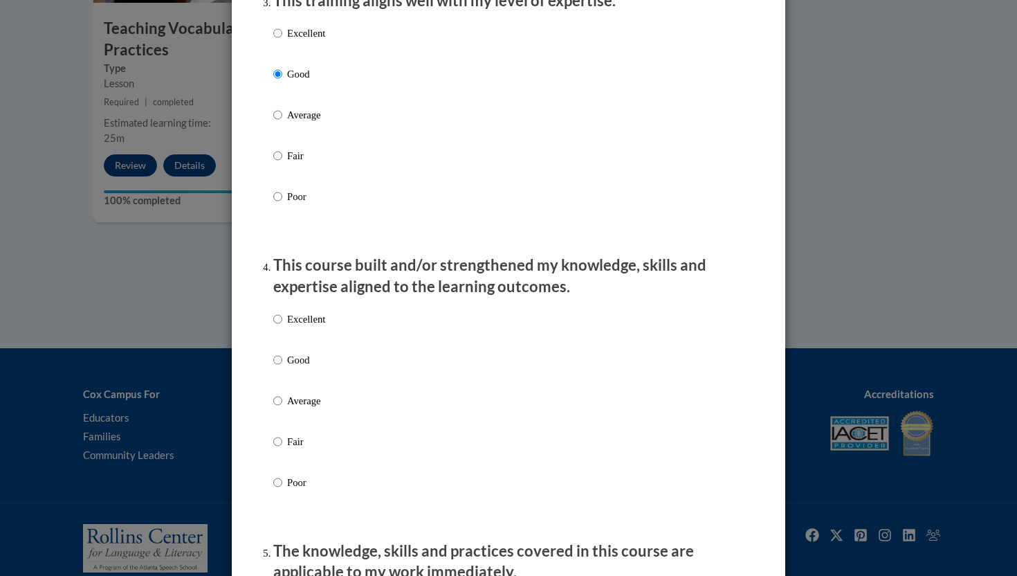
click at [291, 367] on p "Good" at bounding box center [306, 359] width 38 height 15
click at [282, 367] on input "Good" at bounding box center [277, 359] width 9 height 15
radio input "true"
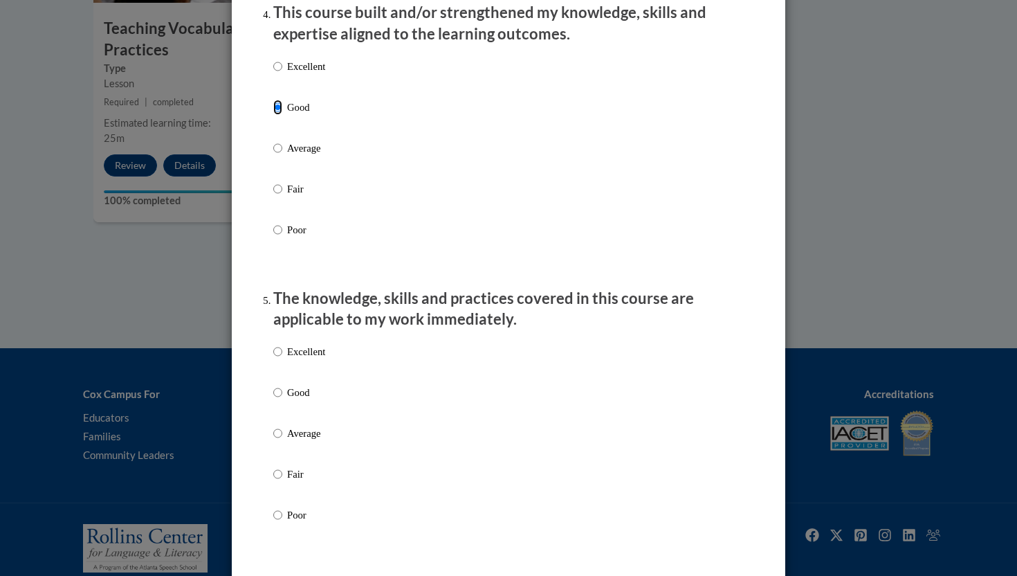
scroll to position [1010, 0]
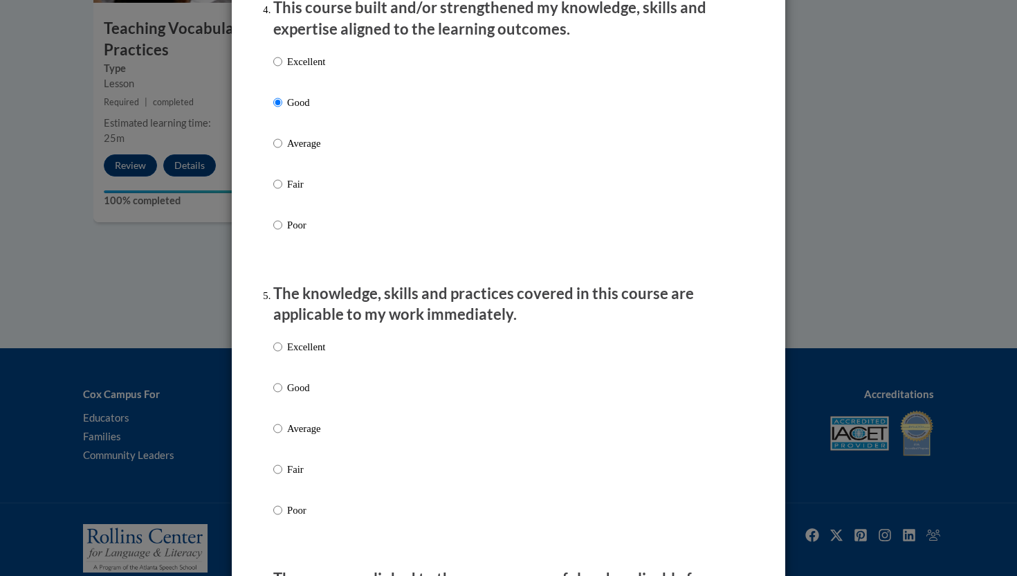
click at [301, 395] on p "Good" at bounding box center [306, 387] width 38 height 15
click at [282, 395] on input "Good" at bounding box center [277, 387] width 9 height 15
radio input "true"
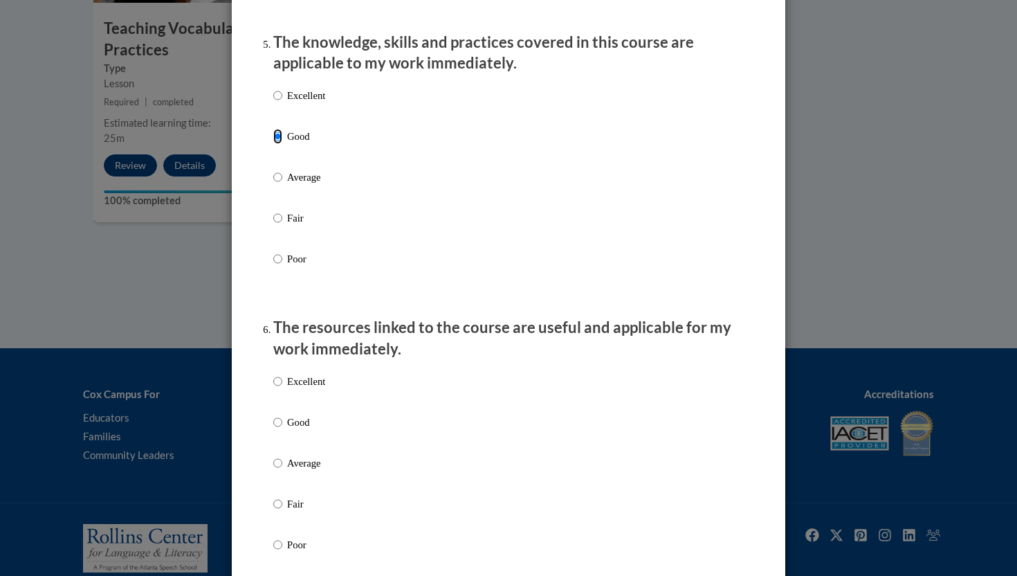
scroll to position [1315, 0]
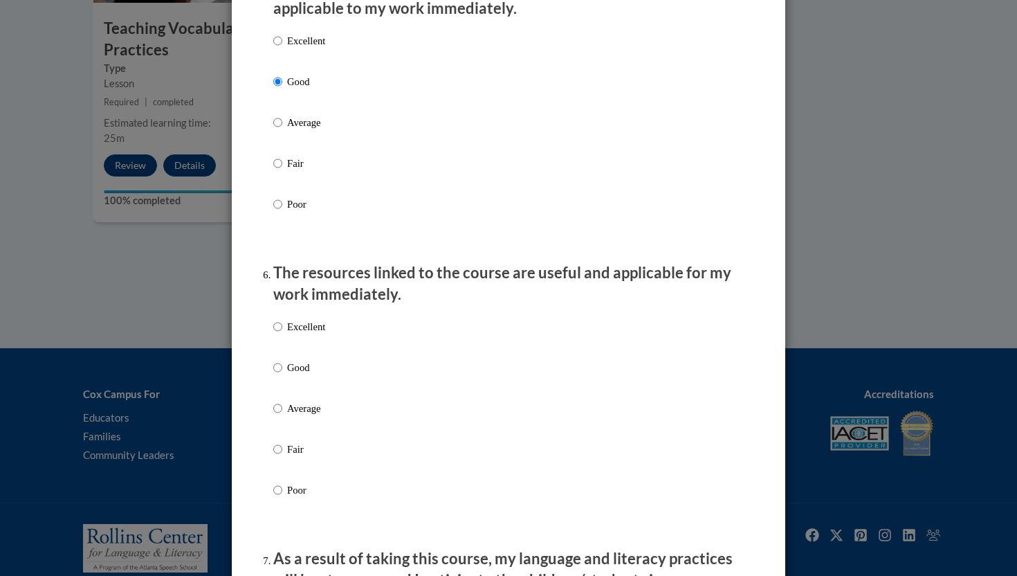
click at [302, 375] on p "Good" at bounding box center [306, 367] width 38 height 15
click at [282, 375] on input "Good" at bounding box center [277, 367] width 9 height 15
radio input "true"
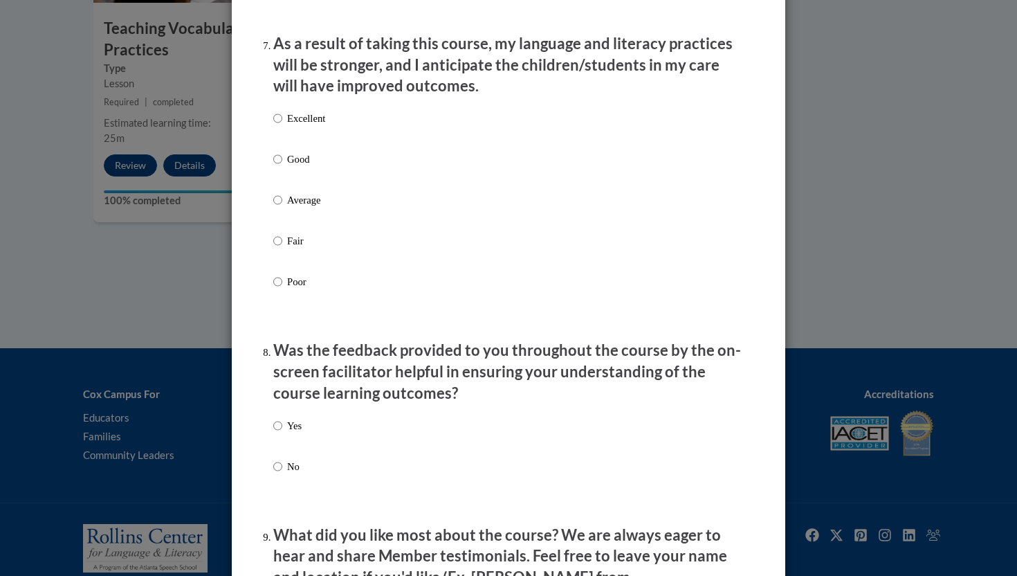
scroll to position [1847, 0]
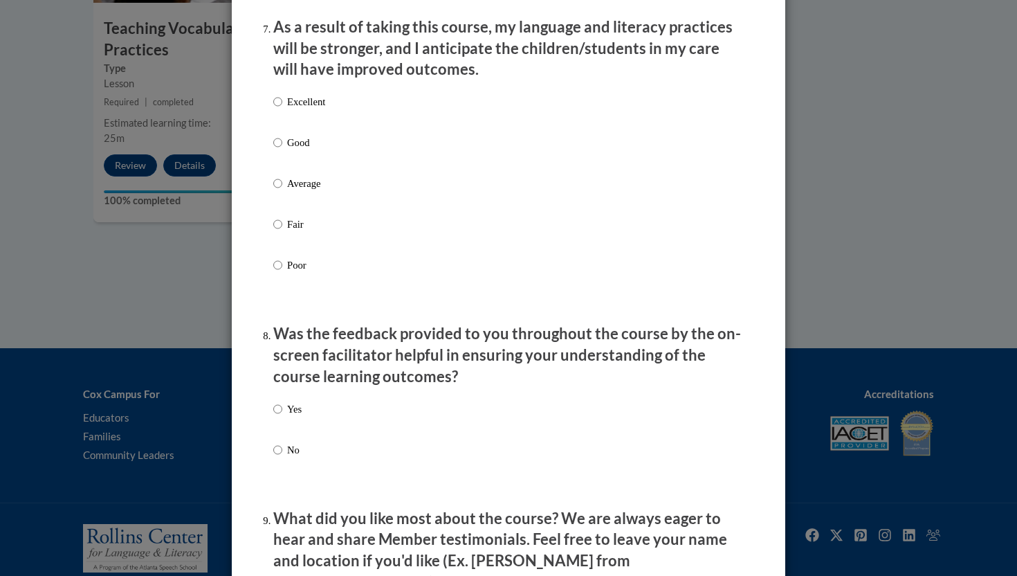
click at [287, 150] on p "Good" at bounding box center [306, 142] width 38 height 15
click at [282, 150] on input "Good" at bounding box center [277, 142] width 9 height 15
radio input "true"
click at [291, 417] on p "Yes" at bounding box center [294, 408] width 15 height 15
click at [282, 417] on input "Yes" at bounding box center [277, 408] width 9 height 15
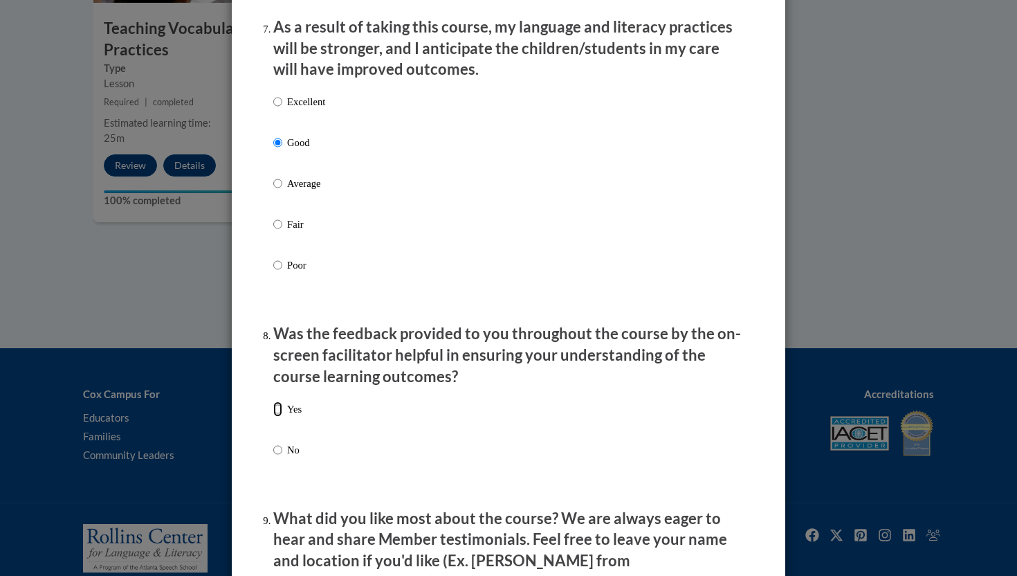
radio input "true"
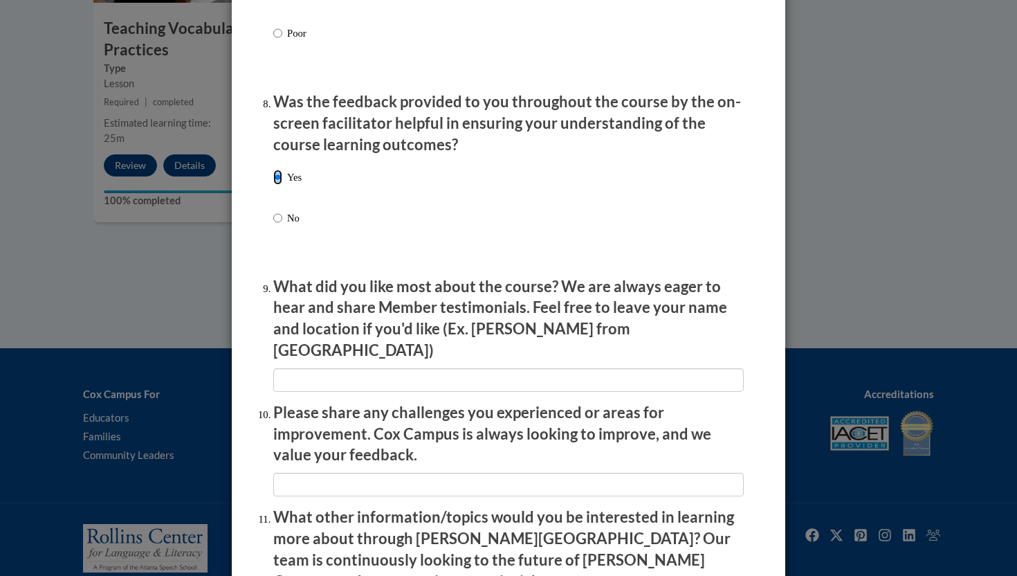
scroll to position [2081, 0]
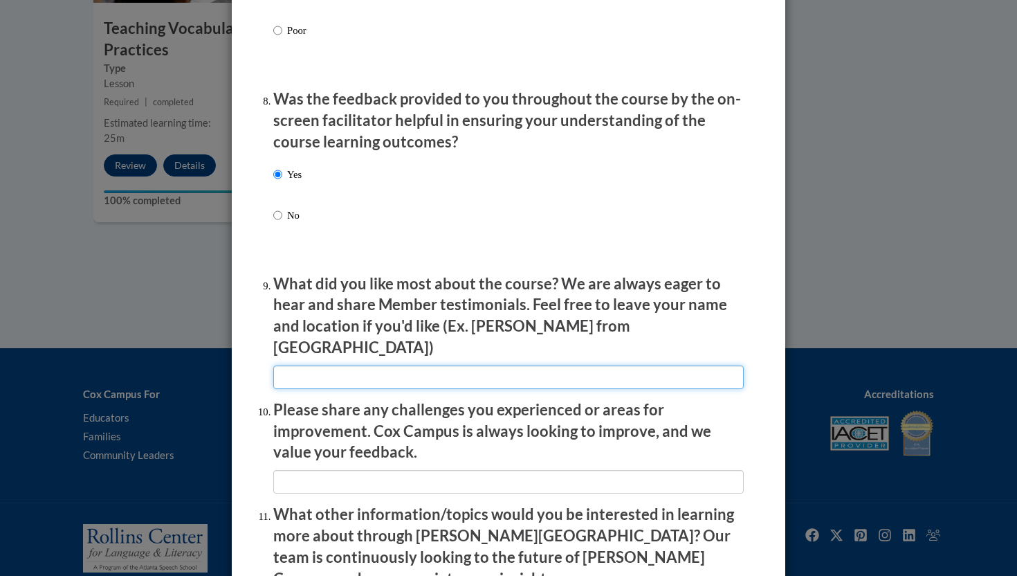
click at [356, 369] on input "textbox" at bounding box center [508, 377] width 471 height 24
type input "classroom examples"
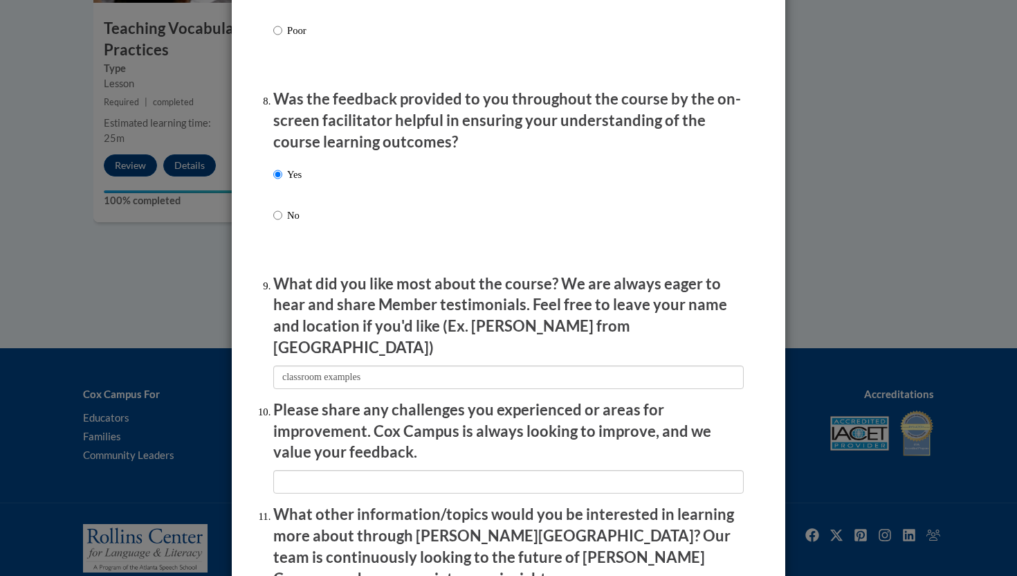
click at [352, 475] on input "textbox" at bounding box center [508, 482] width 471 height 24
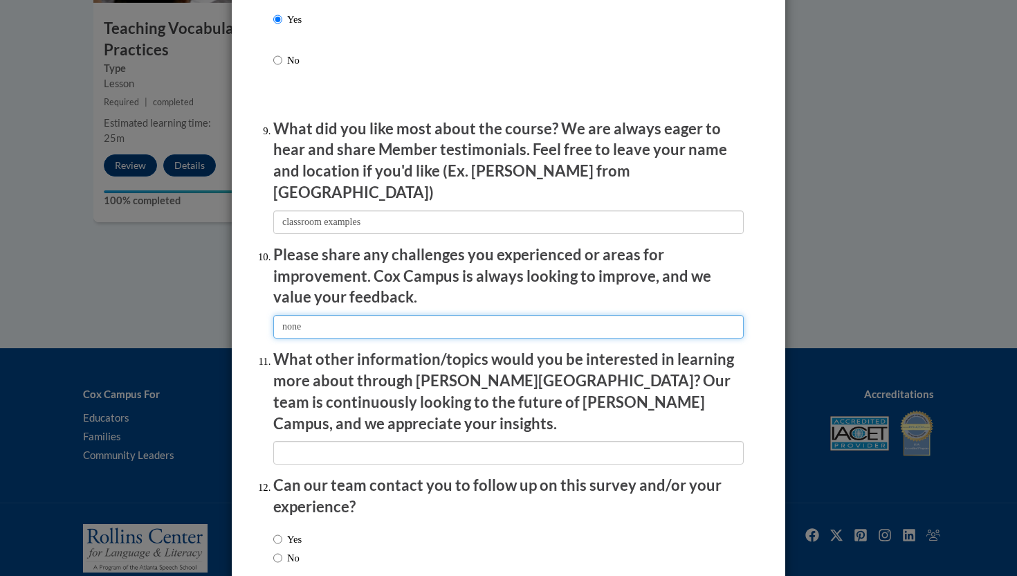
scroll to position [2238, 0]
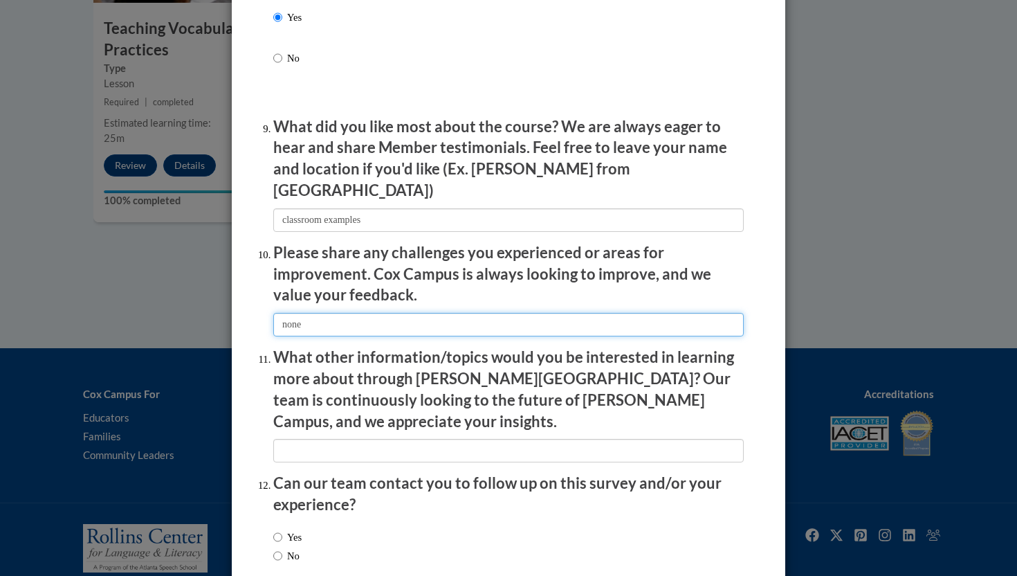
type input "none"
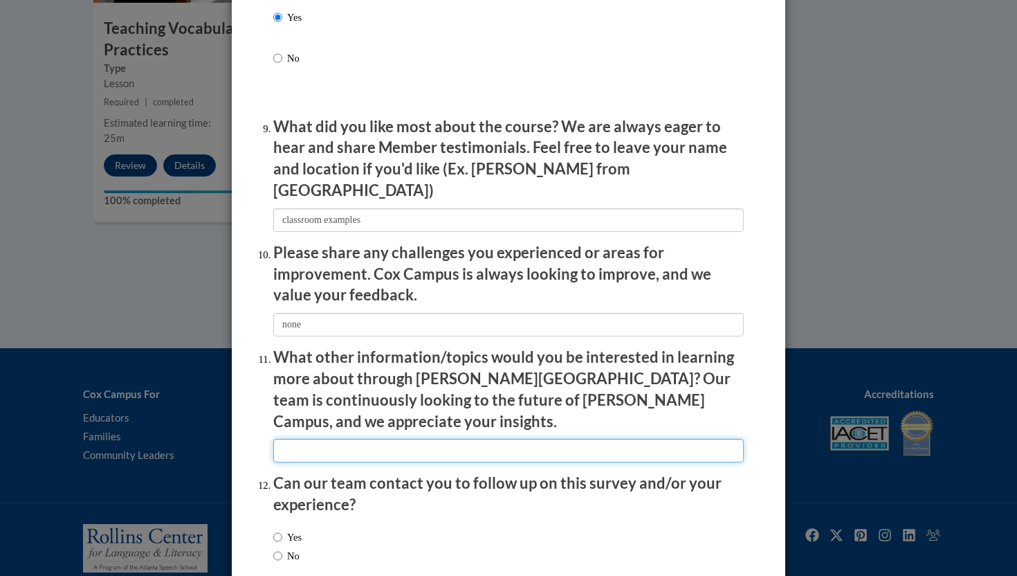
click at [381, 439] on input "textbox" at bounding box center [508, 451] width 471 height 24
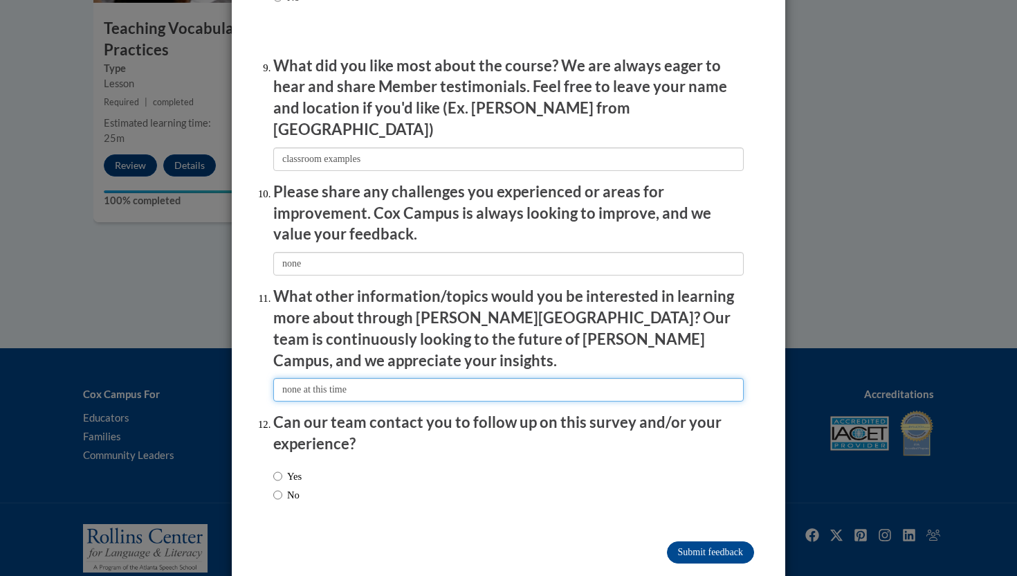
scroll to position [2303, 0]
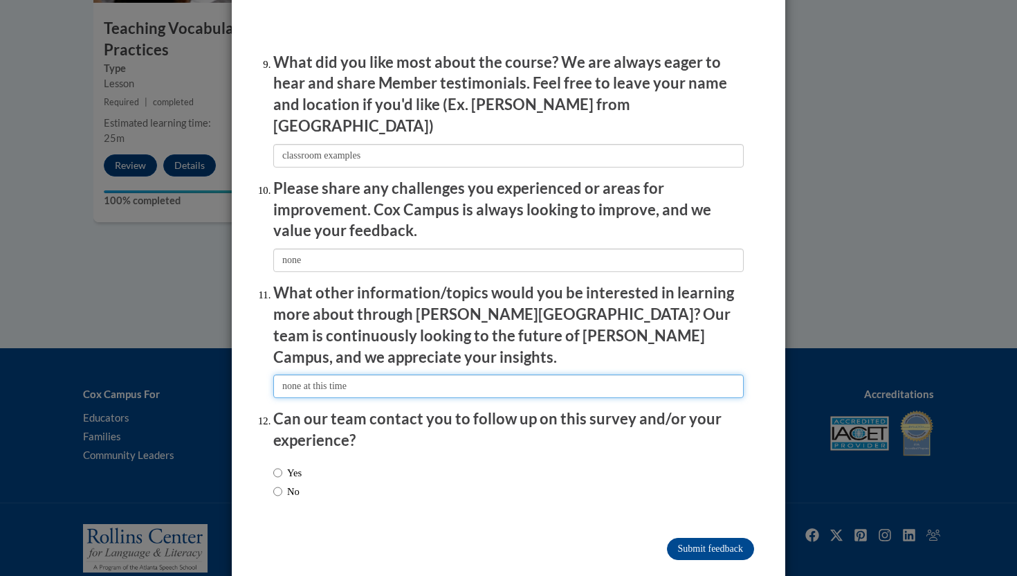
type input "none at this time"
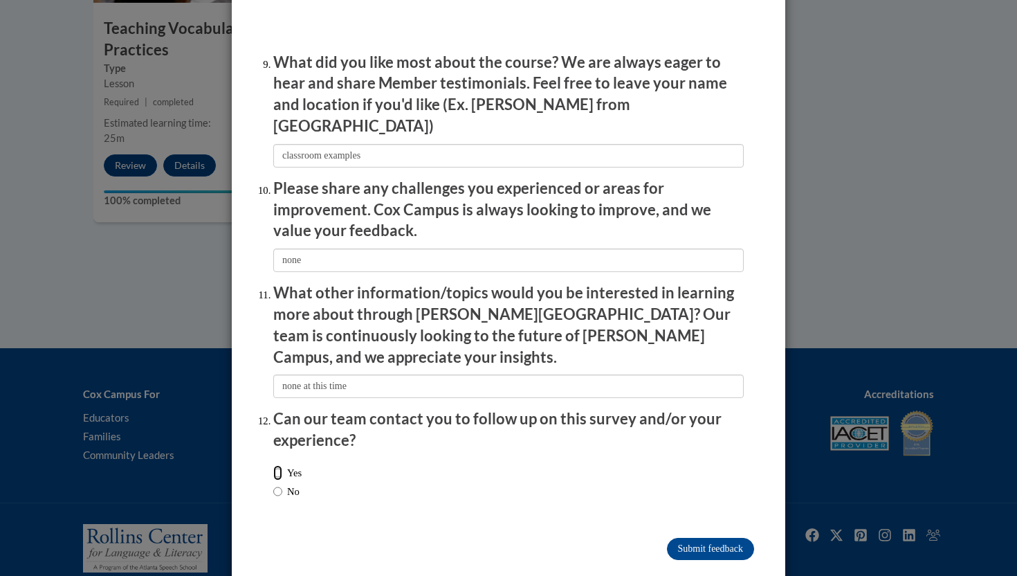
click at [274, 465] on input "Yes" at bounding box center [277, 472] width 9 height 15
radio input "true"
click at [280, 484] on input "No" at bounding box center [277, 491] width 9 height 15
radio input "true"
click at [686, 538] on input "Submit feedback" at bounding box center [710, 549] width 87 height 22
